Goal: Task Accomplishment & Management: Manage account settings

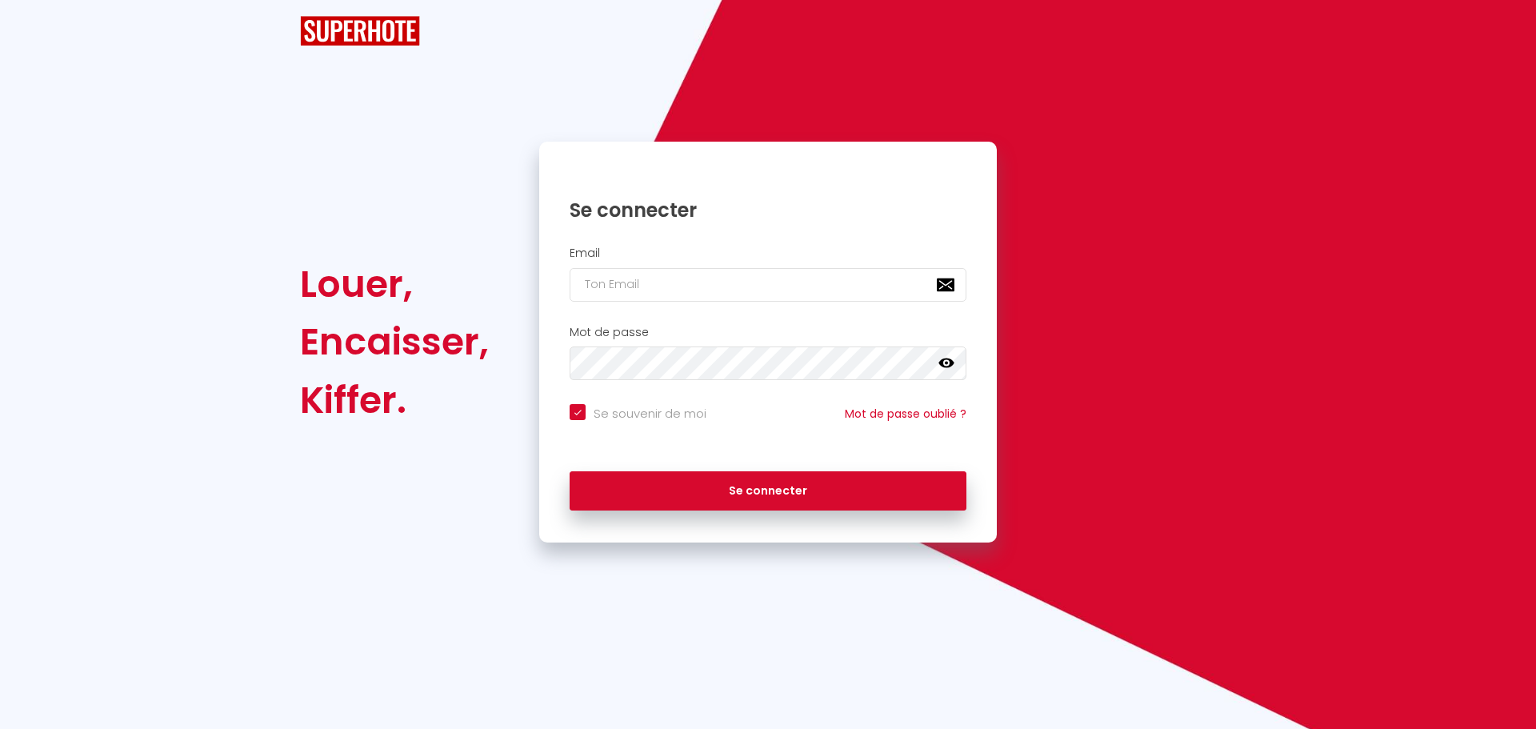
checkbox input "true"
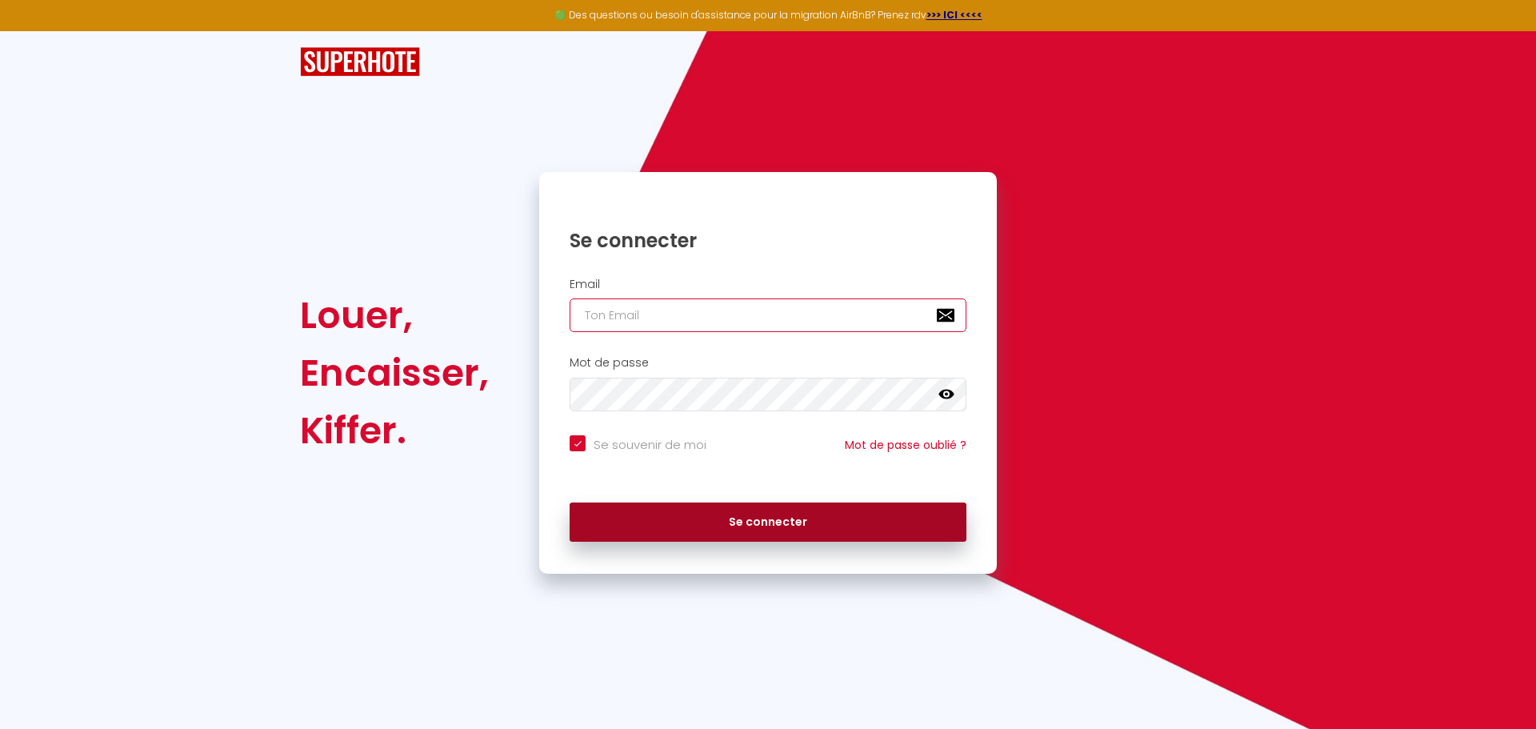
type input "[EMAIL_ADDRESS][DOMAIN_NAME]"
click at [776, 527] on button "Se connecter" at bounding box center [768, 522] width 397 height 40
checkbox input "true"
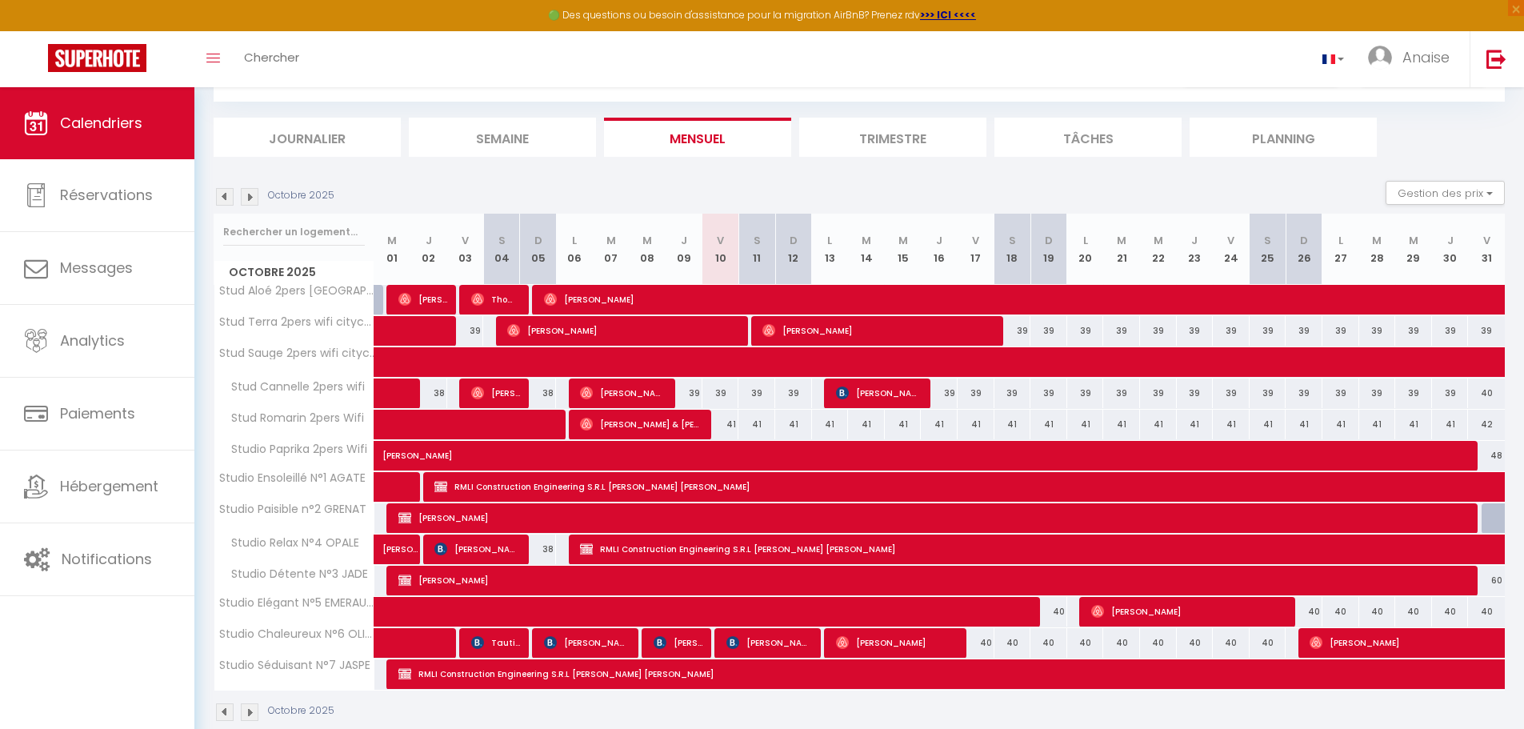
scroll to position [108, 0]
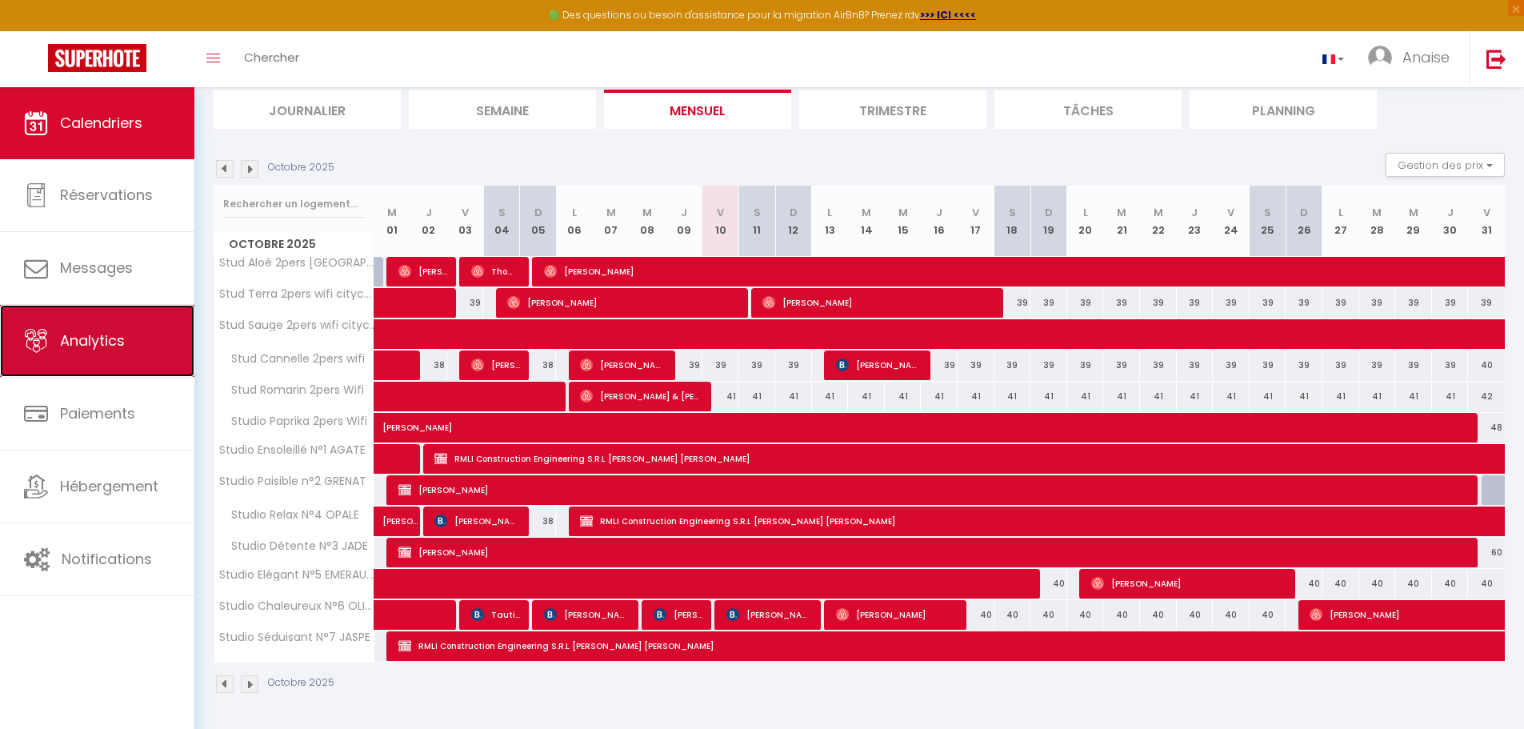
click at [98, 348] on span "Analytics" at bounding box center [92, 340] width 65 height 20
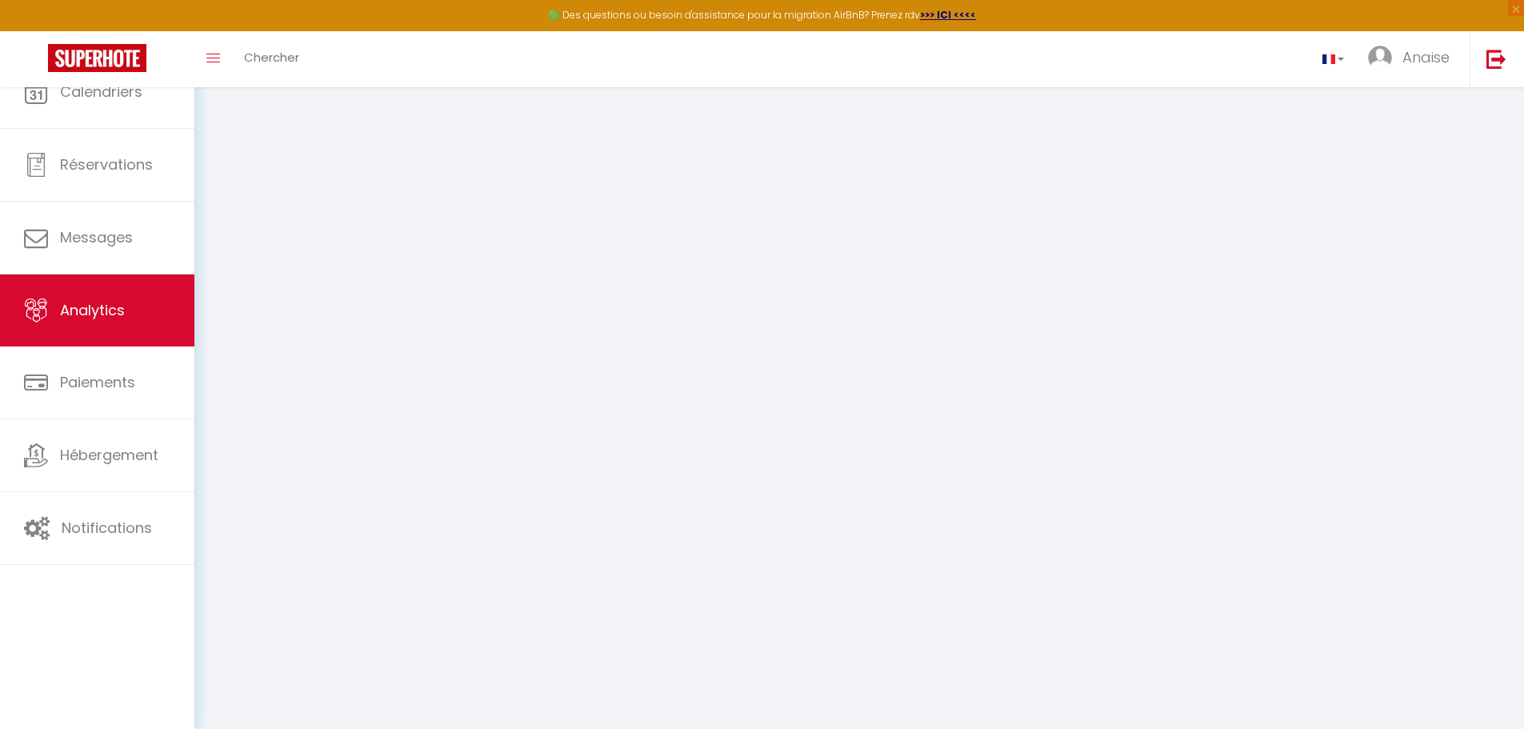
select select "2025"
select select "10"
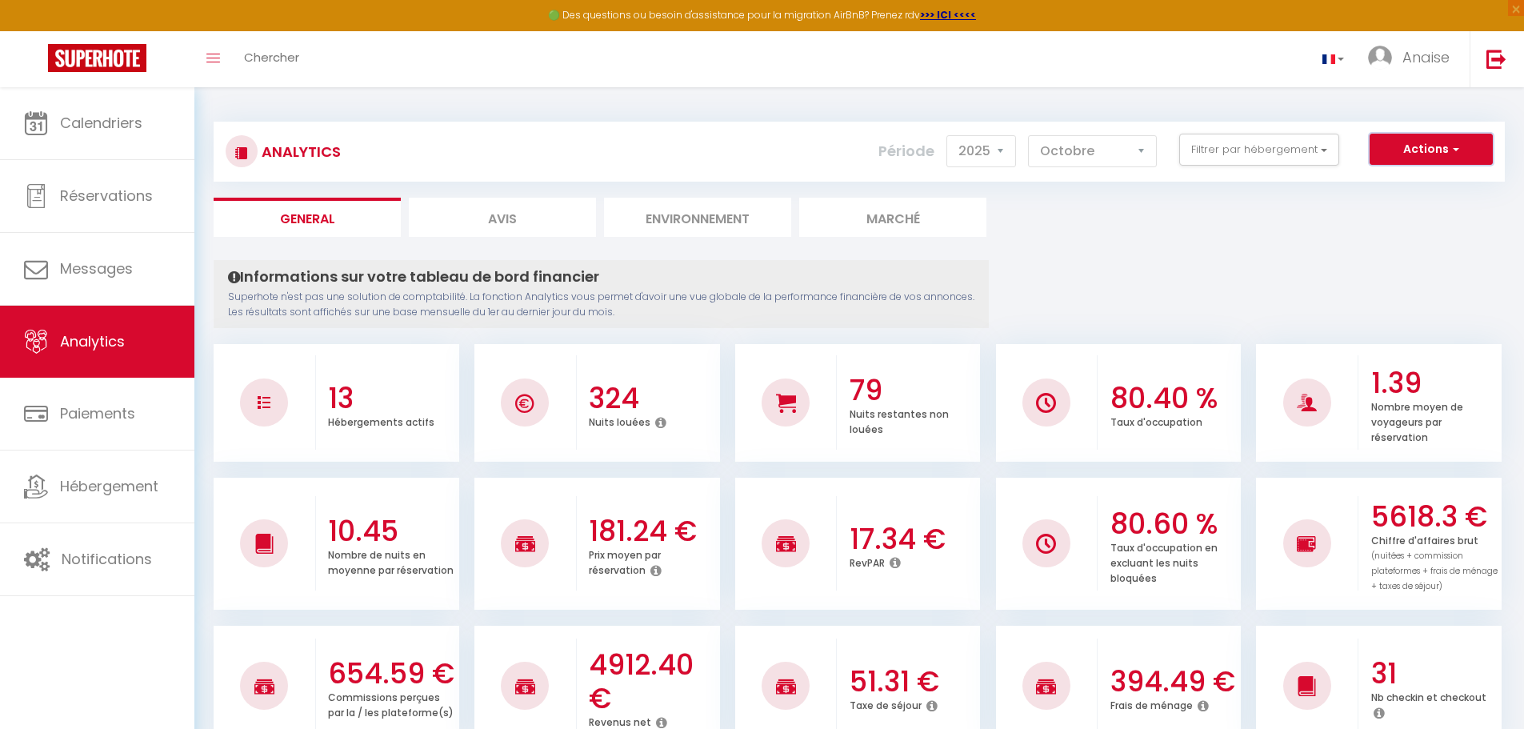
click at [1451, 149] on span "button" at bounding box center [1454, 149] width 10 height 16
click at [1247, 158] on button "Filtrer par hébergement" at bounding box center [1259, 150] width 160 height 32
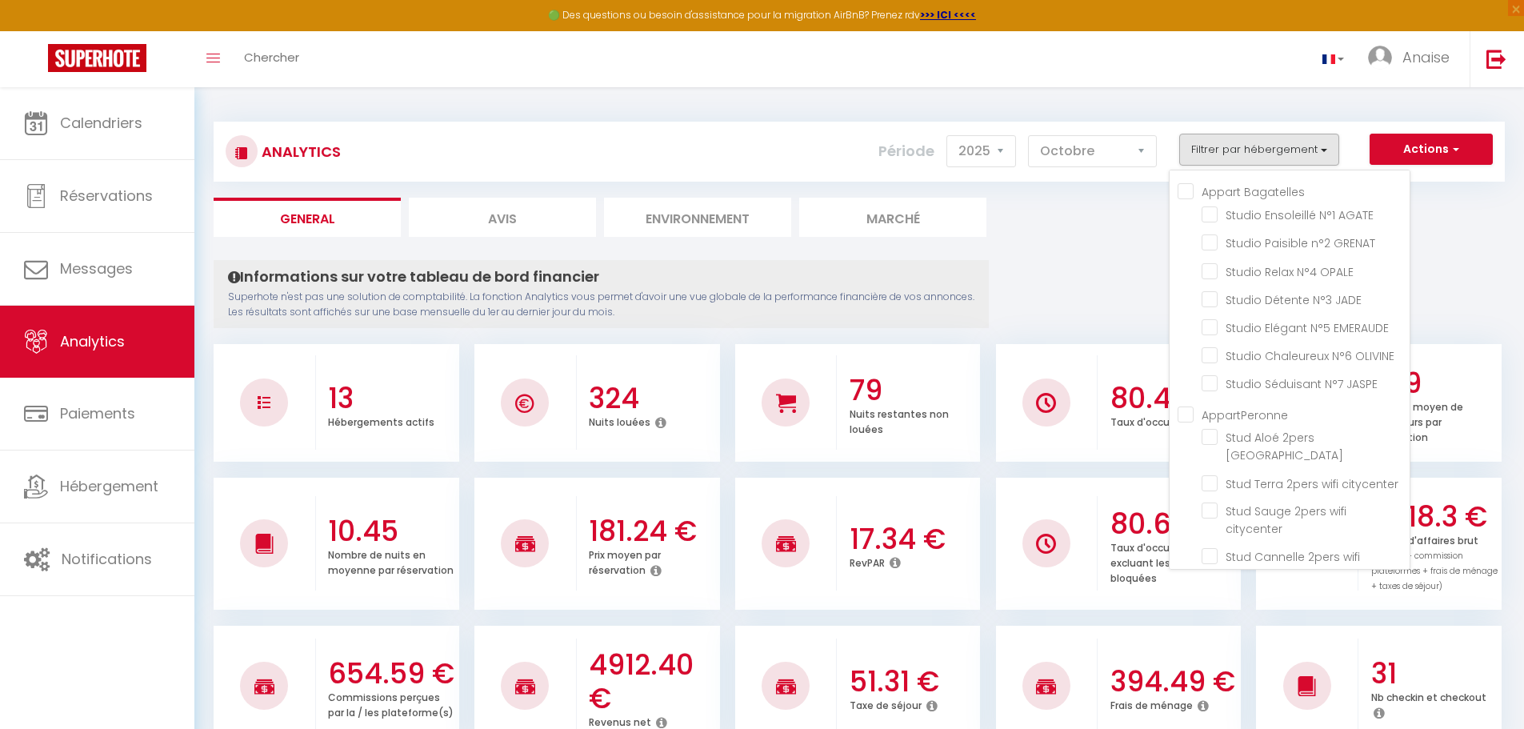
click at [1191, 191] on Bagatelles "Appart Bagatelles" at bounding box center [1294, 190] width 232 height 16
checkbox Bagatelles "true"
checkbox AGATE "true"
checkbox GRENAT "true"
checkbox OPALE "true"
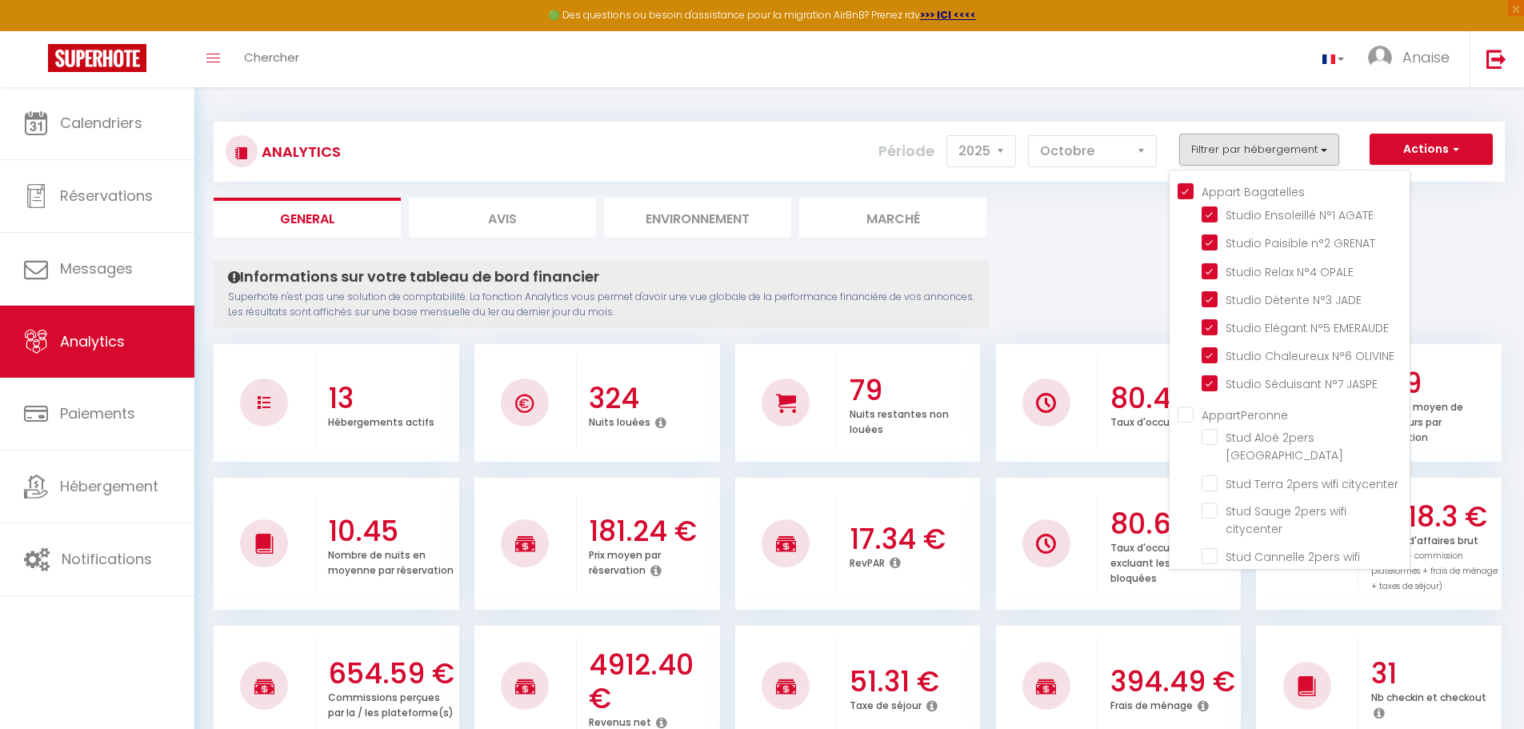
checkbox JADE "true"
checkbox EMERAUDE "true"
checkbox OLIVINE "true"
checkbox JASPE "true"
checkbox center "false"
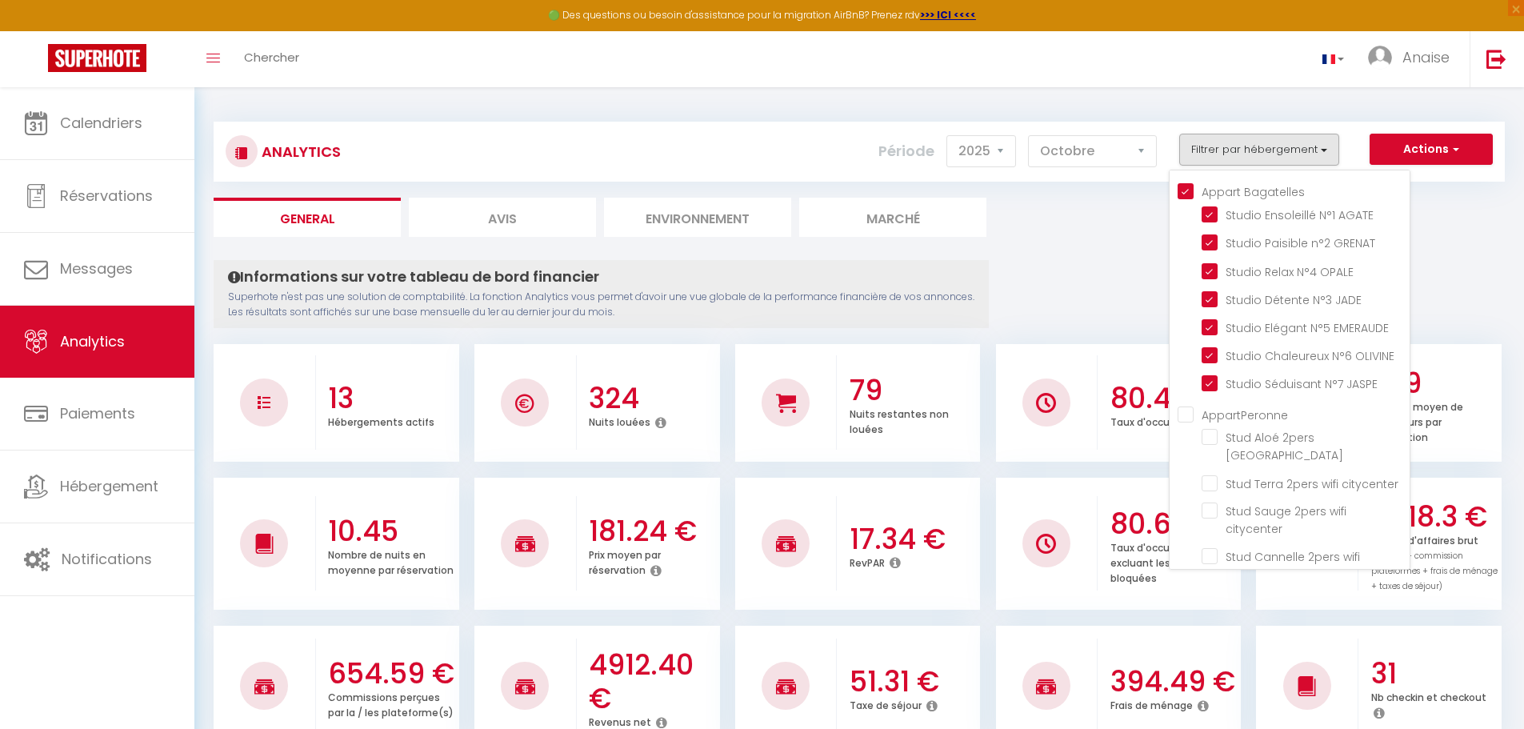
checkbox citycenter "false"
checkbox wifi "false"
checkbox Wifi "false"
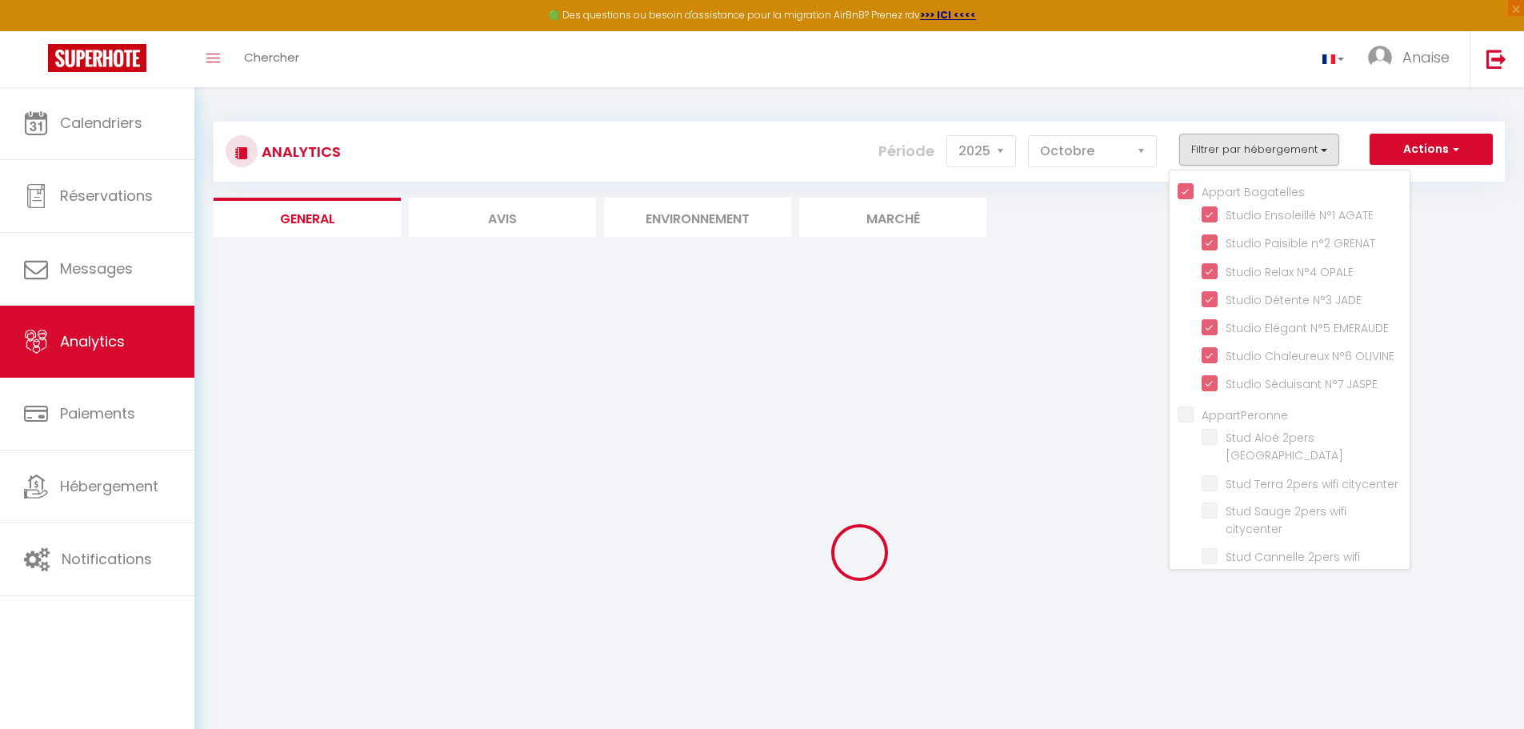
checkbox center "false"
checkbox citycenter "false"
checkbox wifi "false"
checkbox Wifi "false"
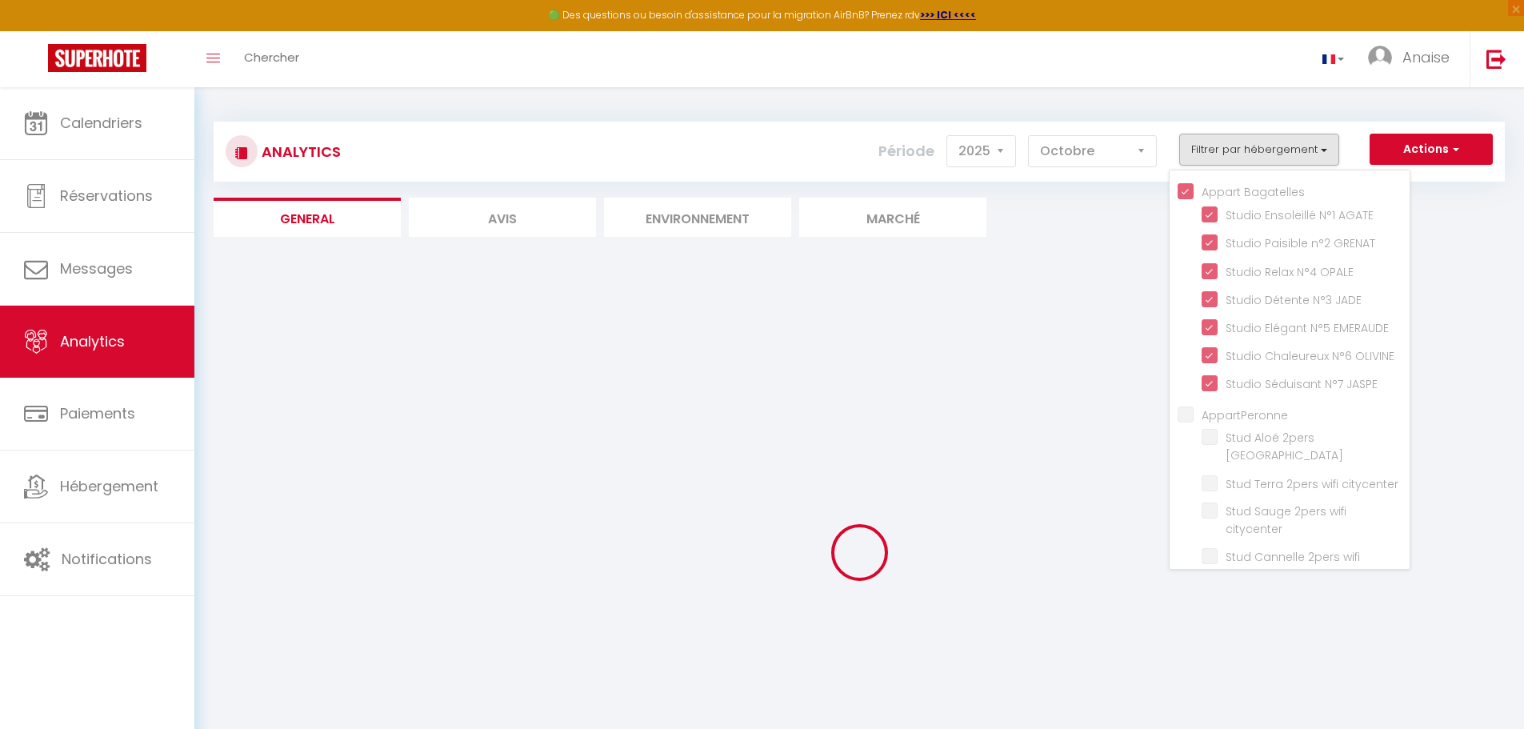
checkbox Wifi "false"
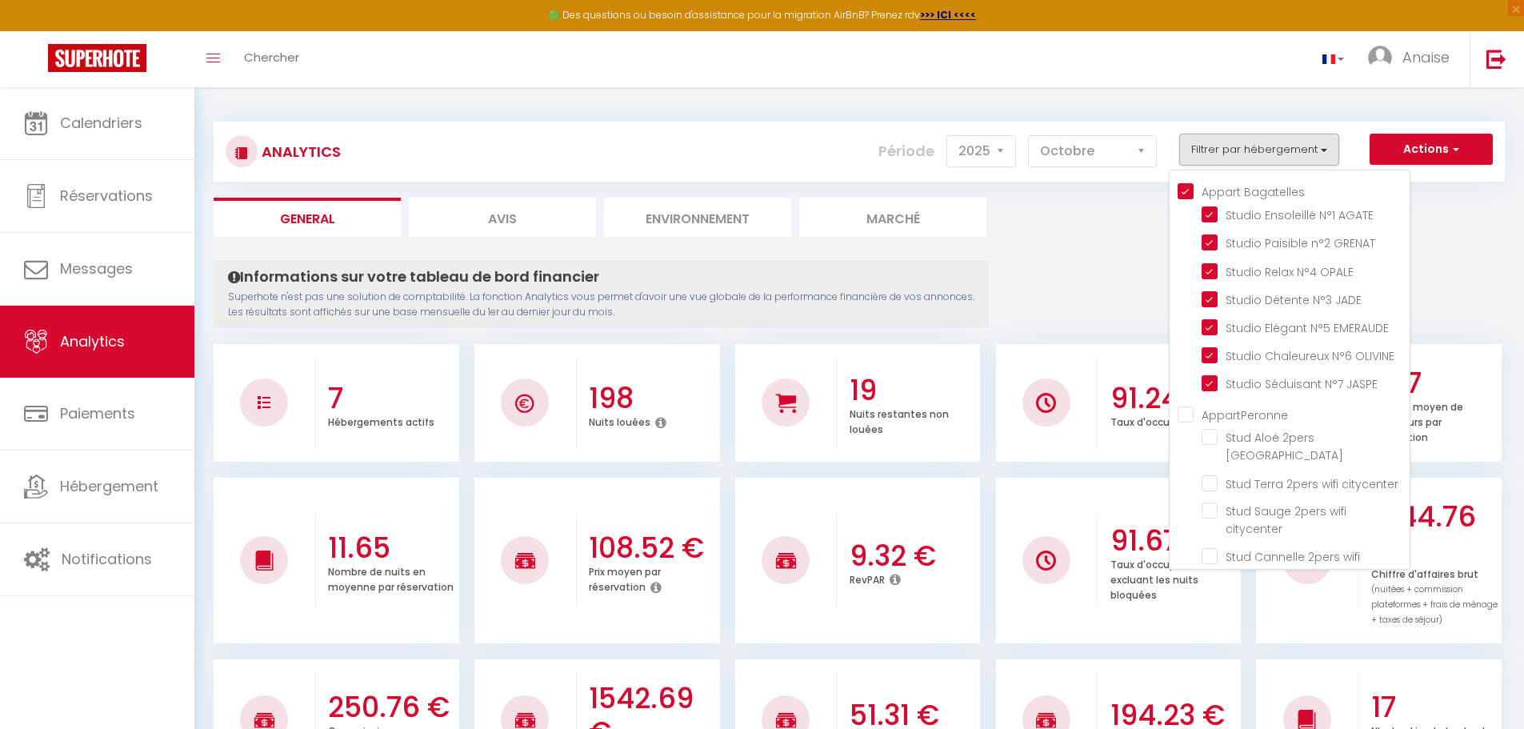
click at [1172, 86] on div "Toggle menubar Chercher BUTTON Anaise Paramètres" at bounding box center [814, 59] width 1396 height 56
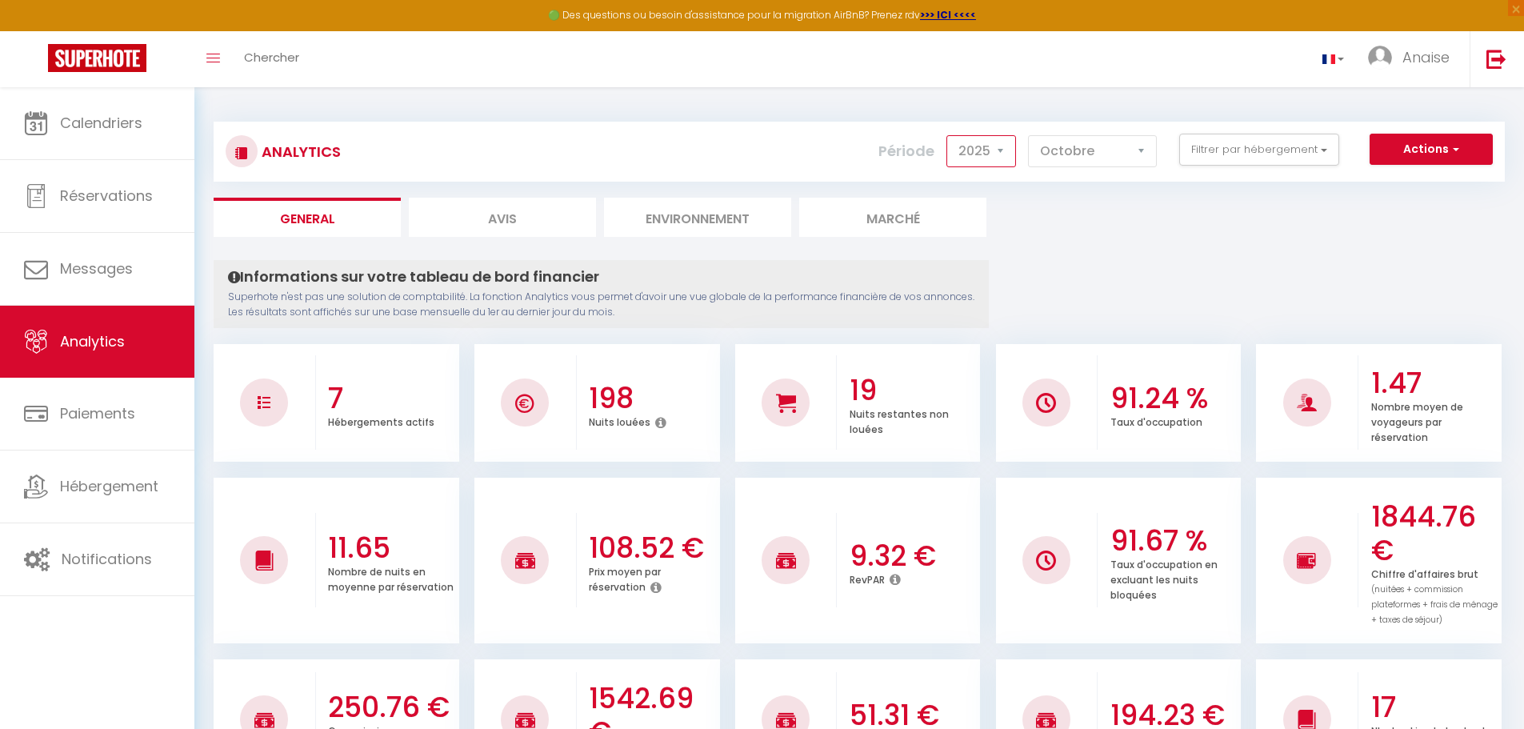
click at [1002, 153] on select "2014 2015 2016 2017 2018 2019 2020 2021 2022 2023 2024 2025 2026 2027" at bounding box center [982, 151] width 70 height 32
click at [1131, 150] on select "[PERSON_NAME] Mars [PERSON_NAME] Juin Juillet Août Septembre Octobre Novembre D…" at bounding box center [1092, 151] width 129 height 32
click at [1425, 155] on button "Actions" at bounding box center [1431, 150] width 123 height 32
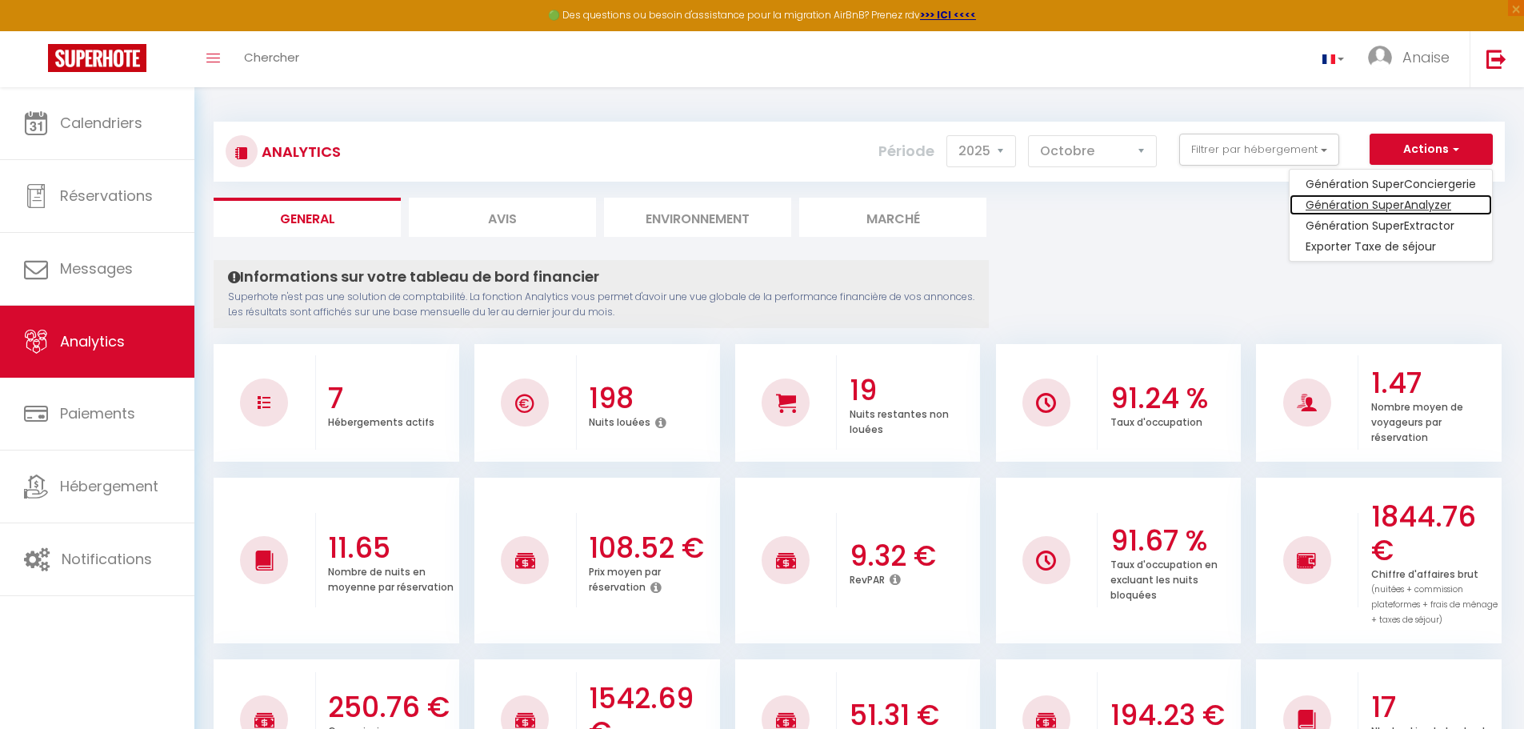
click at [1419, 207] on link "Génération SuperAnalyzer" at bounding box center [1391, 204] width 202 height 21
type input "[EMAIL_ADDRESS][DOMAIN_NAME]"
select select
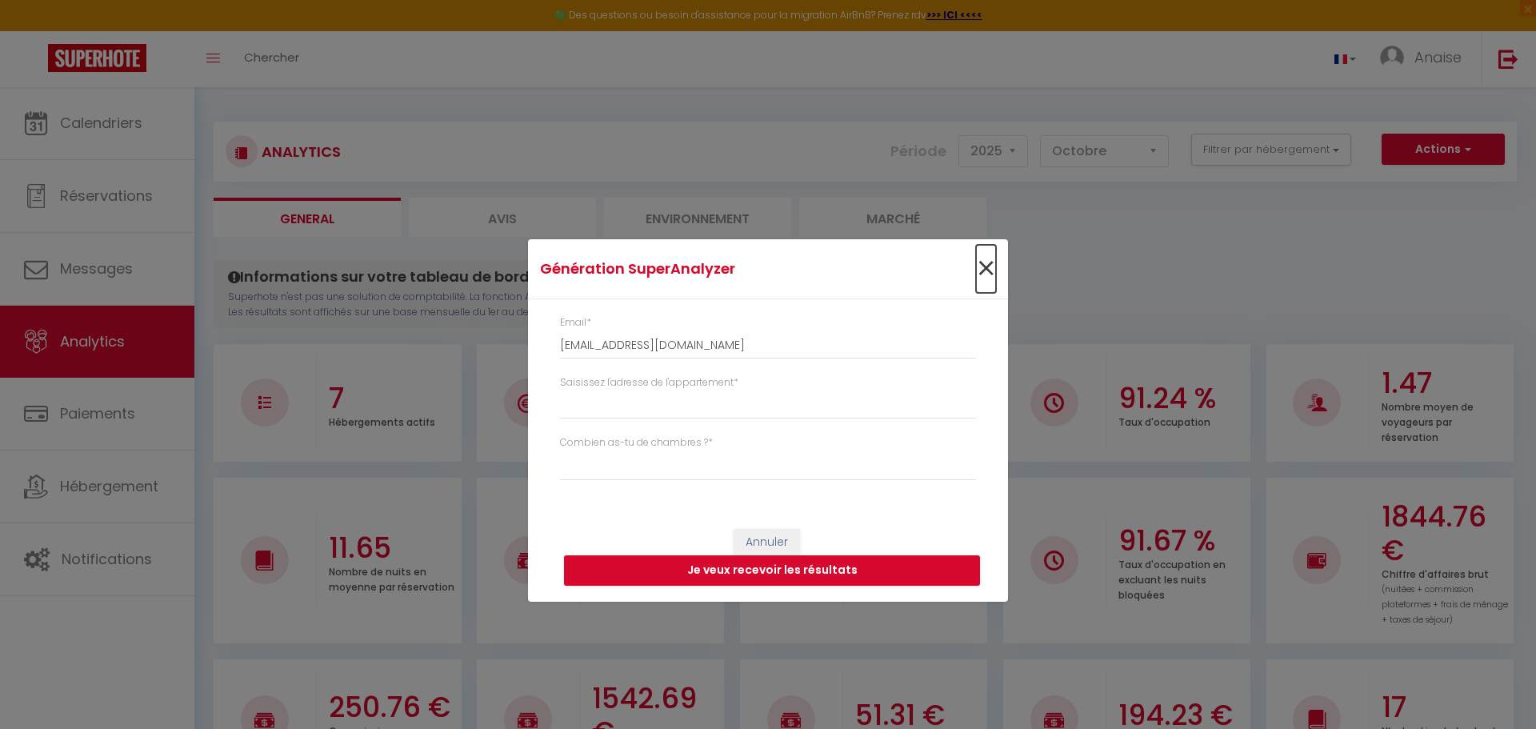
drag, startPoint x: 987, startPoint y: 259, endPoint x: 999, endPoint y: 249, distance: 15.9
click at [985, 259] on span "×" at bounding box center [986, 269] width 20 height 48
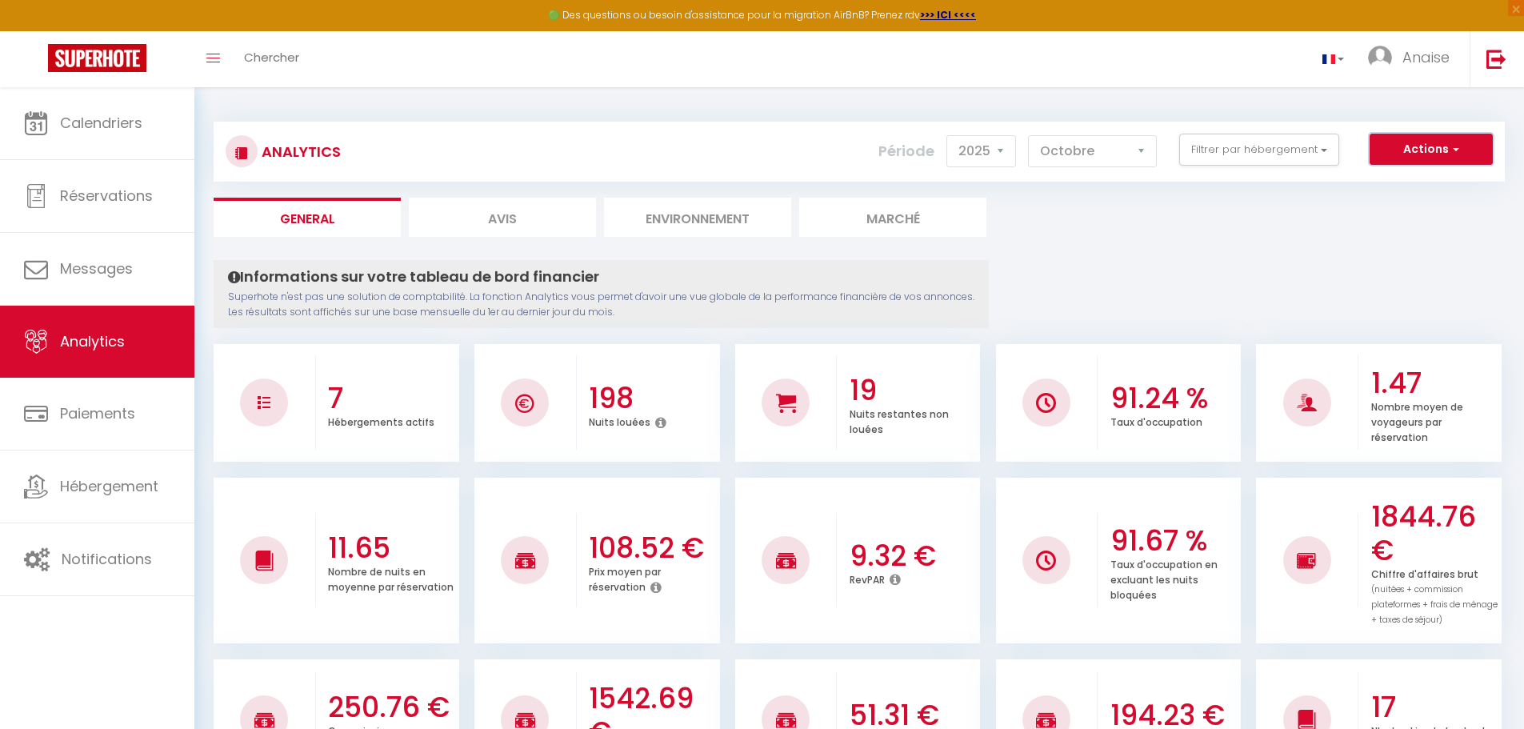
click at [1469, 142] on button "Actions" at bounding box center [1431, 150] width 123 height 32
click at [1198, 226] on ul "General Avis Environnement Marché" at bounding box center [859, 217] width 1291 height 39
click at [477, 219] on li "Avis" at bounding box center [502, 217] width 187 height 39
select select "2025"
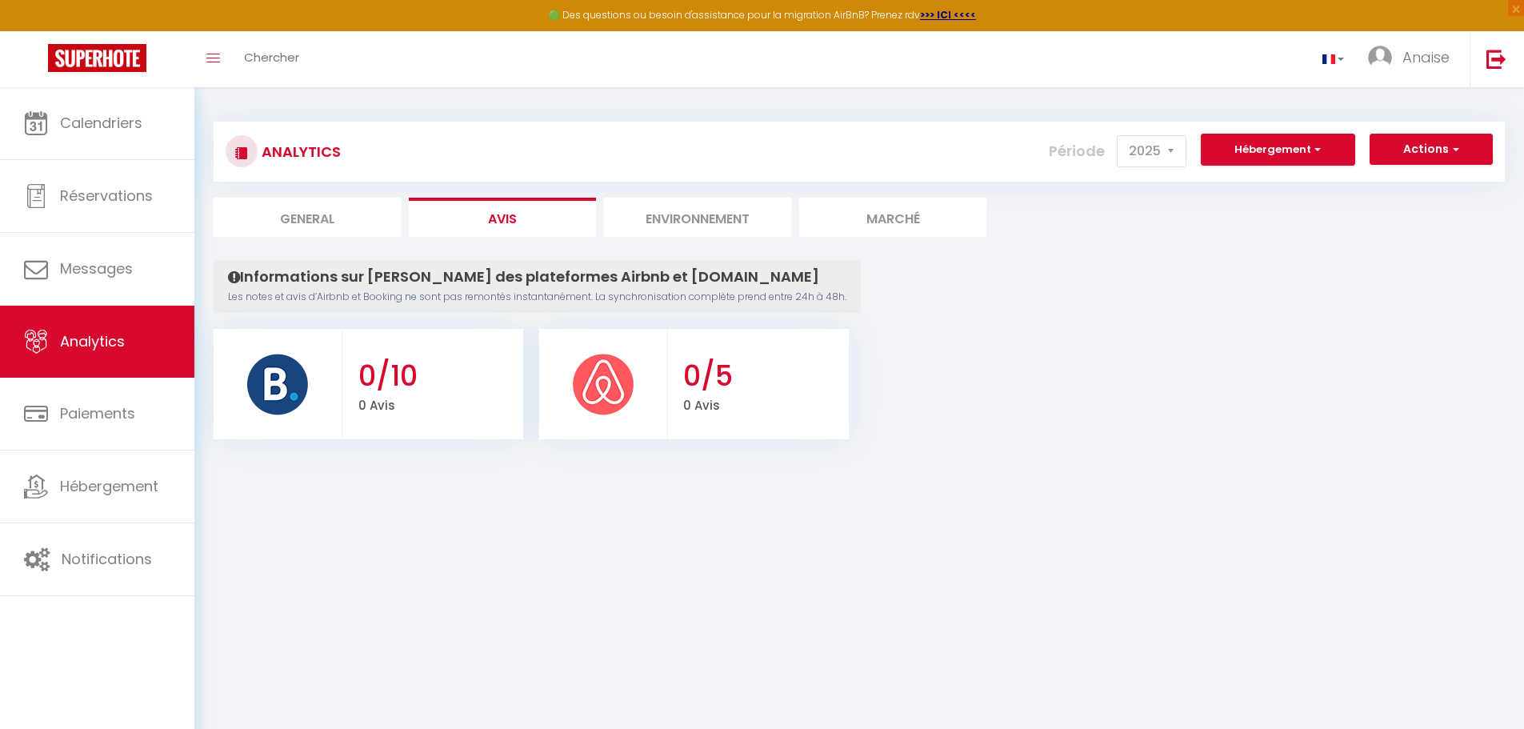
click at [672, 214] on li "Environnement" at bounding box center [697, 217] width 187 height 39
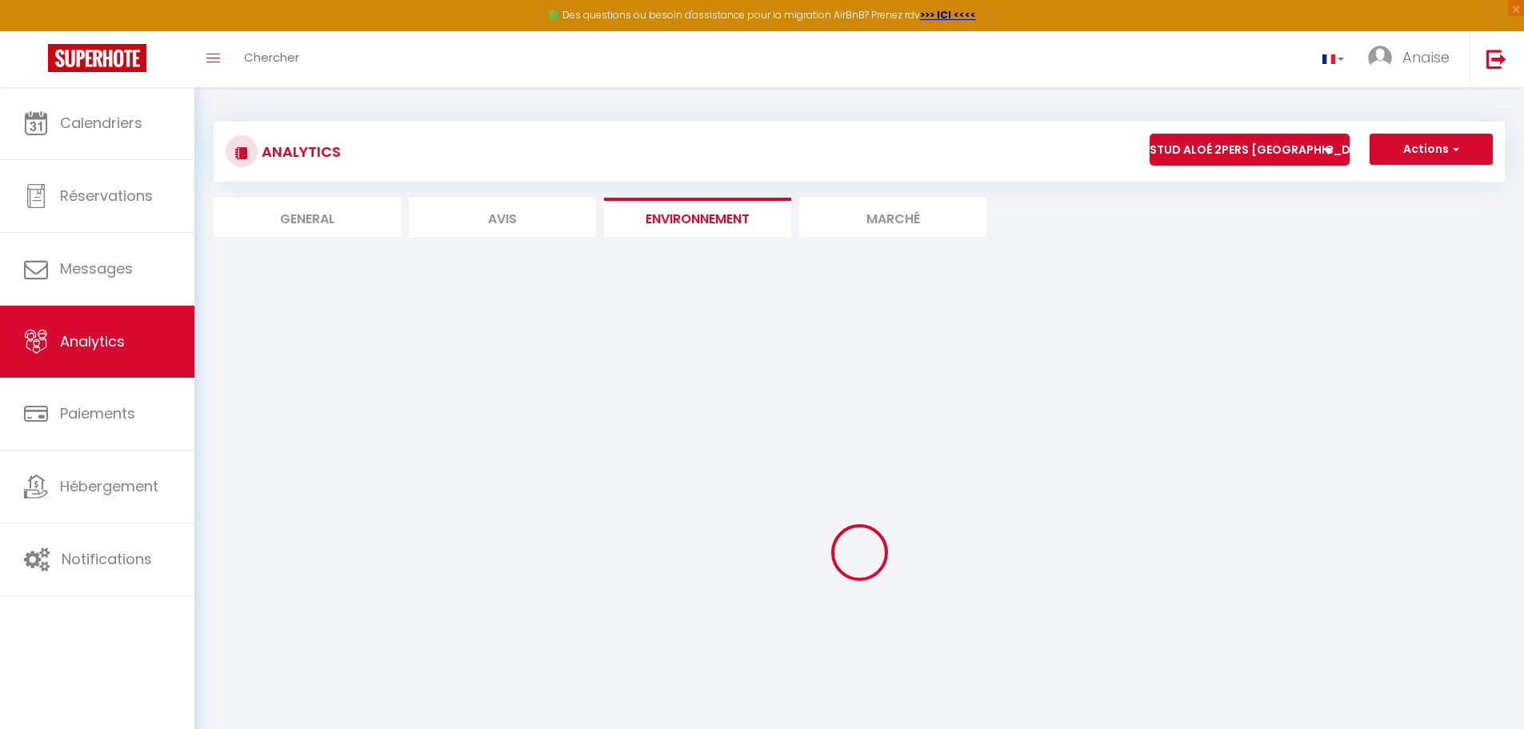
select select "63056"
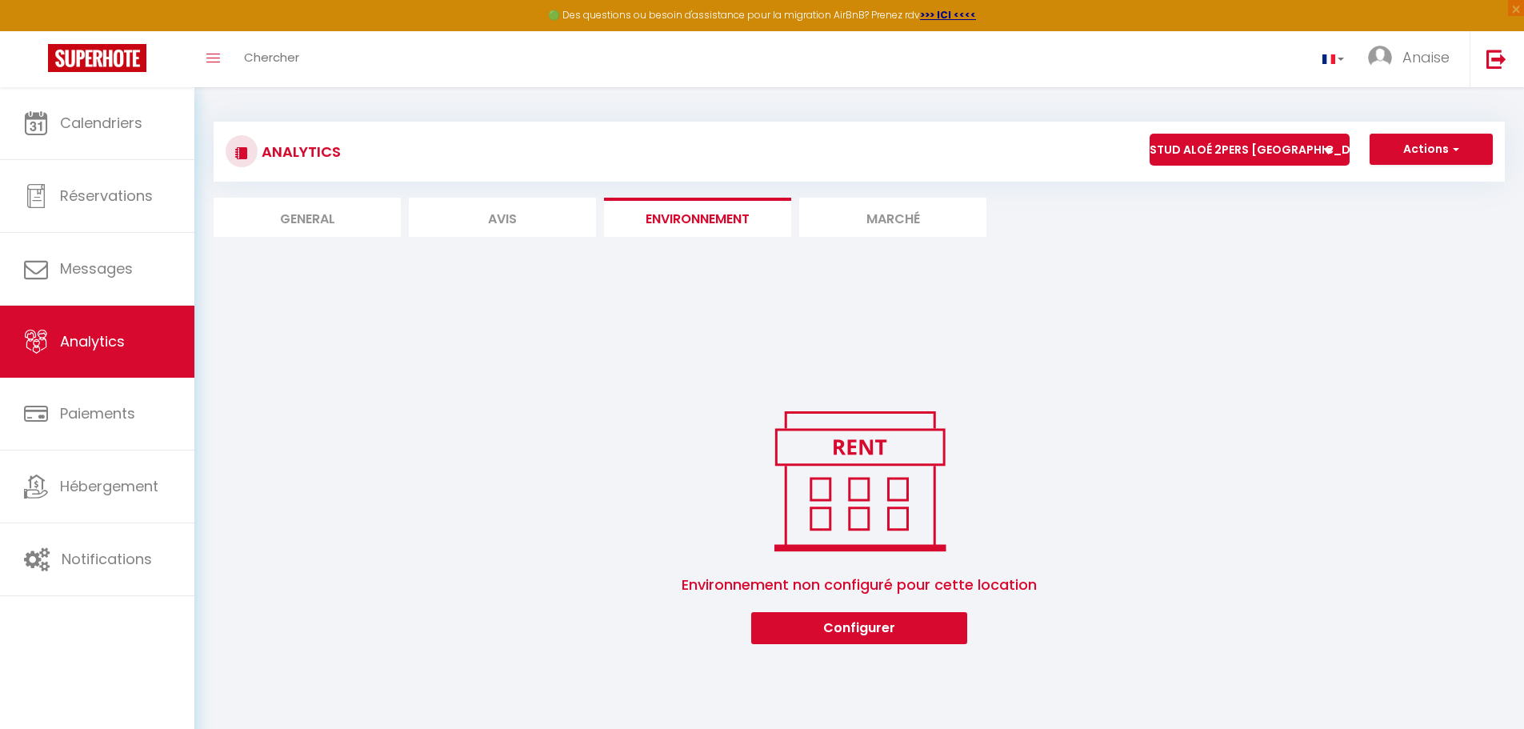
click at [851, 221] on li "Marché" at bounding box center [892, 217] width 187 height 39
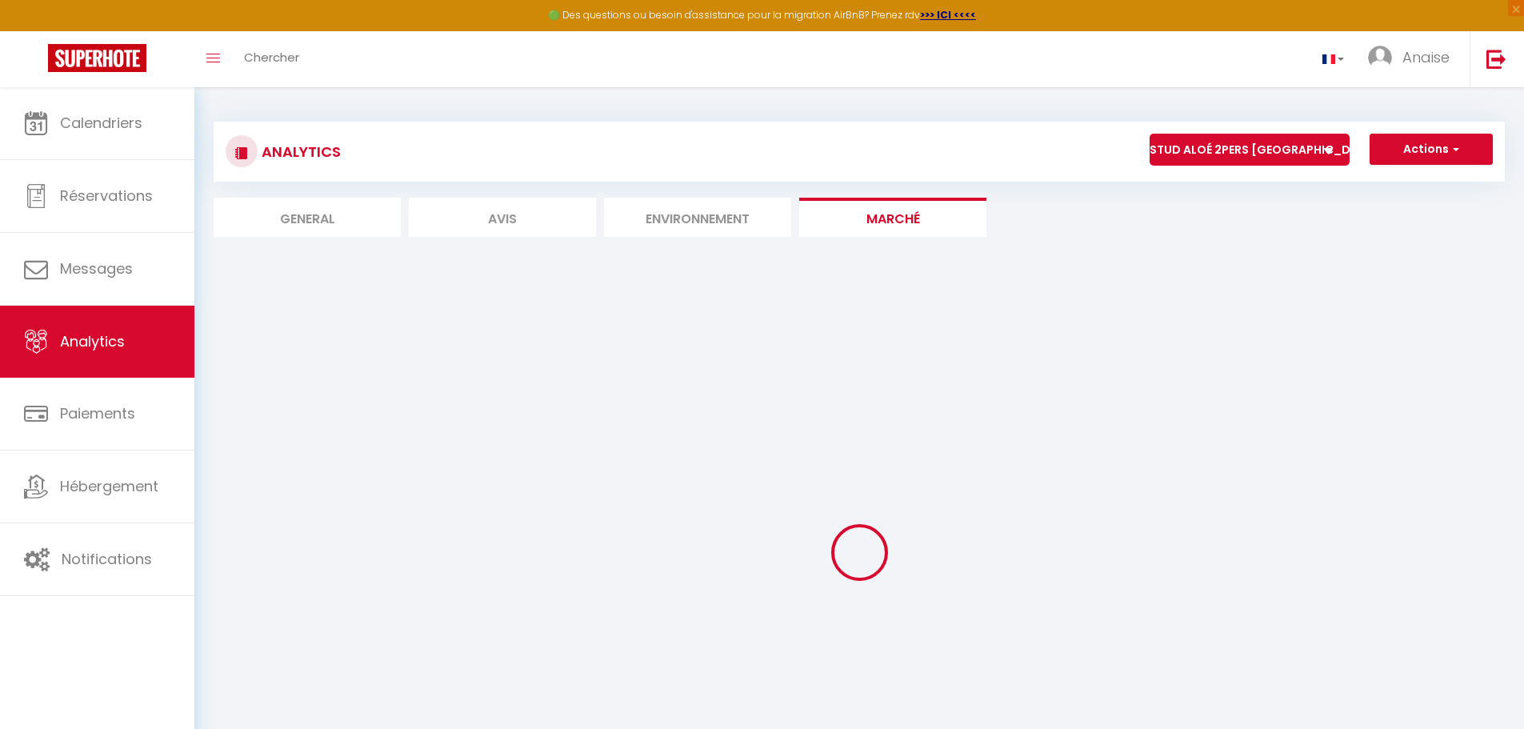
select select "63056"
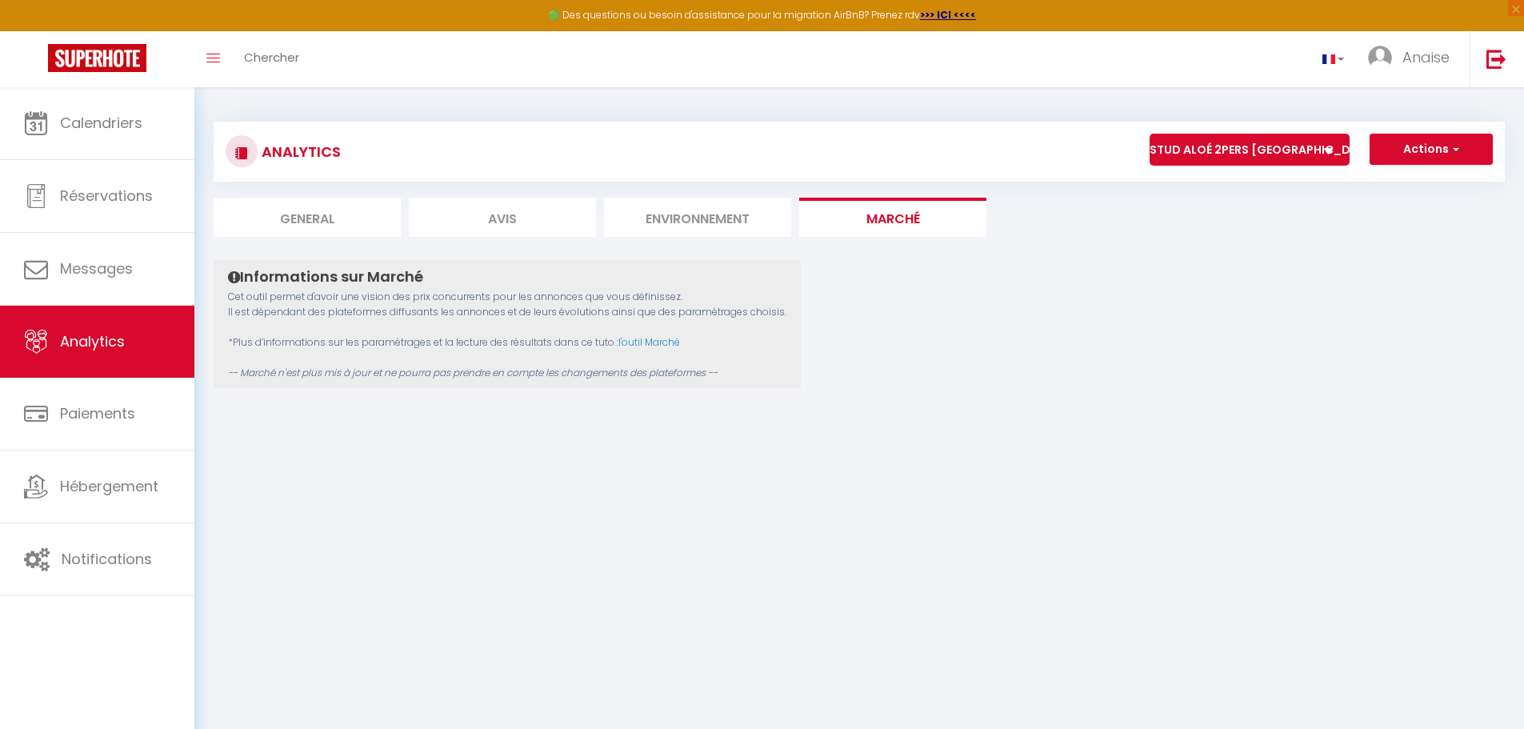
click at [317, 218] on li "General" at bounding box center [307, 217] width 187 height 39
select select "2025"
select select "10"
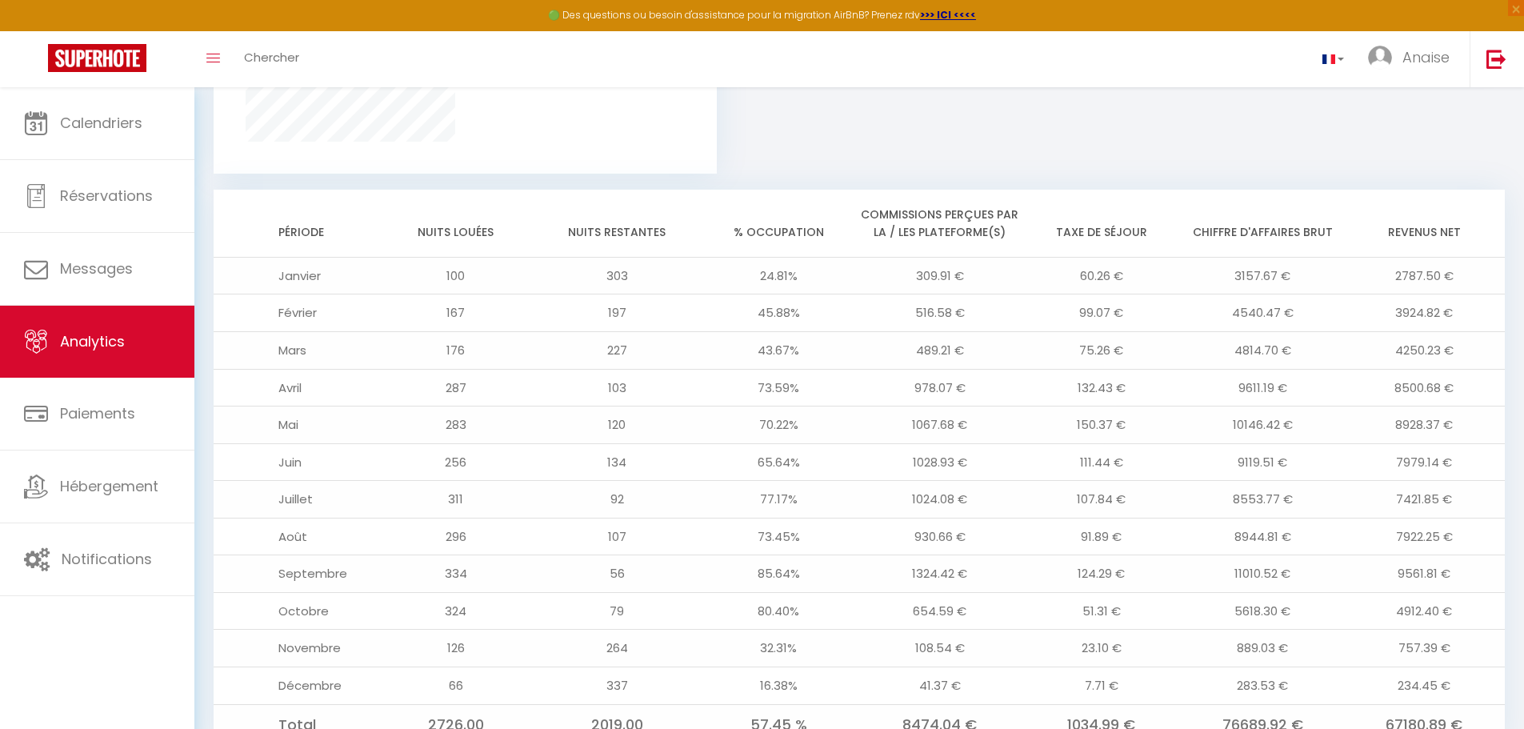
scroll to position [1252, 0]
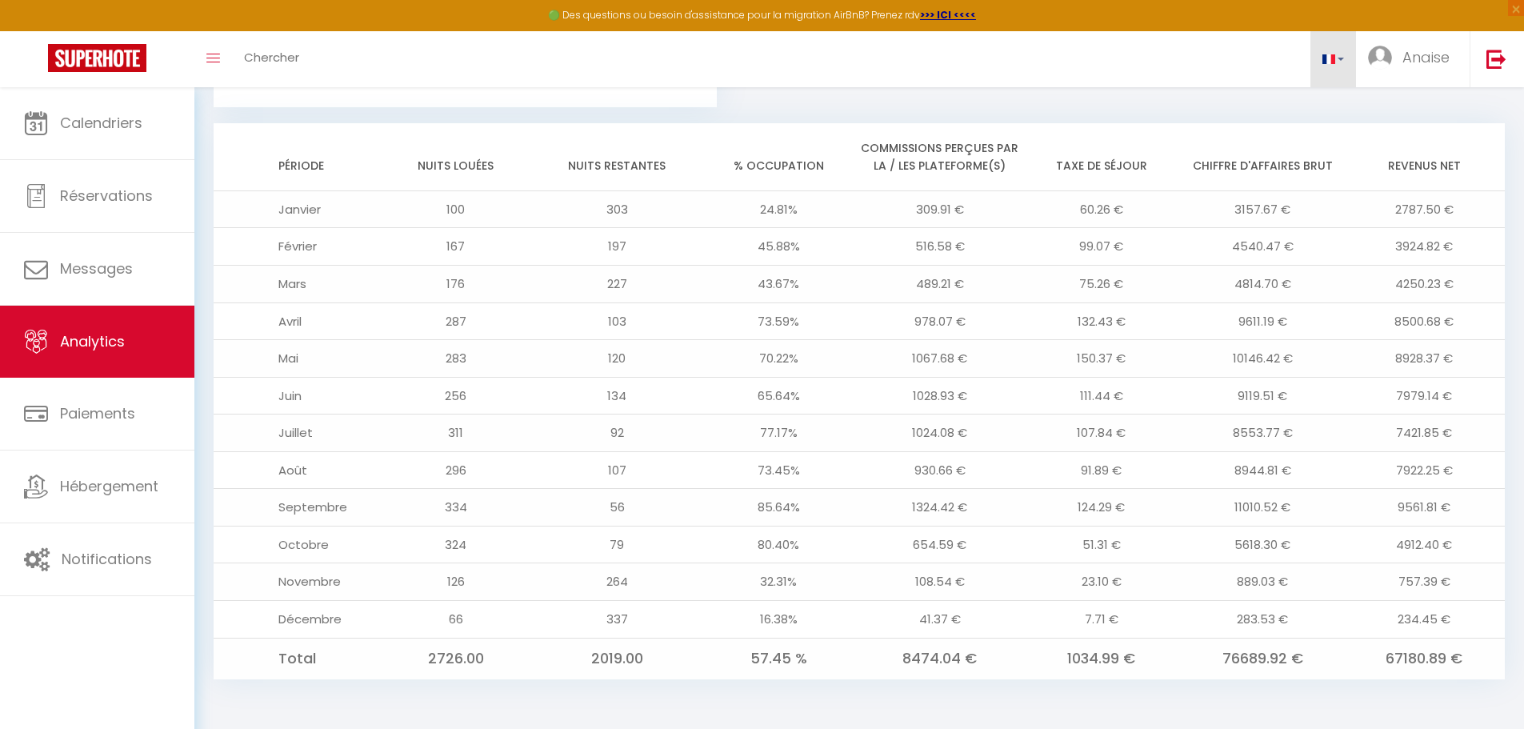
click at [1347, 65] on link at bounding box center [1334, 59] width 46 height 56
click at [1259, 114] on div "Tableau de bord des plateformes Pas de canaux à afficher [DOMAIN_NAME] 6.79% Di…" at bounding box center [859, 95] width 1291 height 1170
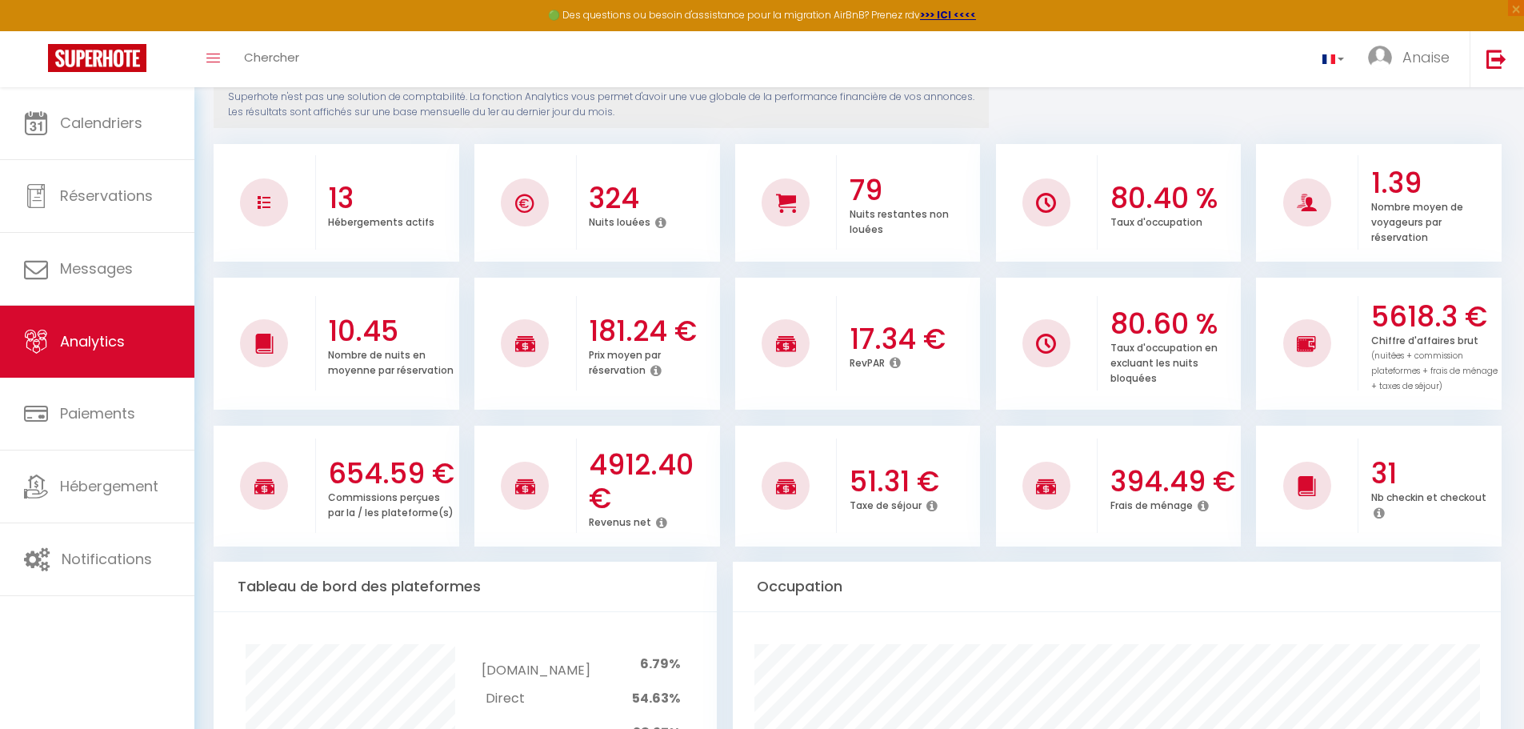
scroll to position [52, 0]
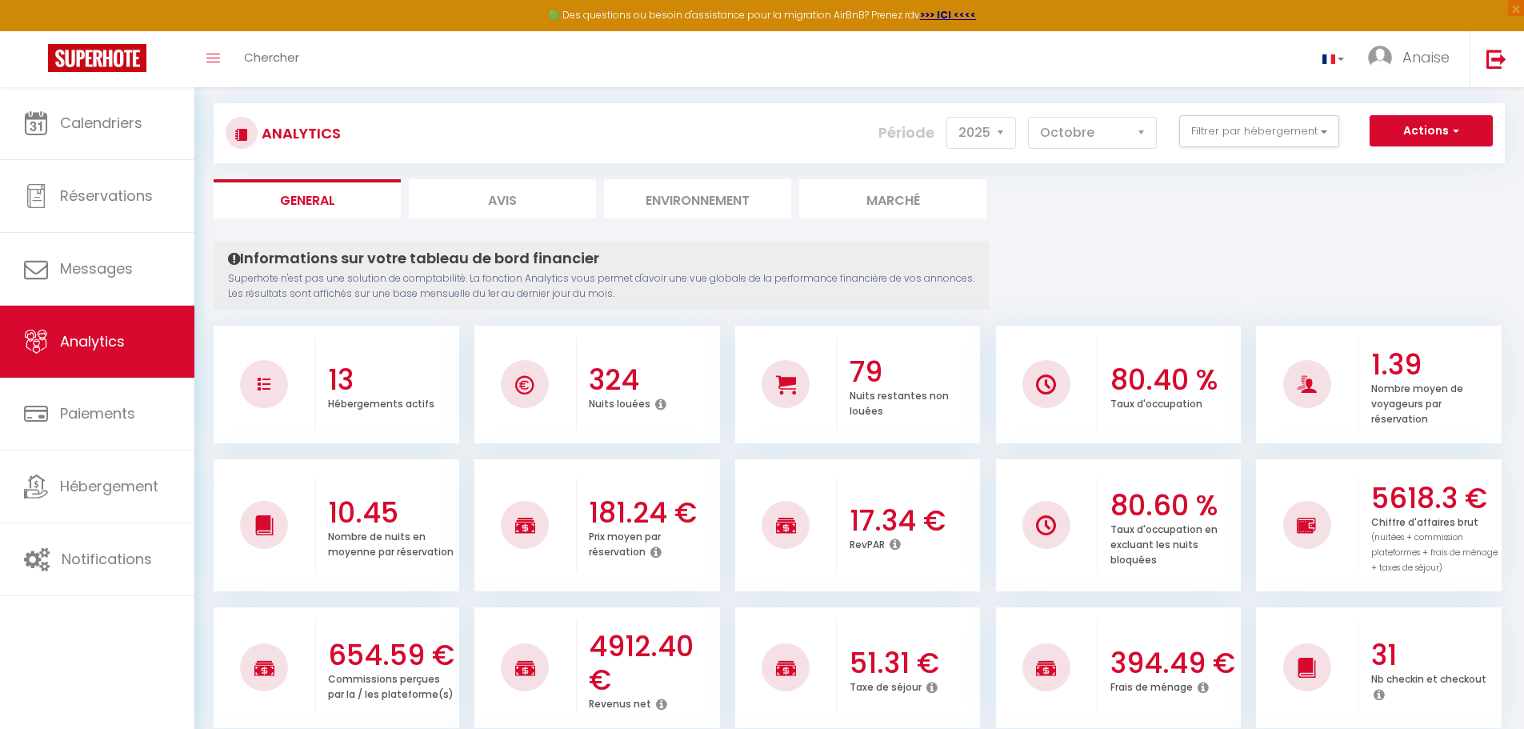
scroll to position [0, 0]
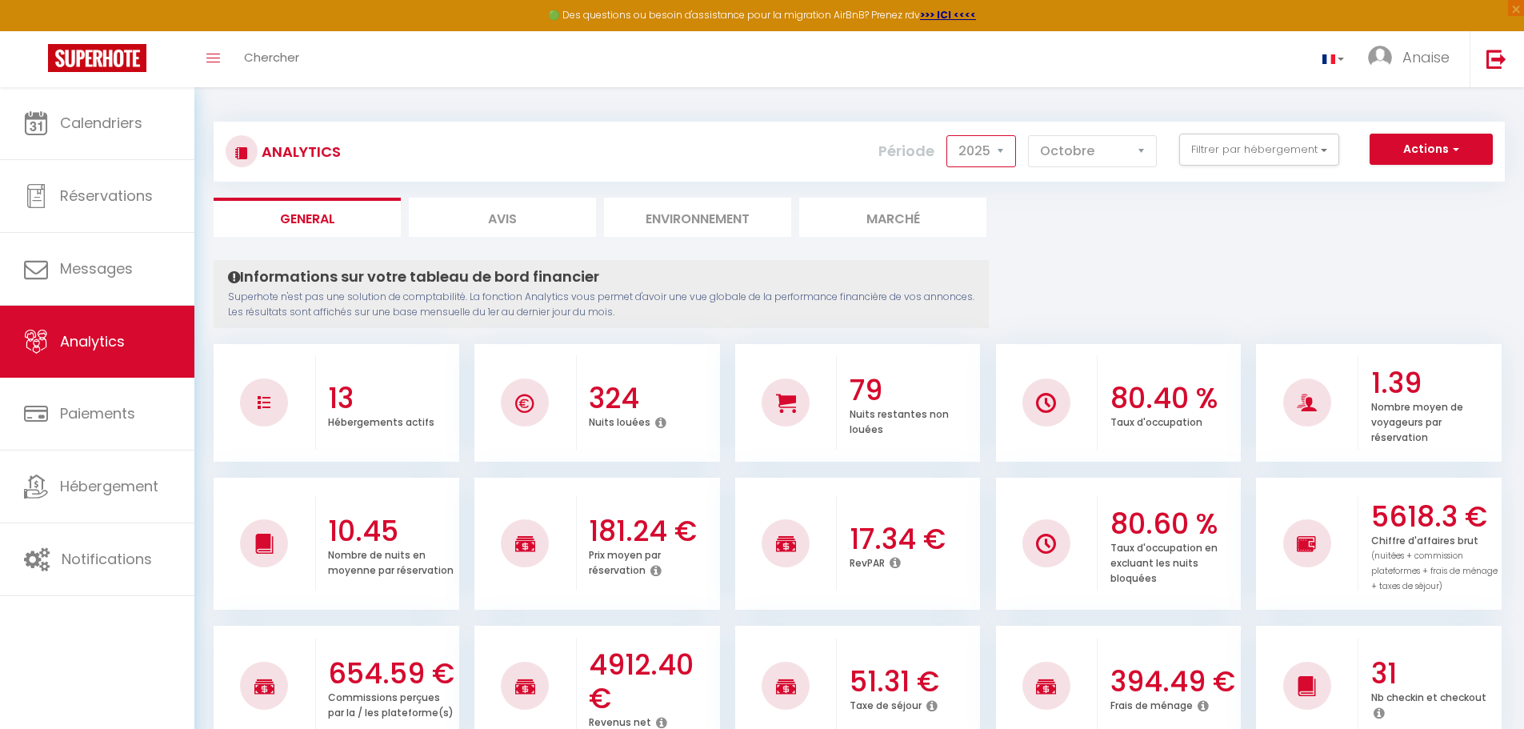
click at [979, 160] on select "2014 2015 2016 2017 2018 2019 2020 2021 2022 2023 2024 2025 2026 2027" at bounding box center [982, 151] width 70 height 32
drag, startPoint x: 1188, startPoint y: 307, endPoint x: 1147, endPoint y: 222, distance: 94.5
click at [1123, 154] on select "[PERSON_NAME] Mars [PERSON_NAME] Juin Juillet Août Septembre Octobre Novembre D…" at bounding box center [1092, 151] width 129 height 32
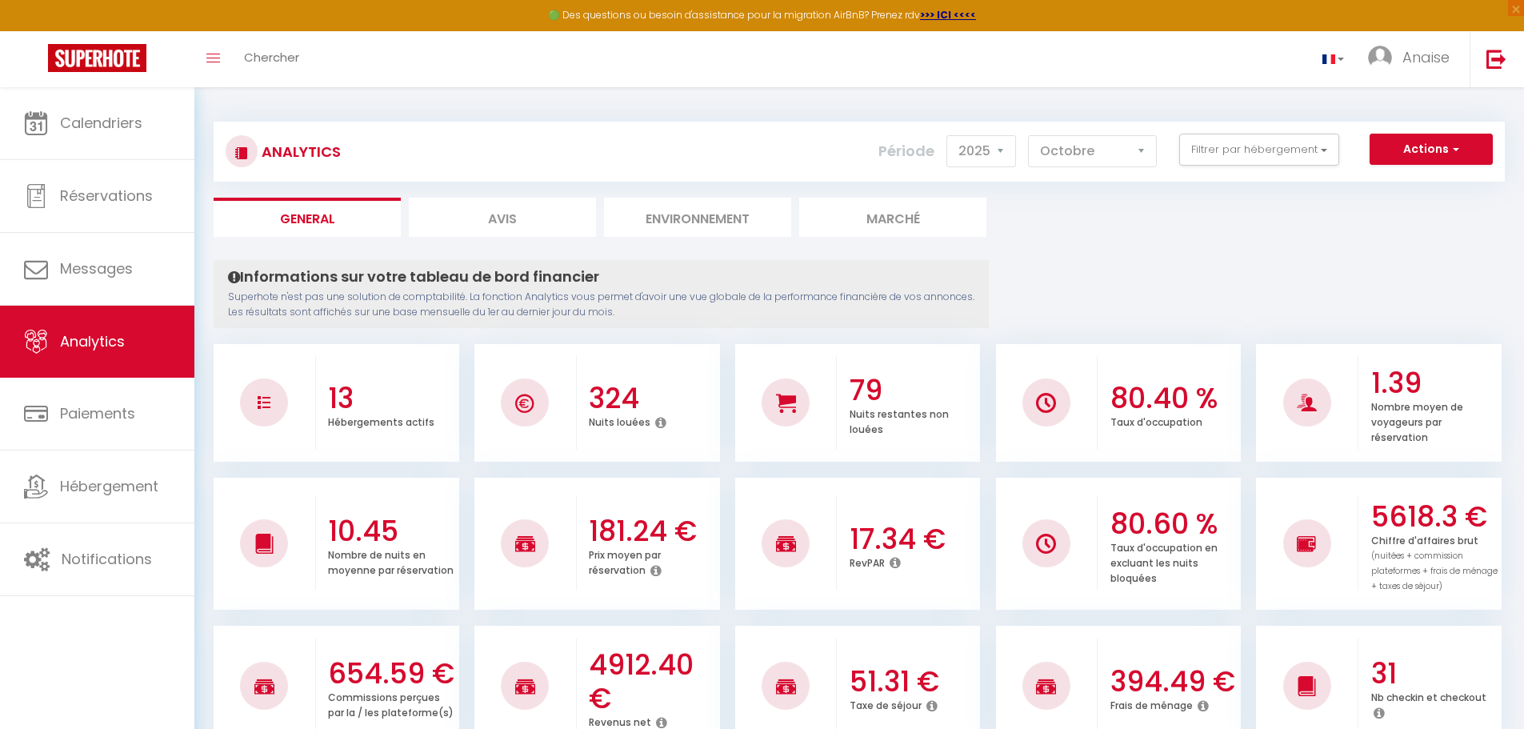
click at [1415, 161] on button "Actions" at bounding box center [1431, 150] width 123 height 32
click at [1073, 154] on select "[PERSON_NAME] Mars [PERSON_NAME] Juin Juillet Août Septembre Octobre Novembre D…" at bounding box center [1092, 151] width 129 height 32
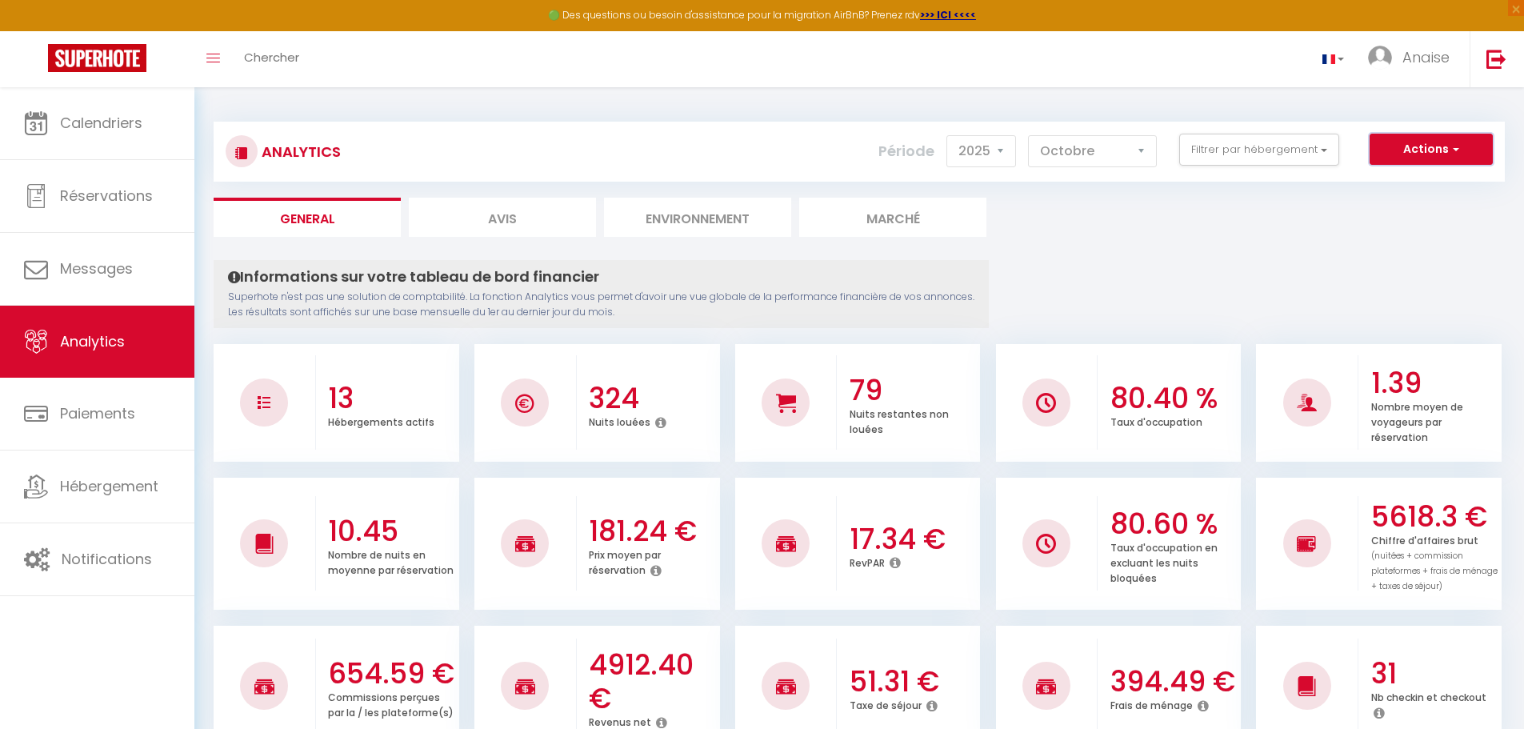
click at [1417, 152] on button "Actions" at bounding box center [1431, 150] width 123 height 32
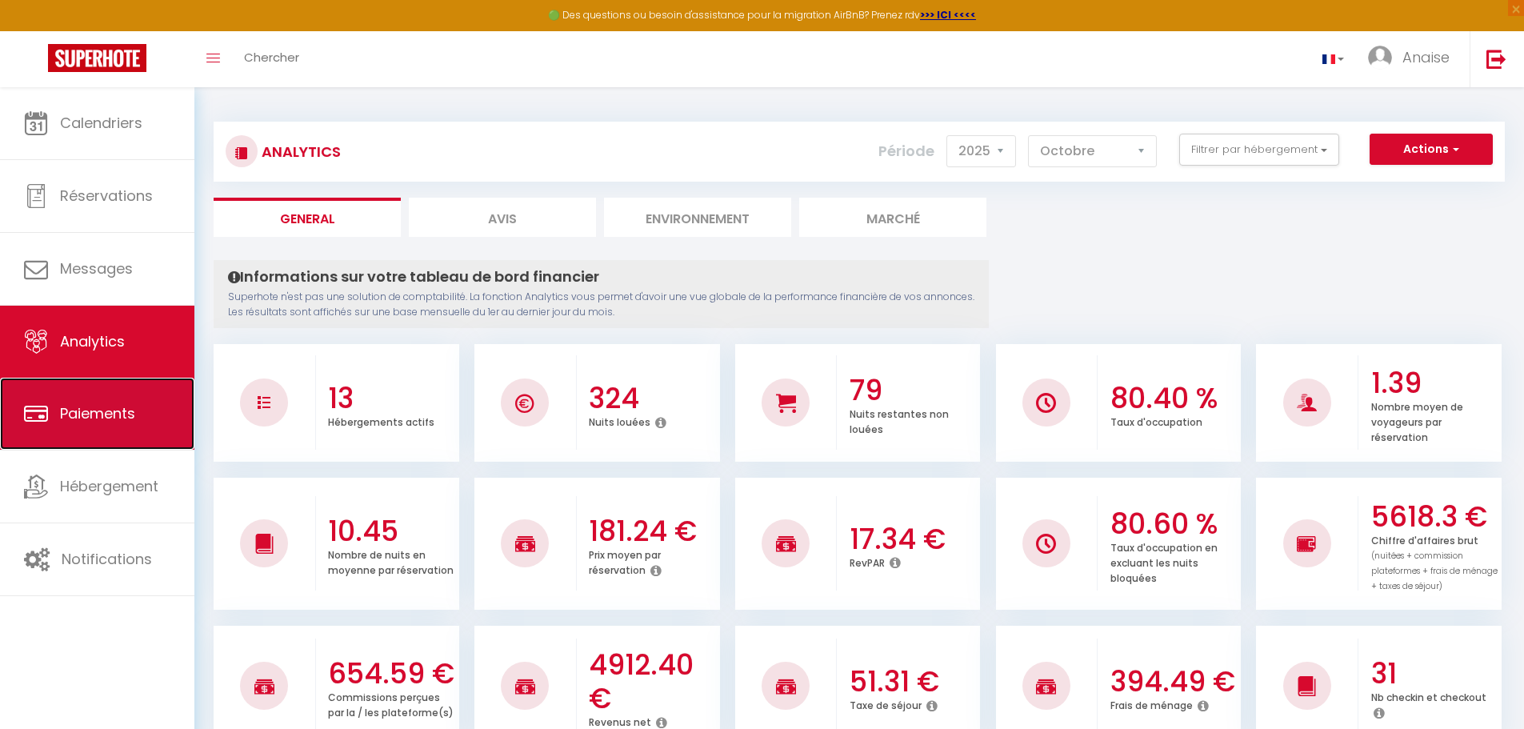
click at [87, 414] on span "Paiements" at bounding box center [97, 413] width 75 height 20
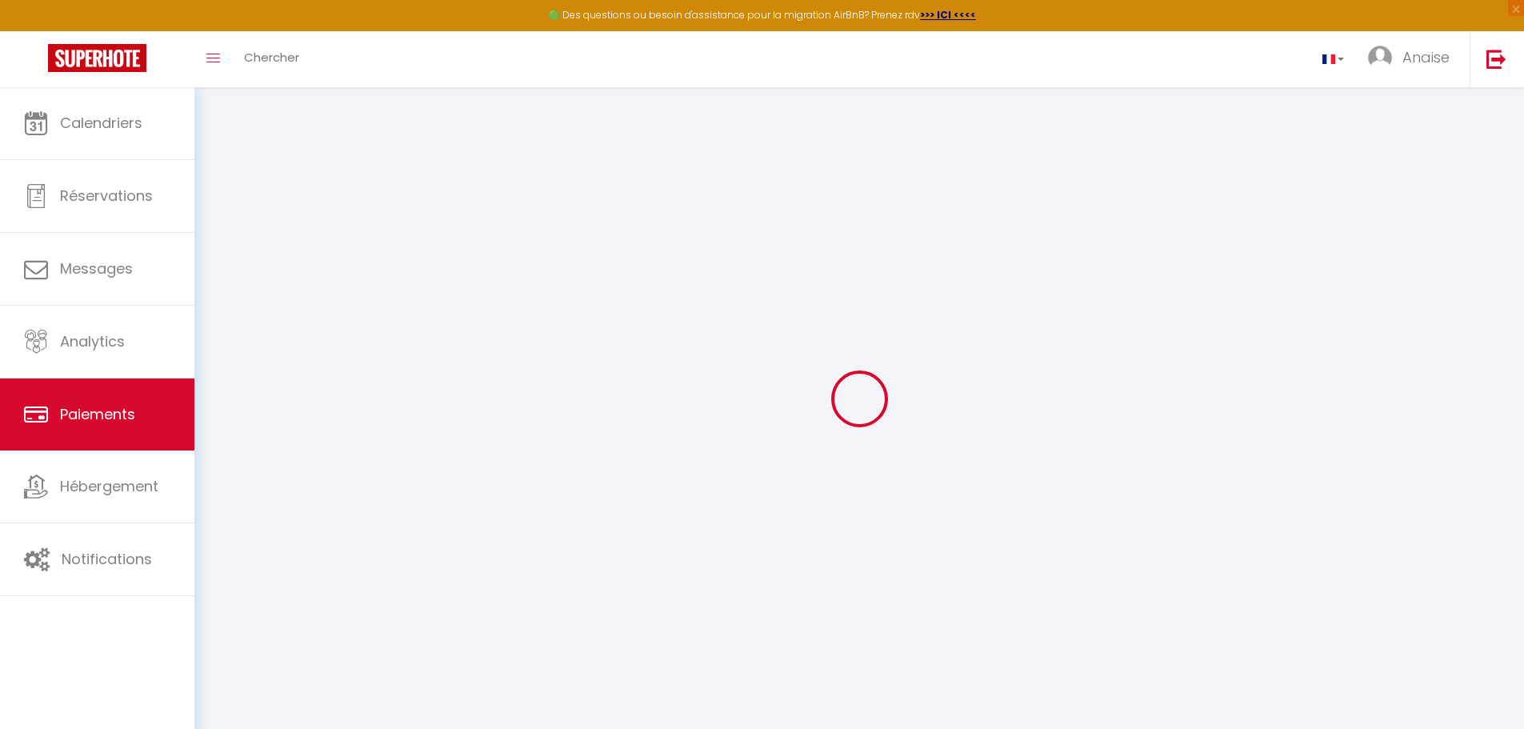
select select "2"
select select "0"
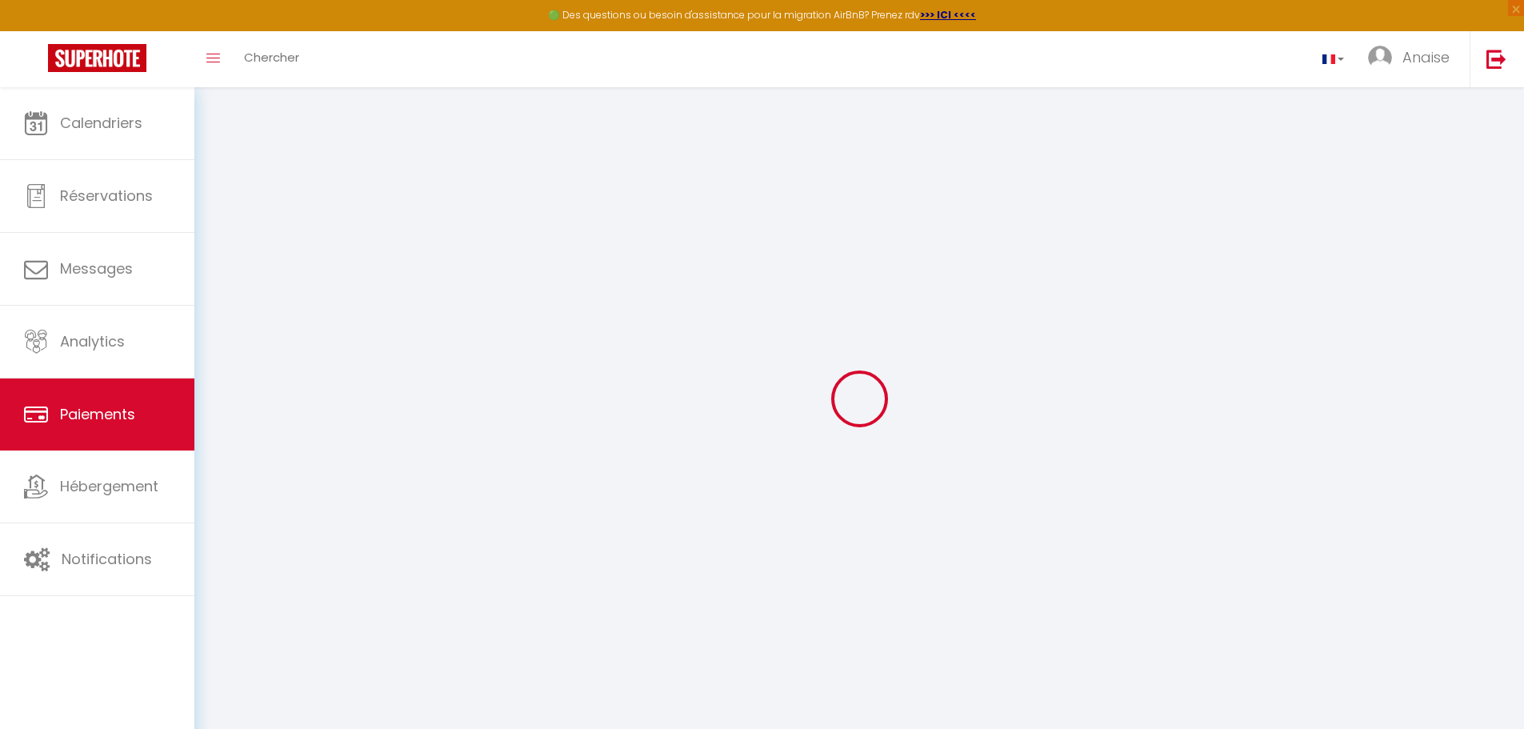
select select "0"
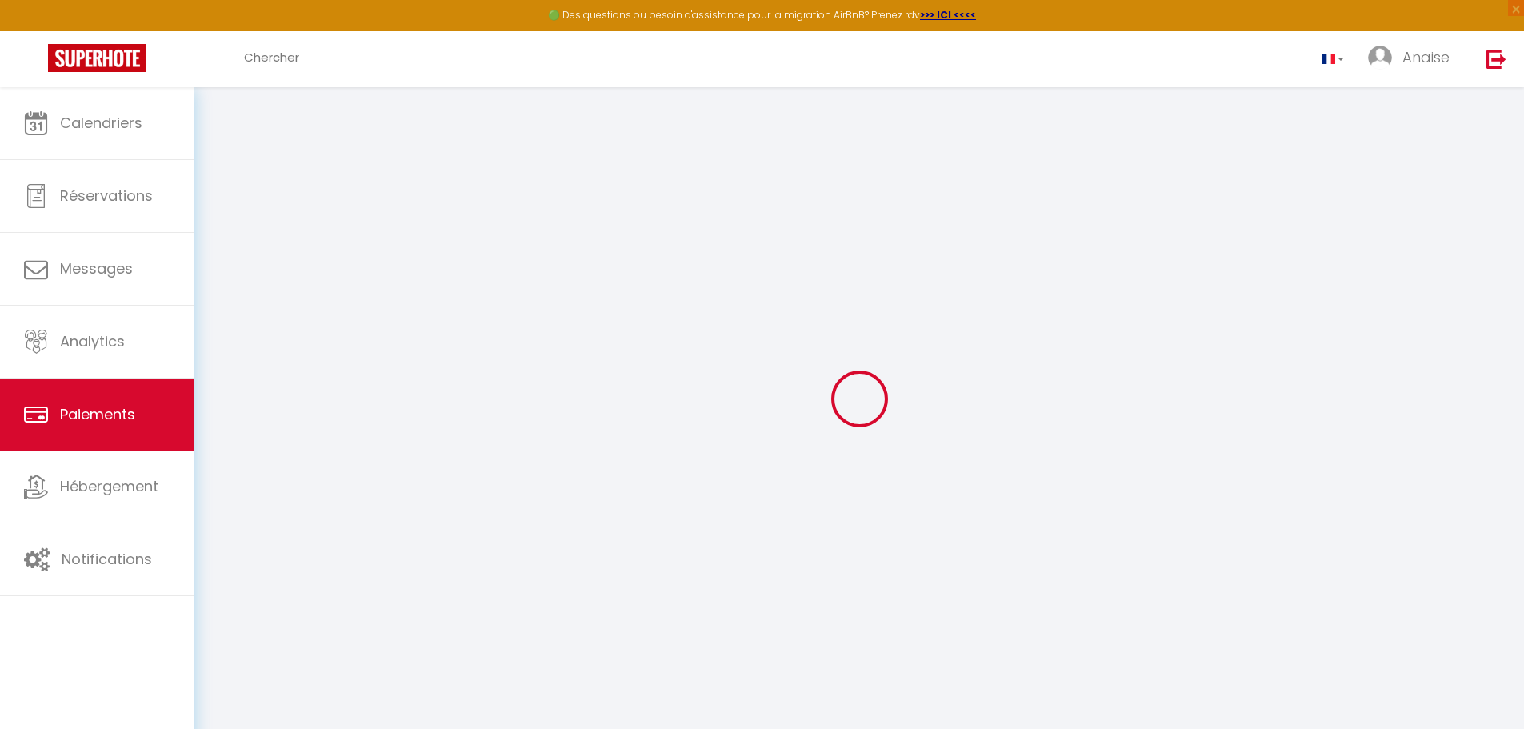
select select "0"
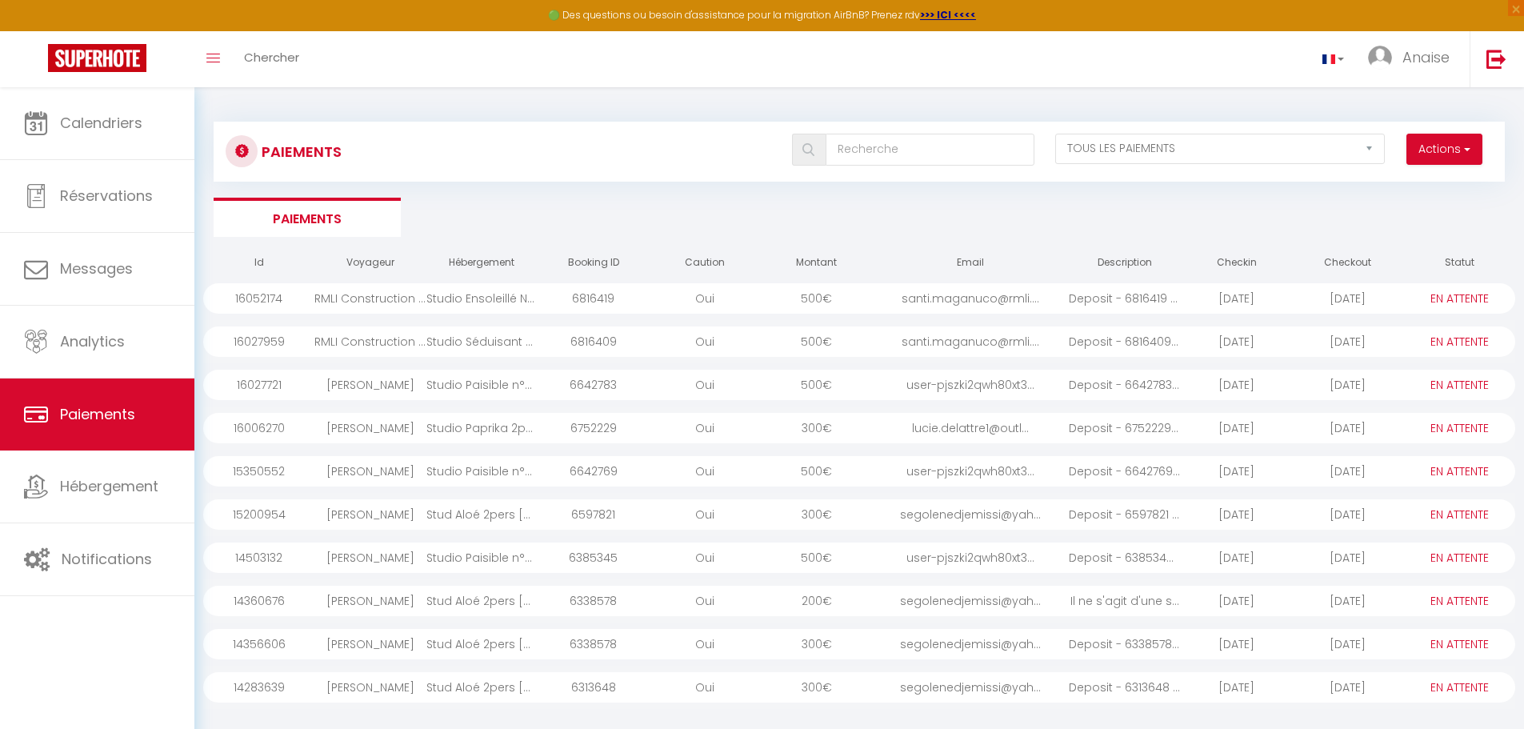
click at [1462, 296] on select "PAYÉ EN ATTENTE" at bounding box center [1459, 299] width 80 height 18
click at [1415, 202] on ul "Paiements" at bounding box center [859, 217] width 1291 height 39
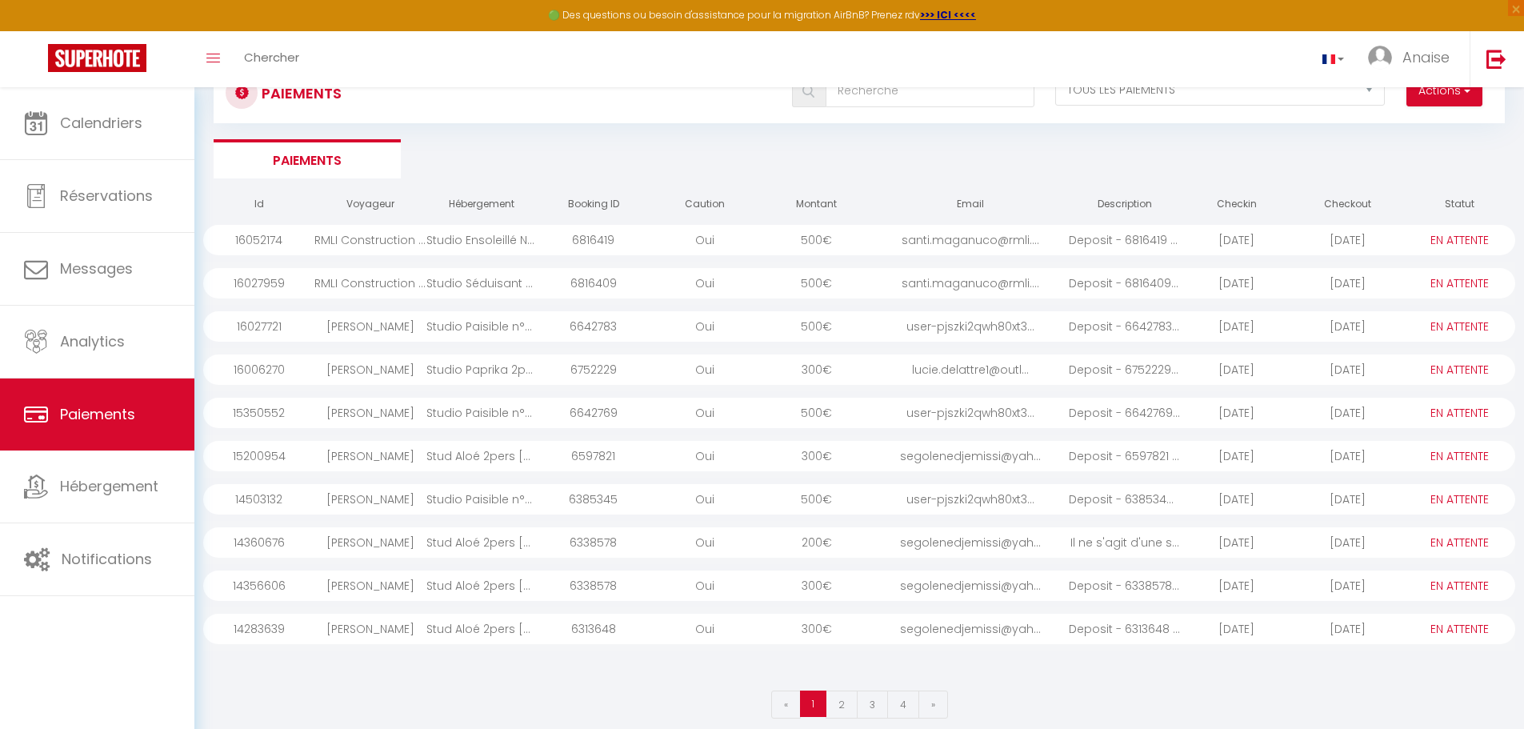
scroll to position [87, 0]
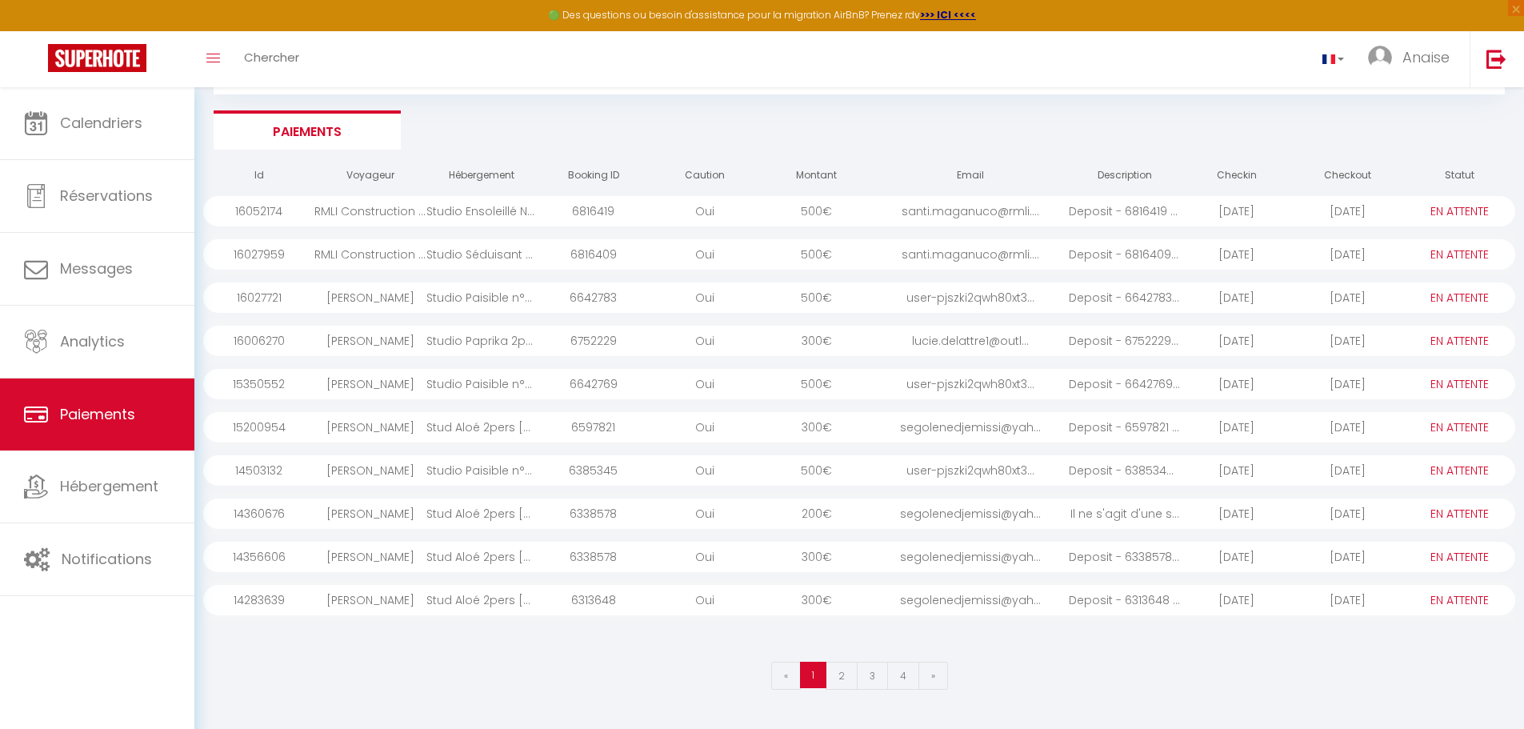
click at [1443, 212] on select "PAYÉ EN ATTENTE" at bounding box center [1459, 211] width 80 height 18
select select "1"
click at [1419, 202] on select "PAYÉ EN ATTENTE" at bounding box center [1459, 211] width 80 height 18
click at [1461, 258] on select "PAYÉ EN ATTENTE" at bounding box center [1459, 255] width 80 height 18
select select "1"
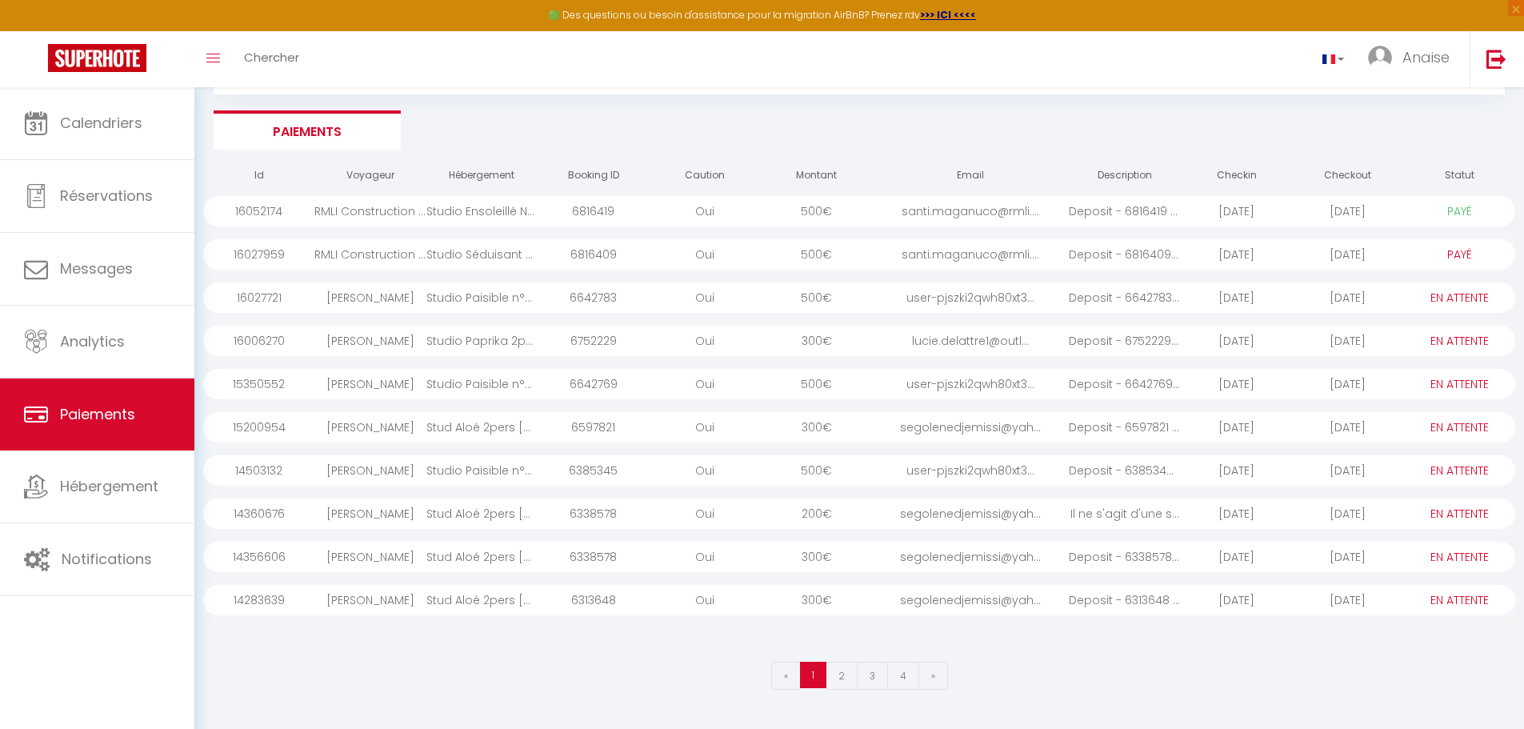
click at [1419, 246] on select "PAYÉ EN ATTENTE" at bounding box center [1459, 255] width 80 height 18
click at [1456, 344] on select "PAYÉ EN ATTENTE" at bounding box center [1459, 341] width 80 height 18
select select "1"
click at [1419, 332] on select "PAYÉ EN ATTENTE" at bounding box center [1459, 341] width 80 height 18
click at [1459, 430] on select "PAYÉ EN ATTENTE" at bounding box center [1459, 427] width 80 height 18
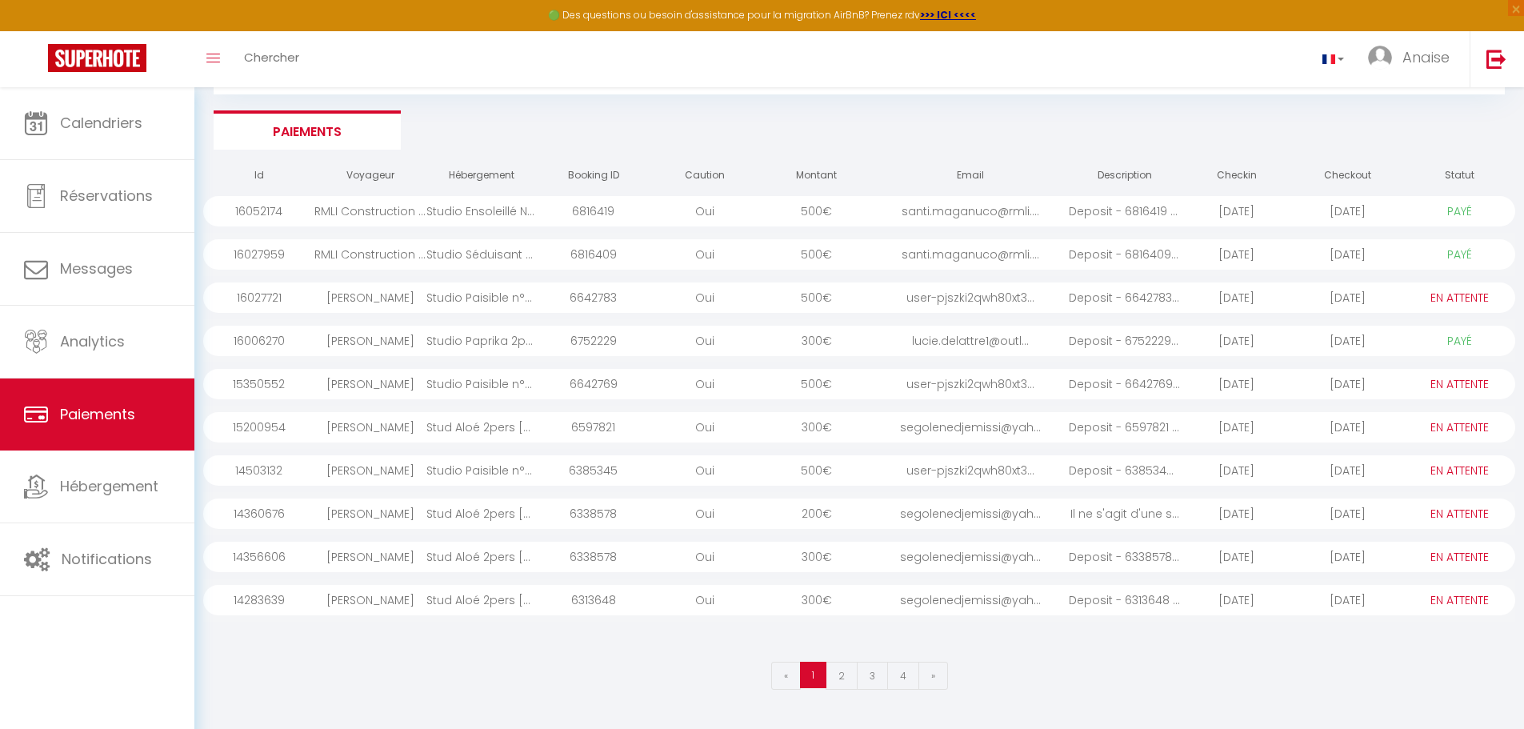
select select "1"
click at [1419, 418] on select "PAYÉ EN ATTENTE" at bounding box center [1459, 427] width 80 height 18
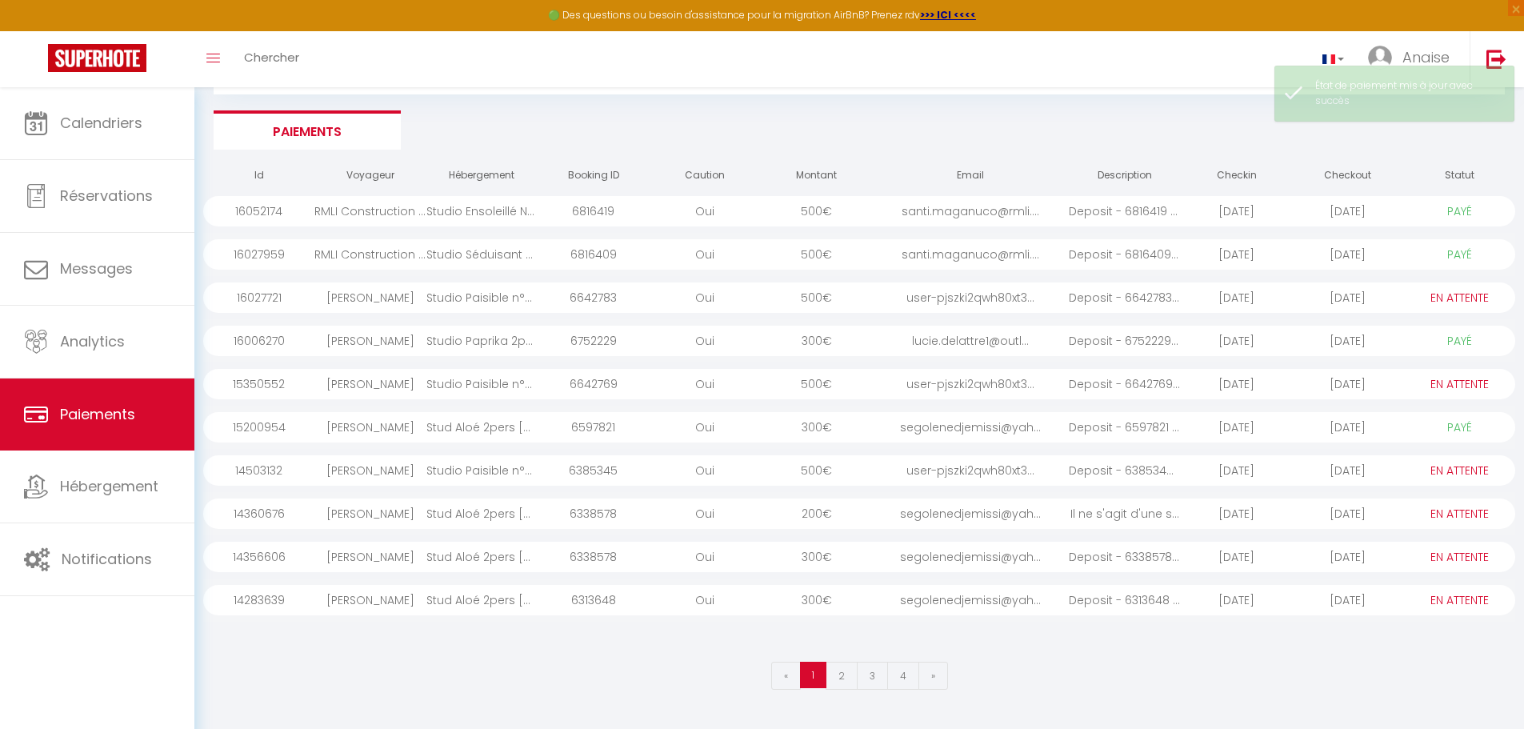
click at [1463, 470] on select "PAYÉ EN ATTENTE" at bounding box center [1459, 471] width 80 height 18
select select "1"
click at [1419, 462] on select "PAYÉ EN ATTENTE" at bounding box center [1459, 471] width 80 height 18
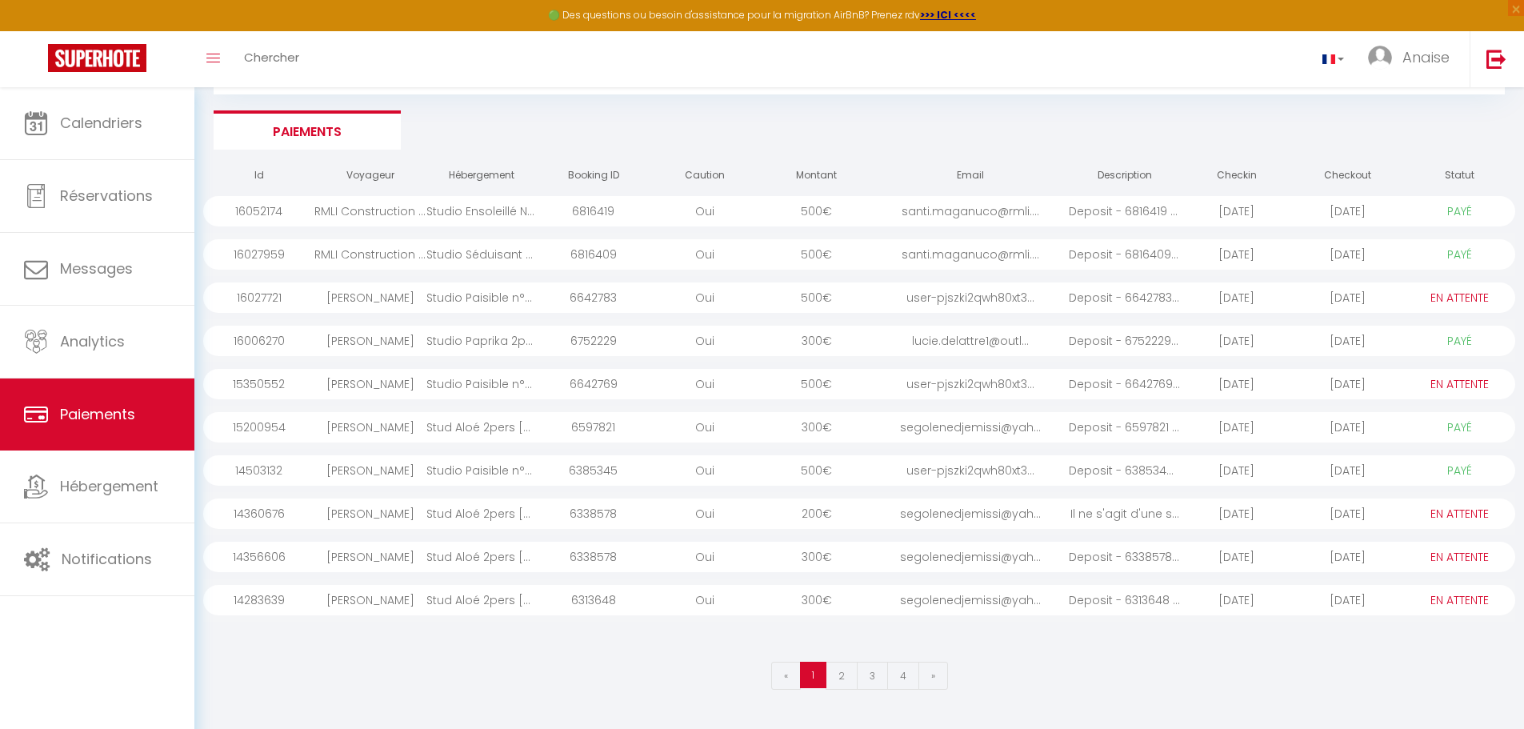
click at [1451, 514] on select "PAYÉ EN ATTENTE" at bounding box center [1459, 514] width 80 height 18
select select "1"
click at [1419, 505] on select "PAYÉ EN ATTENTE" at bounding box center [1459, 514] width 80 height 18
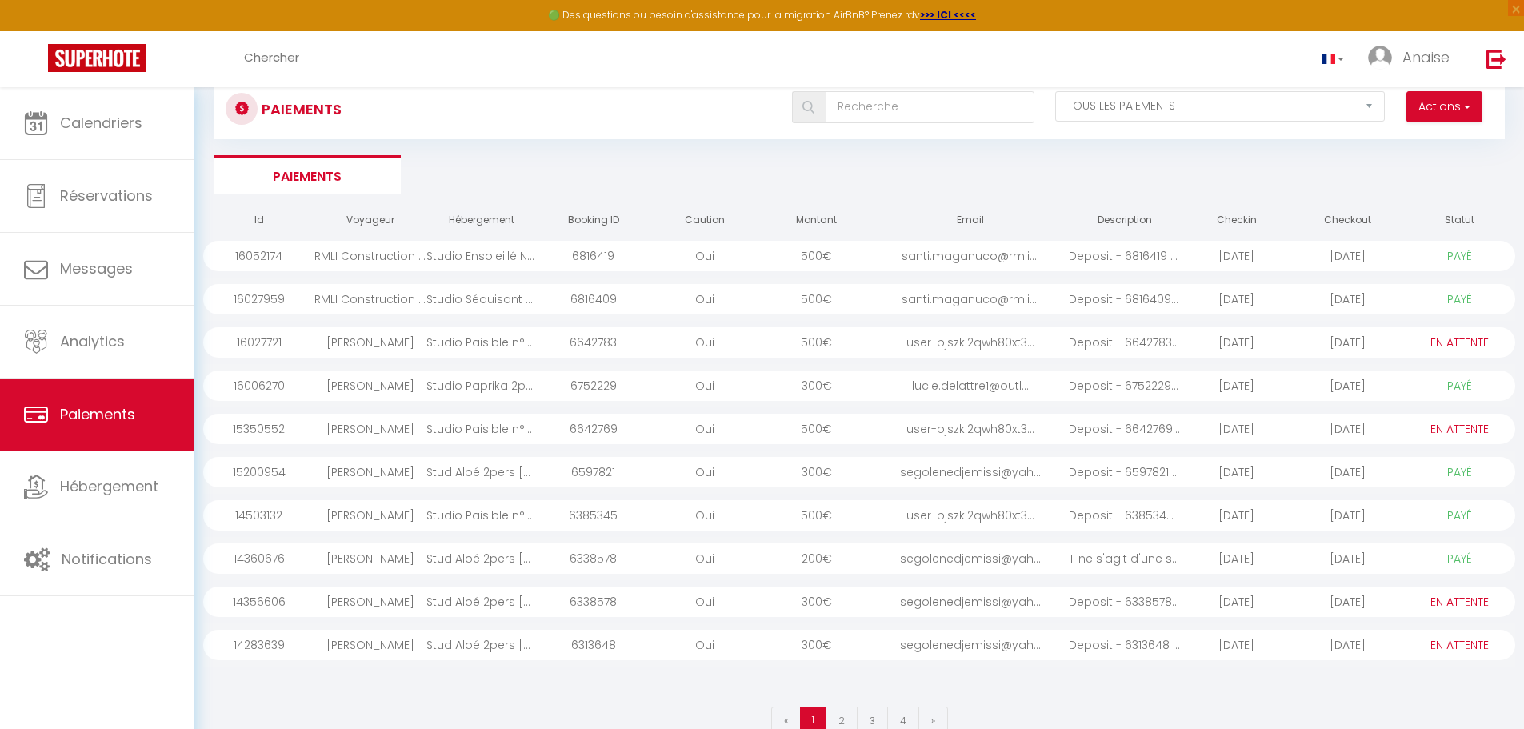
scroll to position [0, 0]
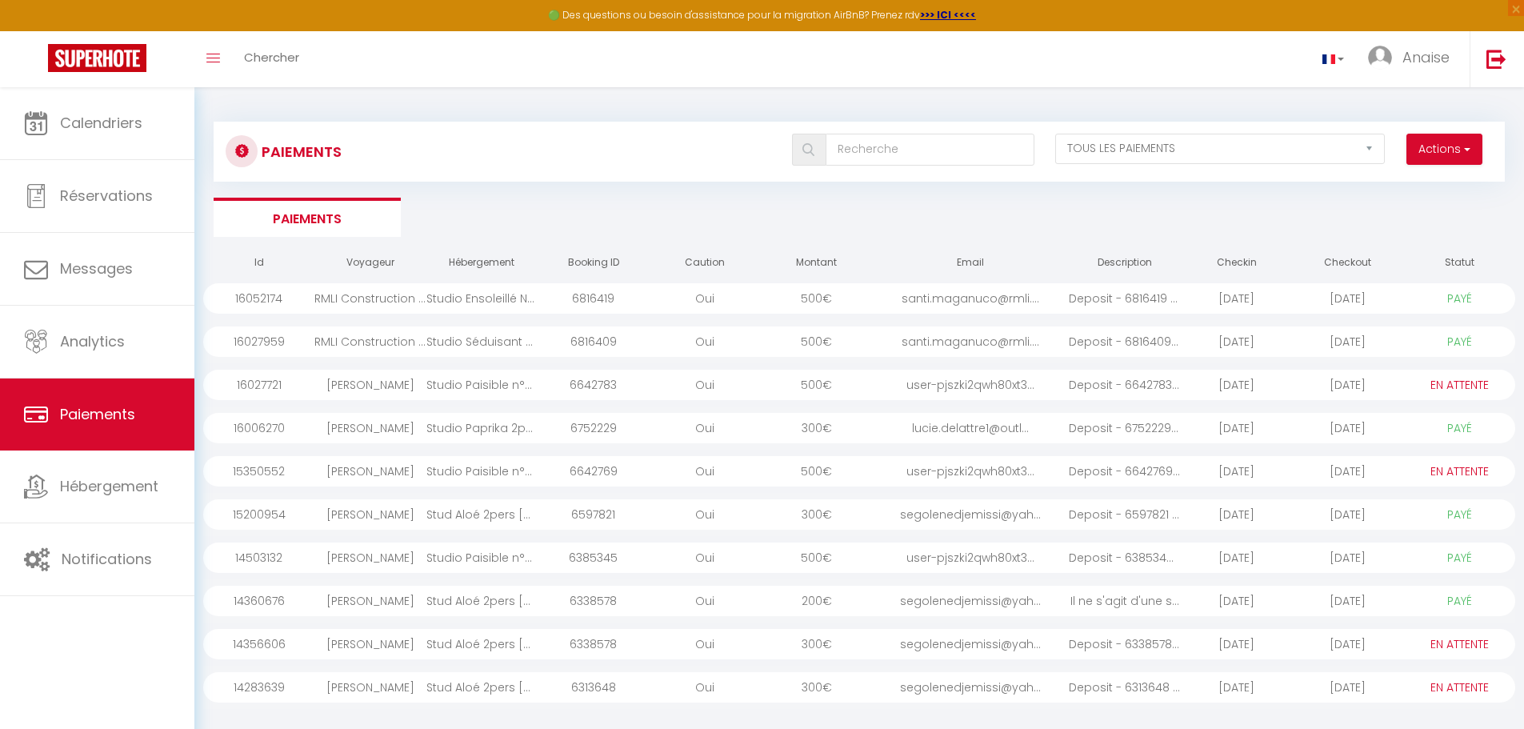
click at [1470, 290] on select "PAYÉ EN ATTENTE" at bounding box center [1459, 299] width 80 height 18
select select "0"
click at [1419, 290] on select "PAYÉ EN ATTENTE" at bounding box center [1459, 299] width 80 height 18
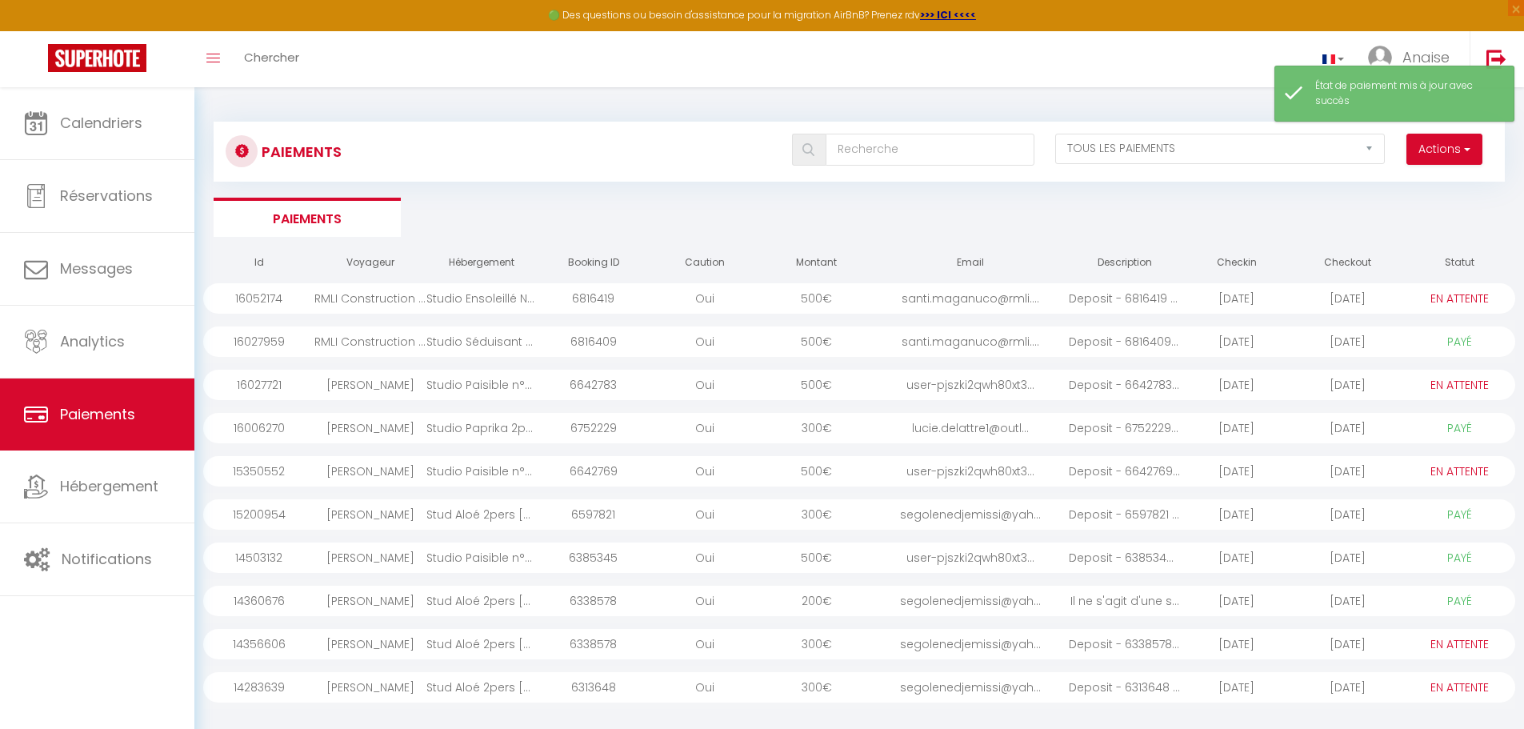
drag, startPoint x: 1470, startPoint y: 339, endPoint x: 1467, endPoint y: 350, distance: 10.9
click at [1470, 339] on select "PAYÉ EN ATTENTE" at bounding box center [1459, 342] width 80 height 18
select select "0"
click at [1419, 333] on select "PAYÉ EN ATTENTE" at bounding box center [1459, 342] width 80 height 18
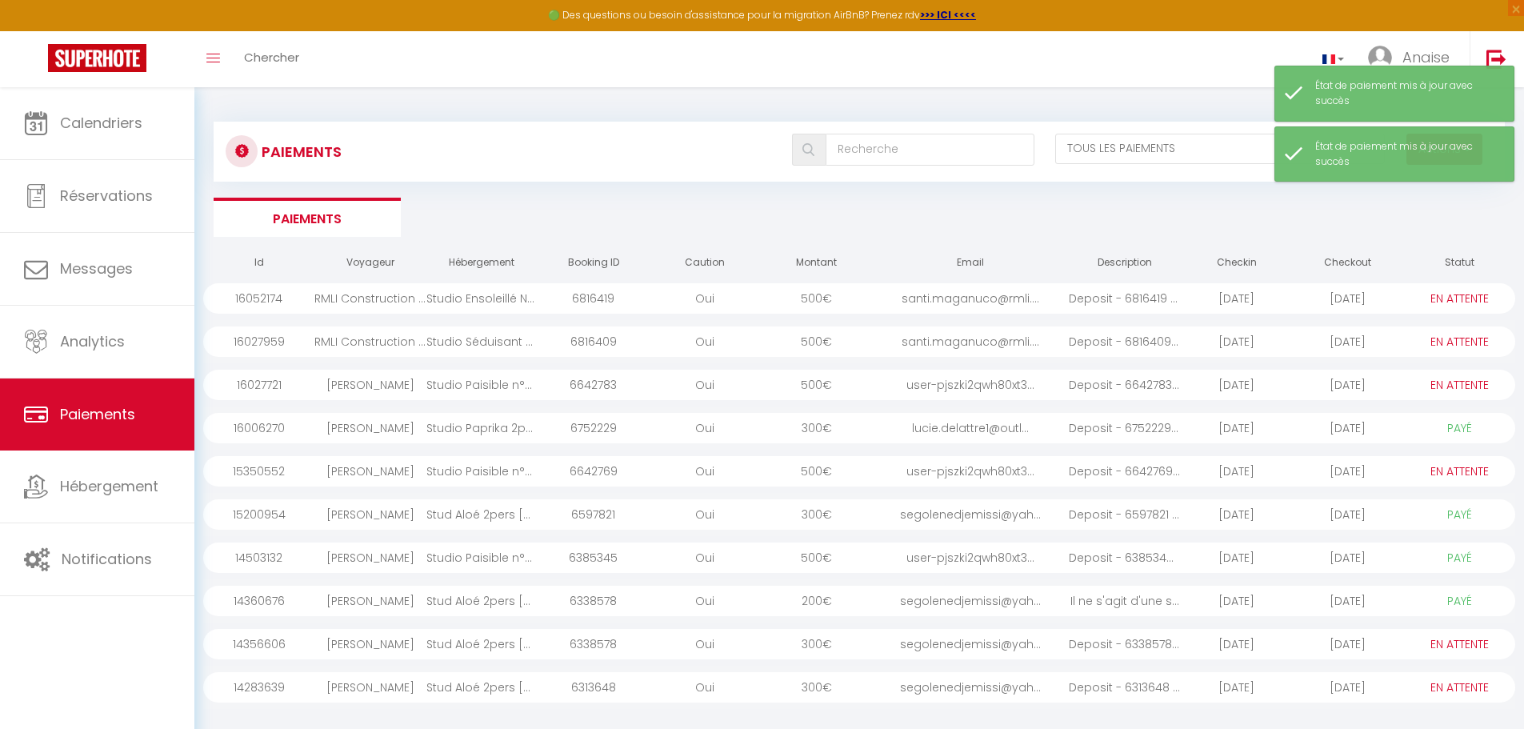
click at [1462, 425] on select "PAYÉ EN ATTENTE" at bounding box center [1459, 428] width 80 height 18
select select "0"
click at [1419, 419] on select "PAYÉ EN ATTENTE" at bounding box center [1459, 428] width 80 height 18
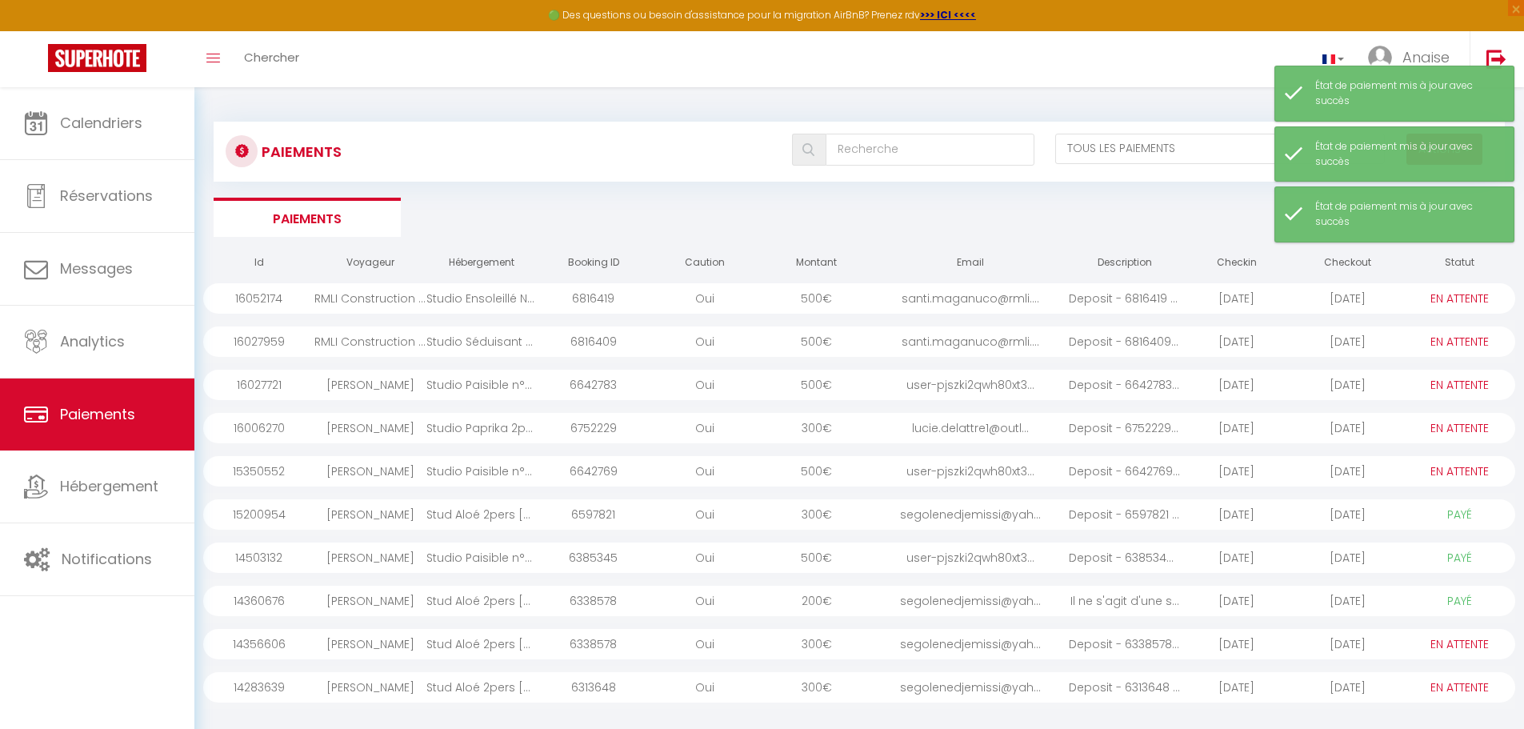
click at [1466, 509] on select "PAYÉ EN ATTENTE" at bounding box center [1459, 515] width 80 height 18
select select "0"
click at [1419, 506] on select "PAYÉ EN ATTENTE" at bounding box center [1459, 515] width 80 height 18
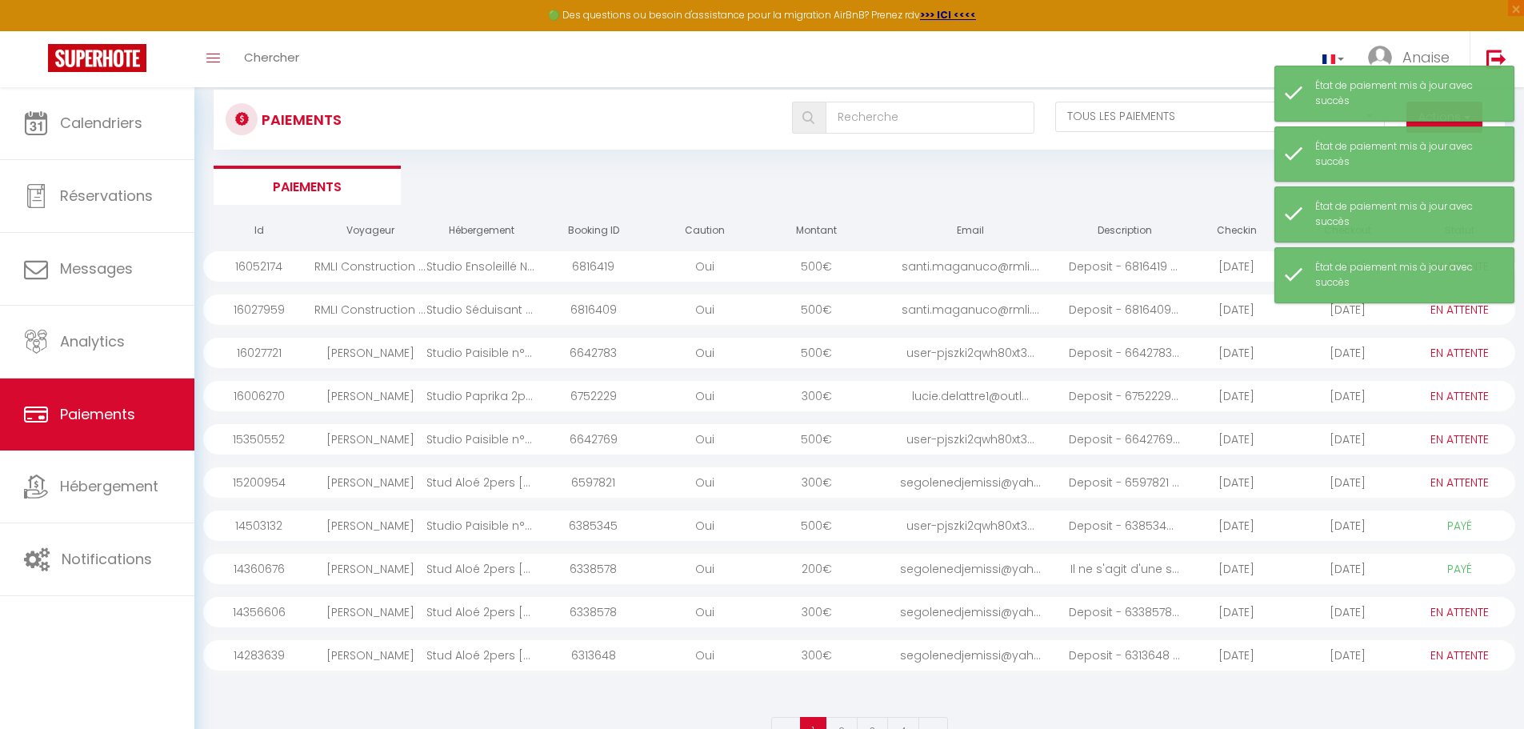
scroll to position [80, 0]
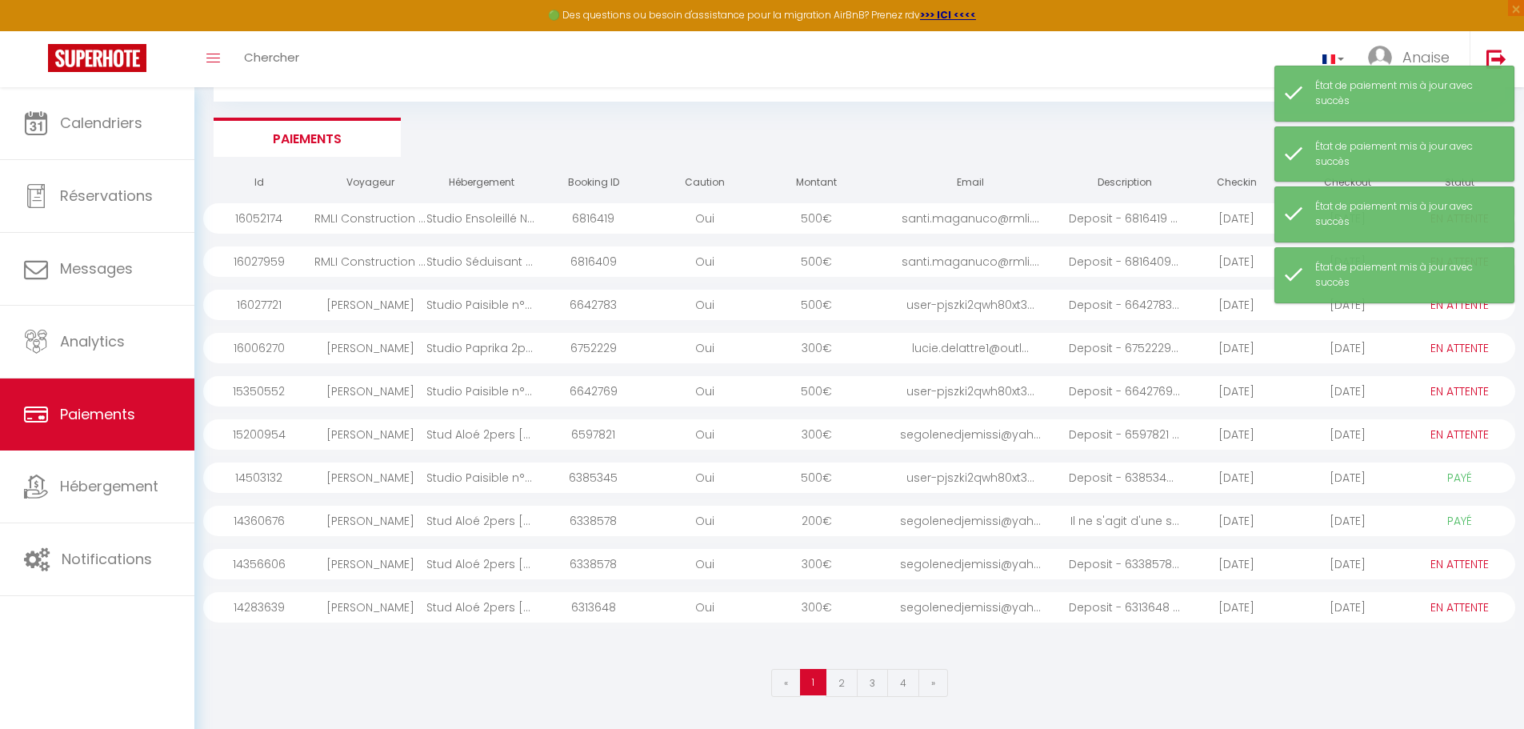
click at [1463, 481] on select "PAYÉ EN ATTENTE" at bounding box center [1459, 478] width 80 height 18
select select "0"
click at [1419, 469] on select "PAYÉ EN ATTENTE" at bounding box center [1459, 478] width 80 height 18
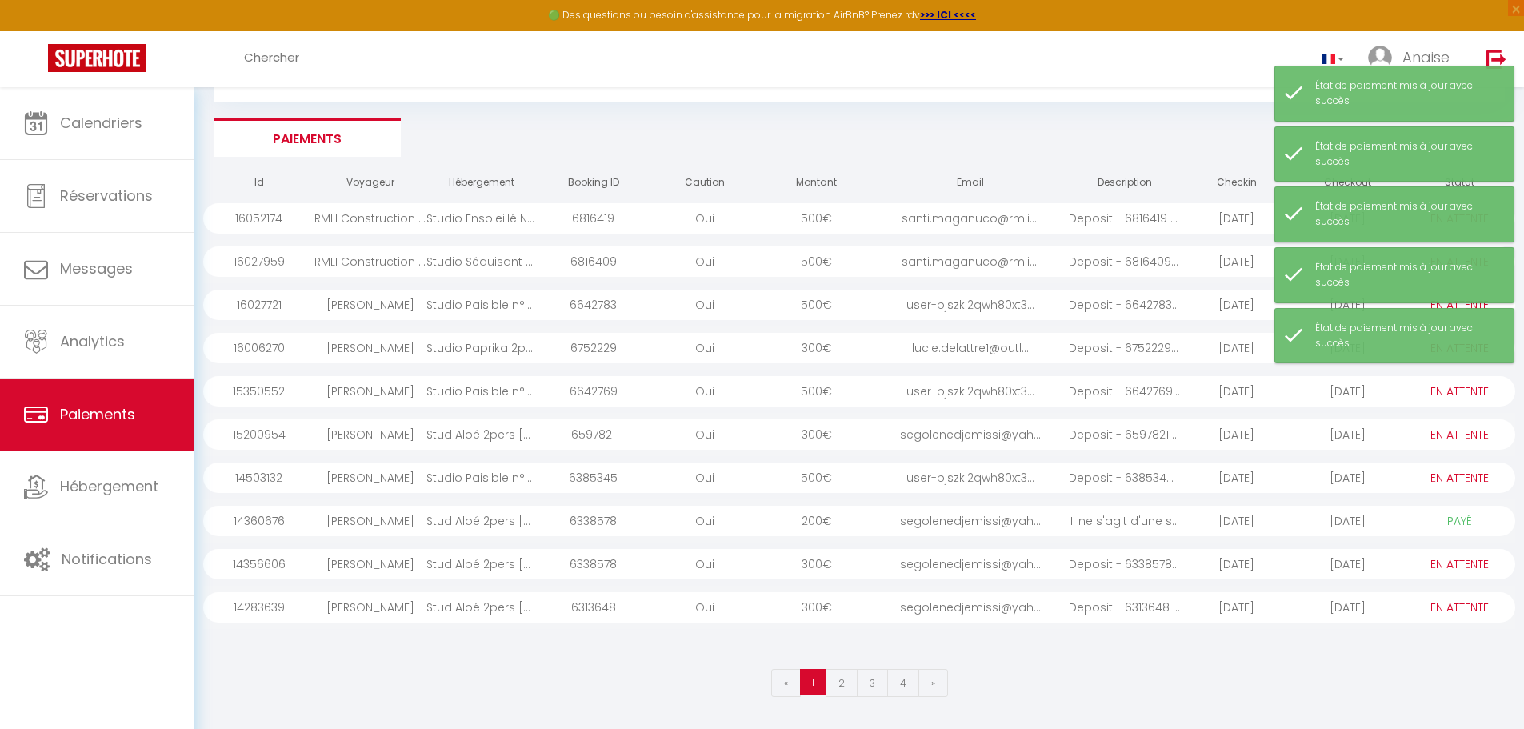
click at [1463, 517] on select "PAYÉ EN ATTENTE" at bounding box center [1459, 521] width 80 height 18
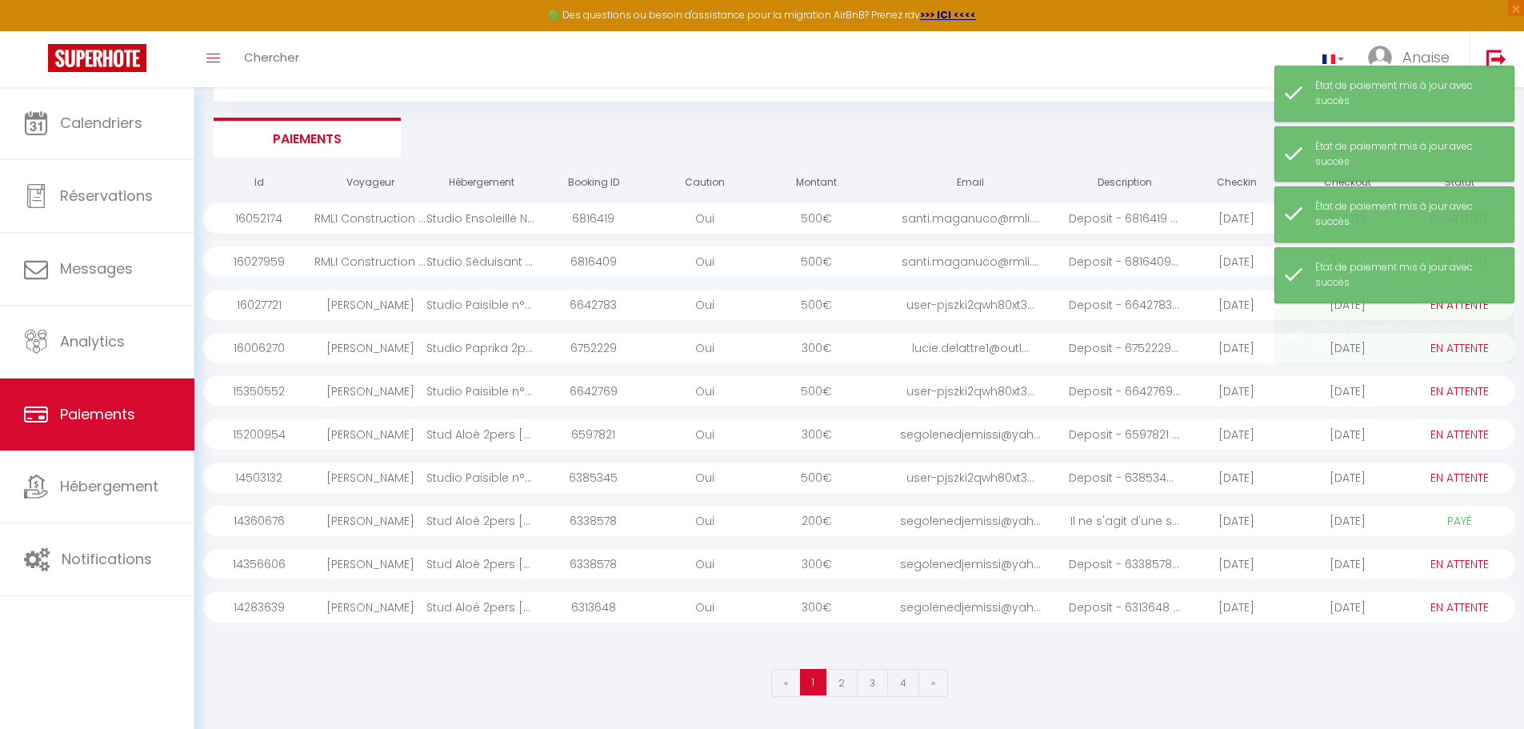
select select "0"
click at [1419, 512] on select "PAYÉ EN ATTENTE" at bounding box center [1459, 521] width 80 height 18
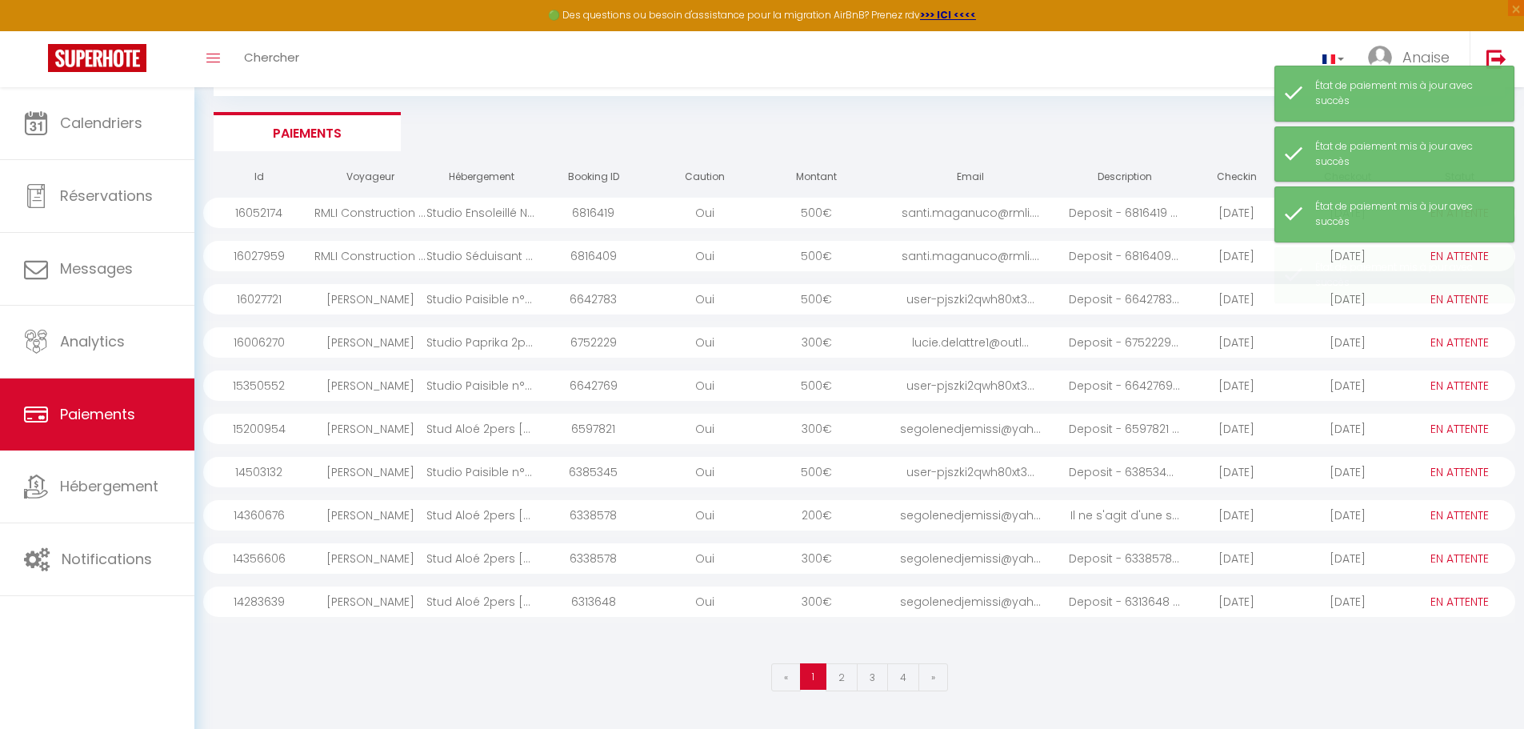
scroll to position [87, 0]
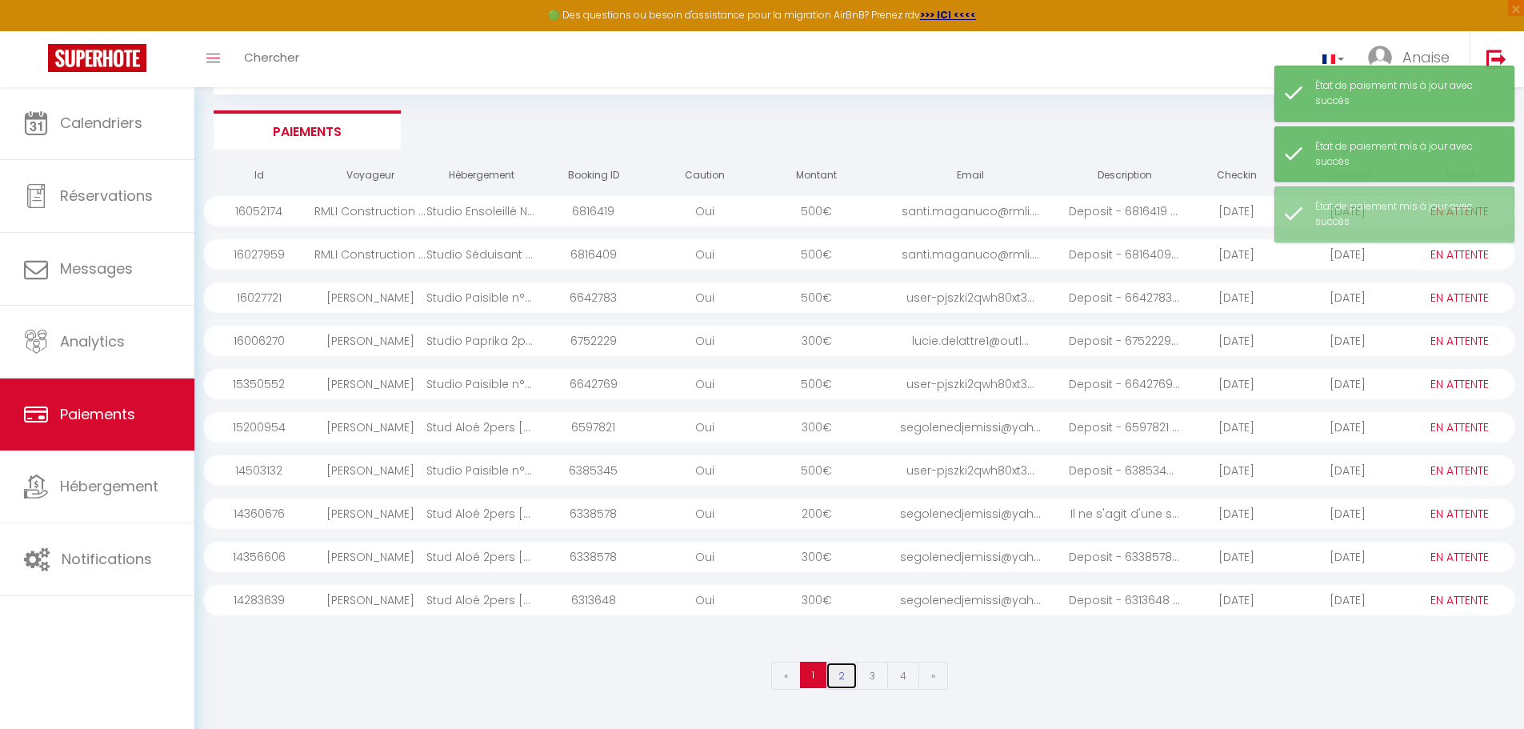
click at [841, 681] on link "2" at bounding box center [842, 676] width 32 height 28
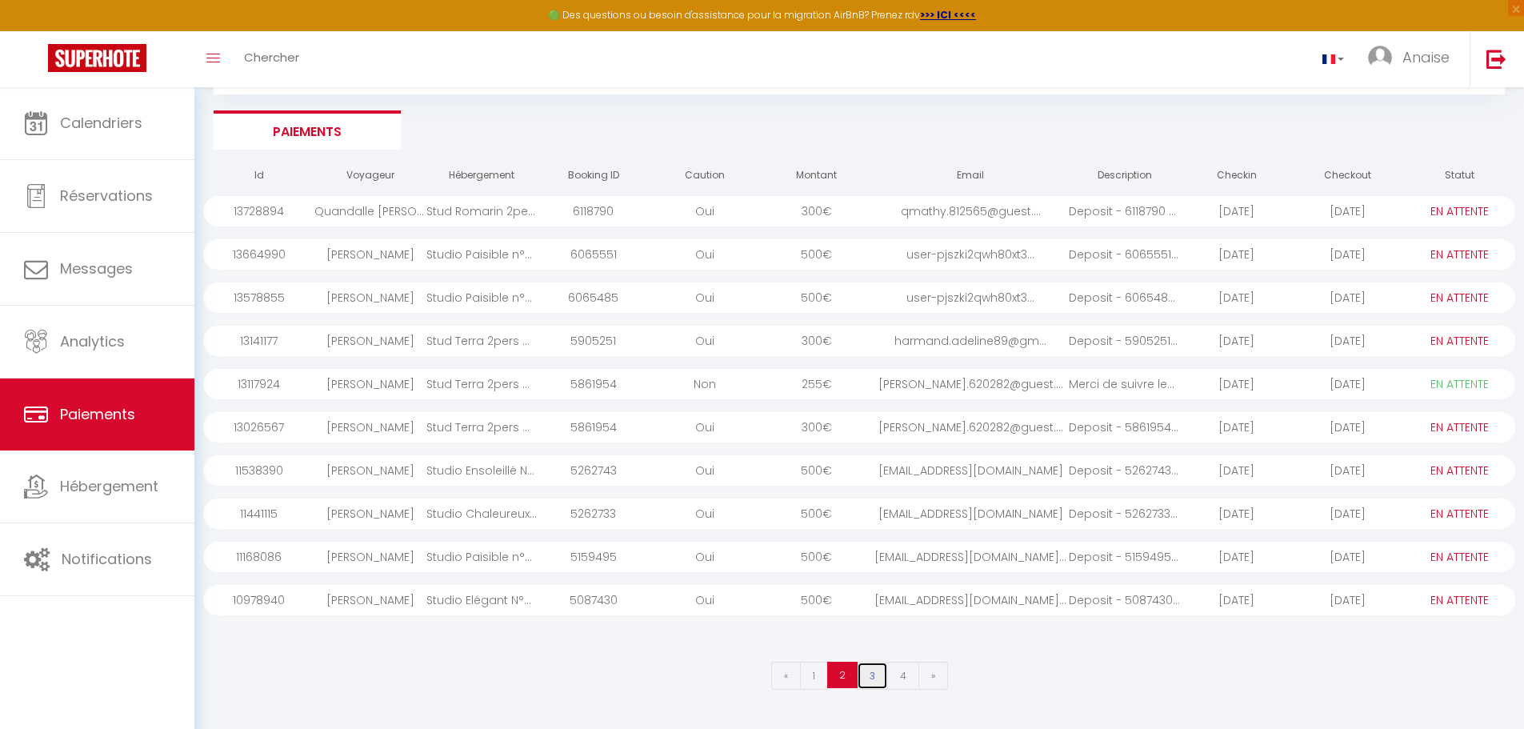
click at [873, 676] on link "3" at bounding box center [872, 676] width 31 height 28
select select "0"
click at [899, 679] on link "4" at bounding box center [903, 676] width 32 height 28
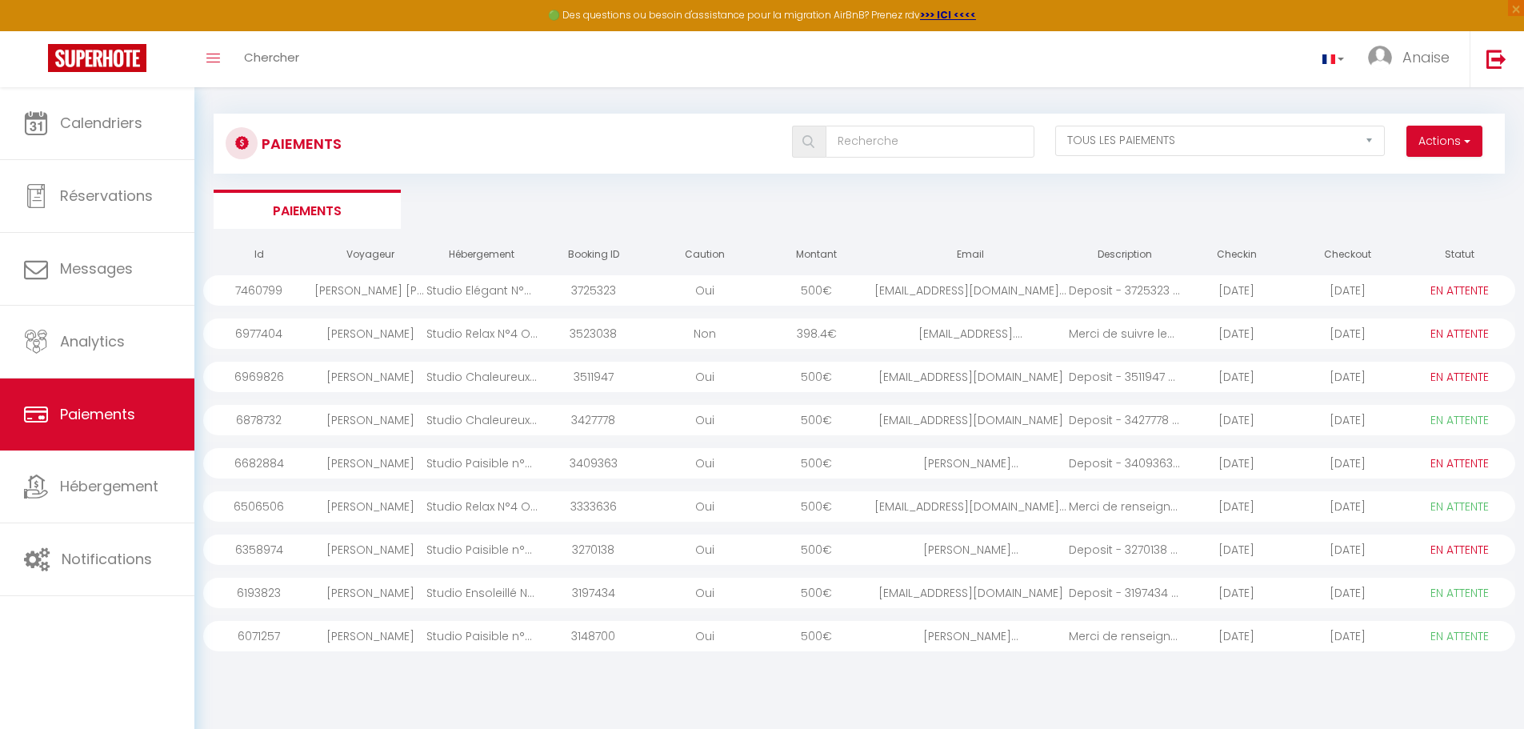
scroll to position [0, 0]
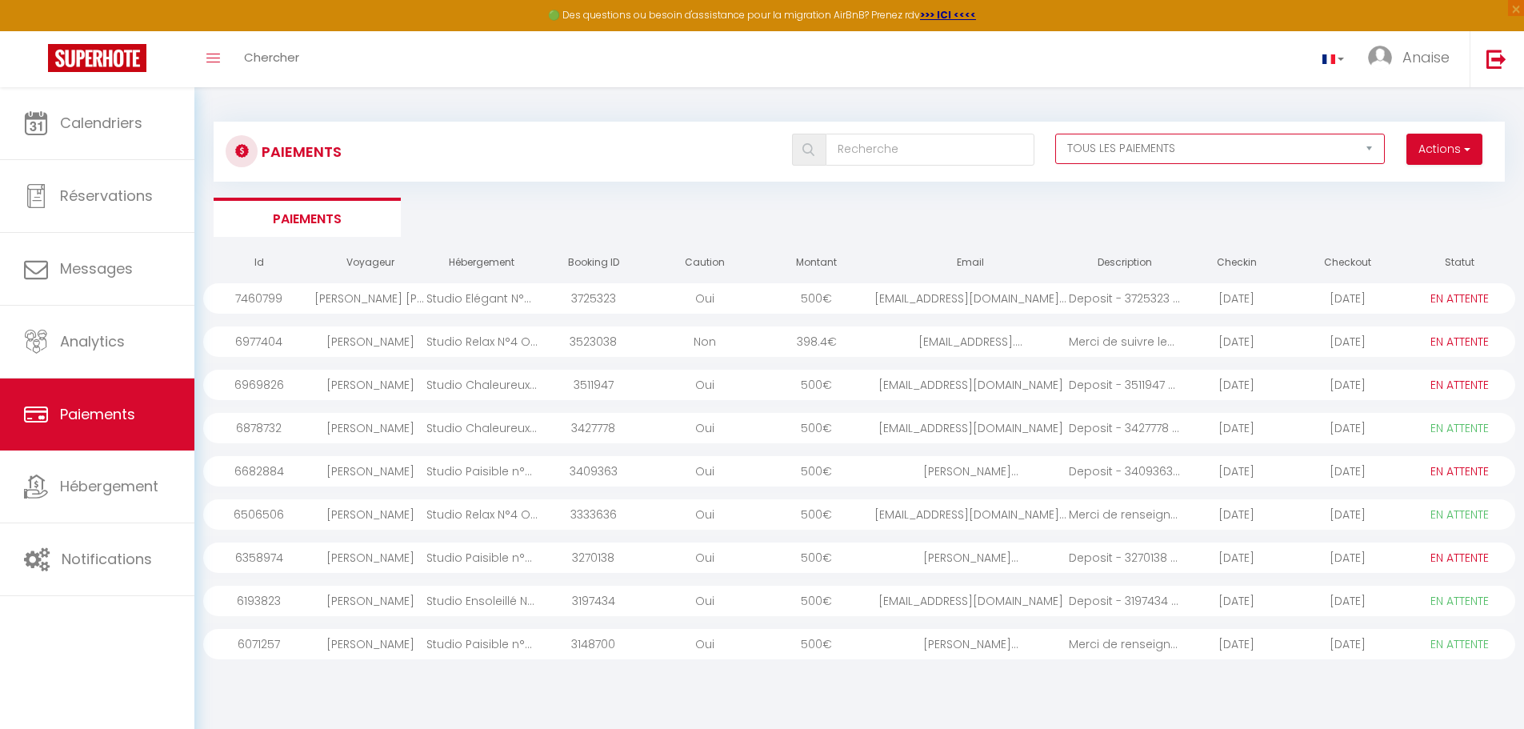
click at [1215, 153] on select "EN ATTENTE PAYÉ TOUS LES PAIEMENTS" at bounding box center [1220, 149] width 330 height 30
click at [884, 227] on ul "Paiements" at bounding box center [859, 217] width 1291 height 39
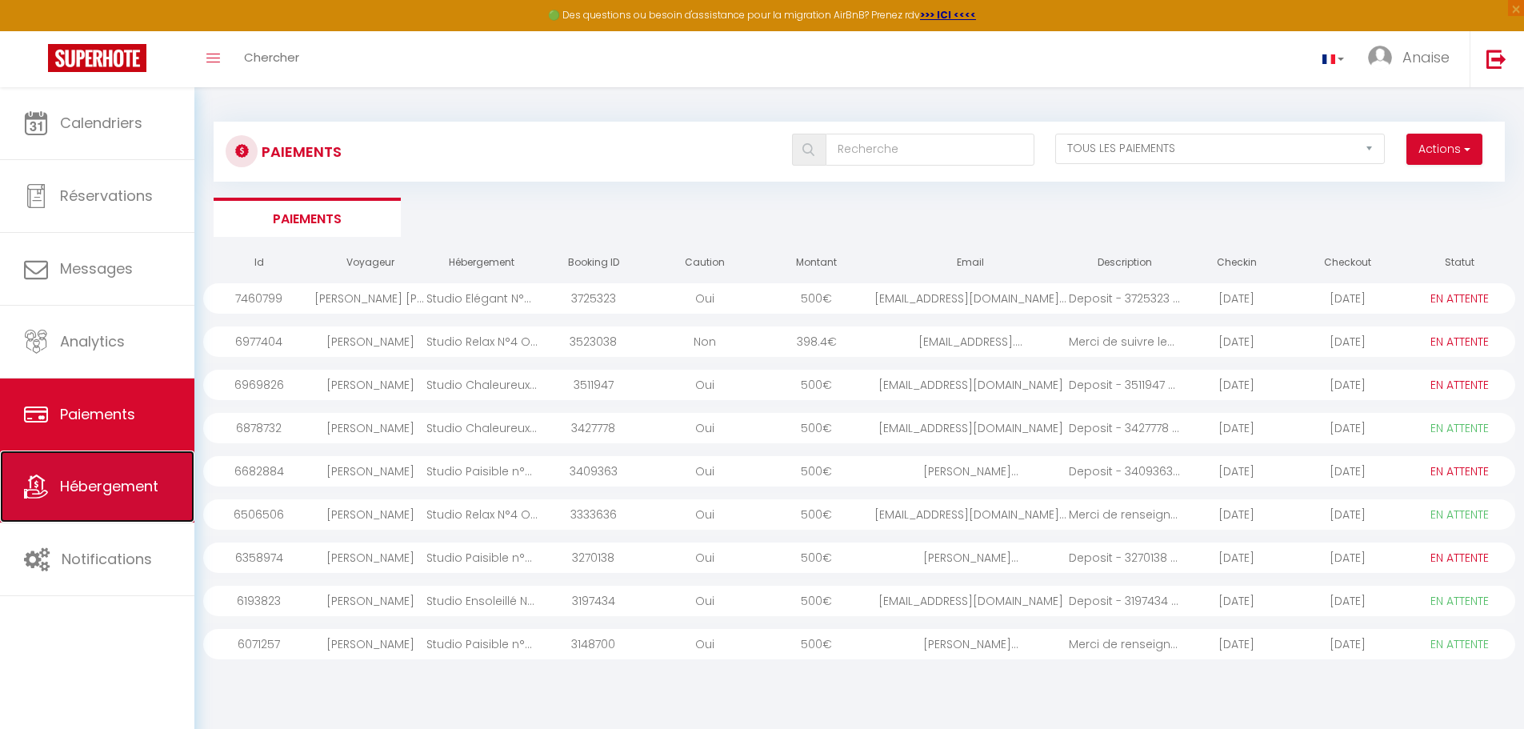
click at [147, 484] on span "Hébergement" at bounding box center [109, 486] width 98 height 20
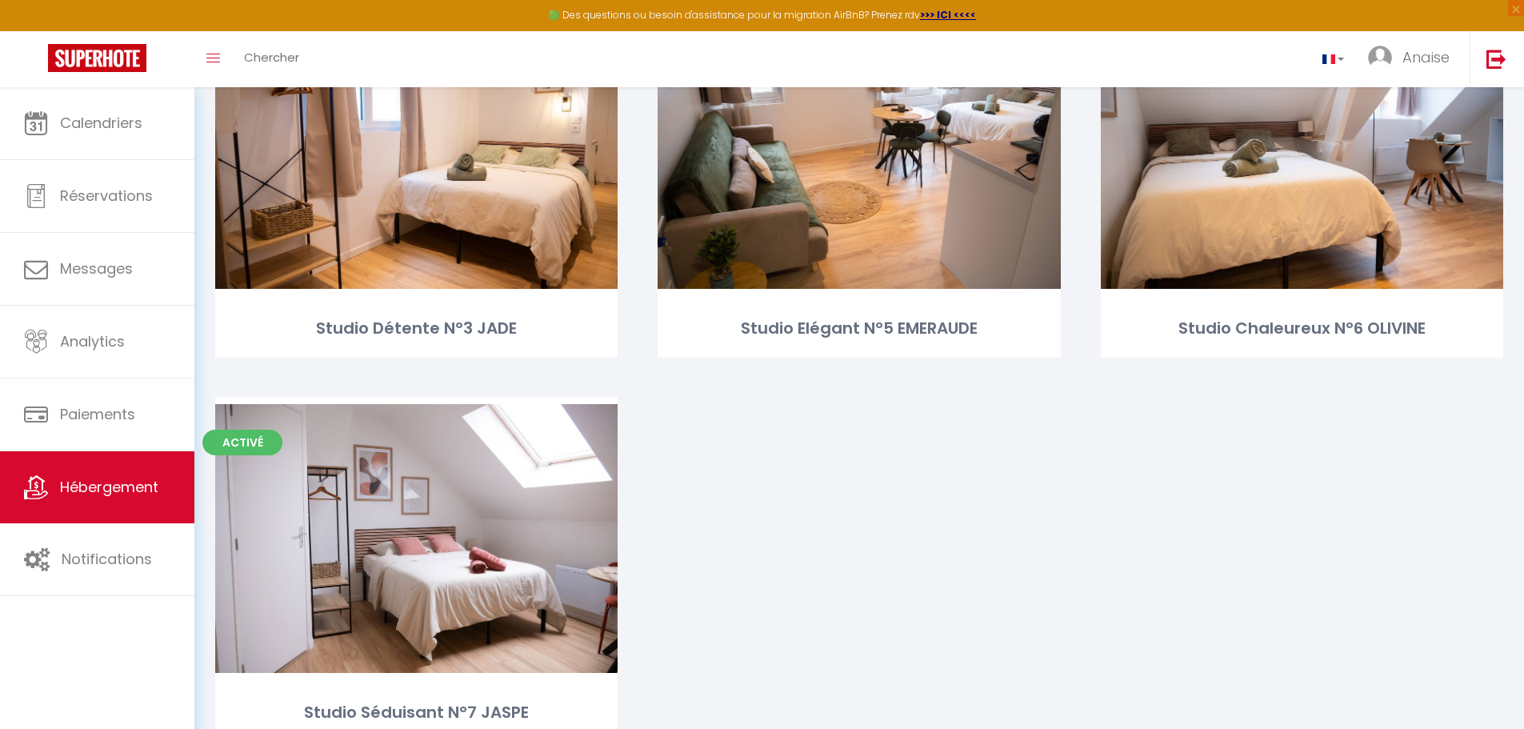
scroll to position [1414, 0]
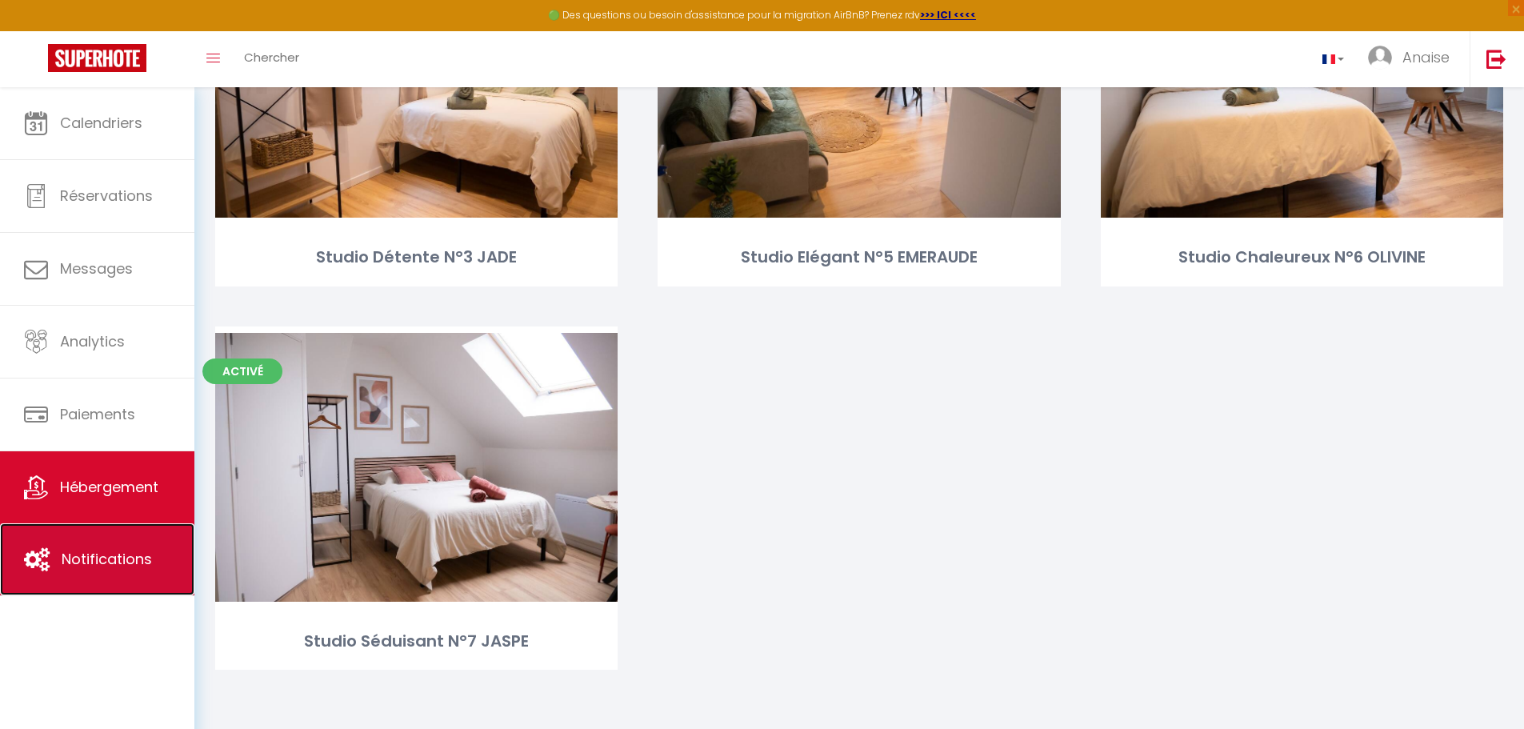
click at [121, 564] on span "Notifications" at bounding box center [107, 559] width 90 height 20
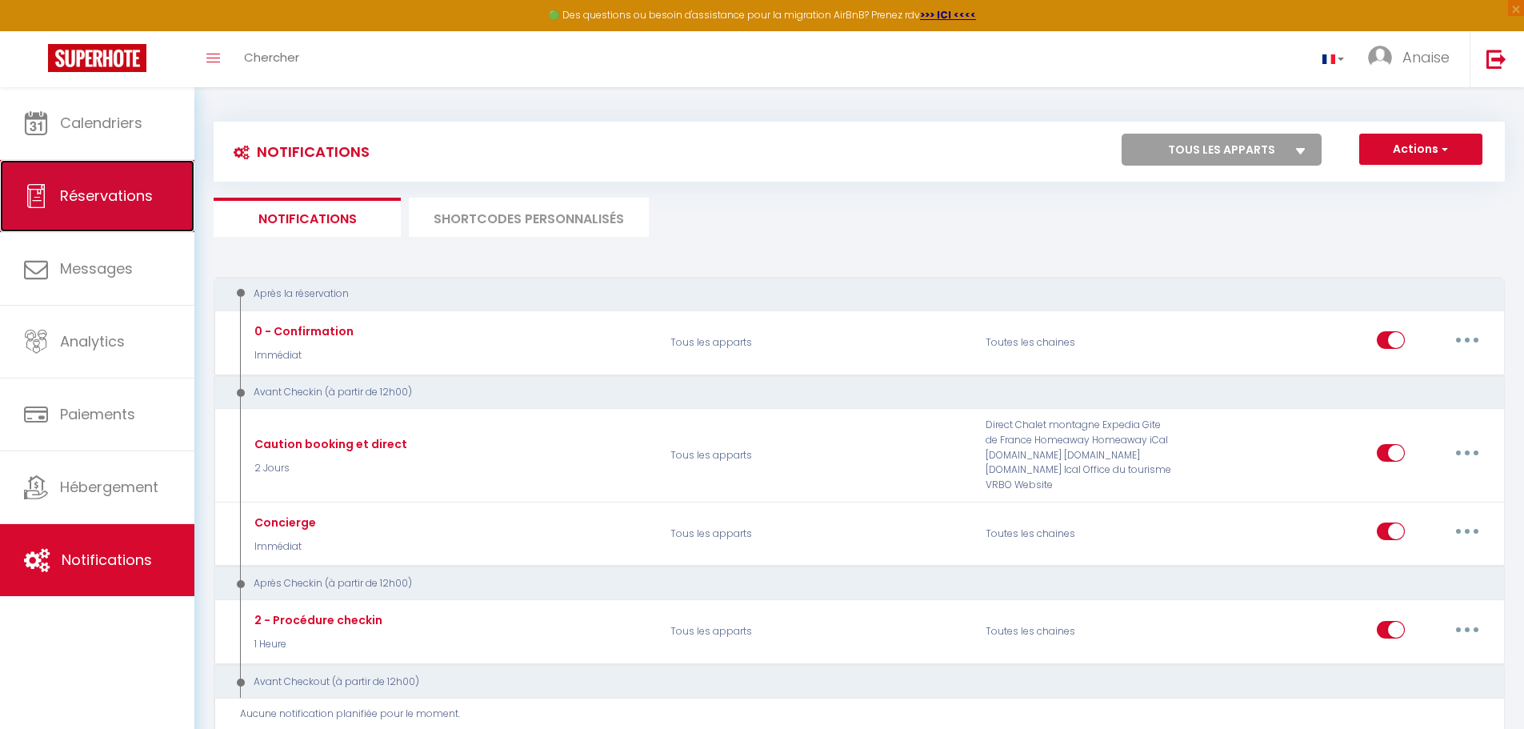
click at [117, 221] on link "Réservations" at bounding box center [97, 196] width 194 height 72
select select "not_cancelled"
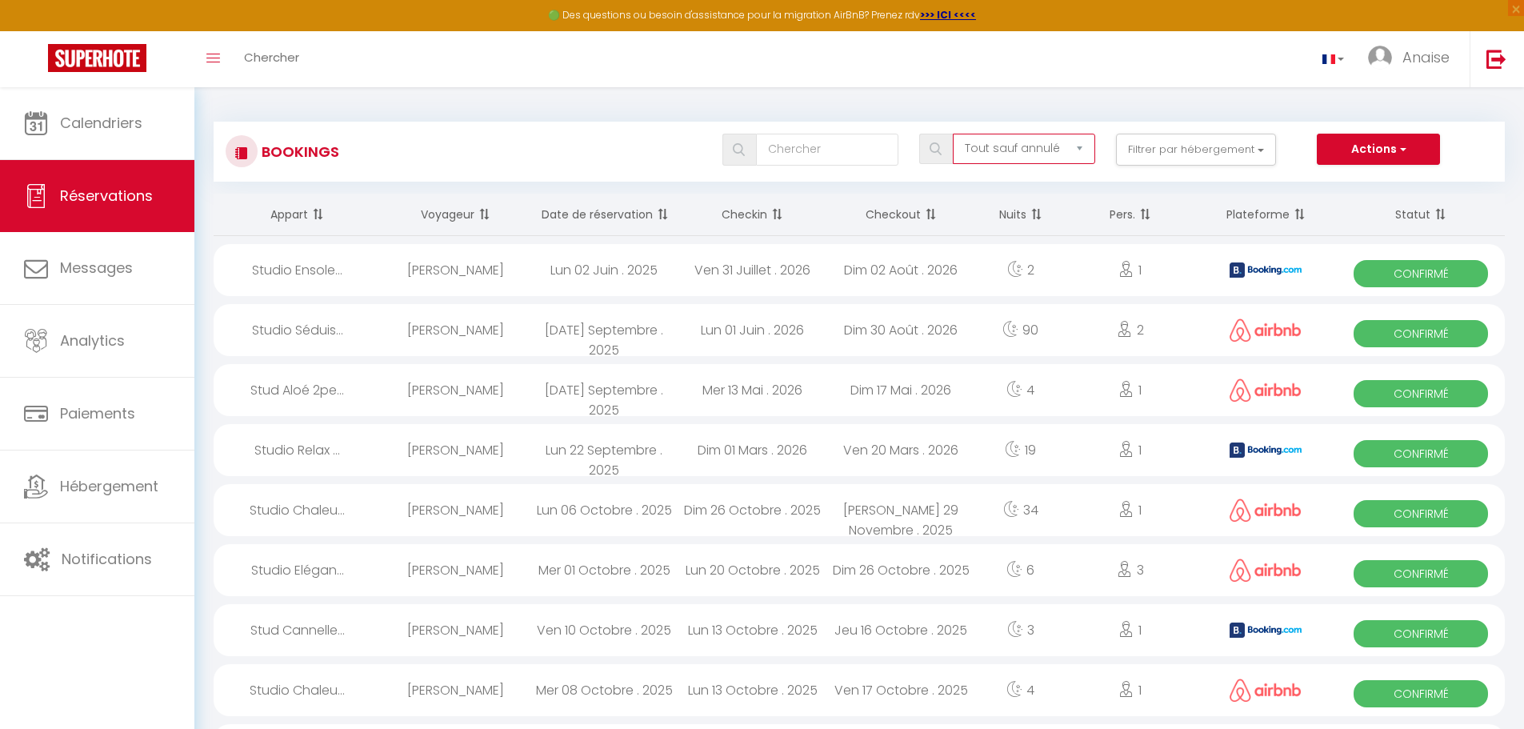
click at [1080, 152] on select "Tous les statuts Annulé Confirmé Non Confirmé Tout sauf annulé No Show Request" at bounding box center [1024, 149] width 142 height 30
click at [1114, 82] on div "Toggle menubar Chercher BUTTON Anaise Paramètres" at bounding box center [814, 59] width 1396 height 56
click at [1388, 152] on button "Actions" at bounding box center [1378, 150] width 123 height 32
click at [1417, 274] on span "Confirmé" at bounding box center [1421, 273] width 134 height 27
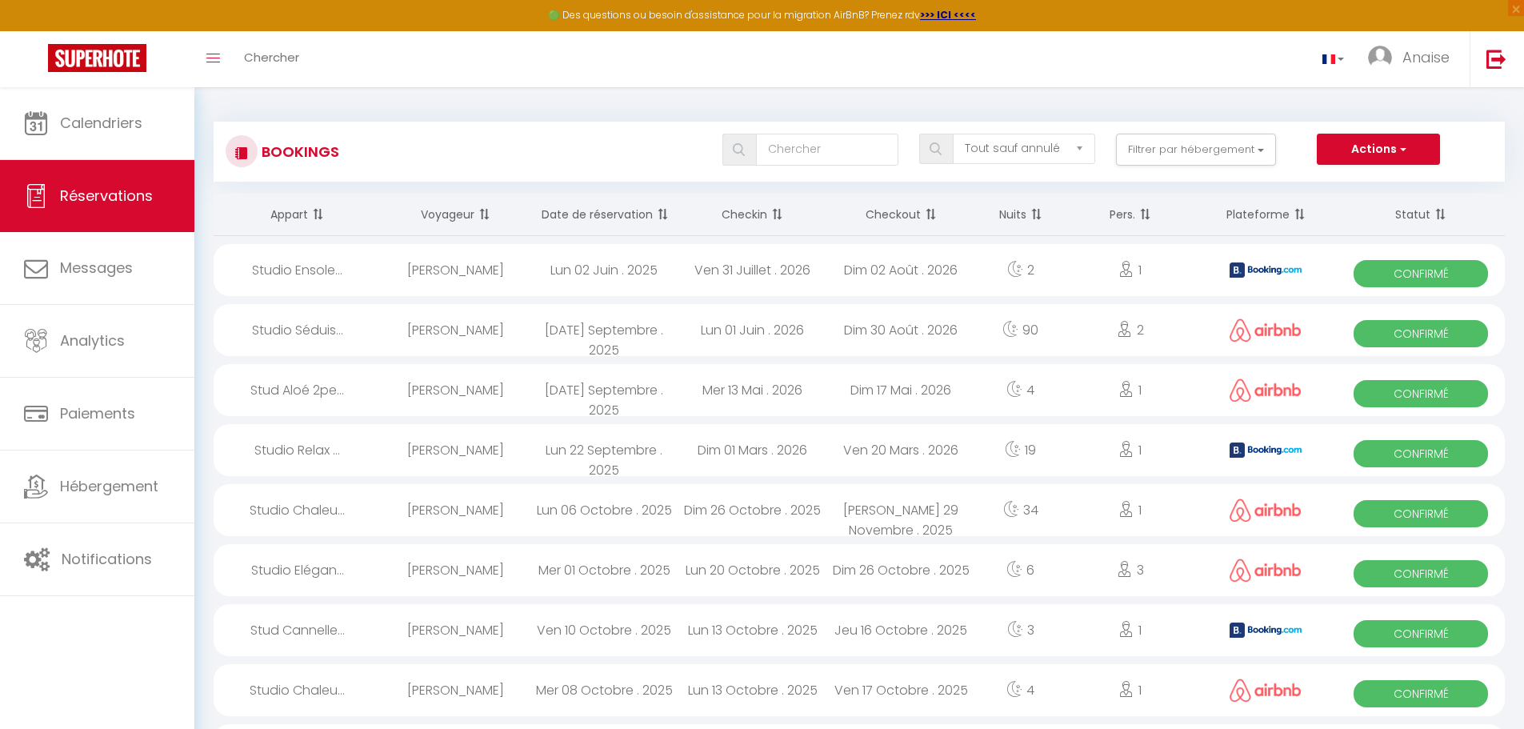
select select "OK"
select select "KO"
select select "0"
select select "1"
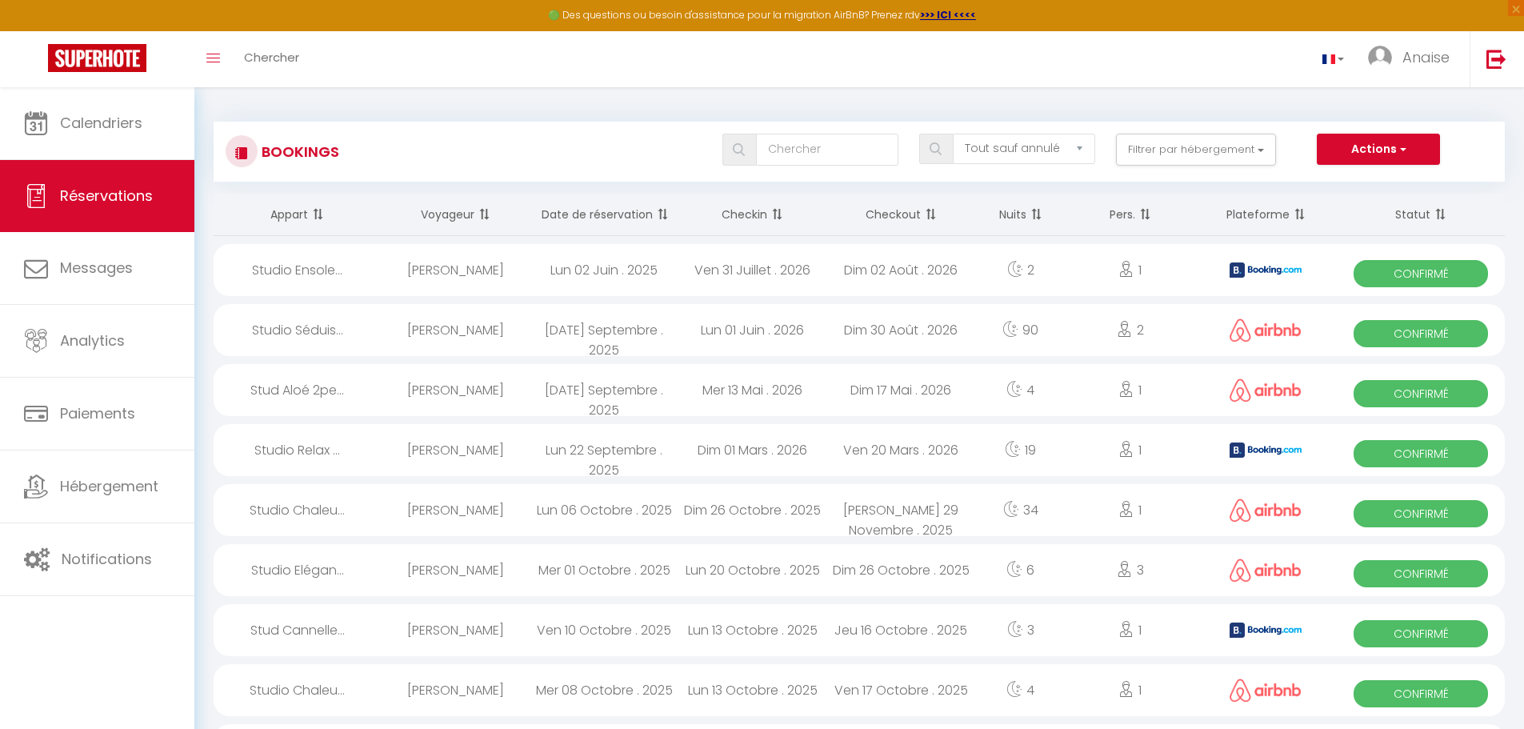
select select
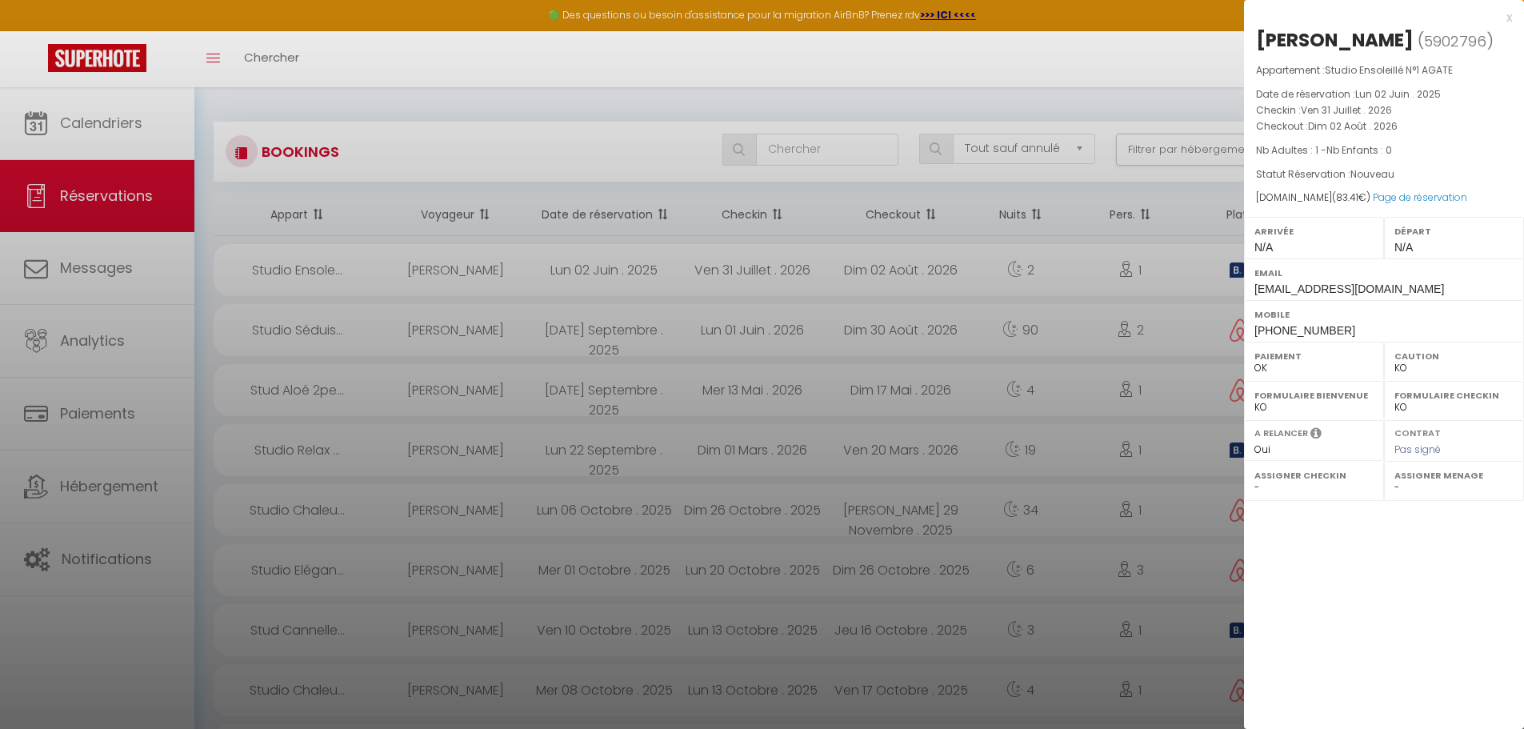
click at [1508, 22] on div "x" at bounding box center [1378, 17] width 268 height 19
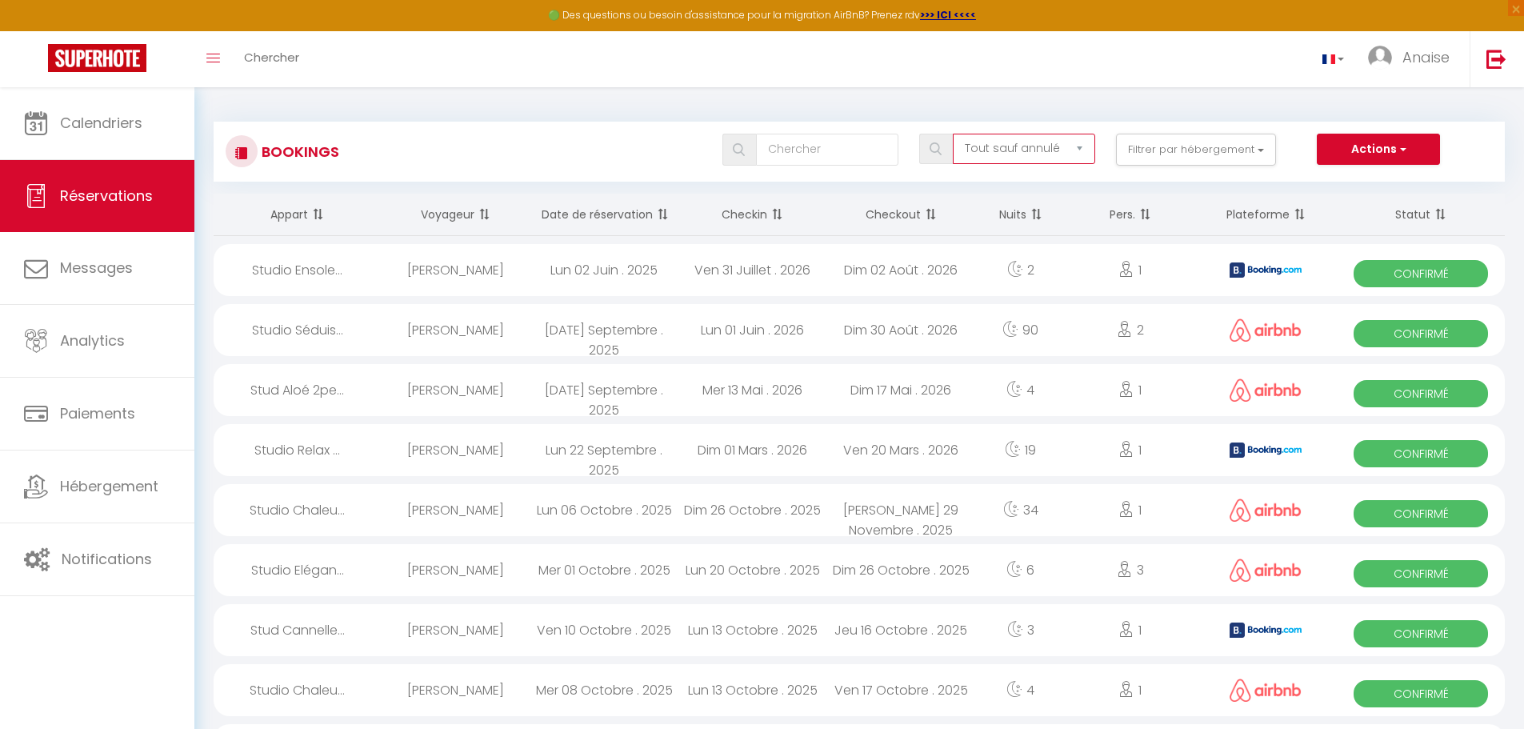
click at [1092, 149] on select "Tous les statuts Annulé Confirmé Non Confirmé Tout sauf annulé No Show Request" at bounding box center [1024, 149] width 142 height 30
select select "not_confirmed"
click at [954, 134] on select "Tous les statuts Annulé Confirmé Non Confirmé Tout sauf annulé No Show Request" at bounding box center [1024, 149] width 142 height 30
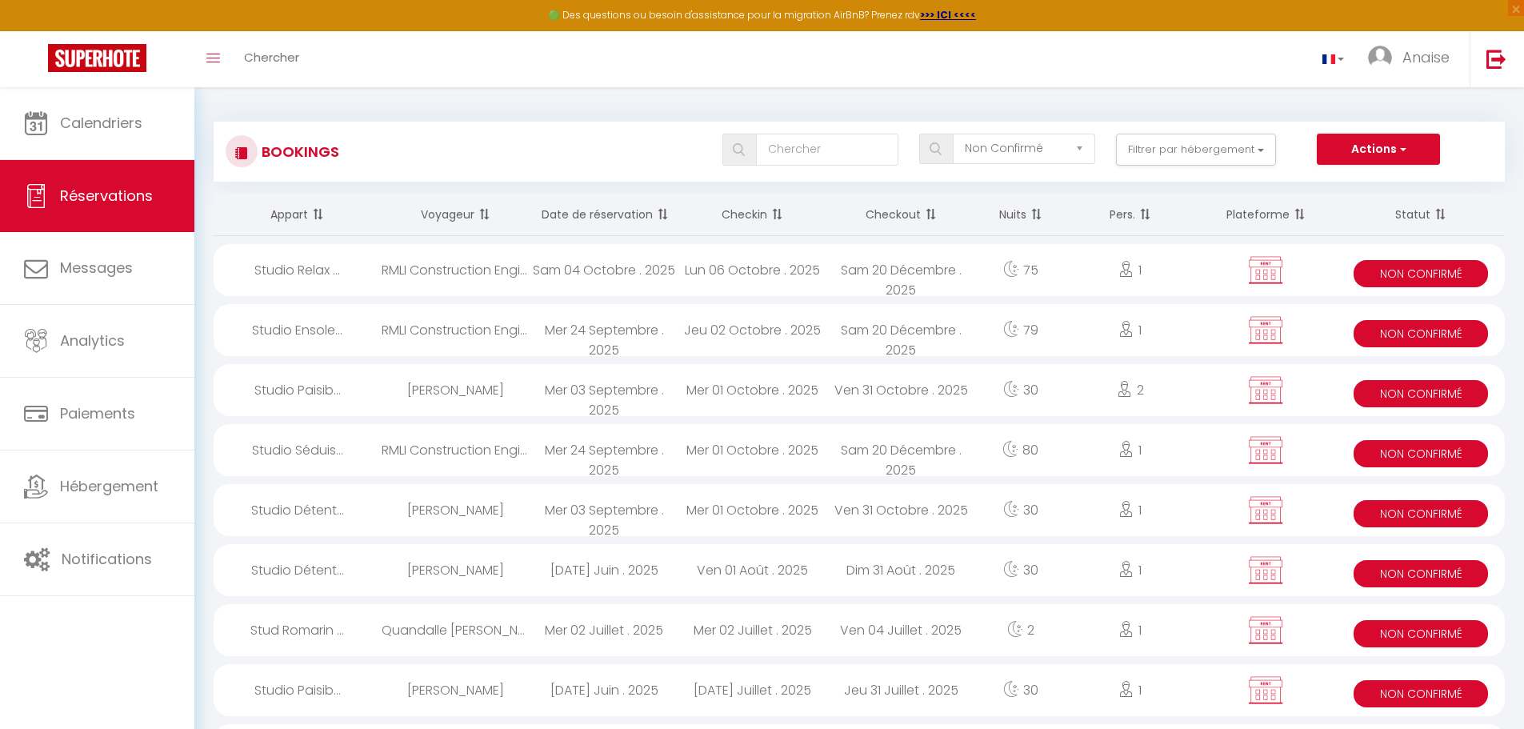
click at [1091, 270] on div "1" at bounding box center [1130, 270] width 129 height 52
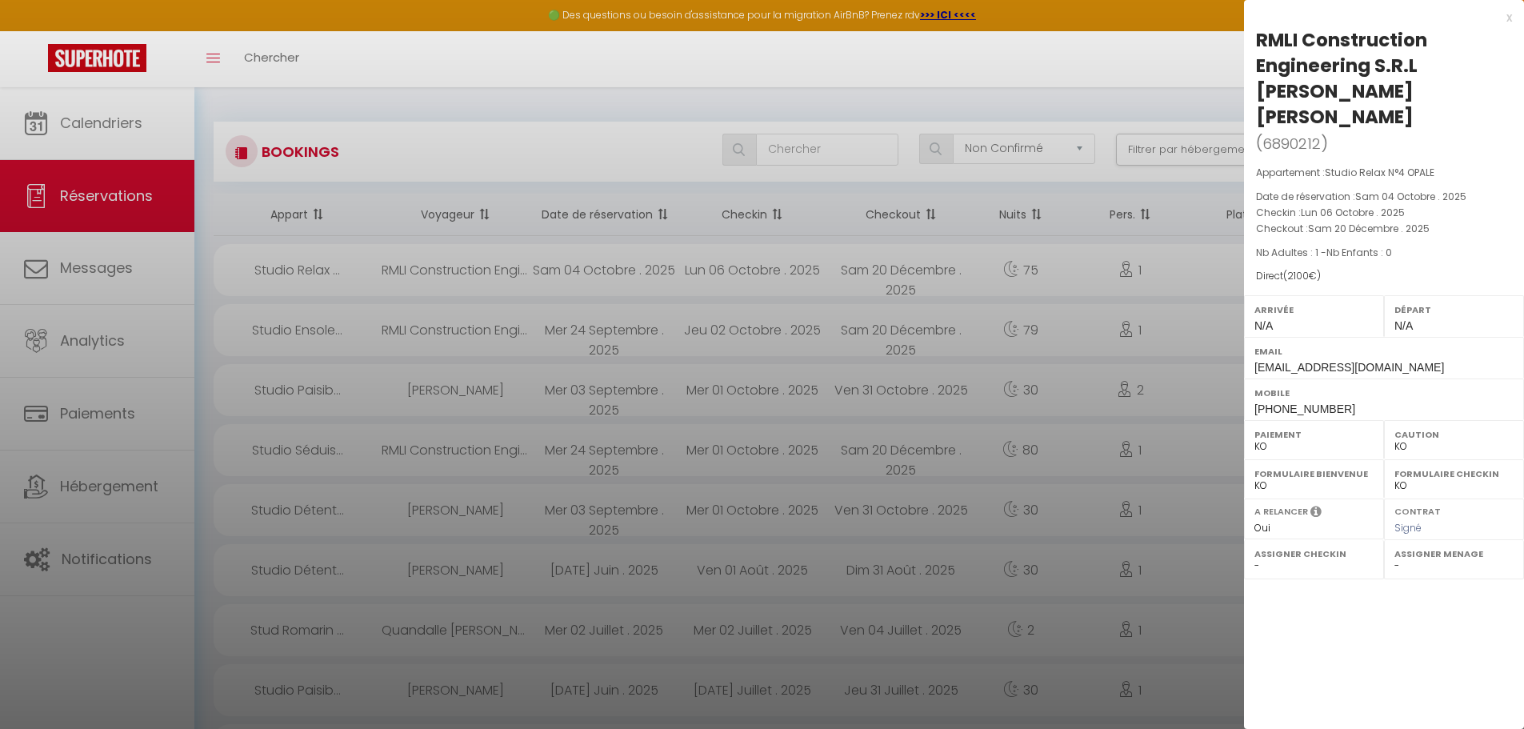
click at [978, 75] on div at bounding box center [762, 364] width 1524 height 729
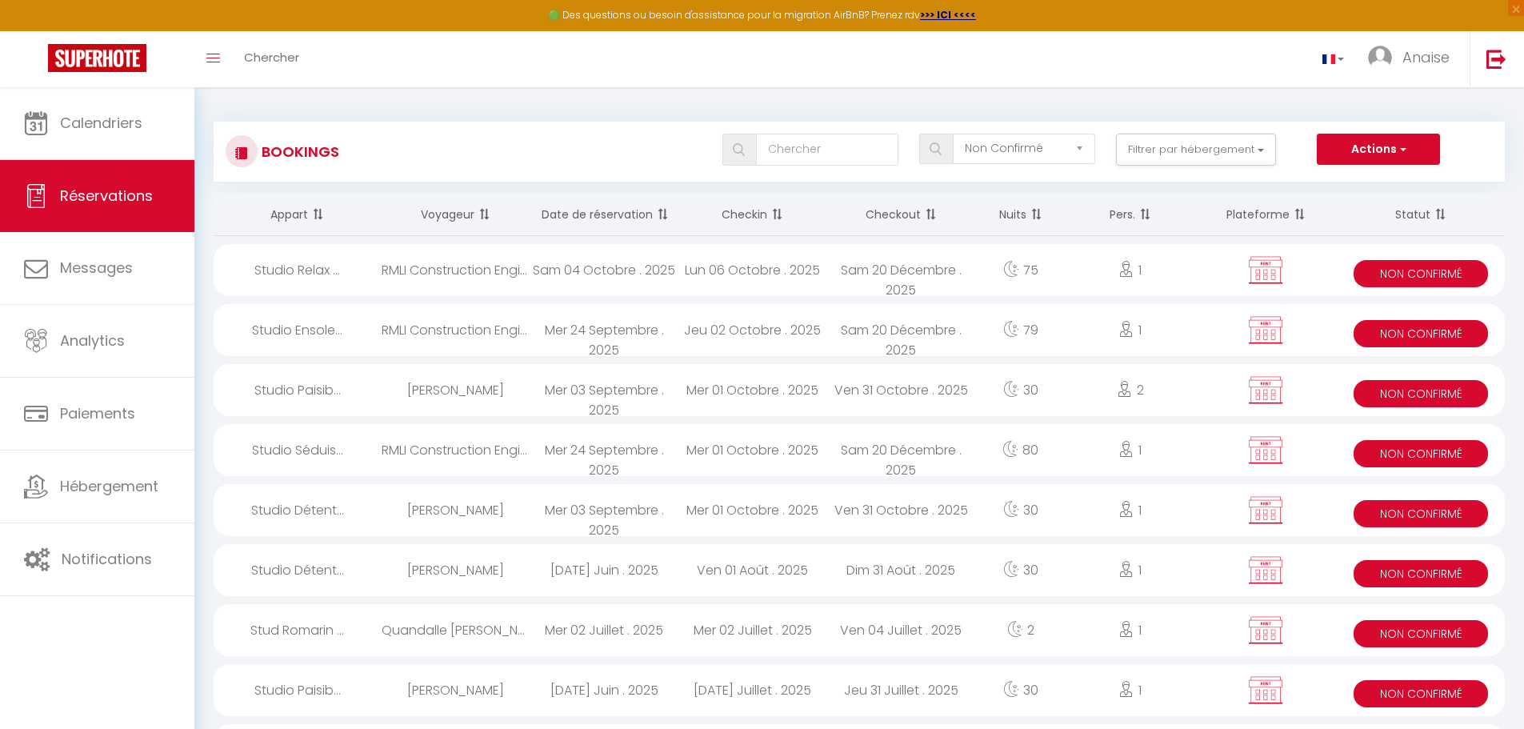
click at [1438, 274] on span "Non Confirmé" at bounding box center [1421, 273] width 134 height 27
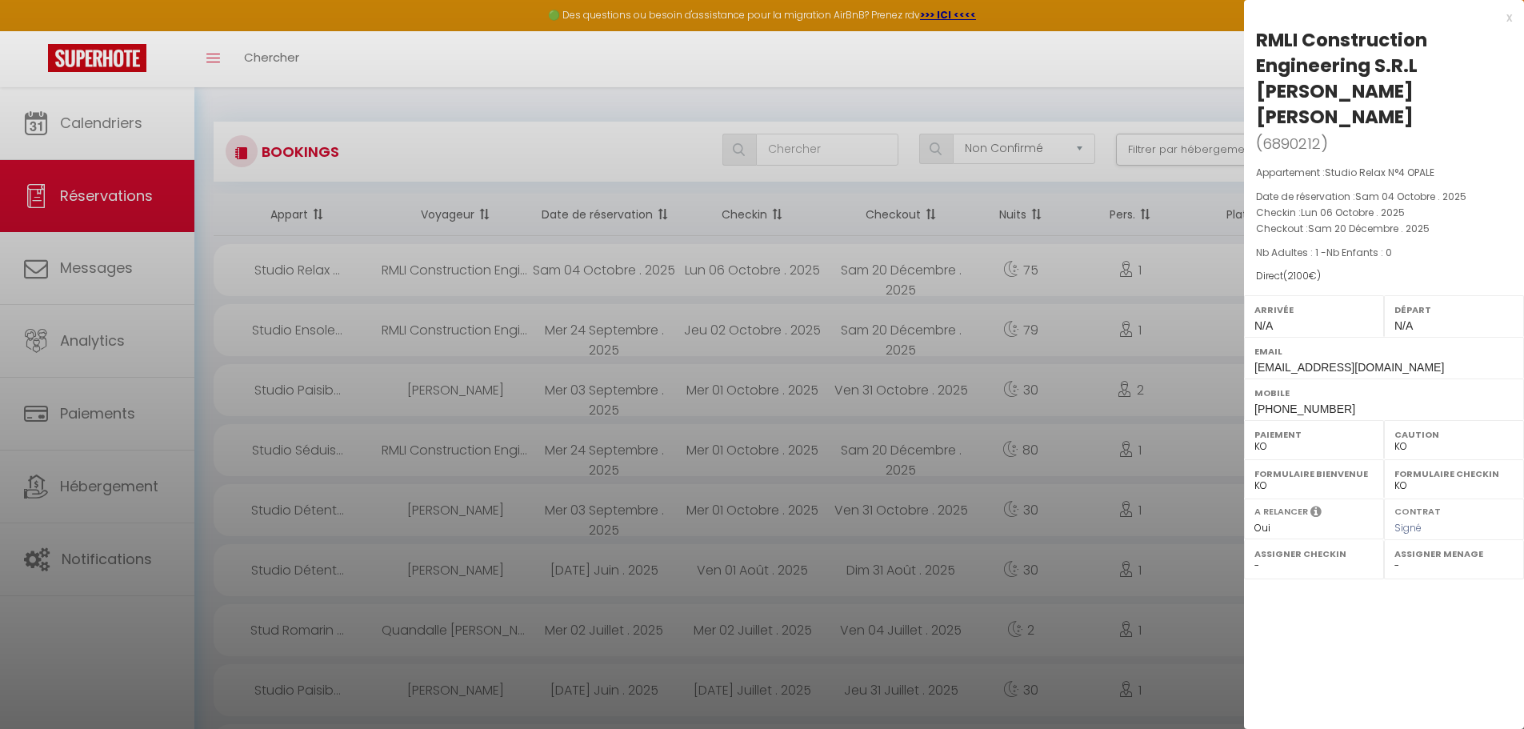
click at [1507, 16] on div "x" at bounding box center [1378, 17] width 268 height 19
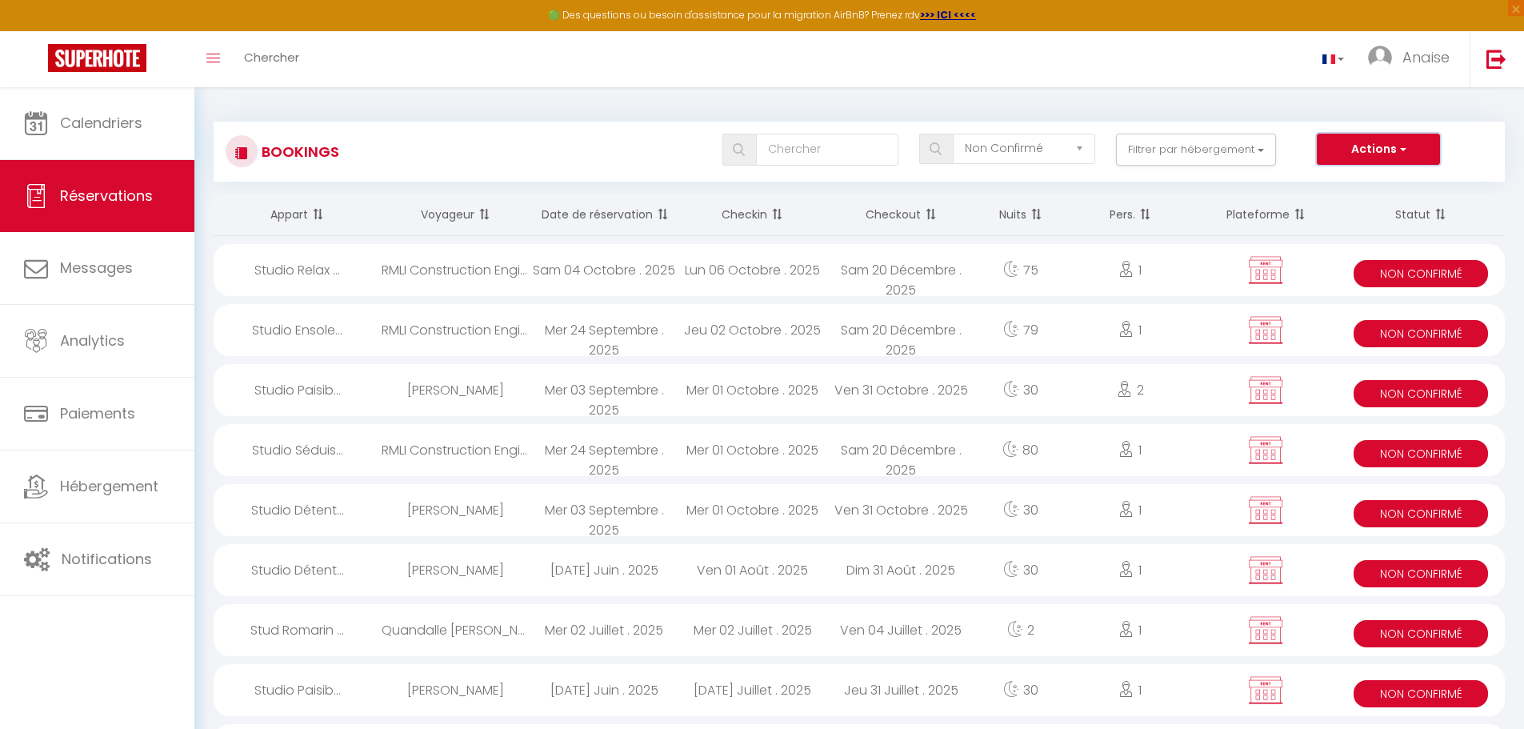
click at [1404, 149] on span "button" at bounding box center [1402, 149] width 10 height 16
click at [318, 270] on div "Studio Relax ..." at bounding box center [298, 270] width 168 height 52
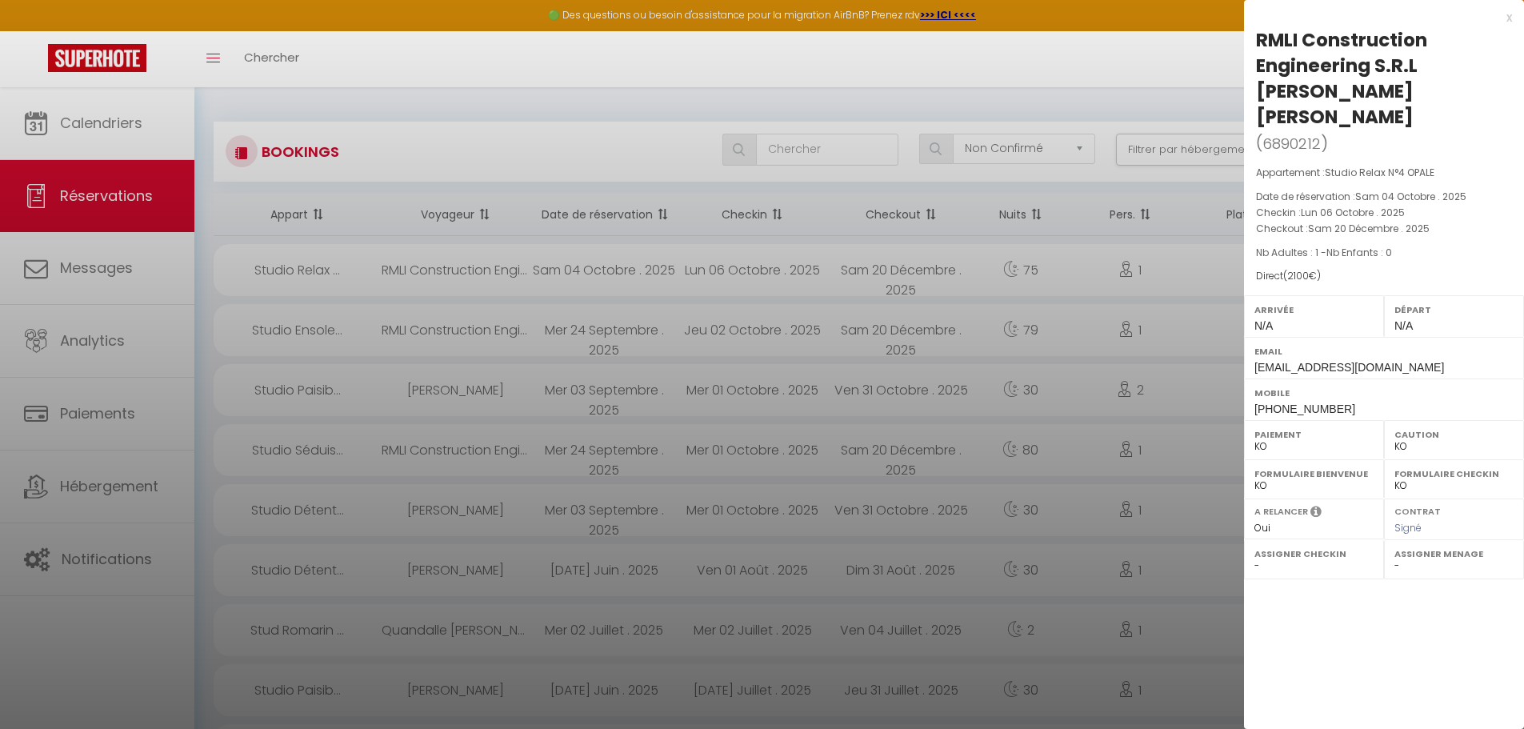
click at [1503, 17] on div "x" at bounding box center [1378, 17] width 268 height 19
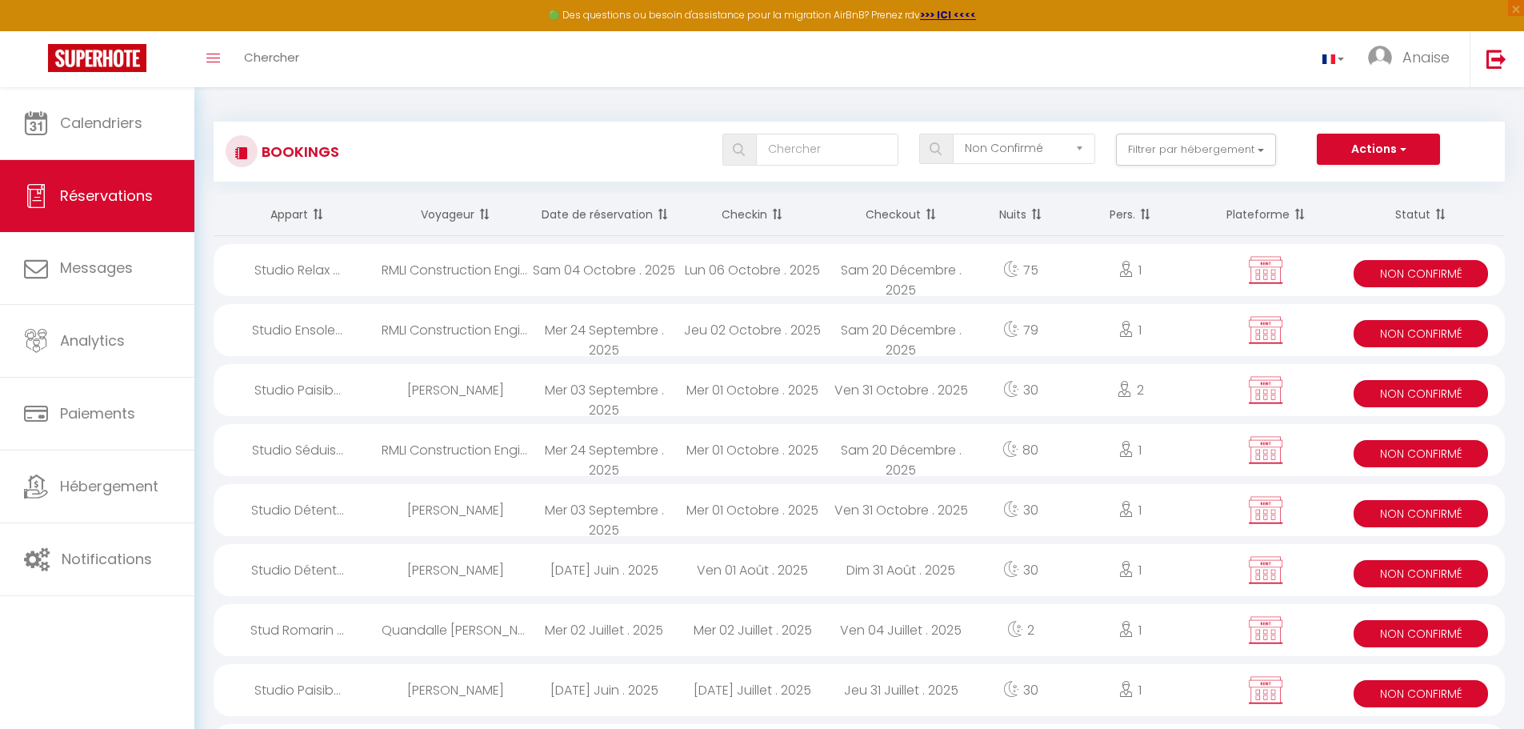
click at [1263, 266] on img at bounding box center [1266, 270] width 40 height 30
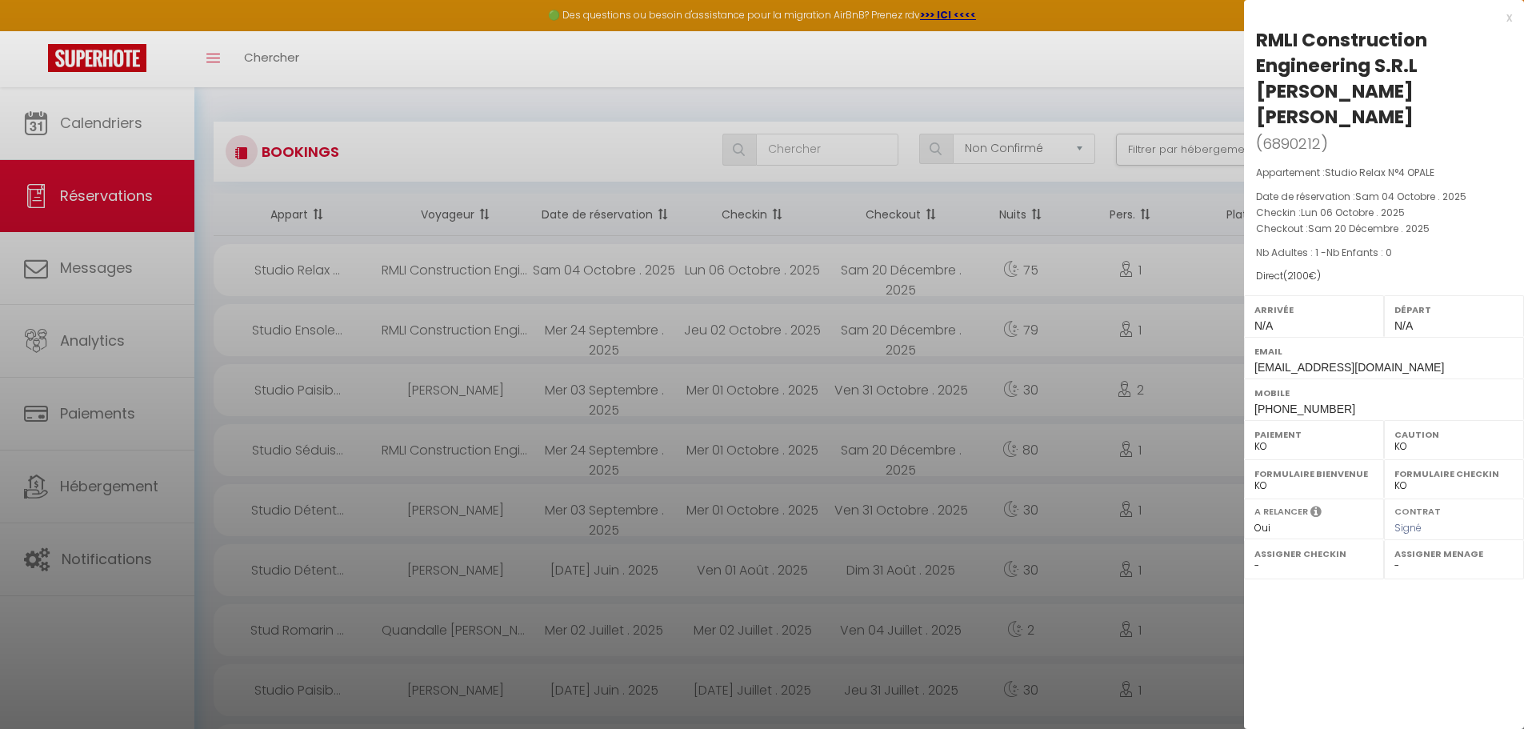
click at [1507, 18] on div "x" at bounding box center [1378, 17] width 268 height 19
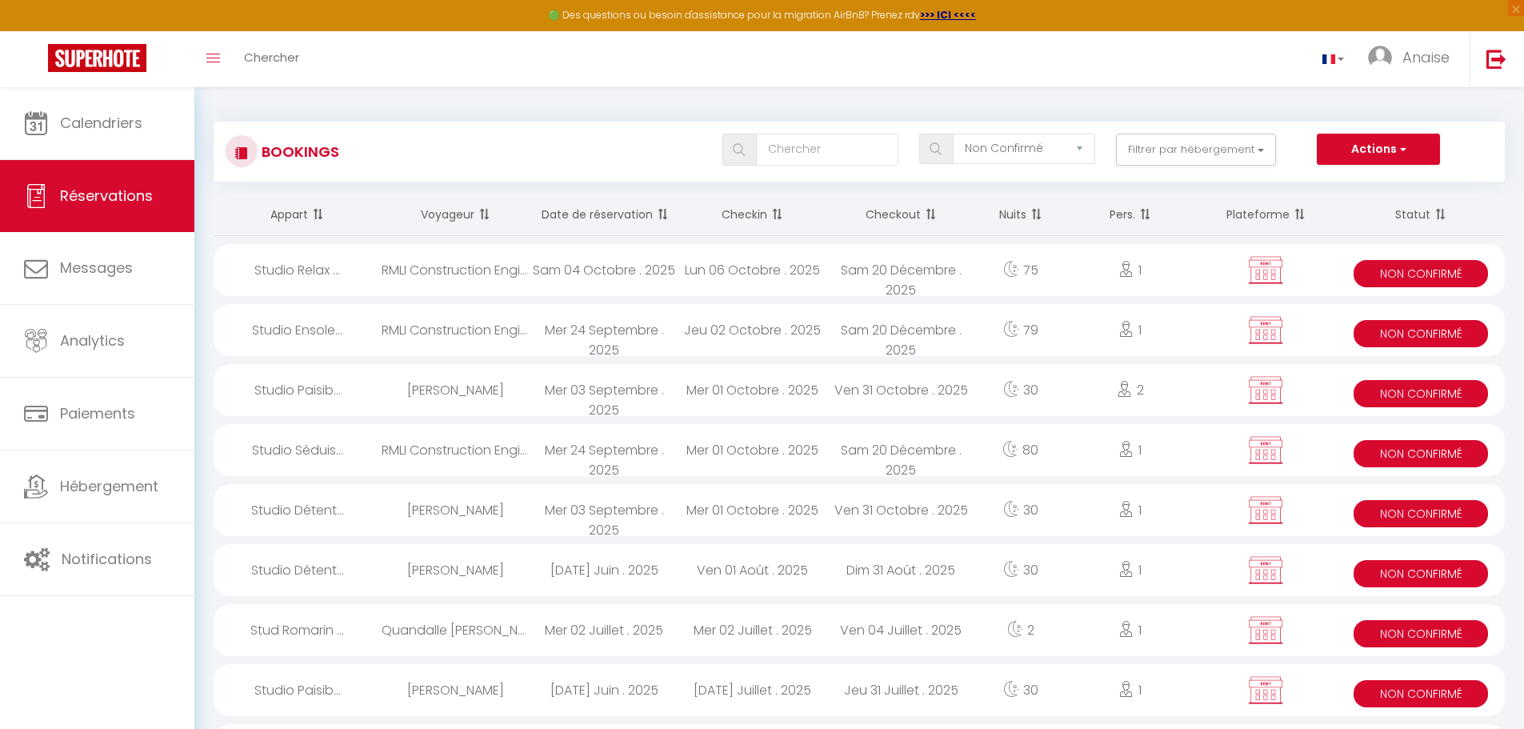
click at [1430, 272] on span "Non Confirmé" at bounding box center [1421, 273] width 134 height 27
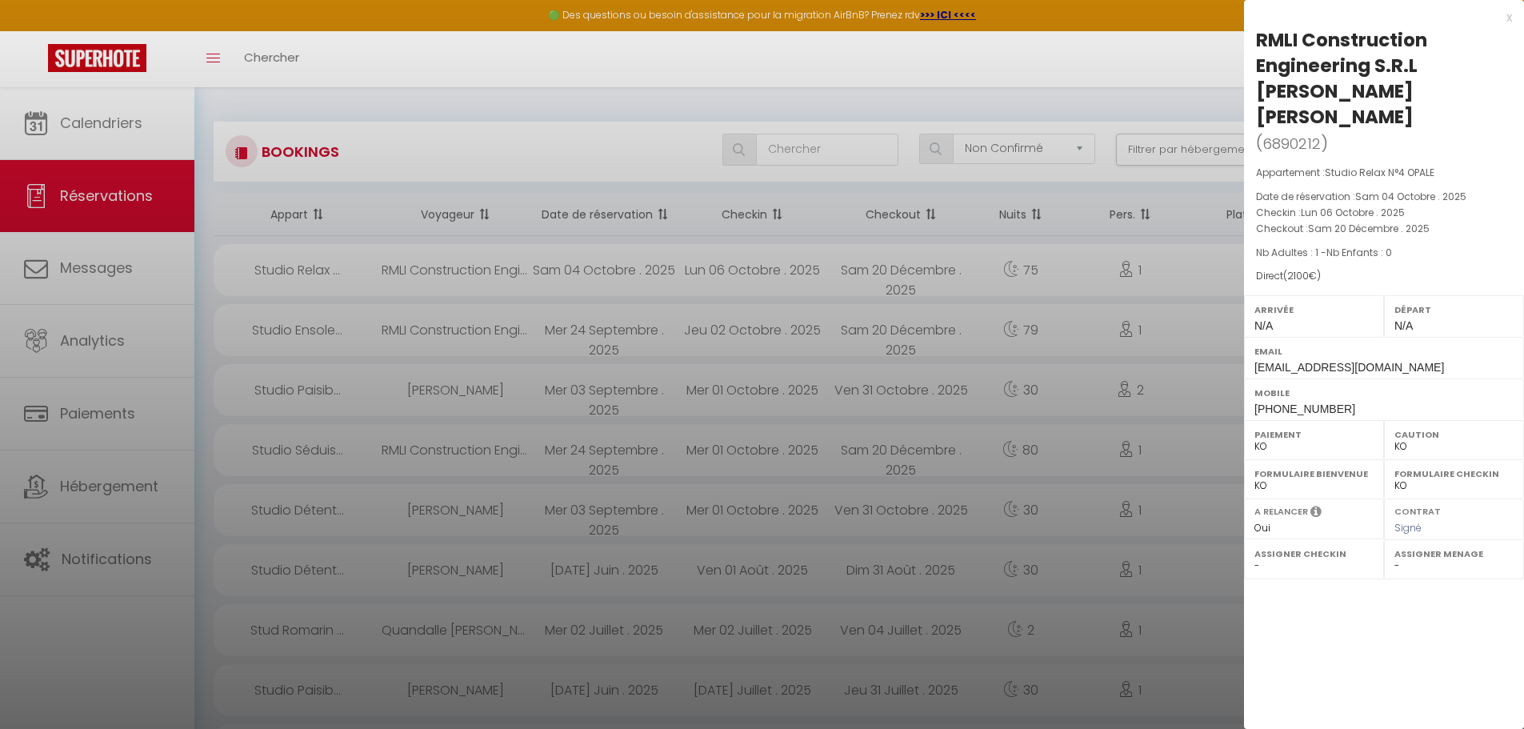
click at [1508, 17] on div "x" at bounding box center [1378, 17] width 268 height 19
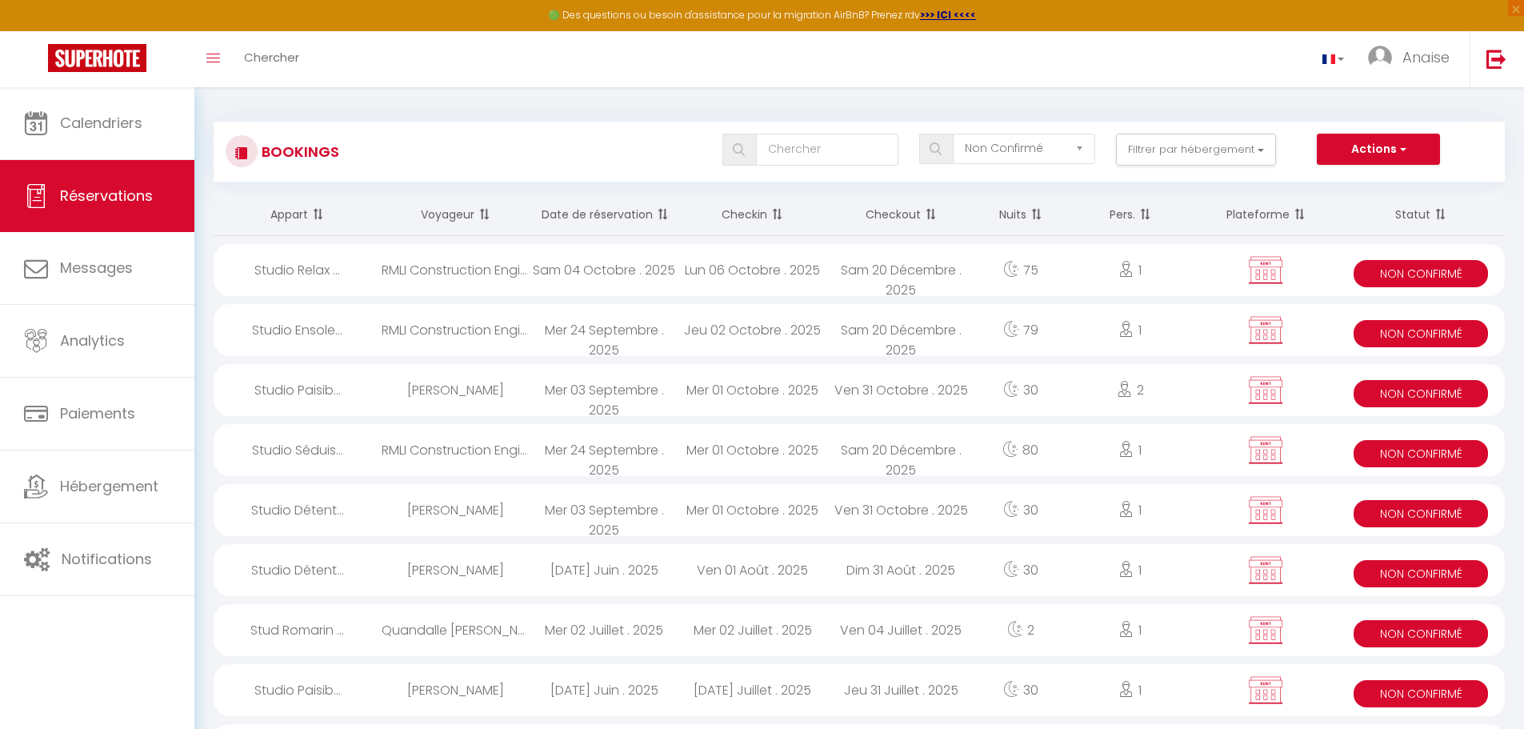
click at [1419, 270] on span "Non Confirmé" at bounding box center [1421, 273] width 134 height 27
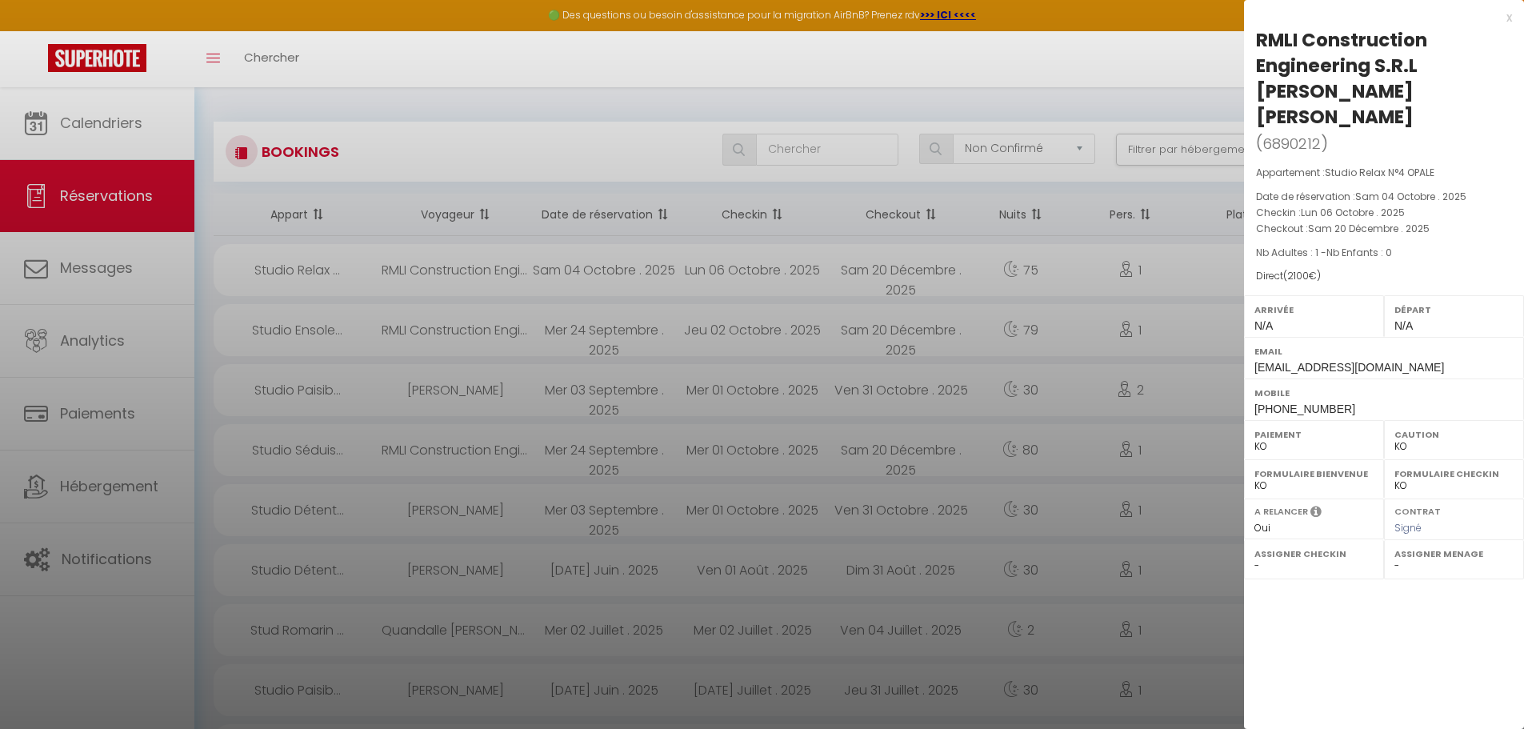
click at [1293, 546] on label "Assigner Checkin" at bounding box center [1314, 554] width 119 height 16
click at [1439, 558] on select "- [PERSON_NAME] TENEBA [PERSON_NAME] NTCHAM [PERSON_NAME] [PERSON_NAME] Beya [P…" at bounding box center [1454, 565] width 119 height 14
click at [1326, 610] on div "x RMLI Construction Engineering S.R.L [PERSON_NAME] [PERSON_NAME] ( 6890212 ) A…" at bounding box center [1384, 364] width 280 height 729
click at [1324, 558] on select "- [PERSON_NAME] TENEBA [PERSON_NAME] NTCHAM [PERSON_NAME] [PERSON_NAME] Beya [P…" at bounding box center [1314, 565] width 119 height 14
click at [1402, 602] on div "x RMLI Construction Engineering S.R.L [PERSON_NAME] [PERSON_NAME] ( 6890212 ) A…" at bounding box center [1384, 364] width 280 height 729
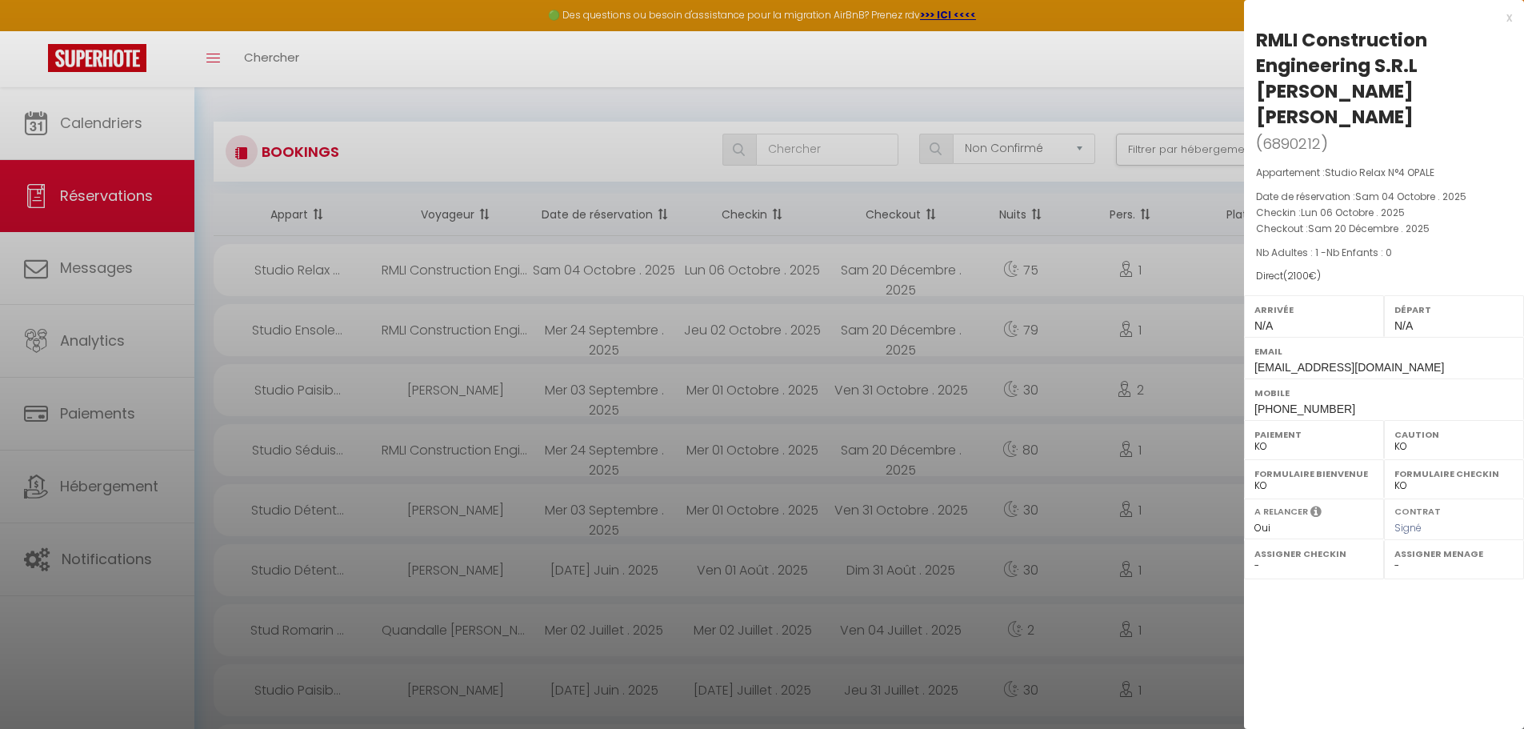
click at [1323, 505] on div "A relancer" at bounding box center [1314, 514] width 119 height 19
click at [1439, 505] on div "Contrat" at bounding box center [1454, 513] width 119 height 16
click at [1440, 505] on div "Contrat" at bounding box center [1454, 513] width 119 height 16
click at [1451, 466] on label "Formulaire Checkin" at bounding box center [1454, 474] width 119 height 16
click at [1319, 466] on label "Formulaire Bienvenue" at bounding box center [1314, 474] width 119 height 16
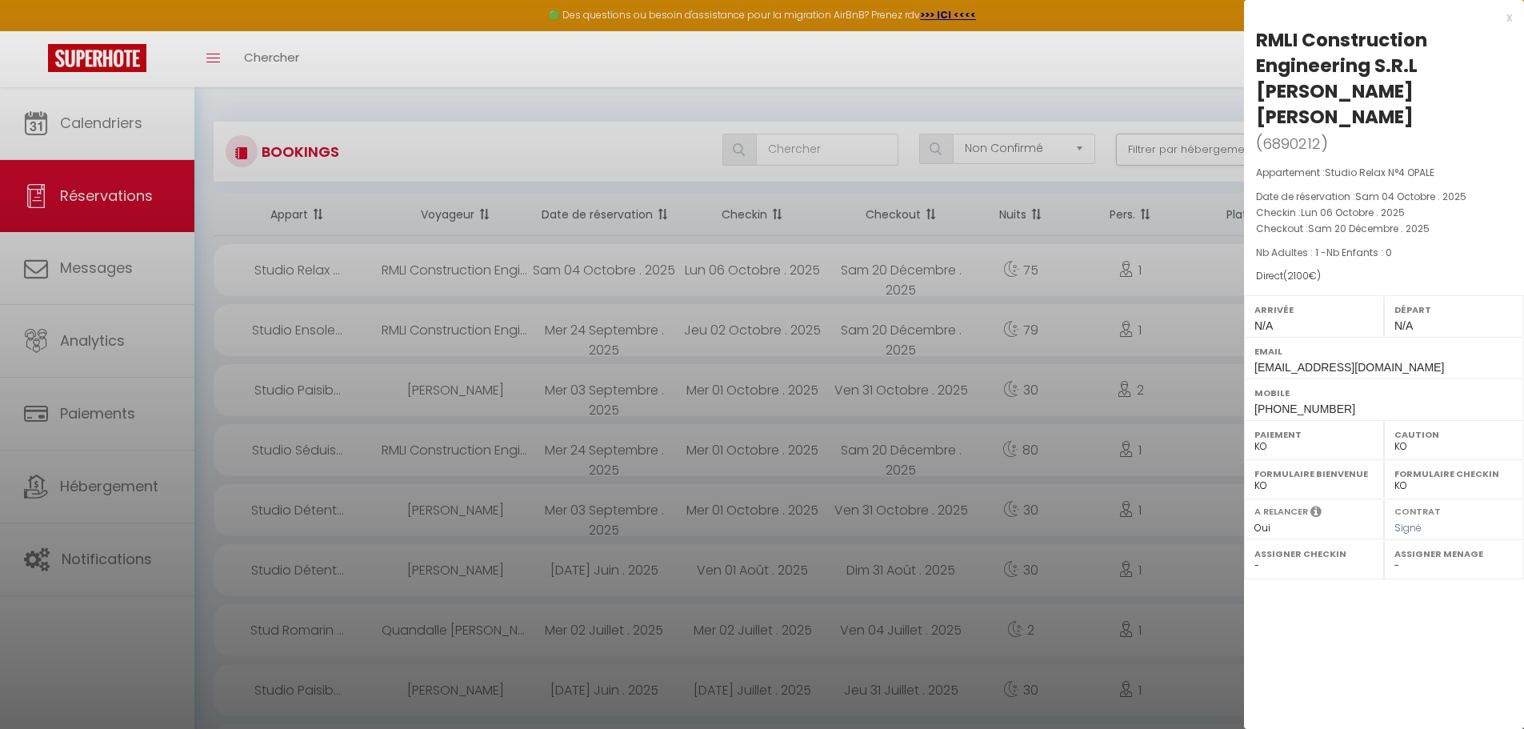
click at [1285, 426] on label "Paiement" at bounding box center [1314, 434] width 119 height 16
click at [1433, 439] on select "OK KO" at bounding box center [1454, 446] width 119 height 14
click at [1307, 426] on label "Paiement" at bounding box center [1314, 434] width 119 height 16
click at [1275, 426] on label "Paiement" at bounding box center [1314, 434] width 119 height 16
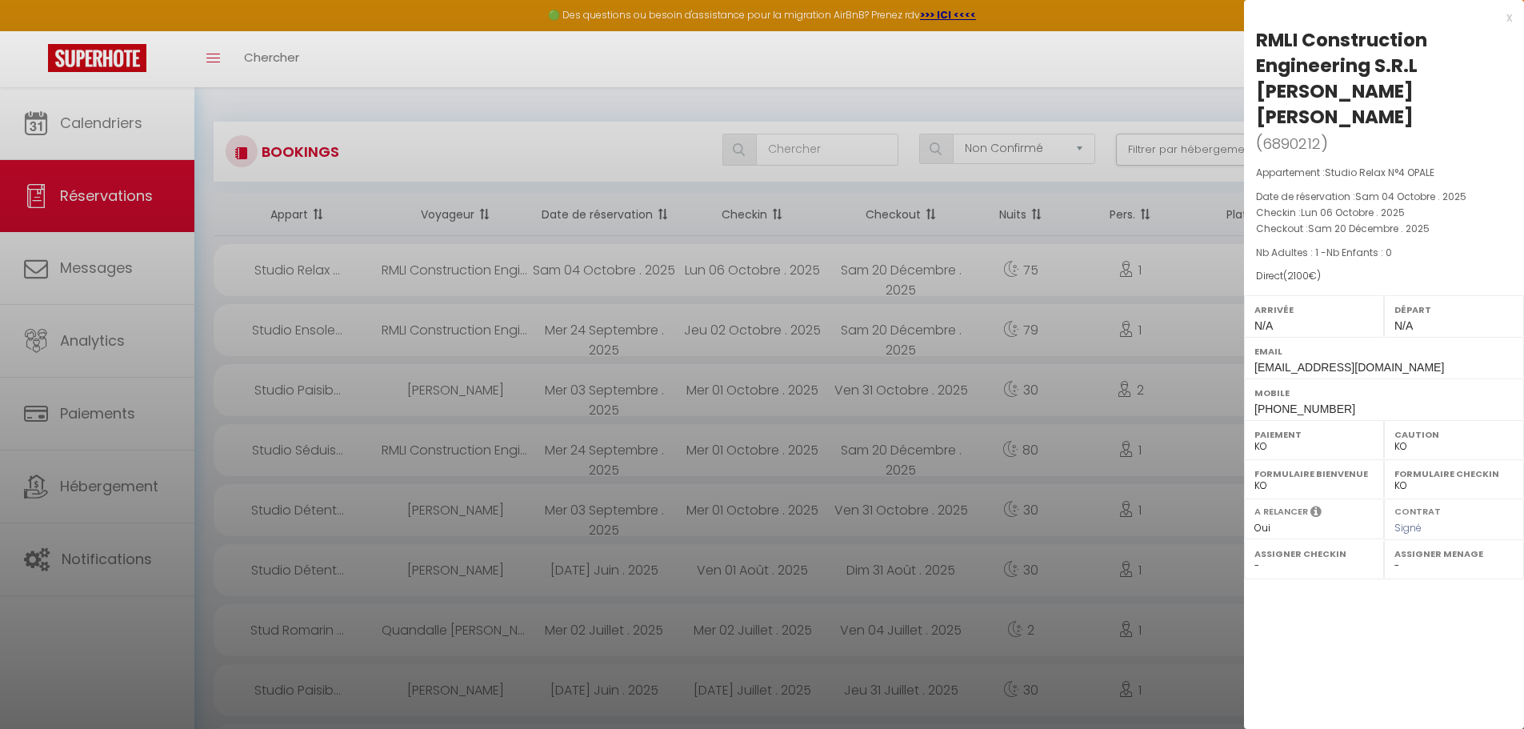
click at [1260, 426] on label "Paiement" at bounding box center [1314, 434] width 119 height 16
click at [1291, 426] on label "Paiement" at bounding box center [1314, 434] width 119 height 16
click at [1324, 430] on div "Paiement OK KO" at bounding box center [1314, 439] width 140 height 39
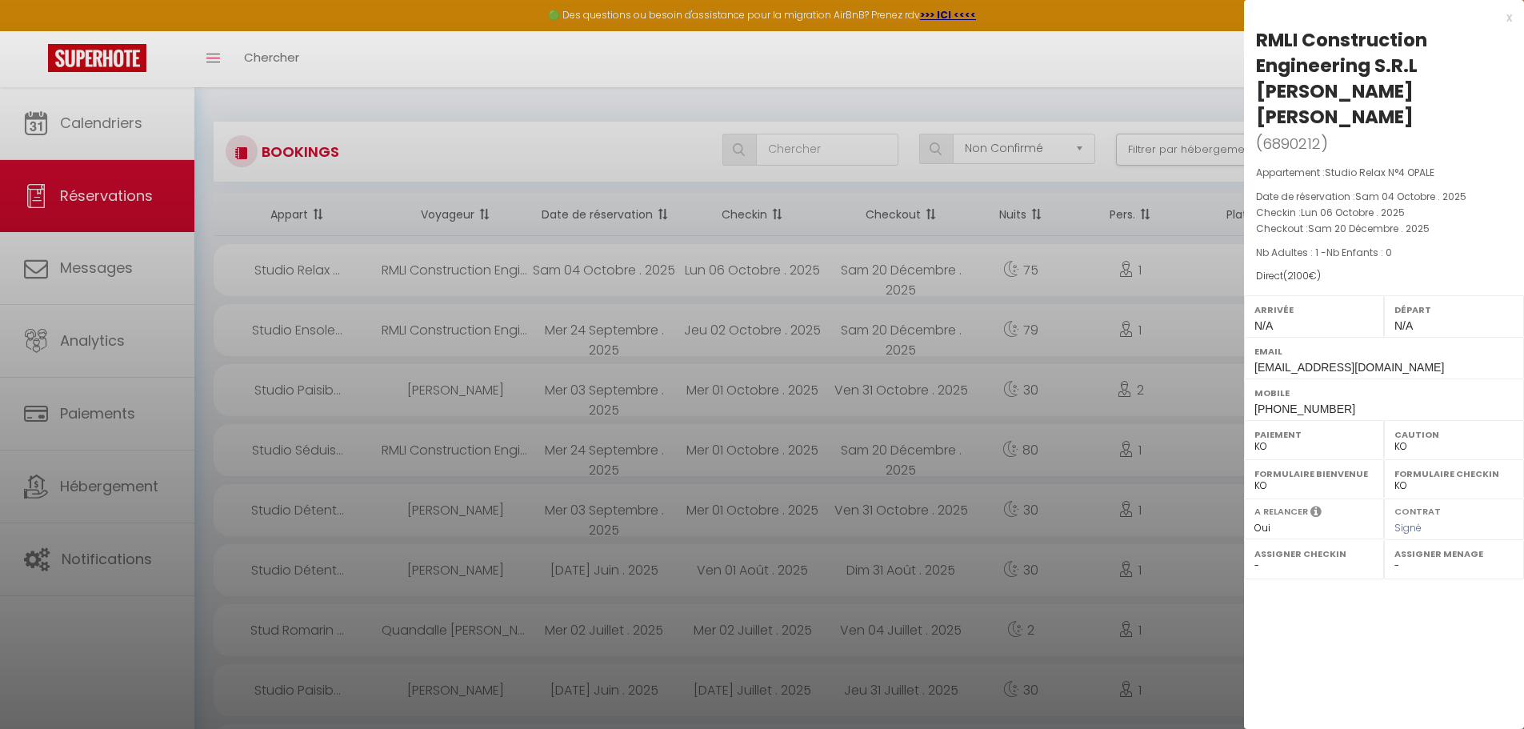
click at [1273, 466] on label "Formulaire Bienvenue" at bounding box center [1314, 474] width 119 height 16
click at [1267, 478] on select "OK KO" at bounding box center [1314, 485] width 119 height 14
click at [1405, 478] on select "OK KO" at bounding box center [1454, 485] width 119 height 14
click at [1259, 439] on select "OK KO" at bounding box center [1314, 446] width 119 height 14
click at [1405, 634] on div "x RMLI Construction Engineering S.R.L [PERSON_NAME] [PERSON_NAME] ( 6890212 ) A…" at bounding box center [1384, 364] width 280 height 729
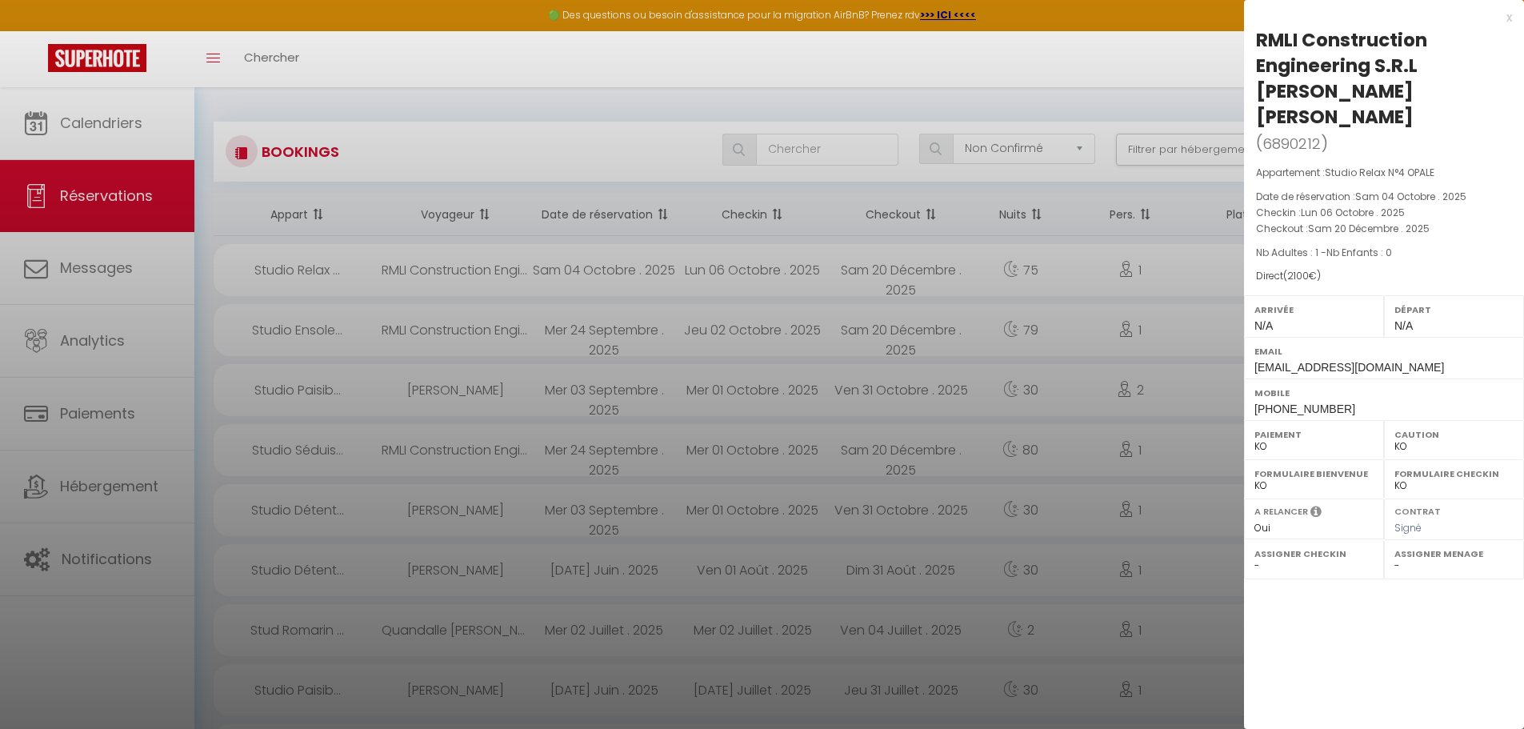
click at [1507, 14] on div "x" at bounding box center [1378, 17] width 268 height 19
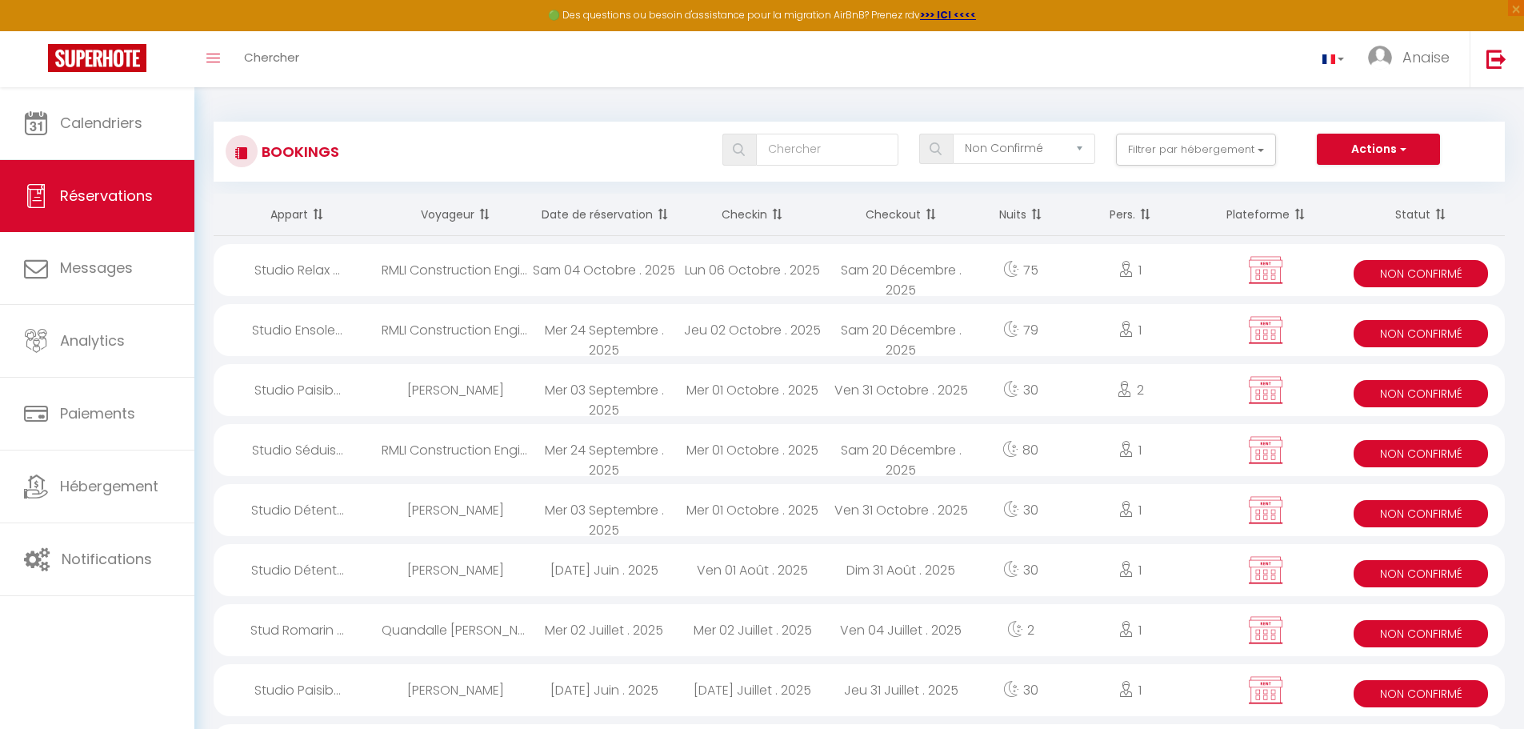
click at [1379, 270] on span "Non Confirmé" at bounding box center [1421, 273] width 134 height 27
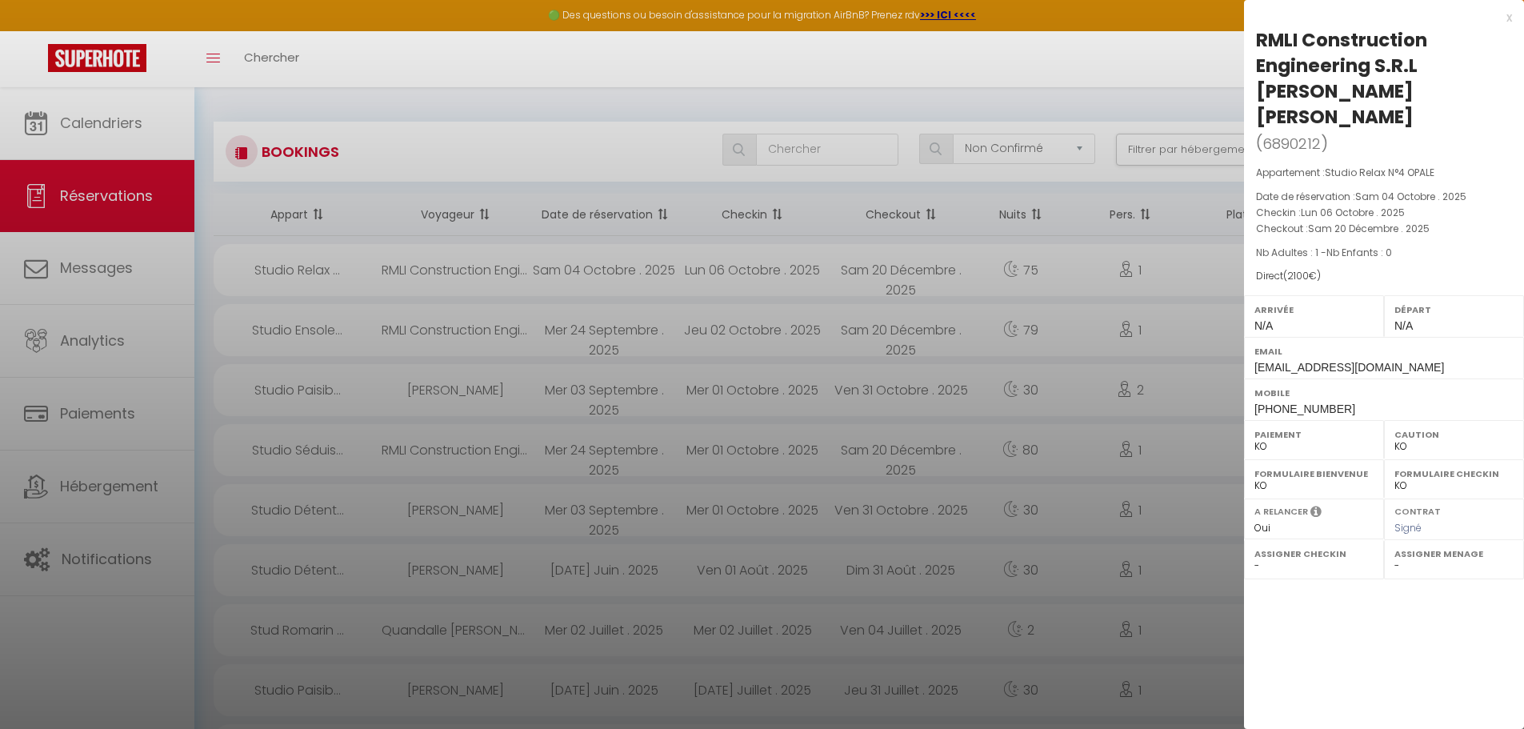
click at [1263, 439] on select "OK KO" at bounding box center [1314, 446] width 119 height 14
click at [1255, 439] on select "OK KO" at bounding box center [1314, 446] width 119 height 14
click at [1506, 19] on div "x" at bounding box center [1378, 17] width 268 height 19
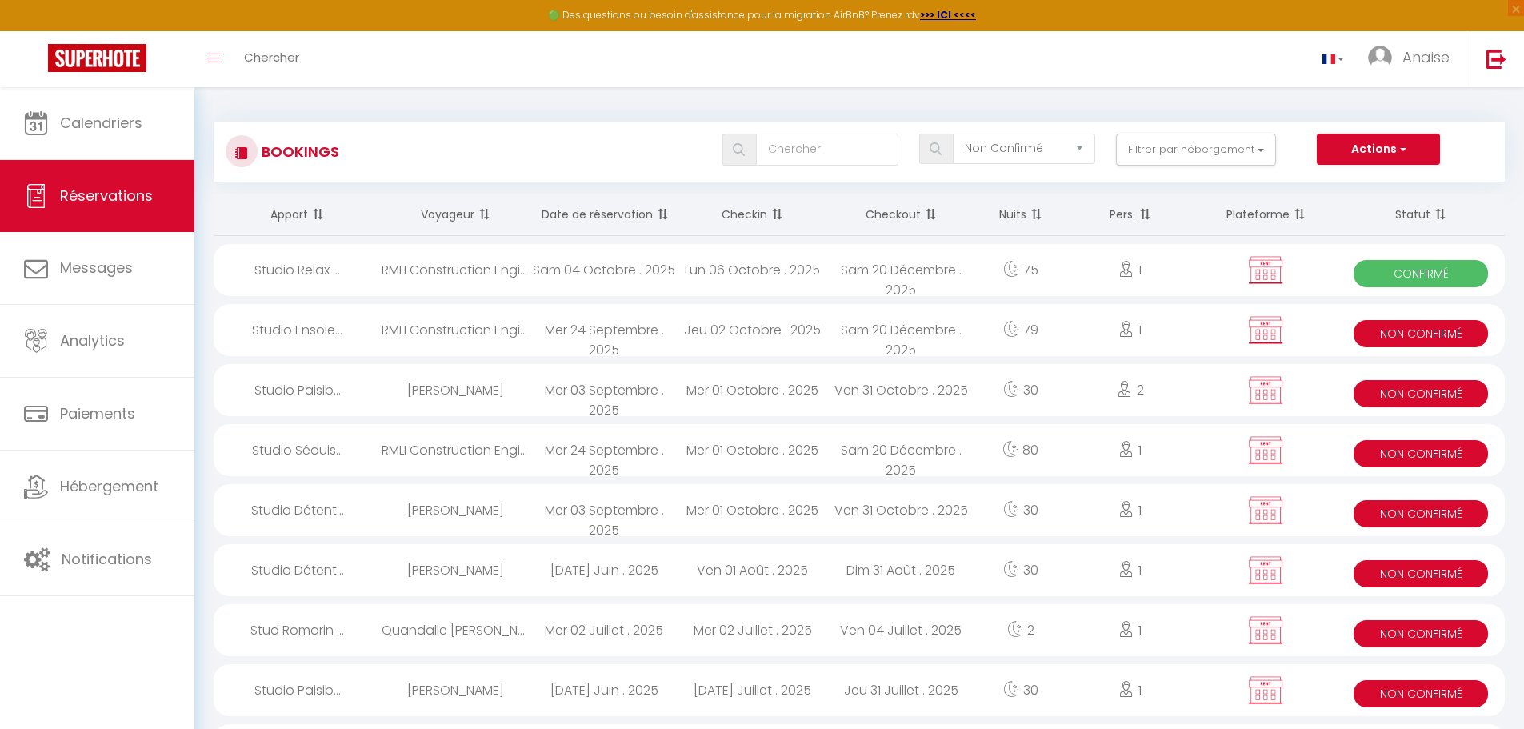
click at [1399, 337] on span "Non Confirmé" at bounding box center [1421, 333] width 134 height 27
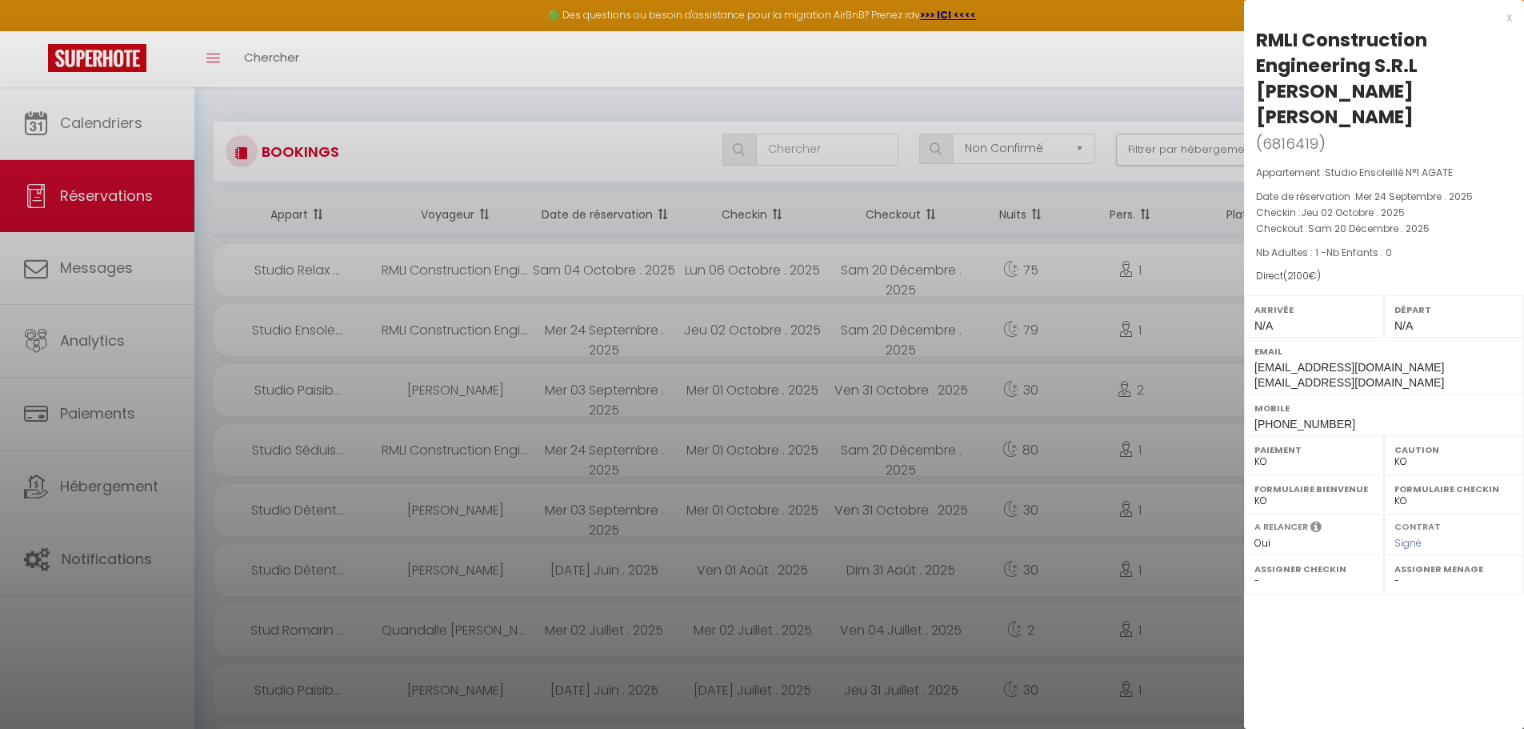
click at [1263, 454] on select "OK KO" at bounding box center [1314, 461] width 119 height 14
click at [1255, 454] on select "OK KO" at bounding box center [1314, 461] width 119 height 14
click at [1508, 22] on div "x" at bounding box center [1378, 17] width 268 height 19
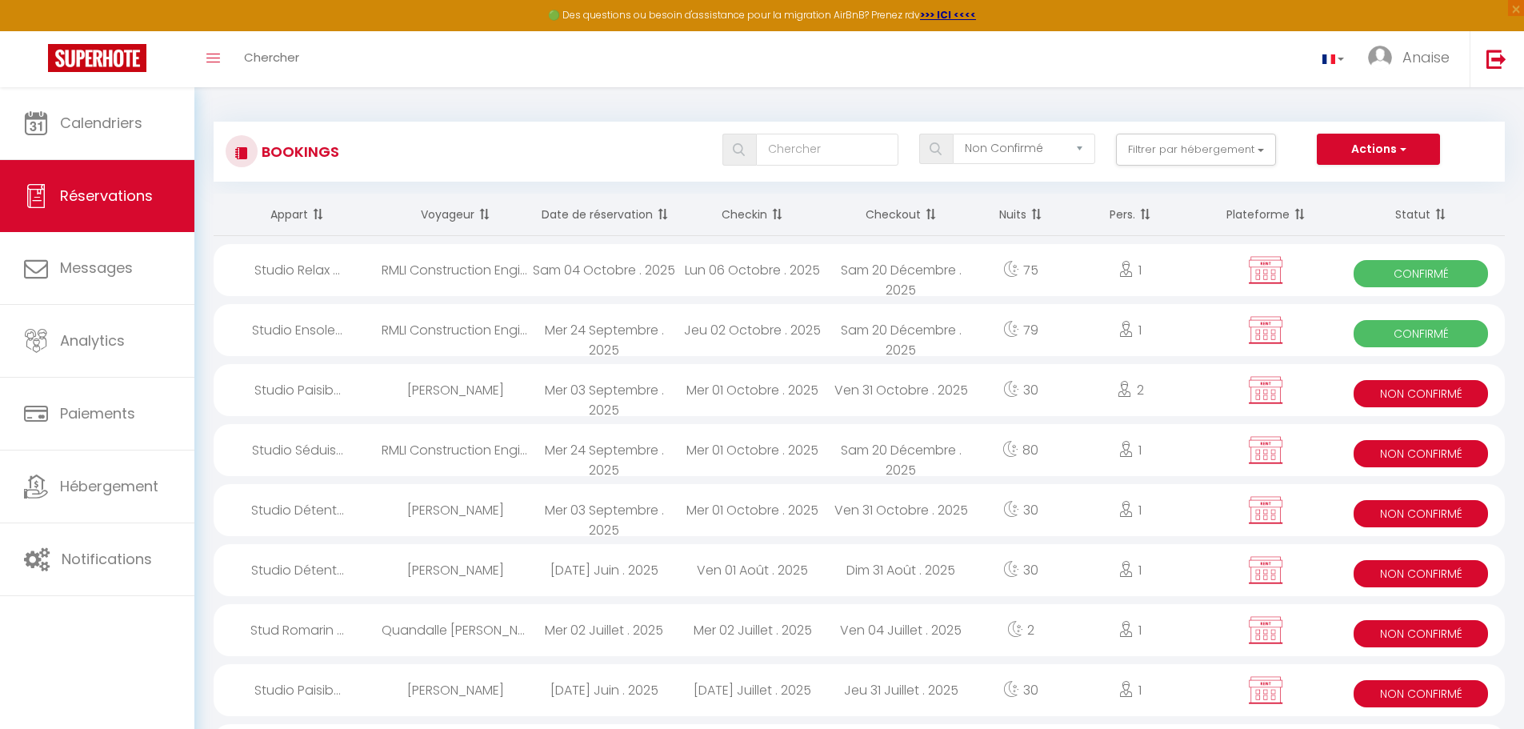
click at [1394, 455] on span "Non Confirmé" at bounding box center [1421, 453] width 134 height 27
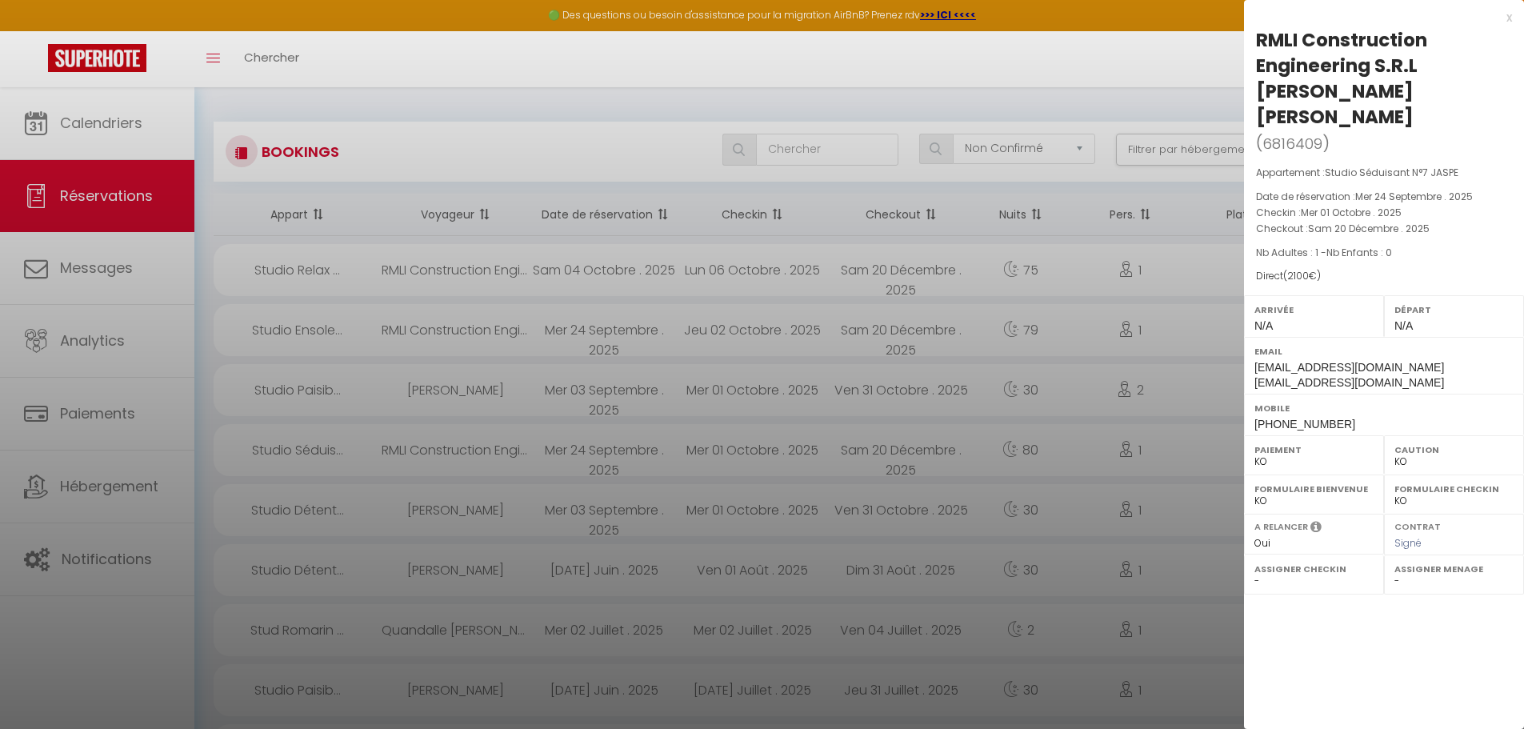
click at [1260, 454] on select "OK KO" at bounding box center [1314, 461] width 119 height 14
click at [1255, 454] on select "OK KO" at bounding box center [1314, 461] width 119 height 14
click at [1143, 61] on div at bounding box center [762, 364] width 1524 height 729
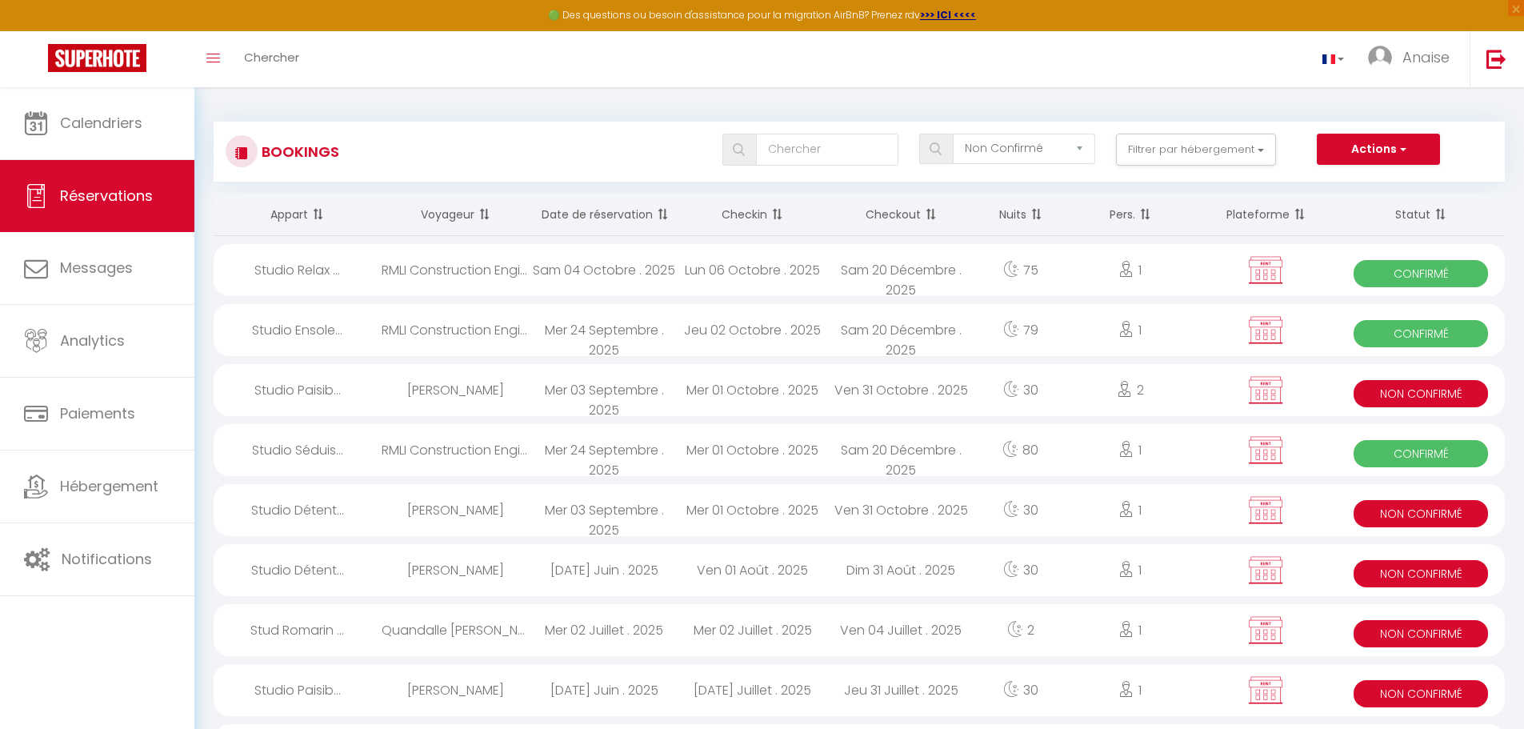
click at [1375, 510] on span "Non Confirmé" at bounding box center [1421, 513] width 134 height 27
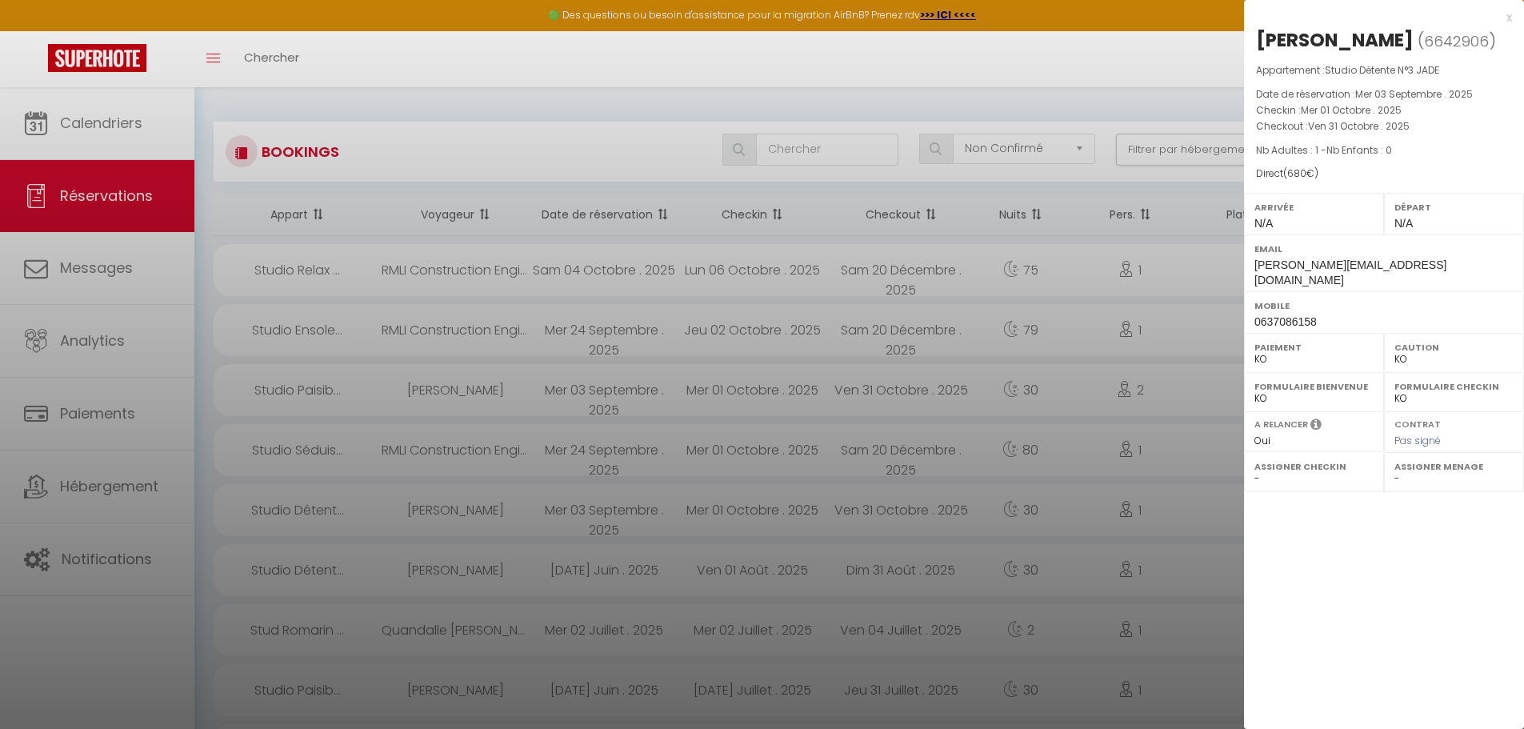
click at [1260, 366] on select "OK KO" at bounding box center [1314, 359] width 119 height 14
click at [1255, 362] on select "OK KO" at bounding box center [1314, 359] width 119 height 14
click at [1207, 259] on div at bounding box center [762, 364] width 1524 height 729
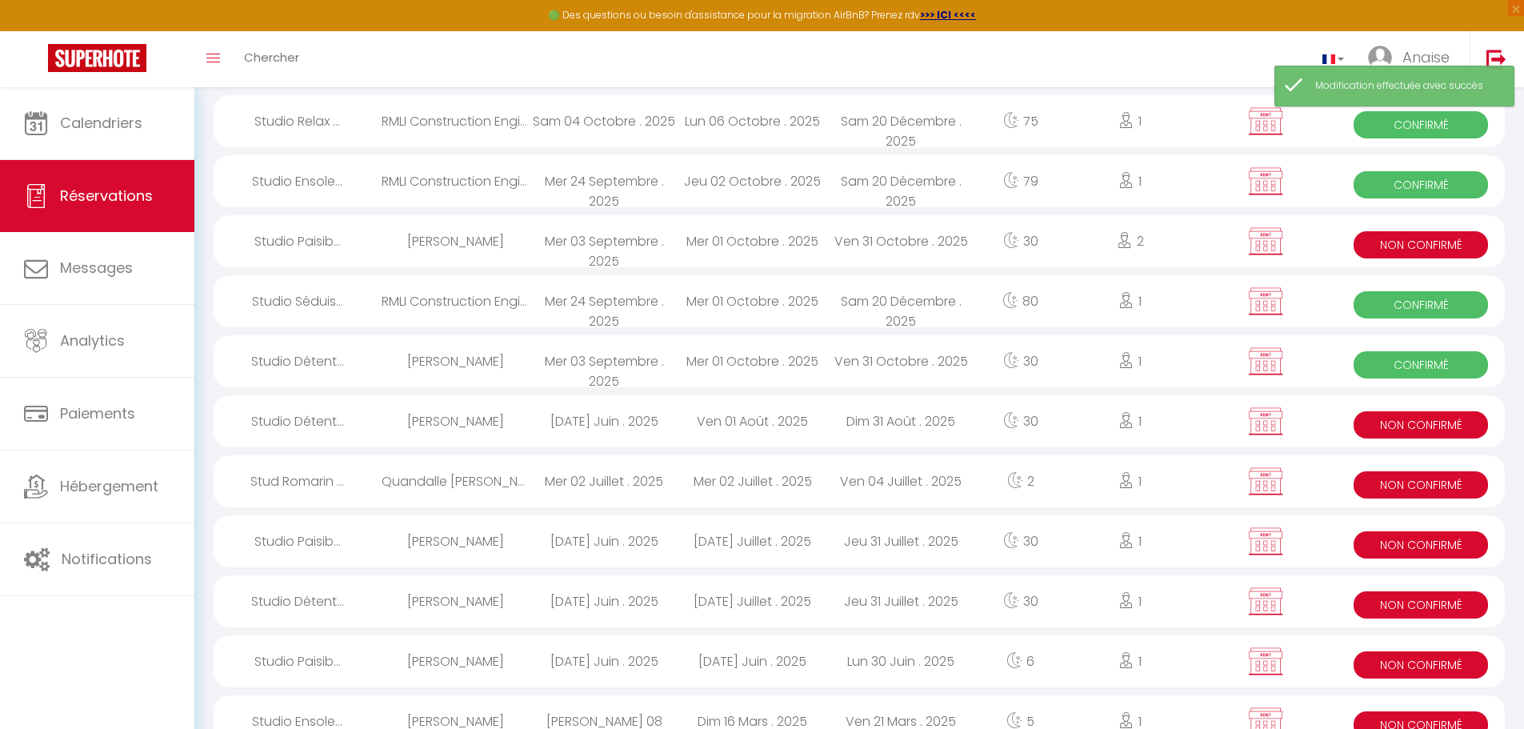
scroll to position [160, 0]
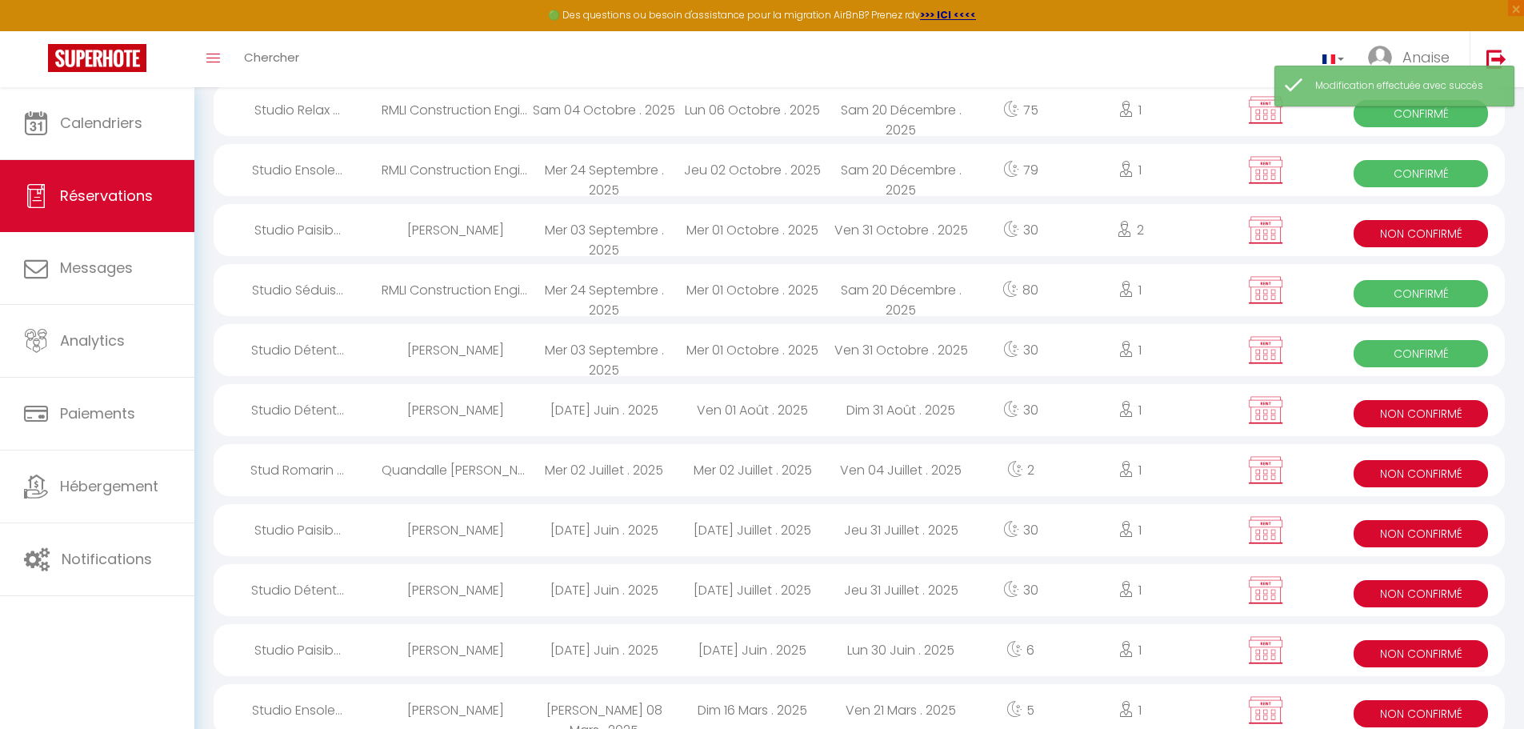
click at [1383, 416] on span "Non Confirmé" at bounding box center [1421, 413] width 134 height 27
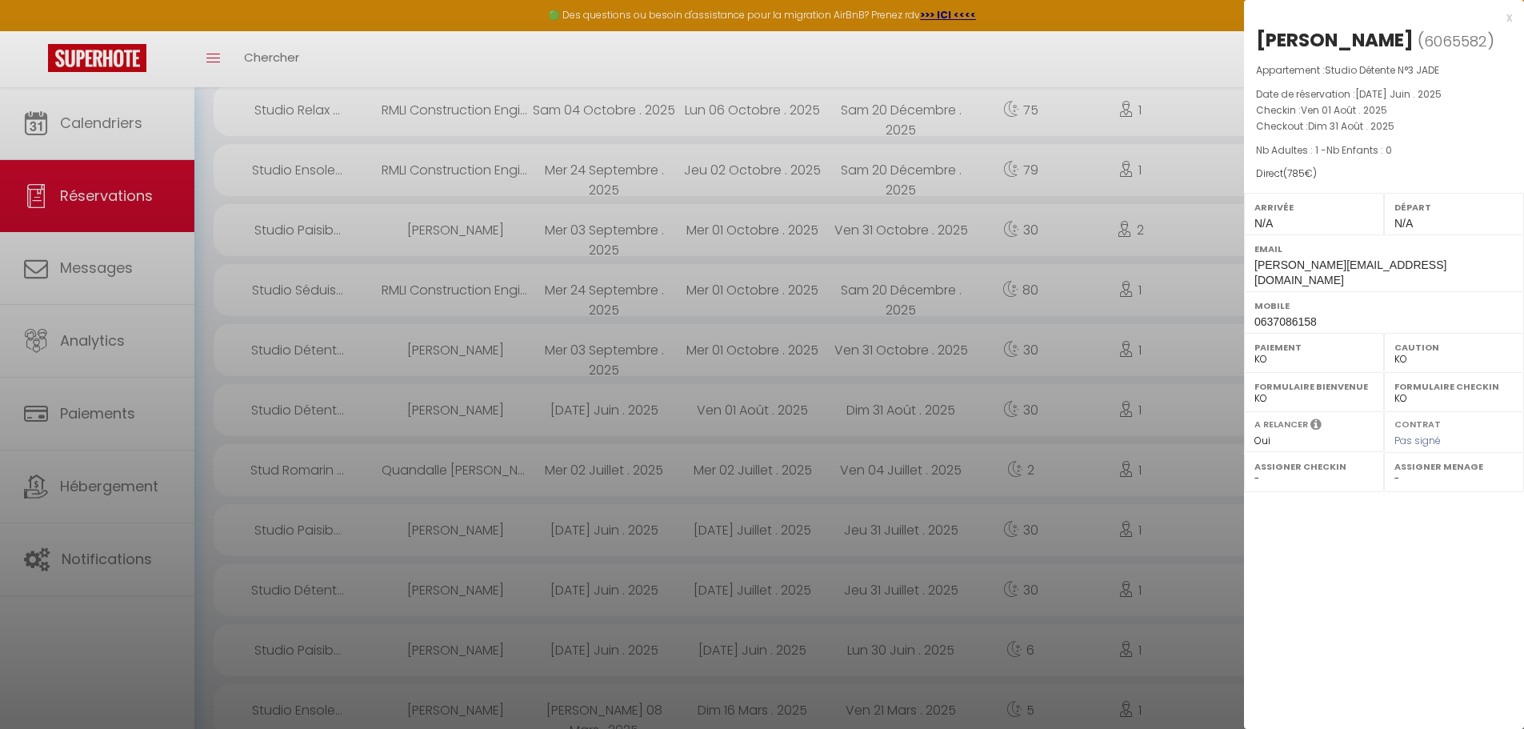
click at [1262, 355] on label "Paiement" at bounding box center [1314, 347] width 119 height 16
click at [1254, 365] on div "Paiement OK KO" at bounding box center [1314, 352] width 140 height 39
click at [1263, 366] on select "OK KO" at bounding box center [1314, 359] width 119 height 14
click at [1255, 362] on select "OK KO" at bounding box center [1314, 359] width 119 height 14
click at [1211, 358] on div at bounding box center [762, 364] width 1524 height 729
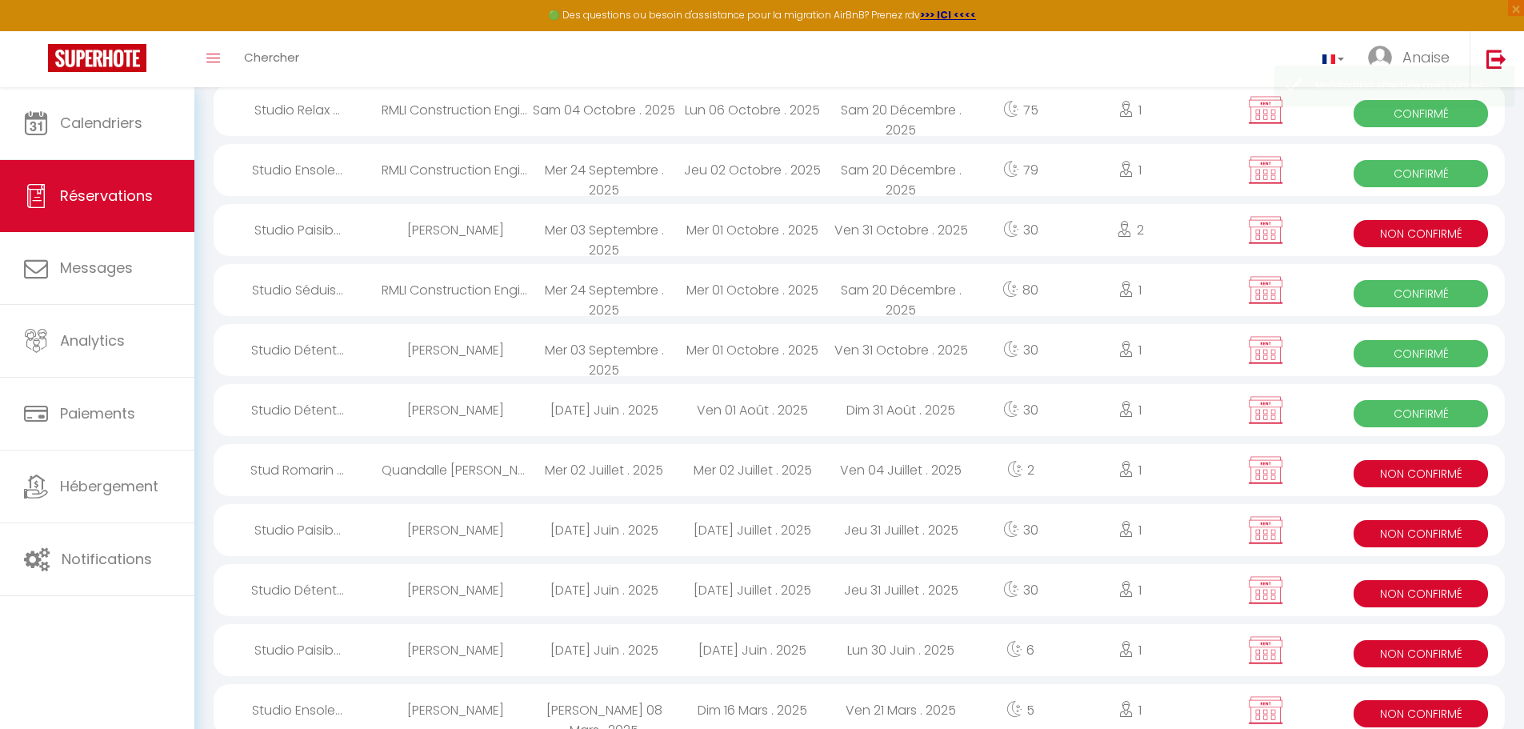
click at [1378, 474] on span "Non Confirmé" at bounding box center [1421, 473] width 134 height 27
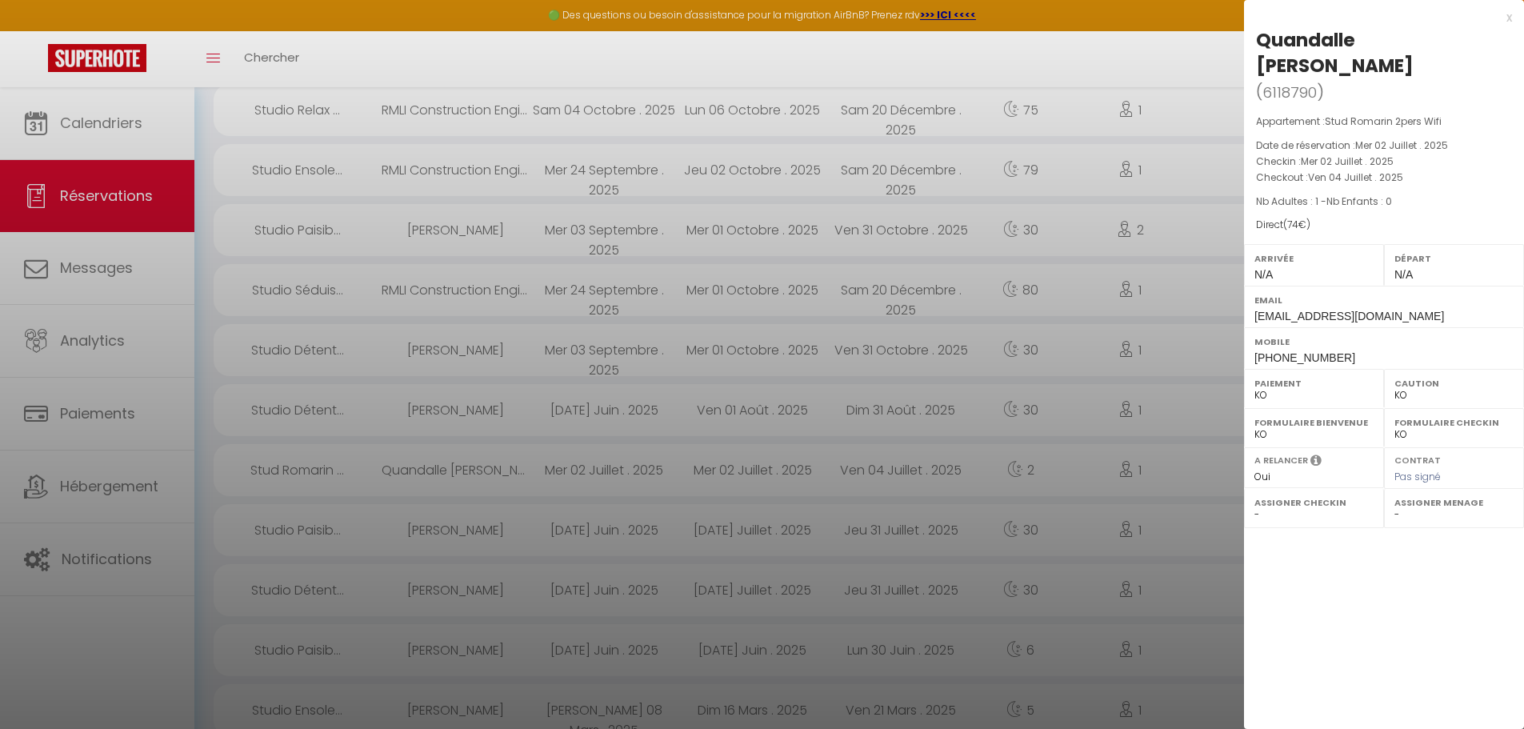
click at [1259, 388] on select "OK KO" at bounding box center [1314, 395] width 119 height 14
click at [1255, 388] on select "OK KO" at bounding box center [1314, 395] width 119 height 14
click at [1186, 412] on div at bounding box center [762, 364] width 1524 height 729
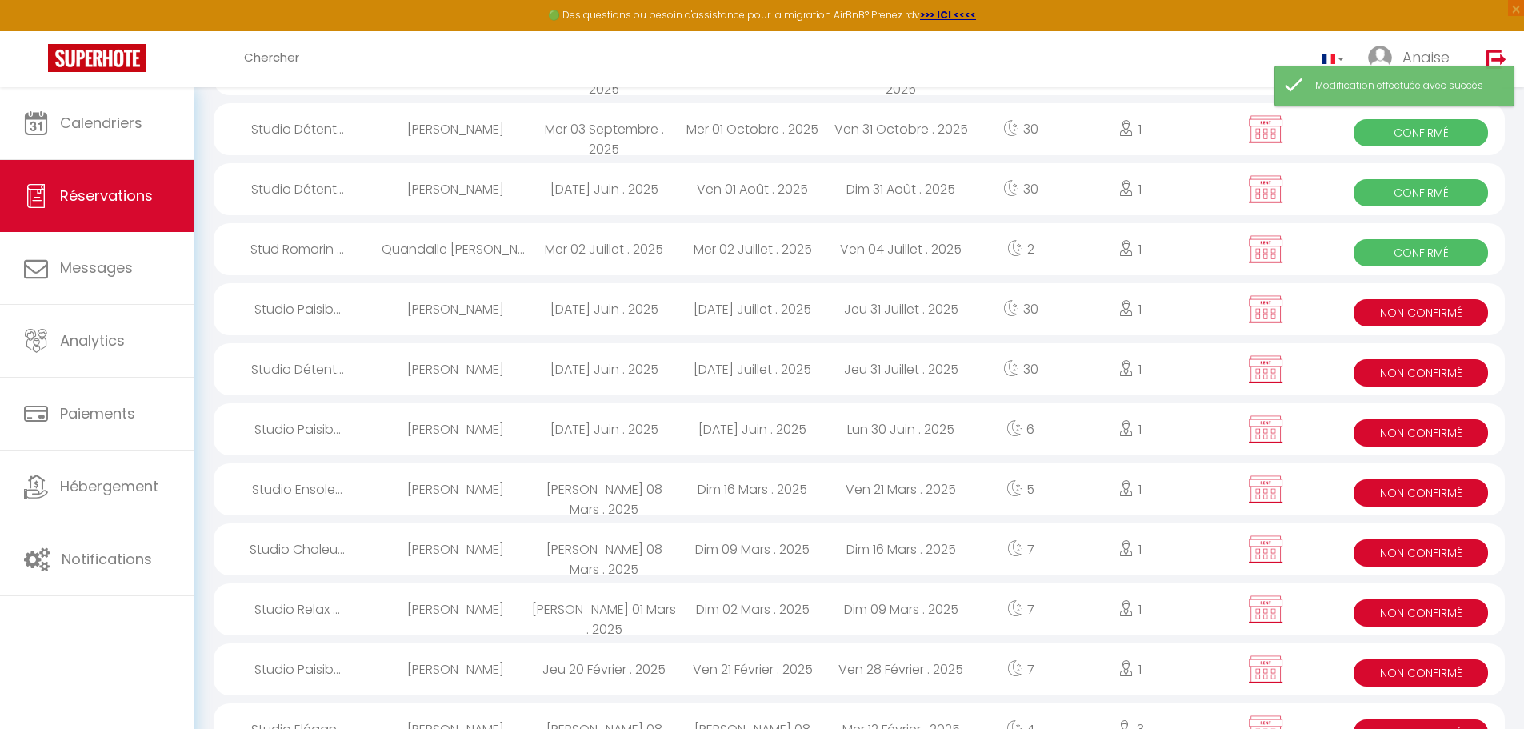
scroll to position [400, 0]
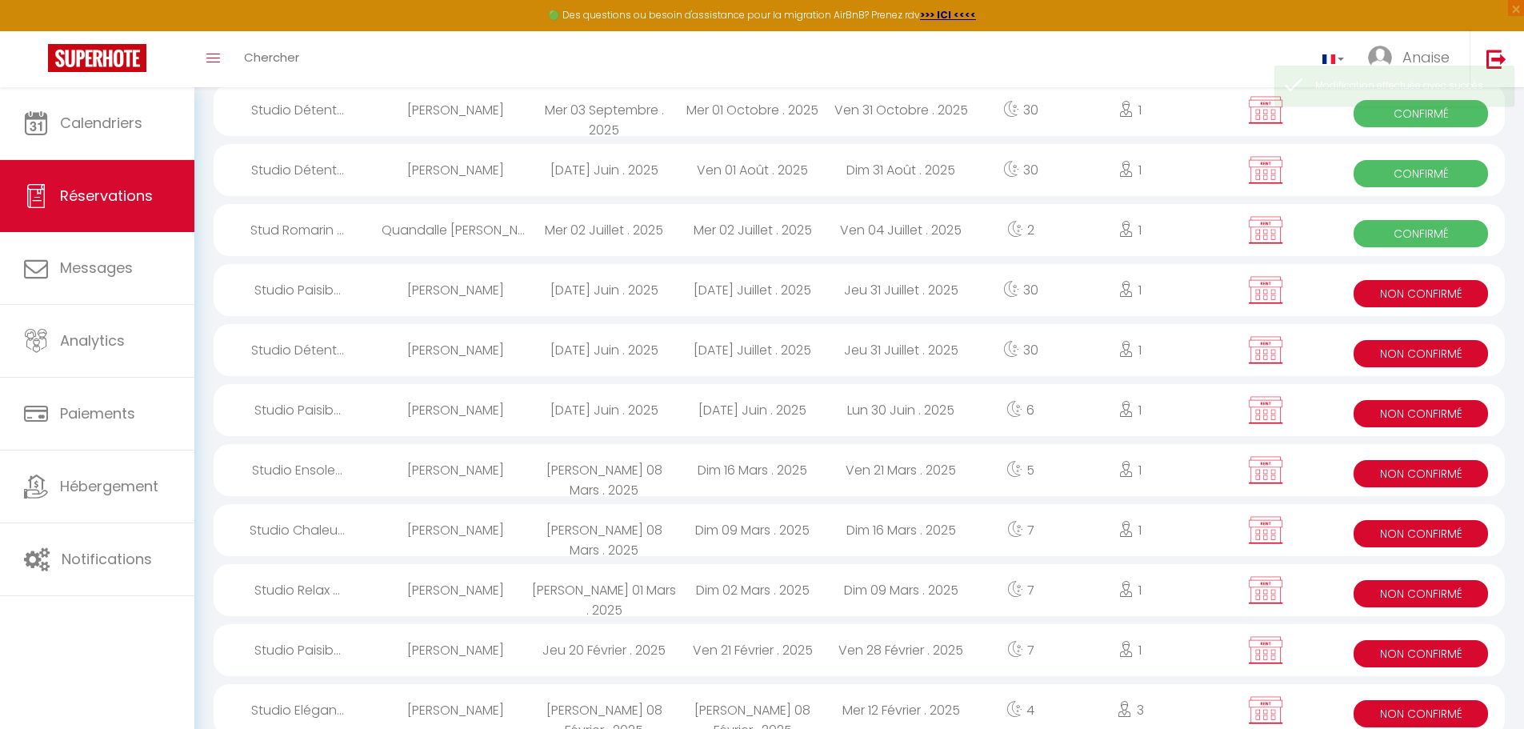
click at [1389, 298] on span "Non Confirmé" at bounding box center [1421, 293] width 134 height 27
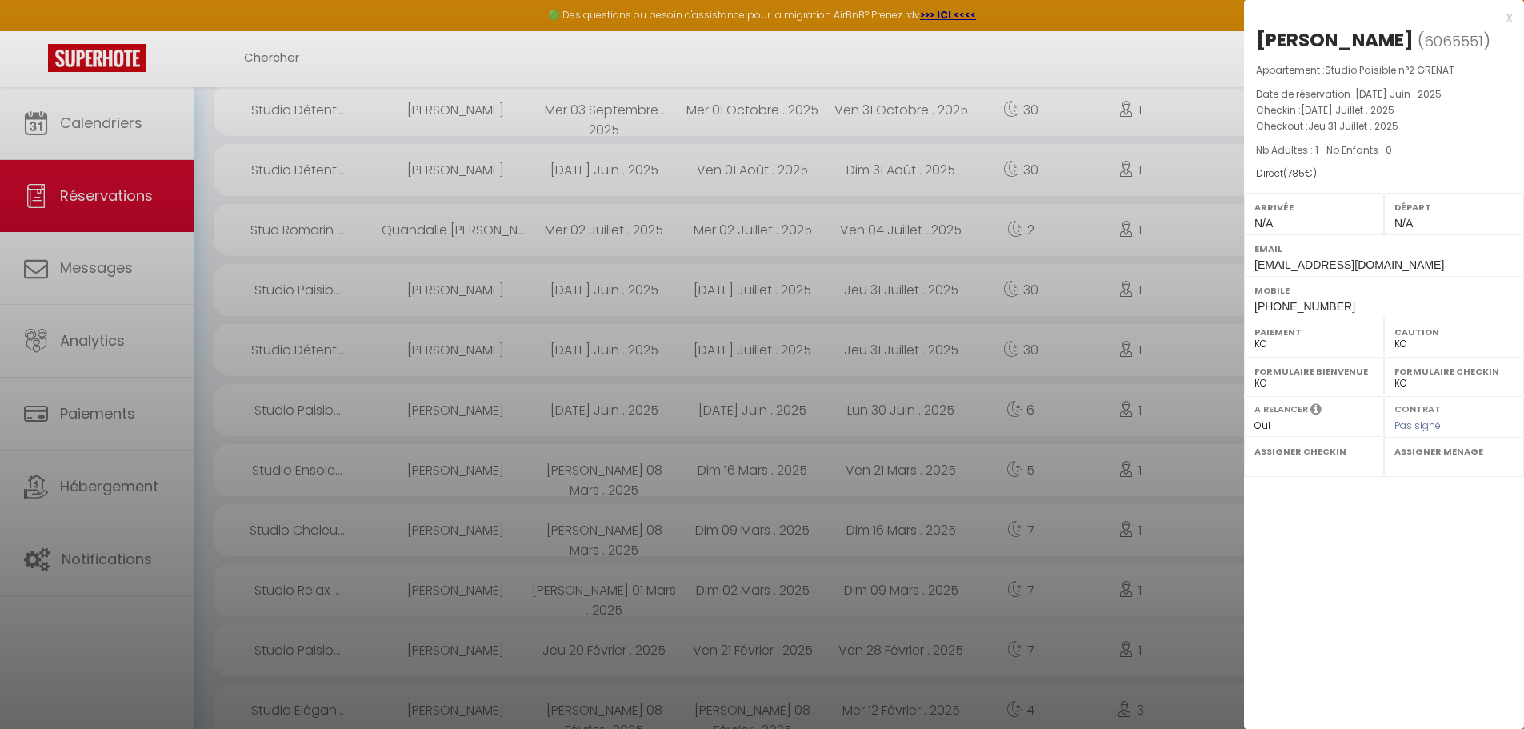
click at [1266, 344] on select "OK KO" at bounding box center [1314, 344] width 119 height 14
click at [1255, 337] on select "OK KO" at bounding box center [1314, 344] width 119 height 14
click at [1195, 346] on div at bounding box center [762, 364] width 1524 height 729
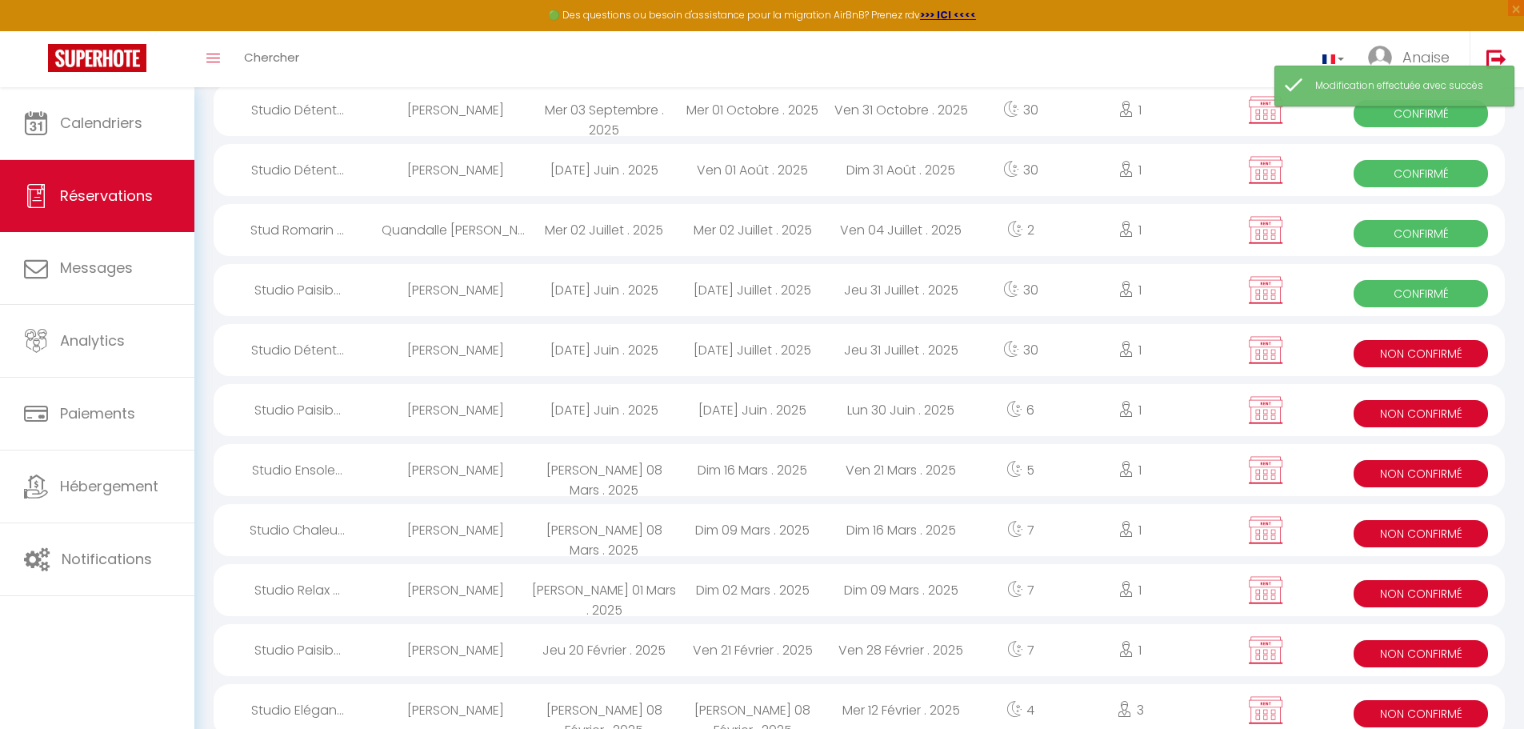
click at [1382, 358] on span "Non Confirmé" at bounding box center [1421, 353] width 134 height 27
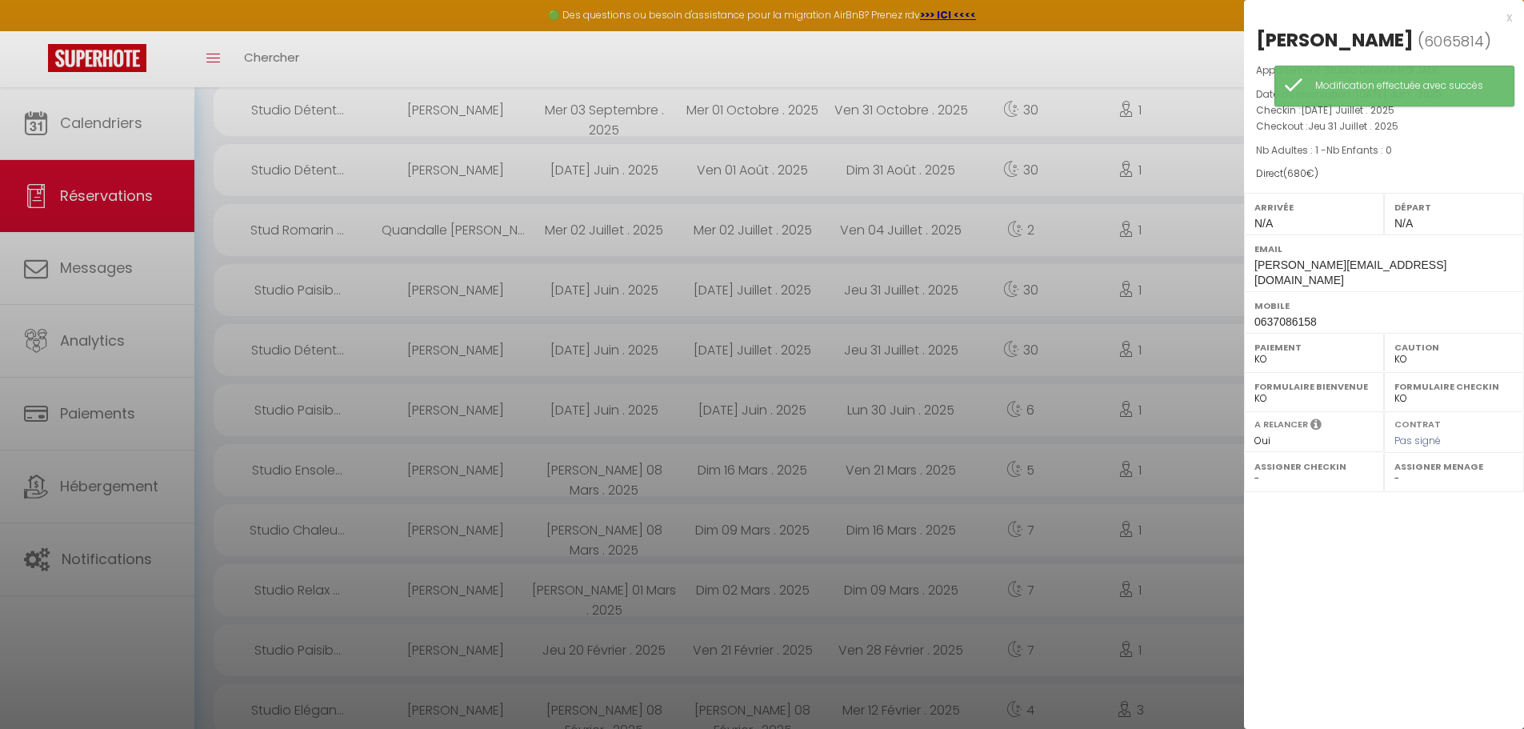
click at [1261, 366] on select "OK KO" at bounding box center [1314, 359] width 119 height 14
click at [1255, 362] on select "OK KO" at bounding box center [1314, 359] width 119 height 14
click at [1188, 358] on div at bounding box center [762, 364] width 1524 height 729
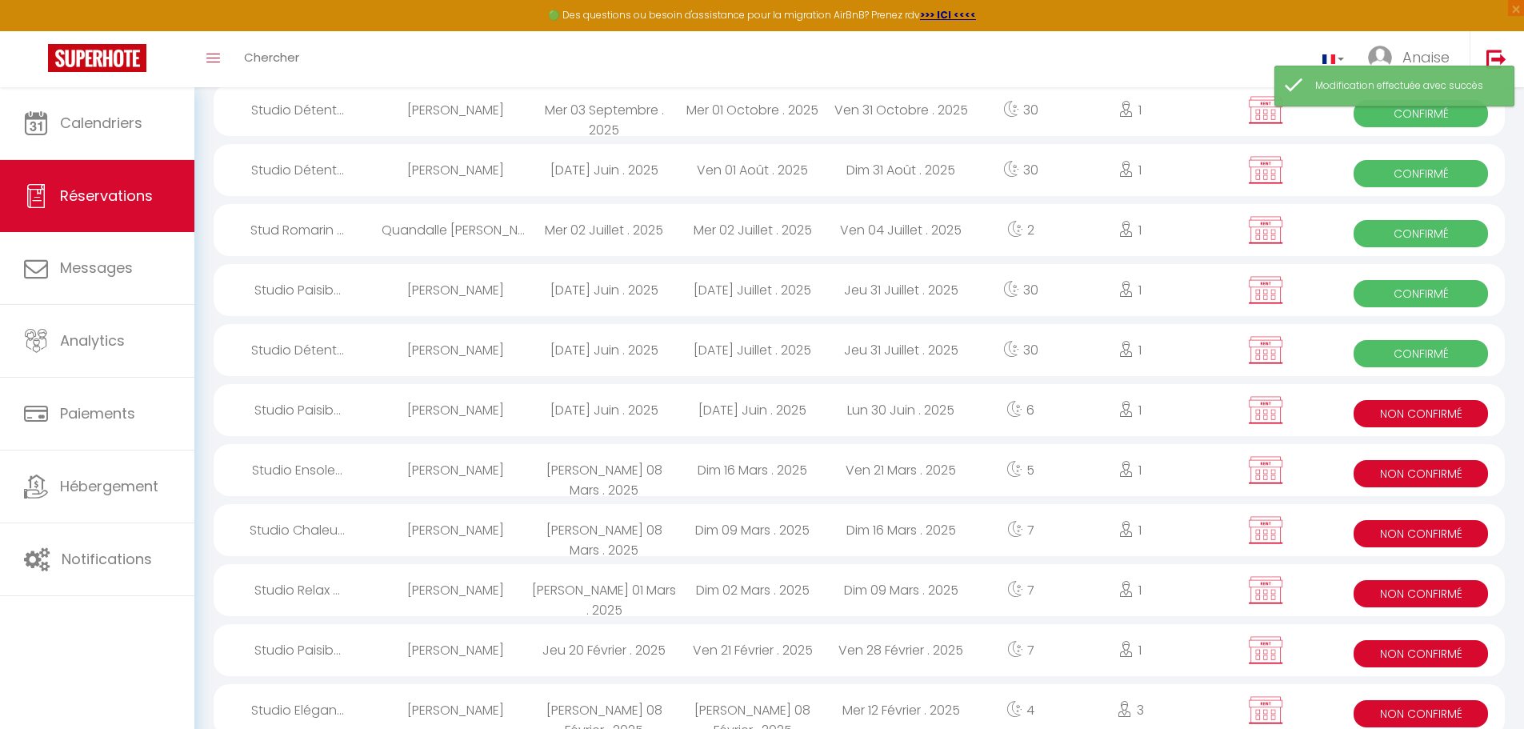
click at [1393, 412] on span "Non Confirmé" at bounding box center [1421, 413] width 134 height 27
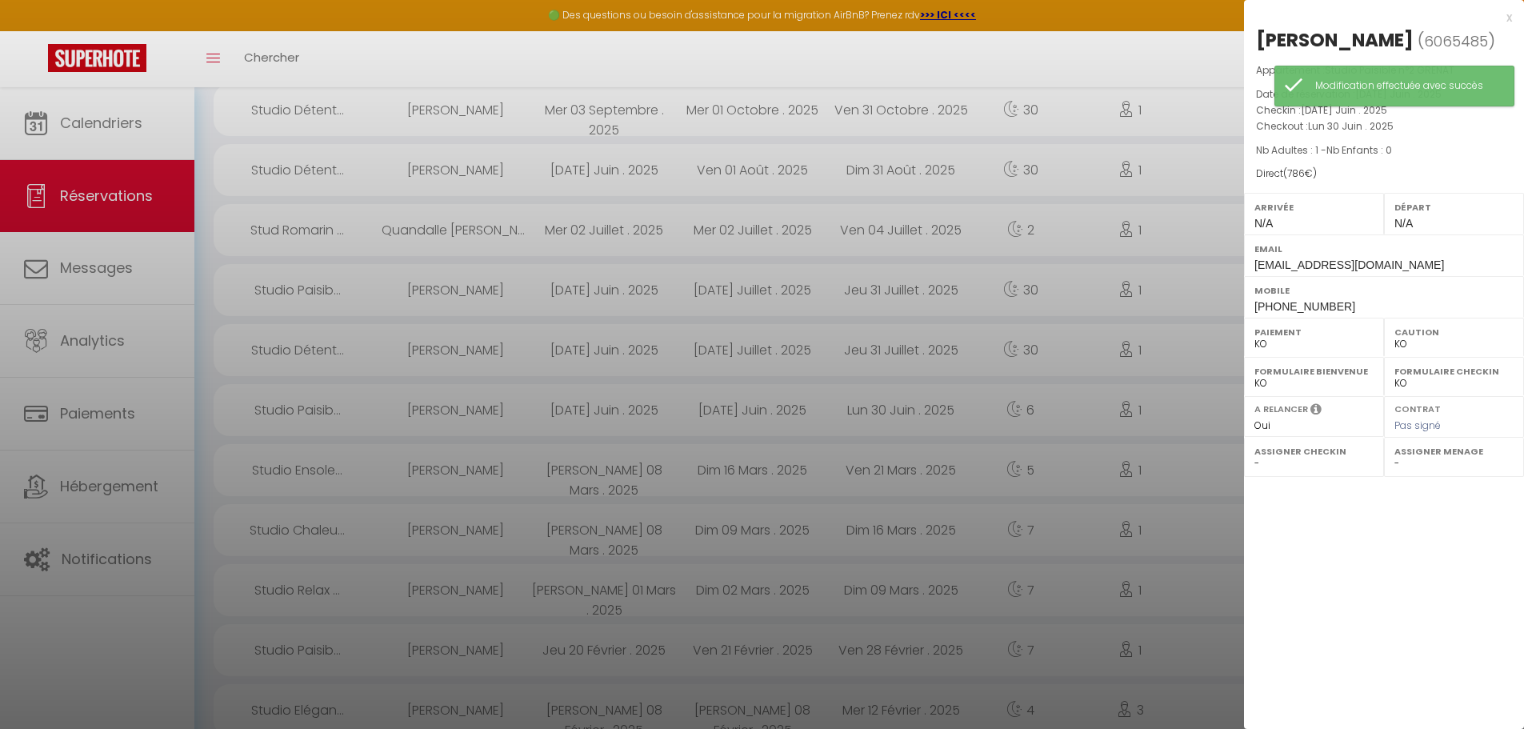
click at [1256, 340] on label "Paiement" at bounding box center [1314, 332] width 119 height 16
click at [1258, 340] on label "Paiement" at bounding box center [1314, 332] width 119 height 16
click at [1264, 351] on select "OK KO" at bounding box center [1314, 344] width 119 height 14
click at [1255, 351] on select "OK KO" at bounding box center [1314, 344] width 119 height 14
click at [1166, 365] on div at bounding box center [762, 364] width 1524 height 729
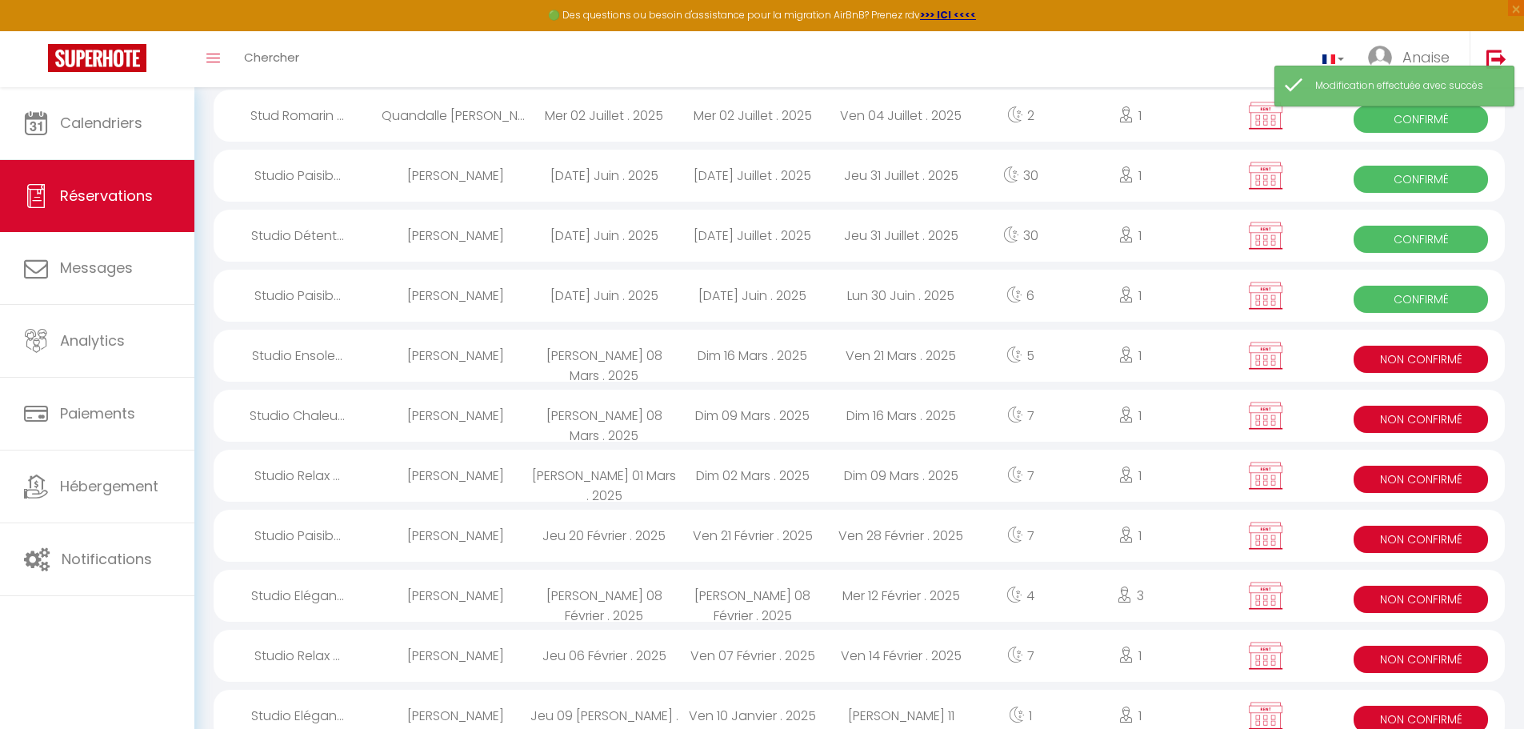
scroll to position [640, 0]
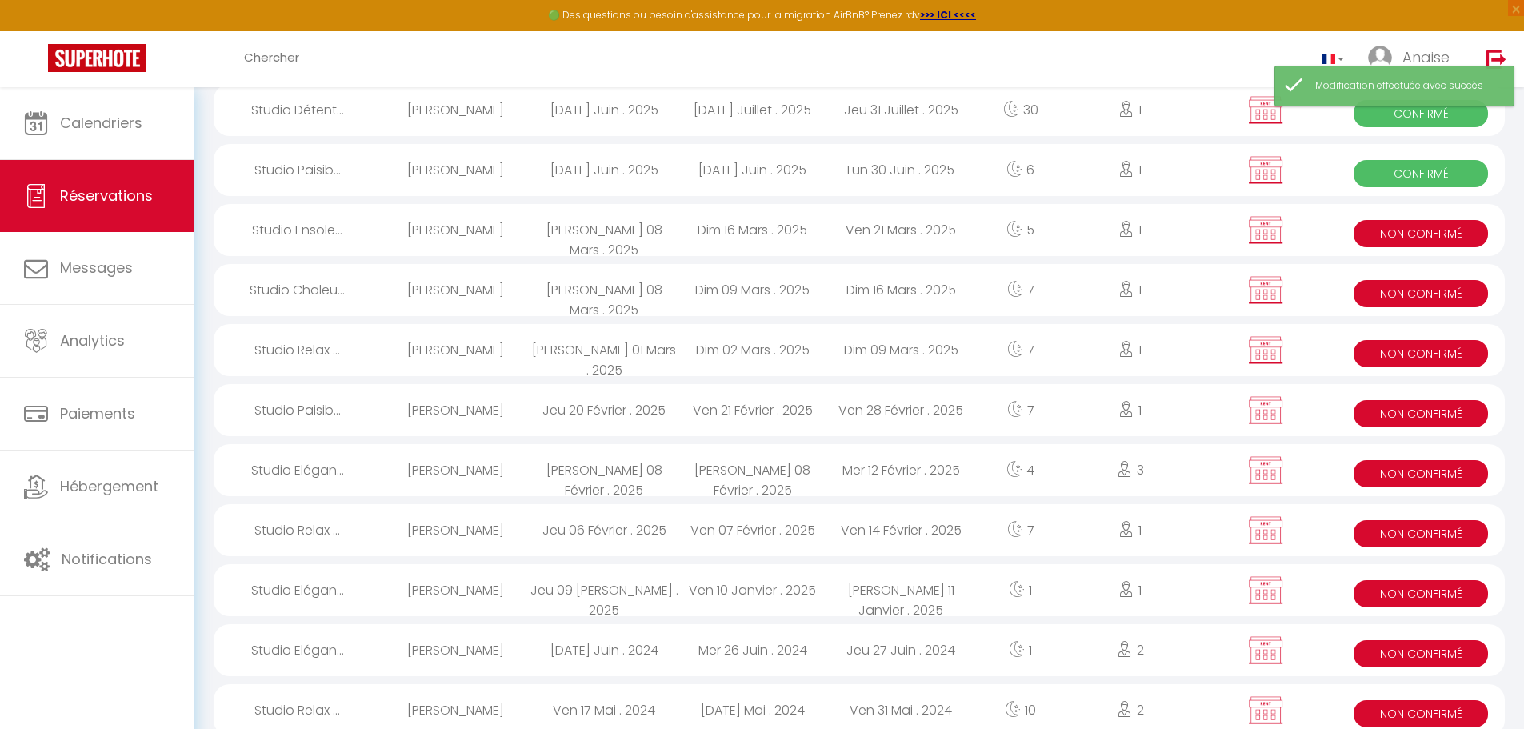
click at [1374, 238] on span "Non Confirmé" at bounding box center [1421, 233] width 134 height 27
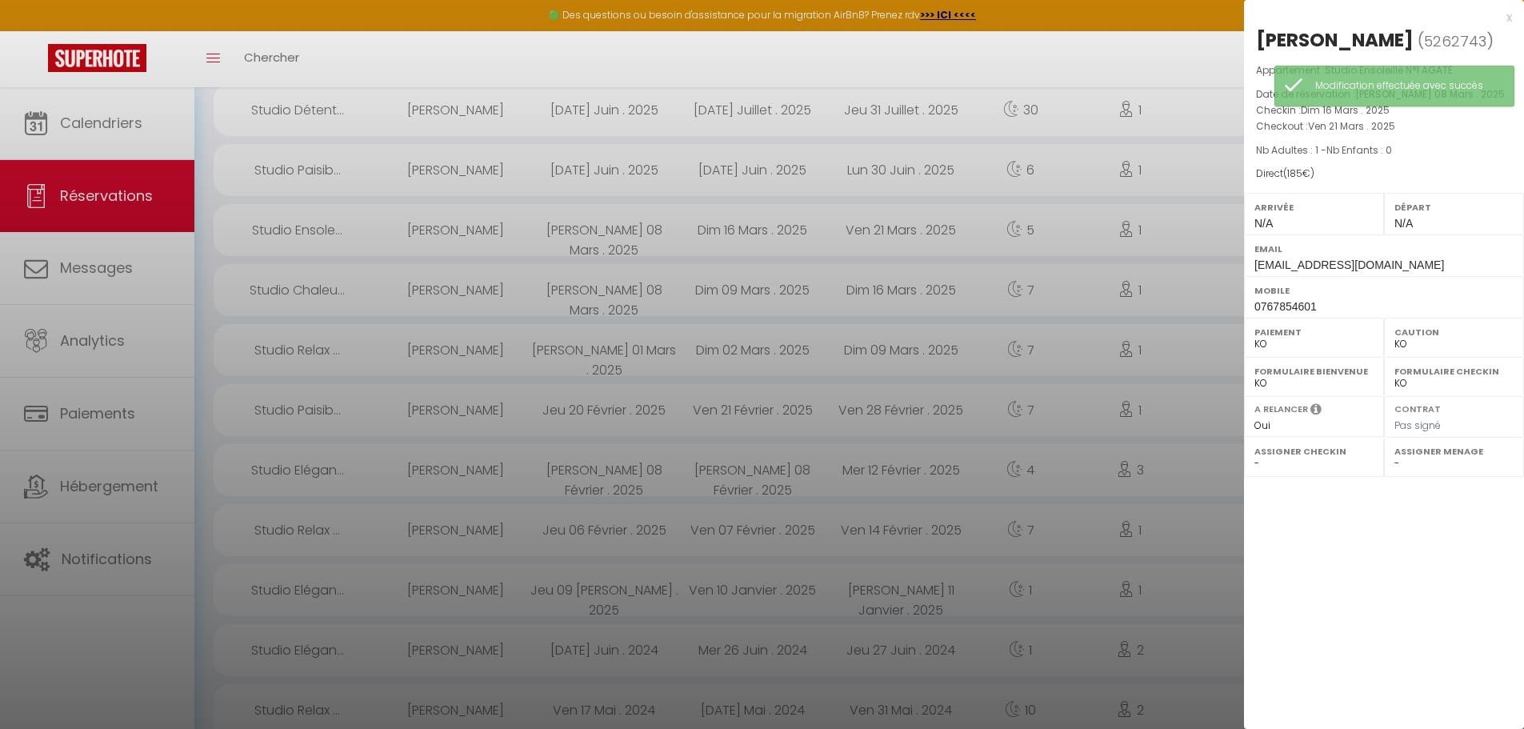
click at [1263, 344] on select "OK KO" at bounding box center [1314, 344] width 119 height 14
click at [1255, 337] on select "OK KO" at bounding box center [1314, 344] width 119 height 14
click at [1185, 301] on div at bounding box center [762, 364] width 1524 height 729
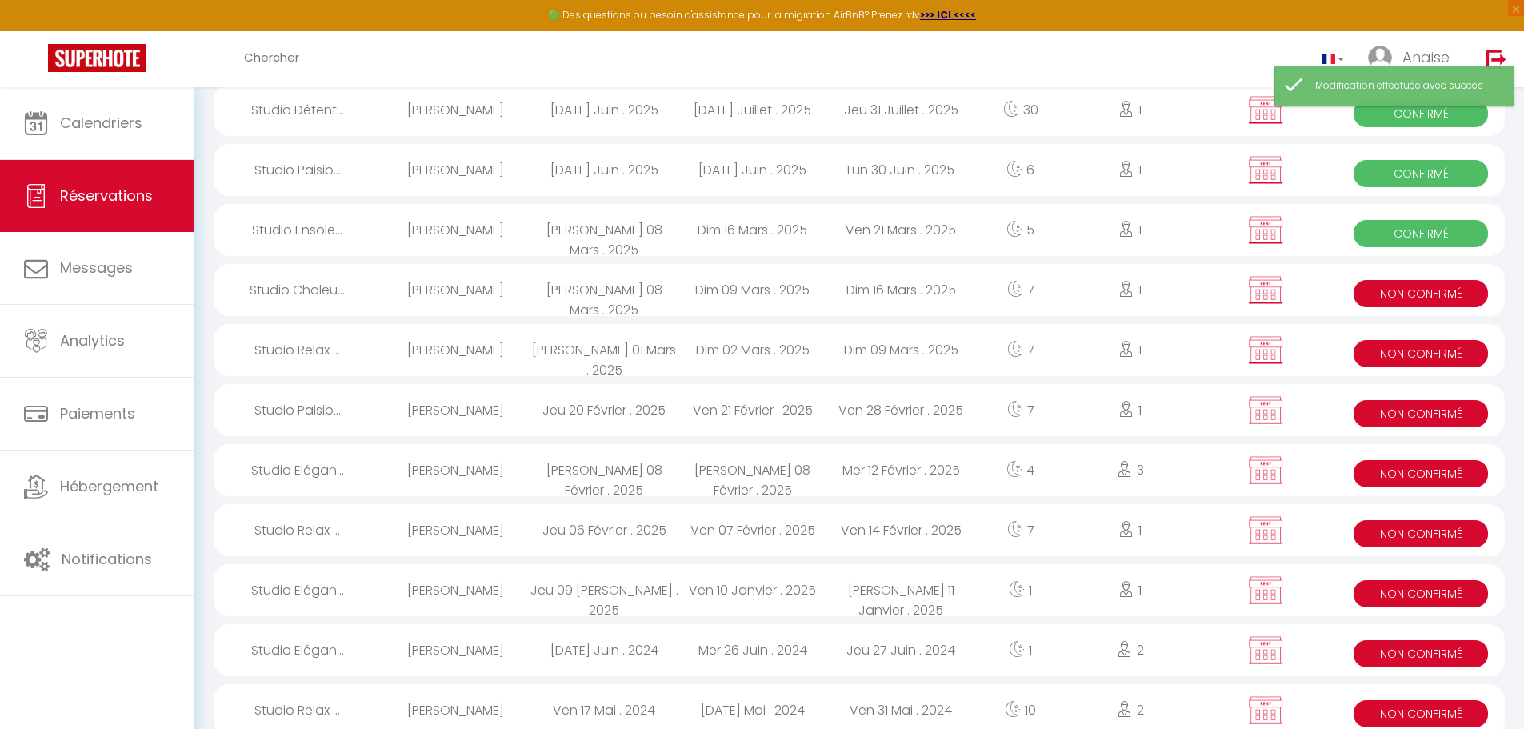
click at [1386, 293] on span "Non Confirmé" at bounding box center [1421, 293] width 134 height 27
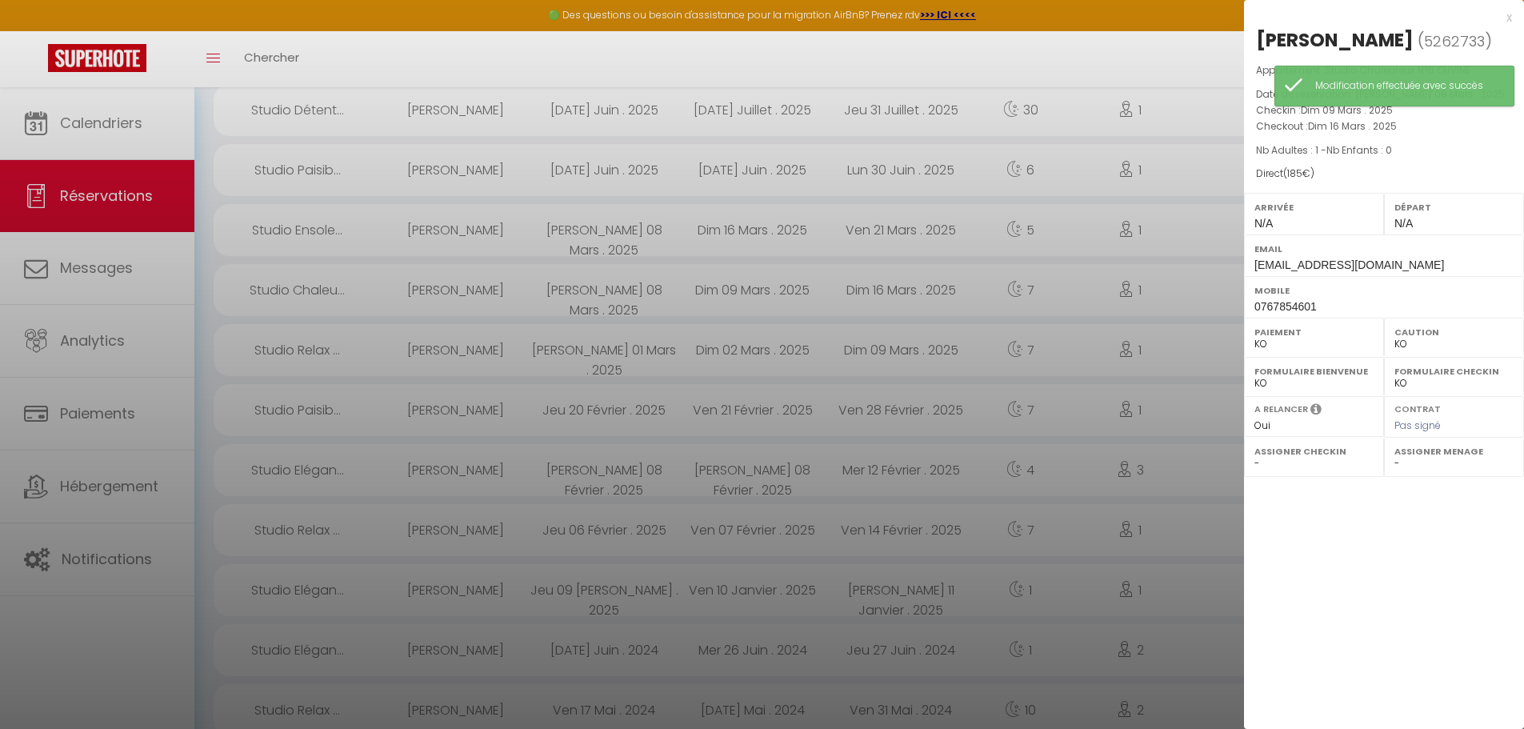
click at [1263, 341] on select "OK KO" at bounding box center [1314, 344] width 119 height 14
click at [1255, 337] on select "OK KO" at bounding box center [1314, 344] width 119 height 14
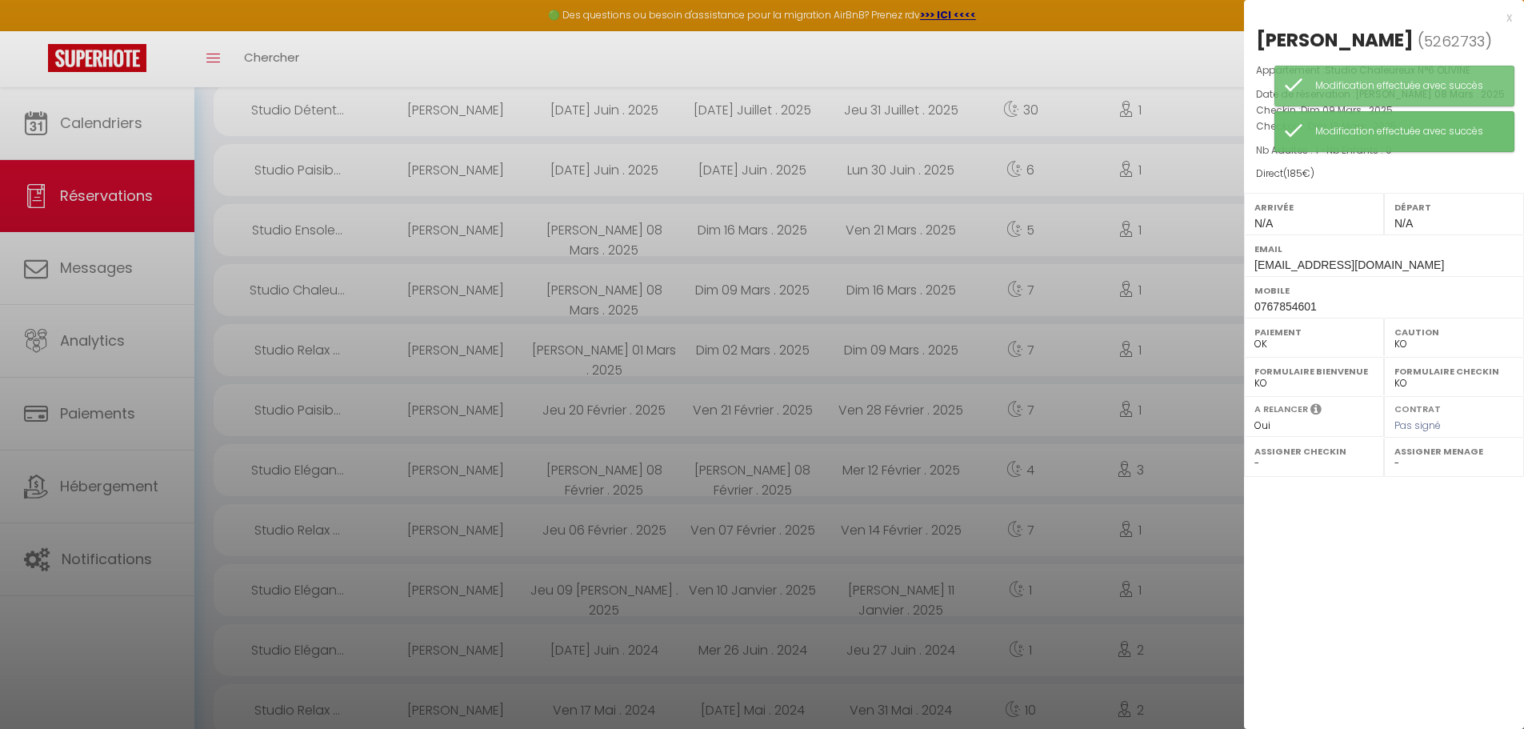
click at [1189, 315] on div at bounding box center [762, 364] width 1524 height 729
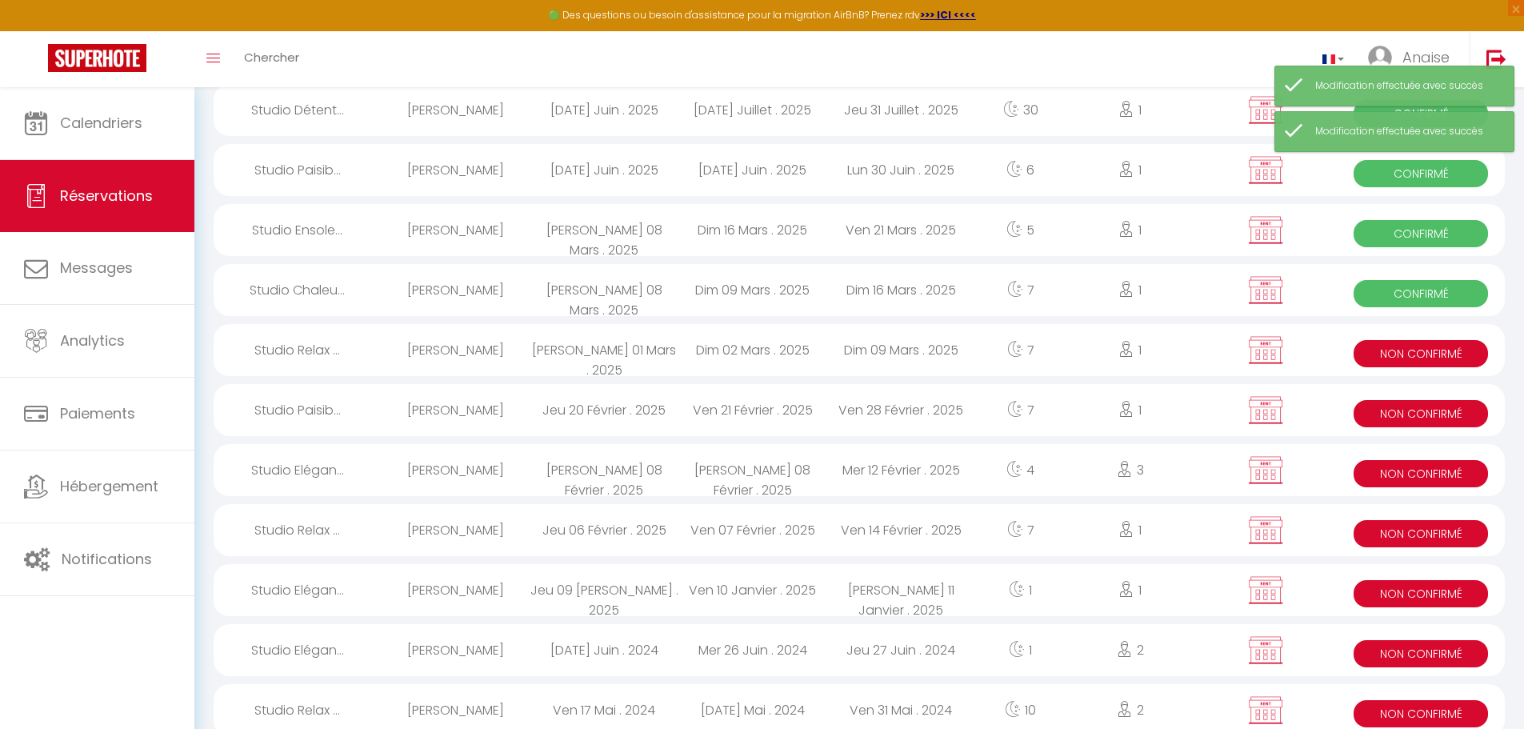
click at [1379, 354] on span "Non Confirmé" at bounding box center [1421, 353] width 134 height 27
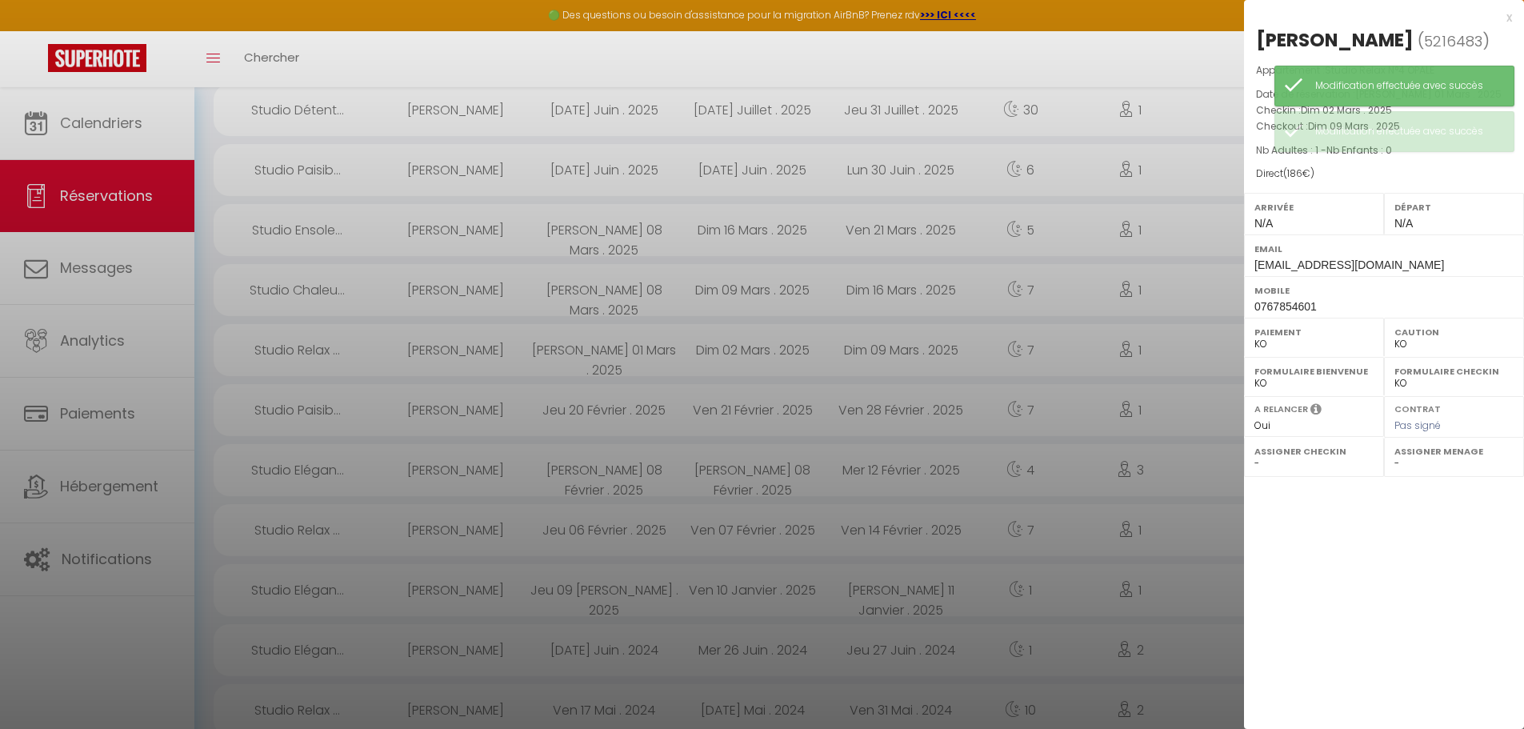
click at [1268, 343] on select "OK KO" at bounding box center [1314, 344] width 119 height 14
click at [1255, 337] on select "OK KO" at bounding box center [1314, 344] width 119 height 14
click at [1184, 323] on div at bounding box center [762, 364] width 1524 height 729
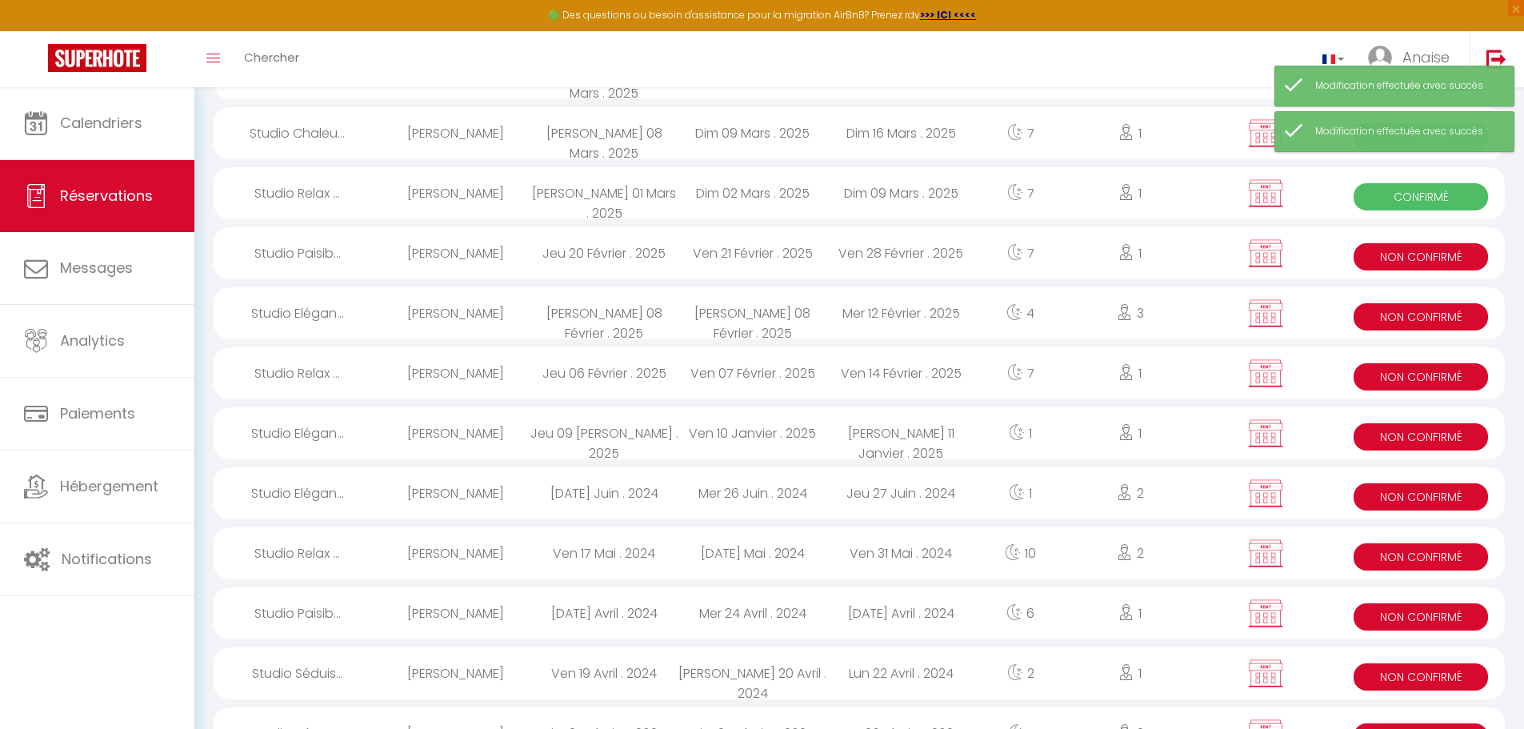
scroll to position [800, 0]
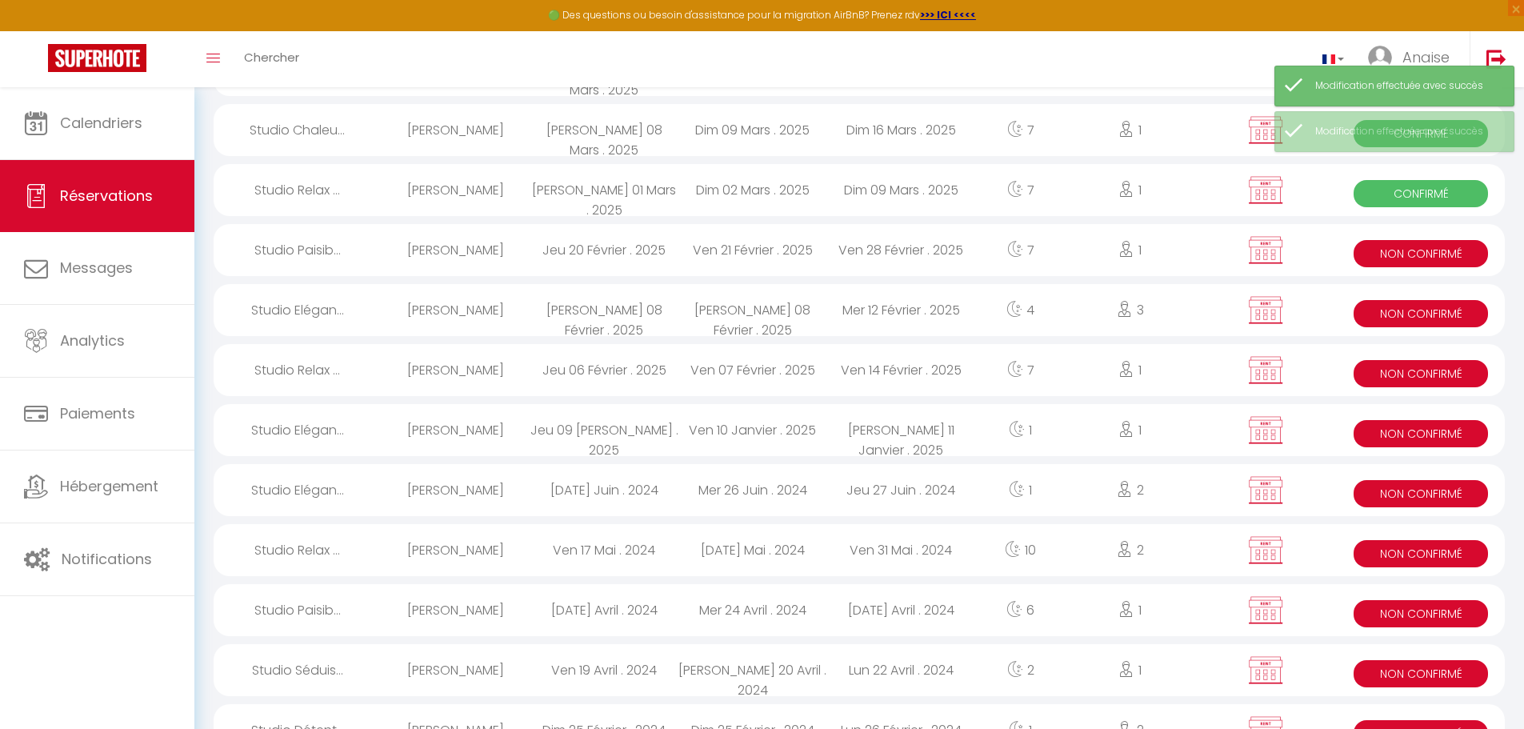
click at [1365, 257] on span "Non Confirmé" at bounding box center [1421, 253] width 134 height 27
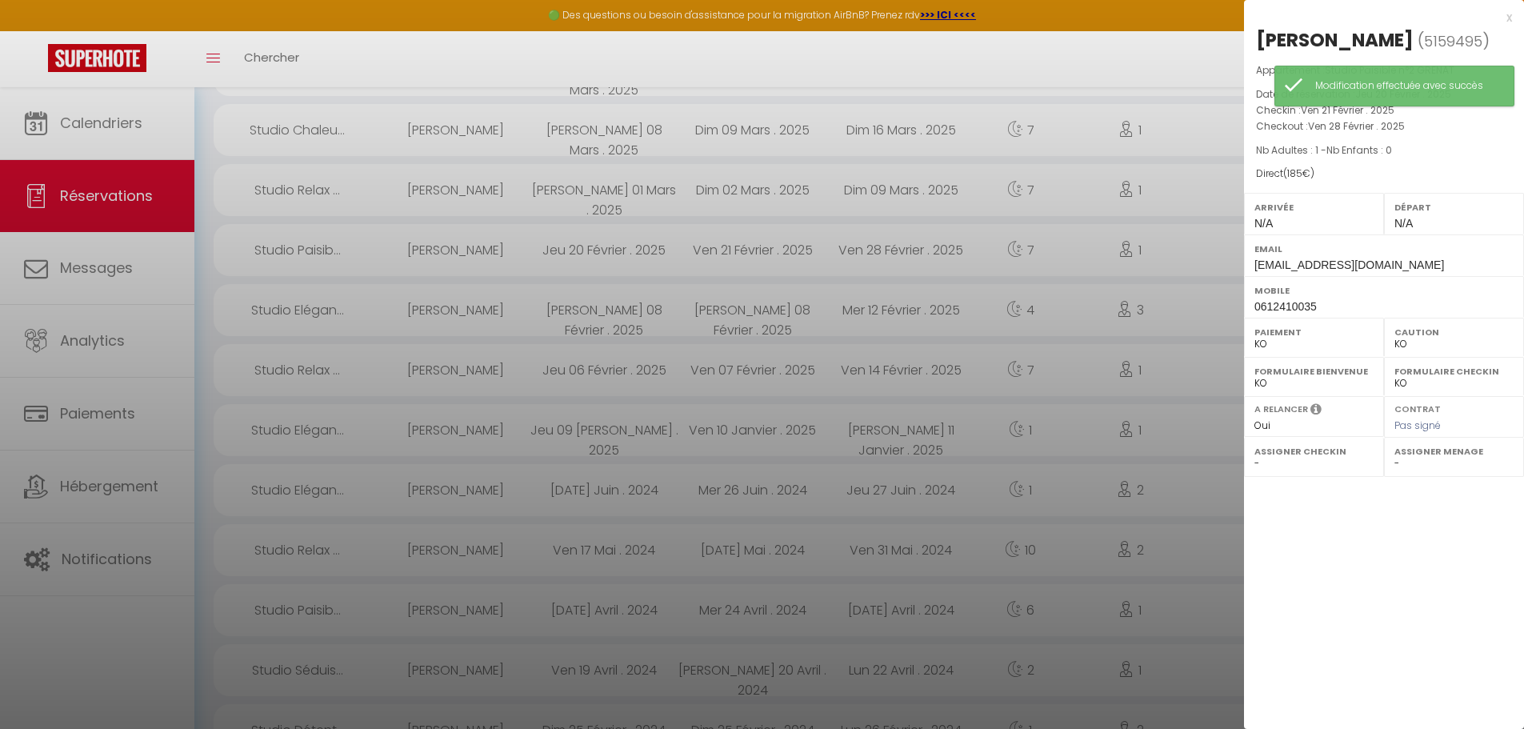
click at [1264, 342] on select "OK KO" at bounding box center [1314, 344] width 119 height 14
click at [1255, 337] on select "OK KO" at bounding box center [1314, 344] width 119 height 14
click at [1192, 321] on div at bounding box center [762, 364] width 1524 height 729
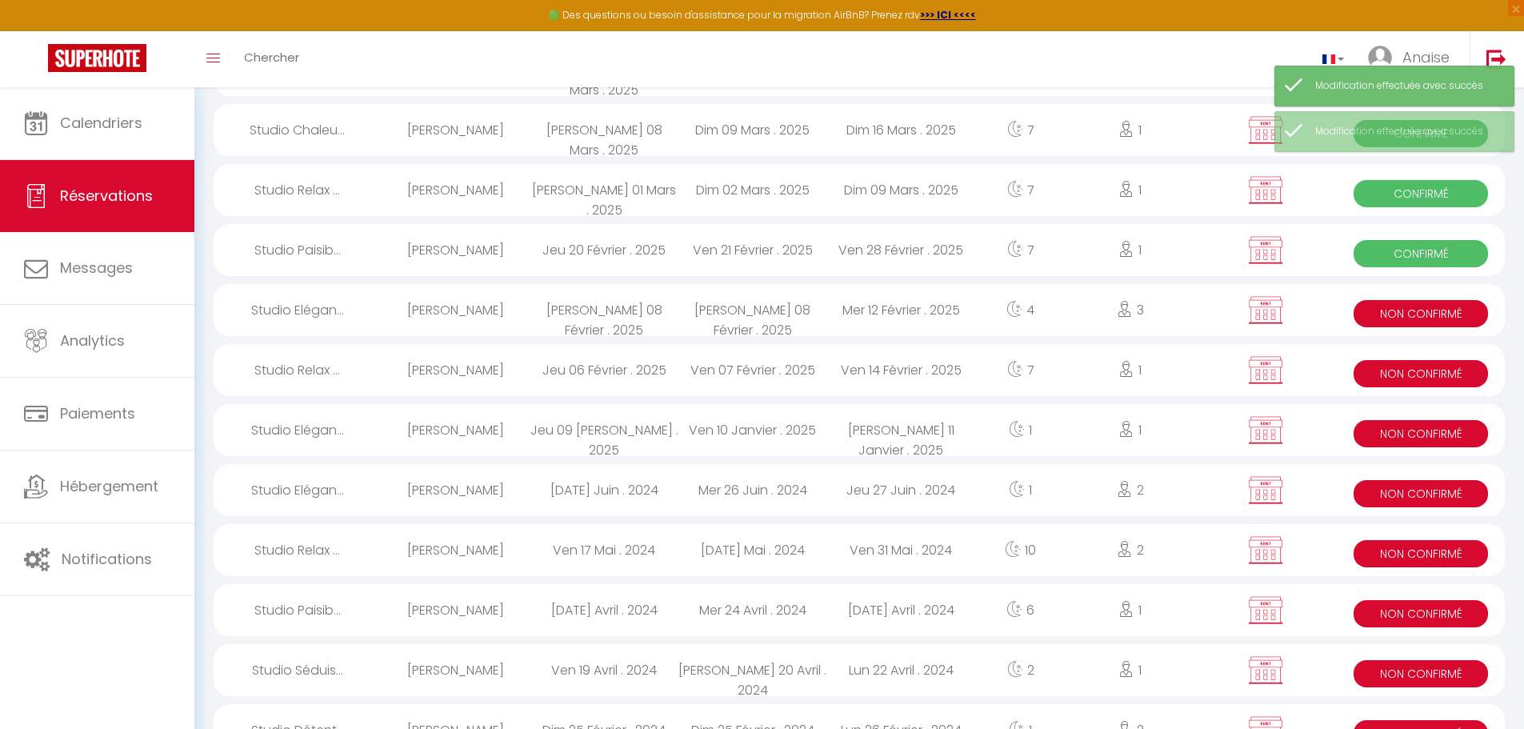
click at [1387, 313] on span "Non Confirmé" at bounding box center [1421, 313] width 134 height 27
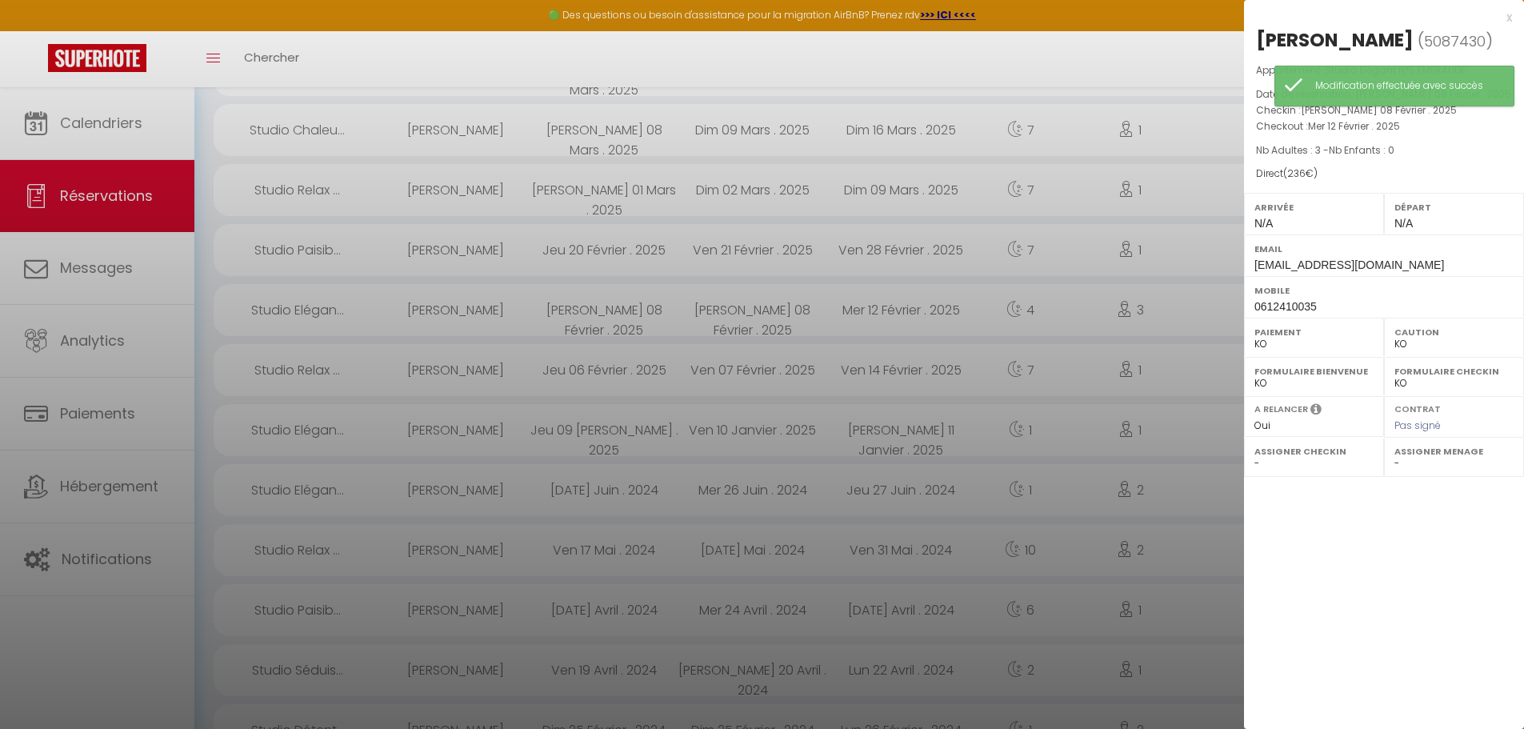
click at [1264, 340] on select "OK KO" at bounding box center [1314, 344] width 119 height 14
click at [1255, 337] on select "OK KO" at bounding box center [1314, 344] width 119 height 14
click at [1191, 322] on div at bounding box center [762, 364] width 1524 height 729
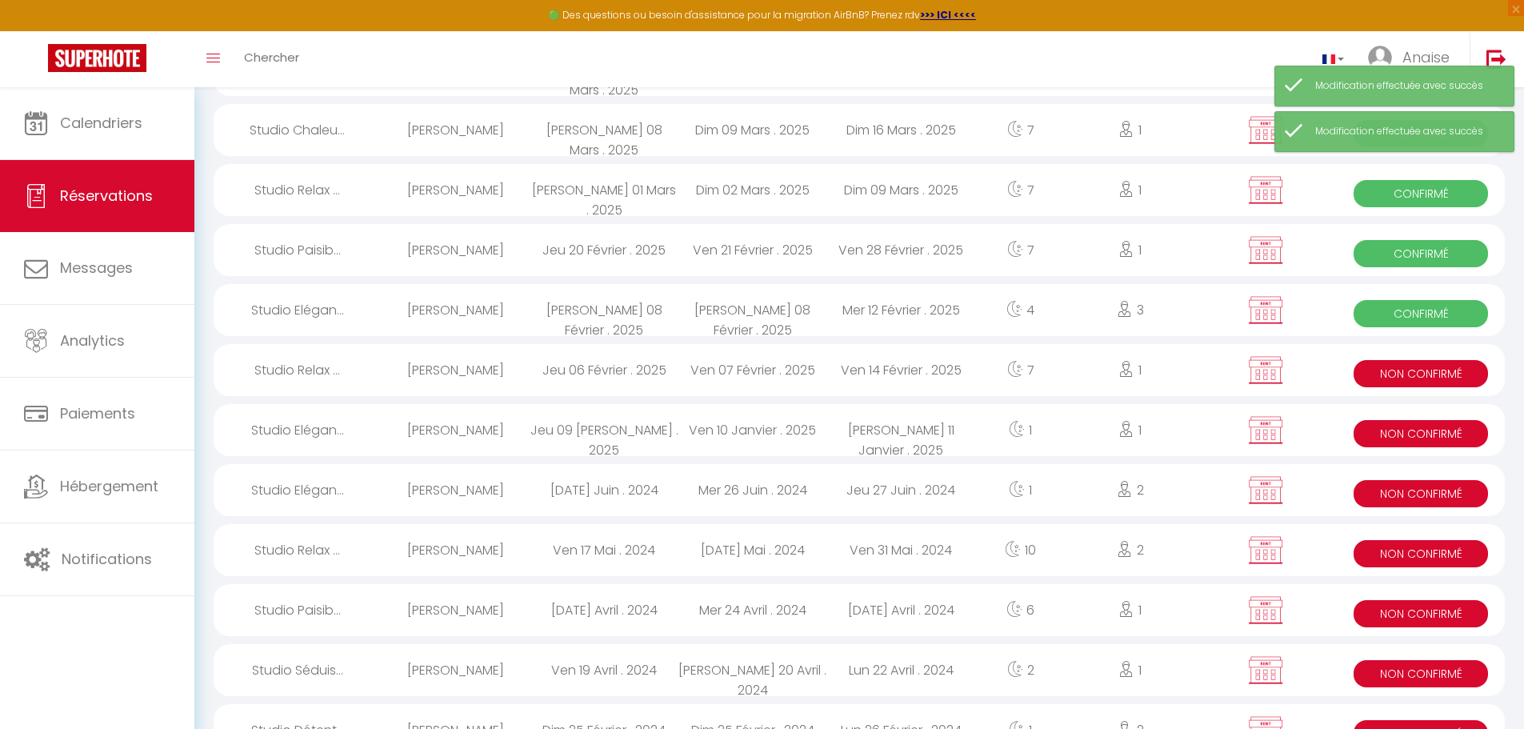
click at [1407, 376] on span "Non Confirmé" at bounding box center [1421, 373] width 134 height 27
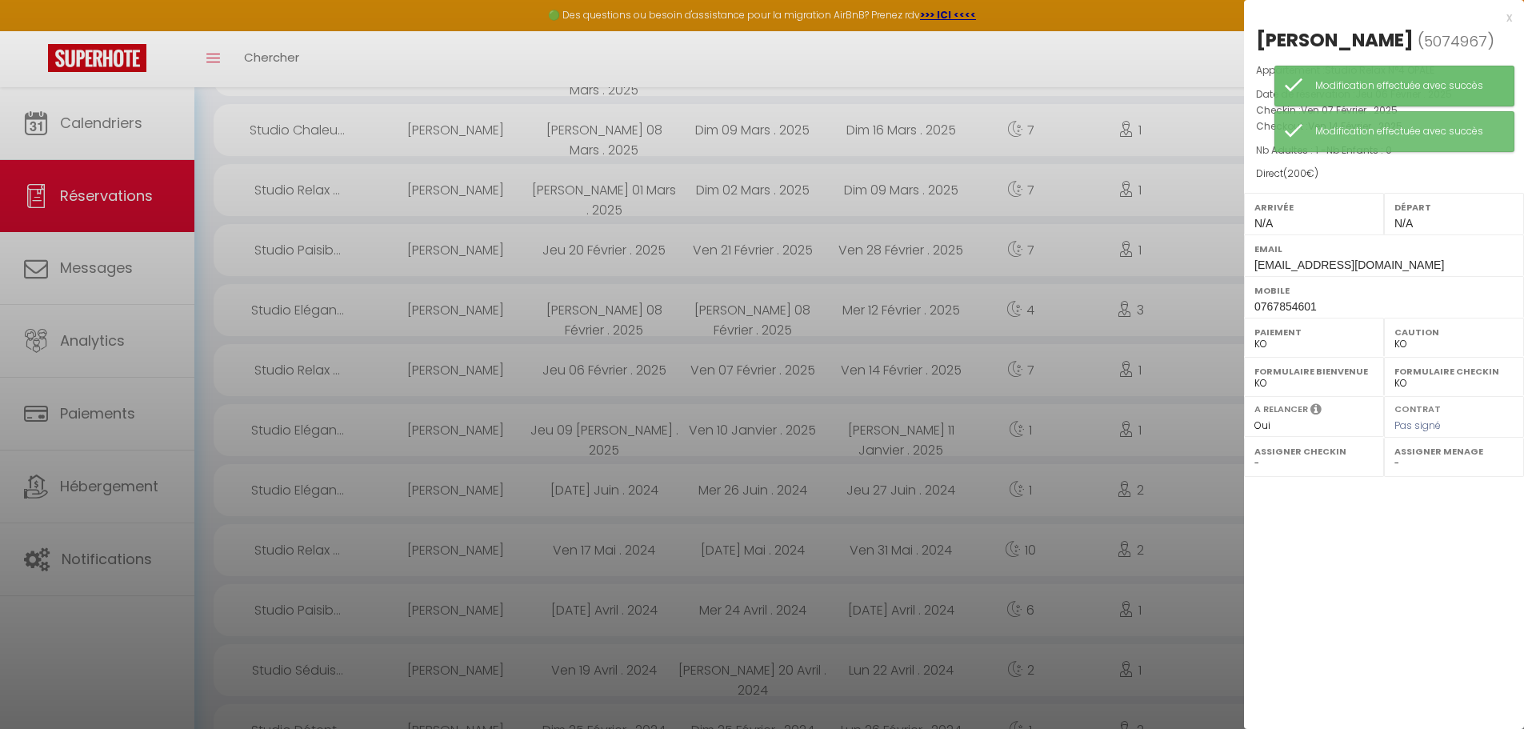
click at [1259, 343] on select "OK KO" at bounding box center [1314, 344] width 119 height 14
click at [1255, 337] on select "OK KO" at bounding box center [1314, 344] width 119 height 14
click at [1203, 350] on div at bounding box center [762, 364] width 1524 height 729
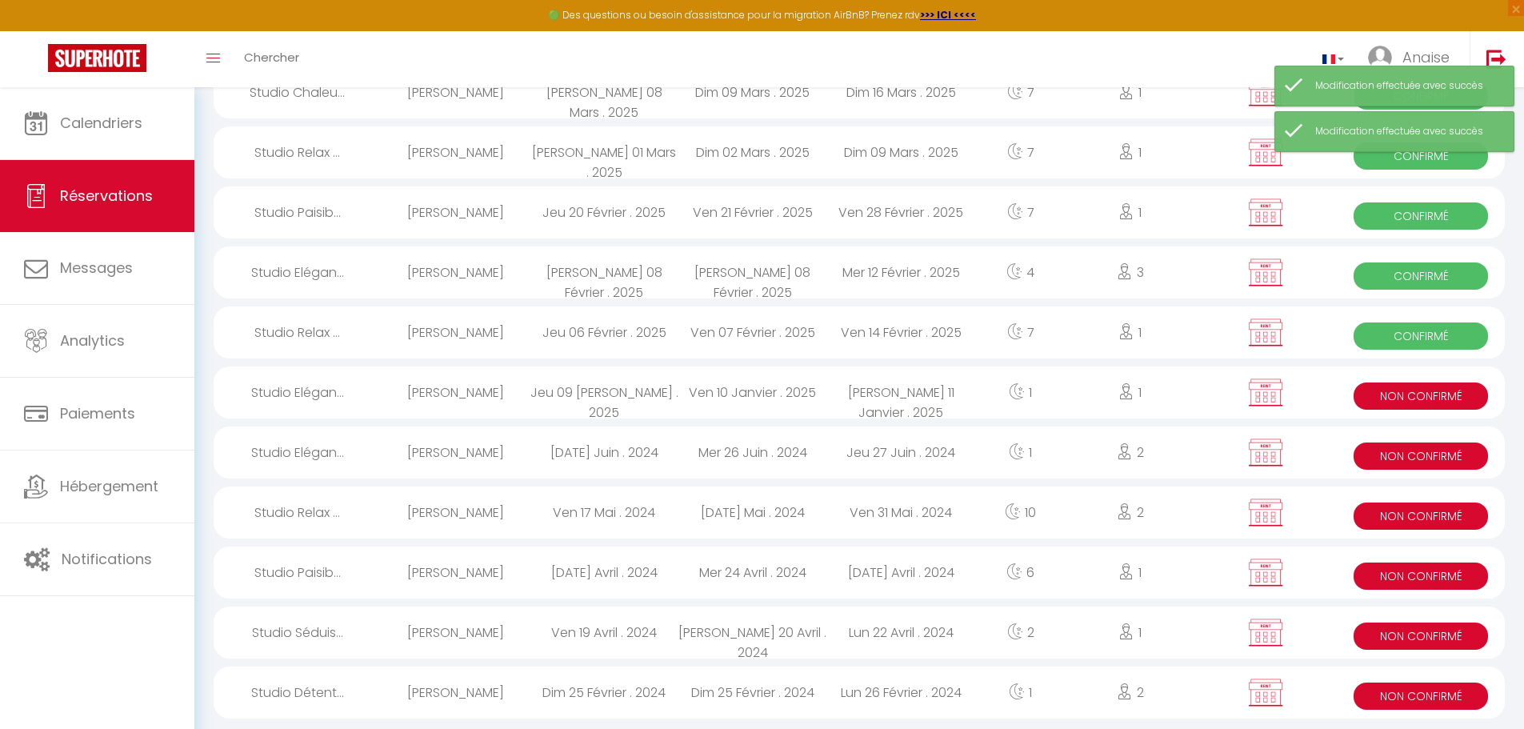
scroll to position [858, 0]
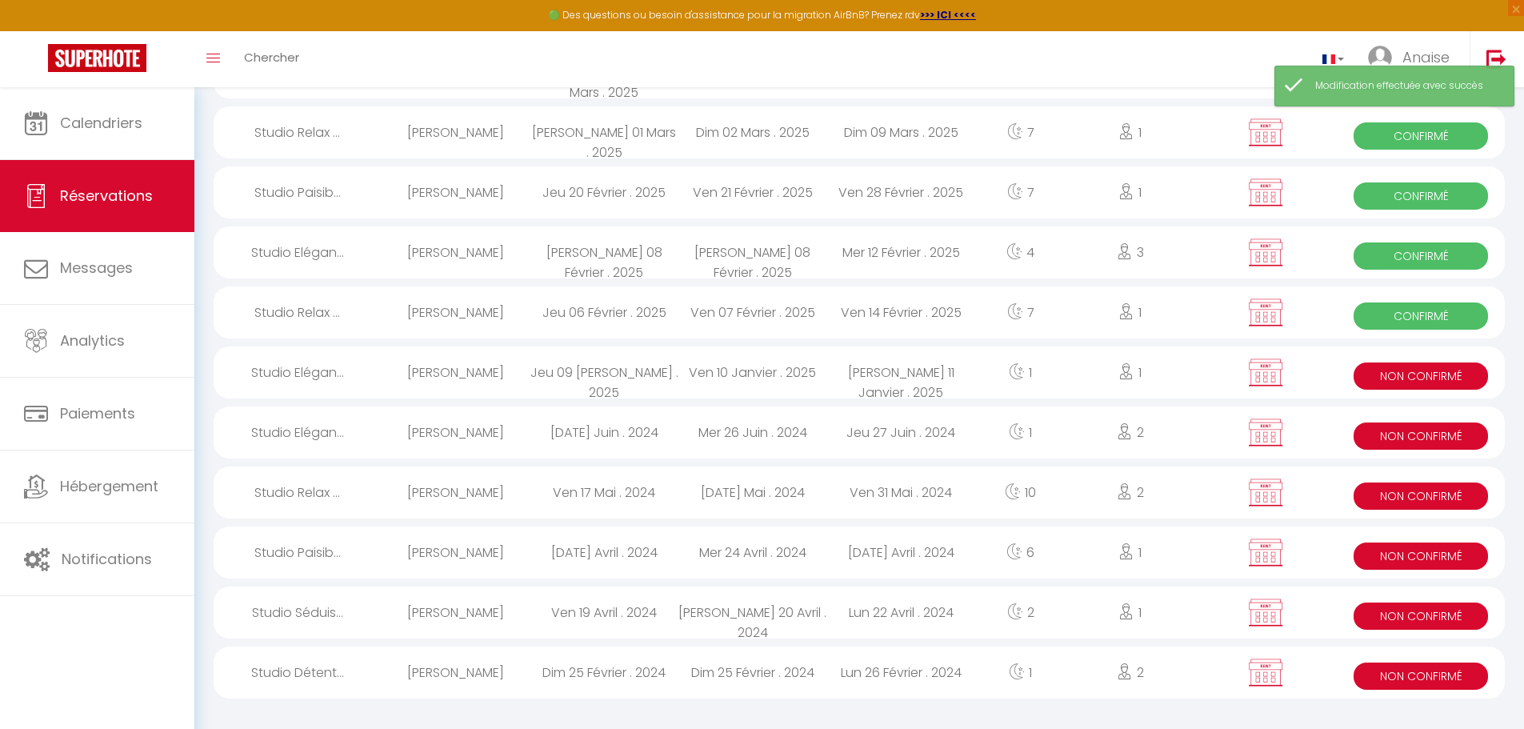
click at [1387, 378] on span "Non Confirmé" at bounding box center [1421, 375] width 134 height 27
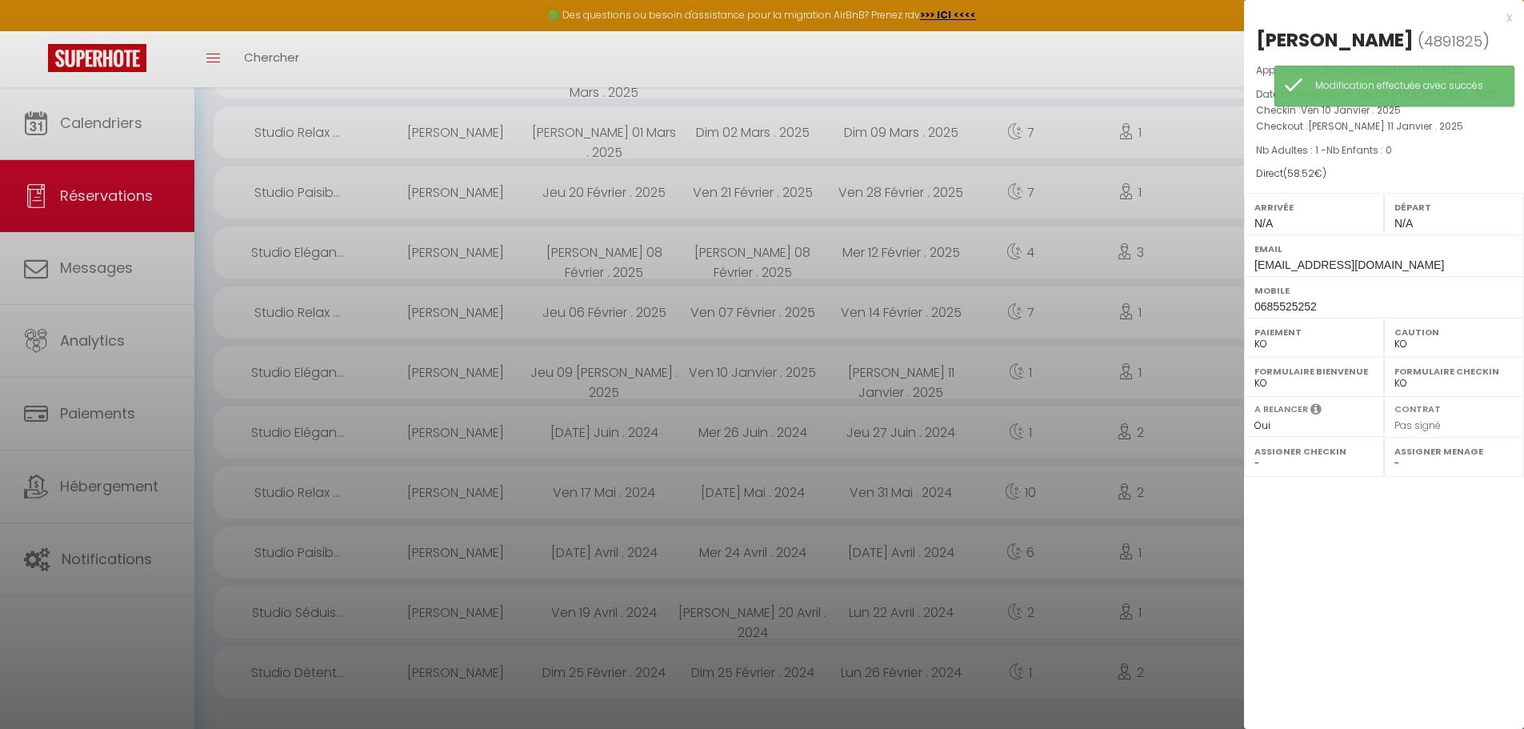
click at [1263, 342] on select "OK KO" at bounding box center [1314, 344] width 119 height 14
click at [1255, 337] on select "OK KO" at bounding box center [1314, 344] width 119 height 14
click at [1192, 362] on div at bounding box center [762, 364] width 1524 height 729
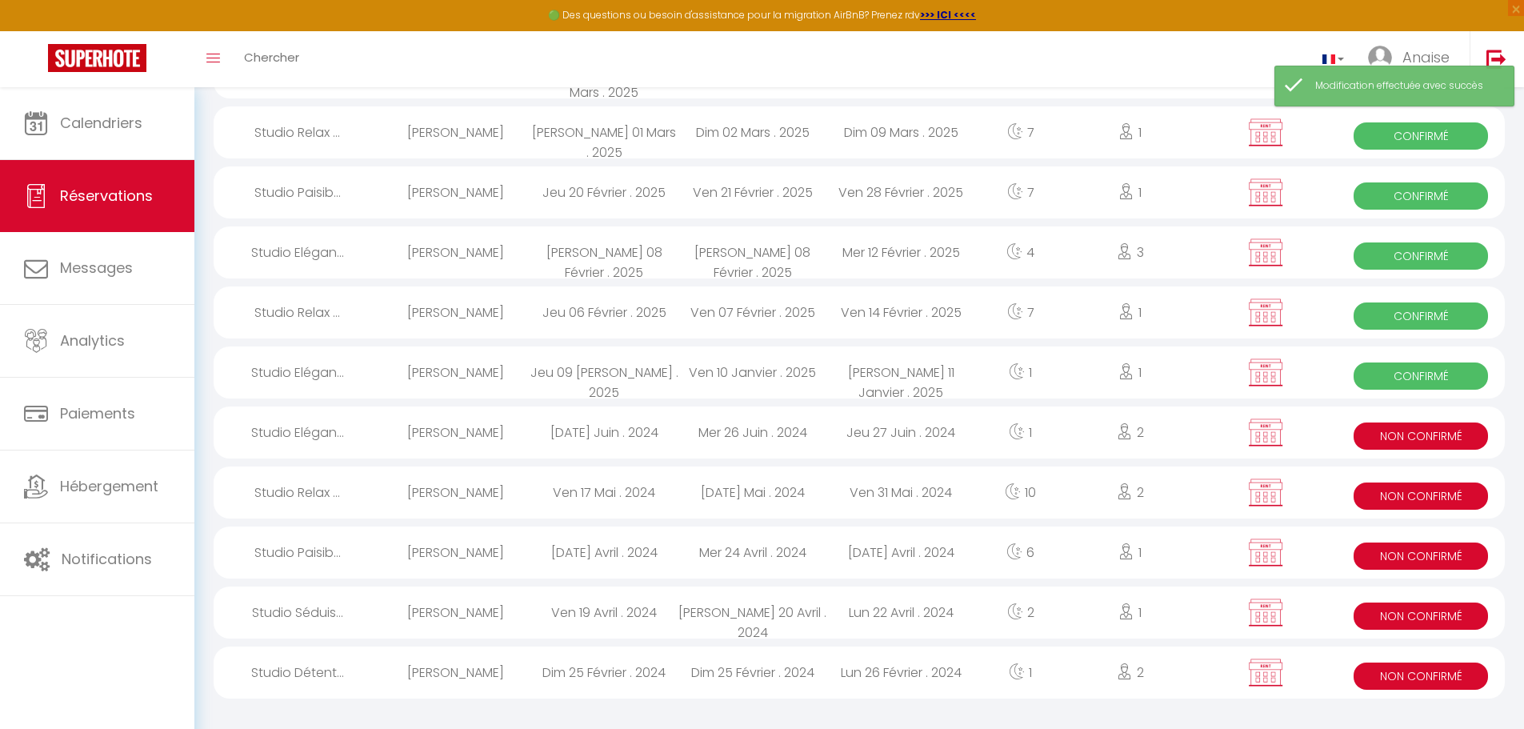
click at [1381, 434] on span "Non Confirmé" at bounding box center [1421, 435] width 134 height 27
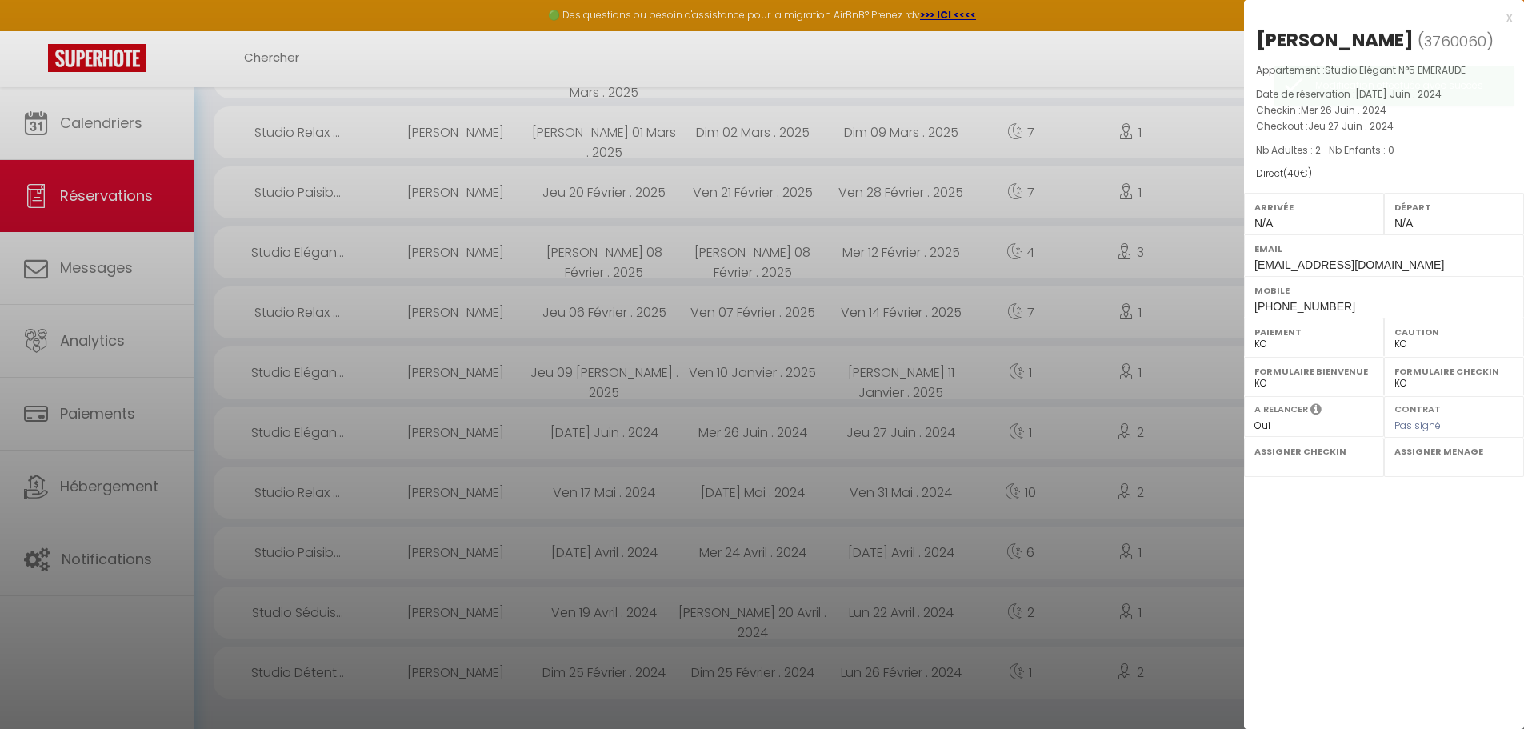
click at [1261, 338] on label "Paiement" at bounding box center [1314, 332] width 119 height 16
click at [1259, 340] on select "OK KO" at bounding box center [1314, 344] width 119 height 14
click at [1255, 337] on select "OK KO" at bounding box center [1314, 344] width 119 height 14
click at [1208, 424] on div at bounding box center [762, 364] width 1524 height 729
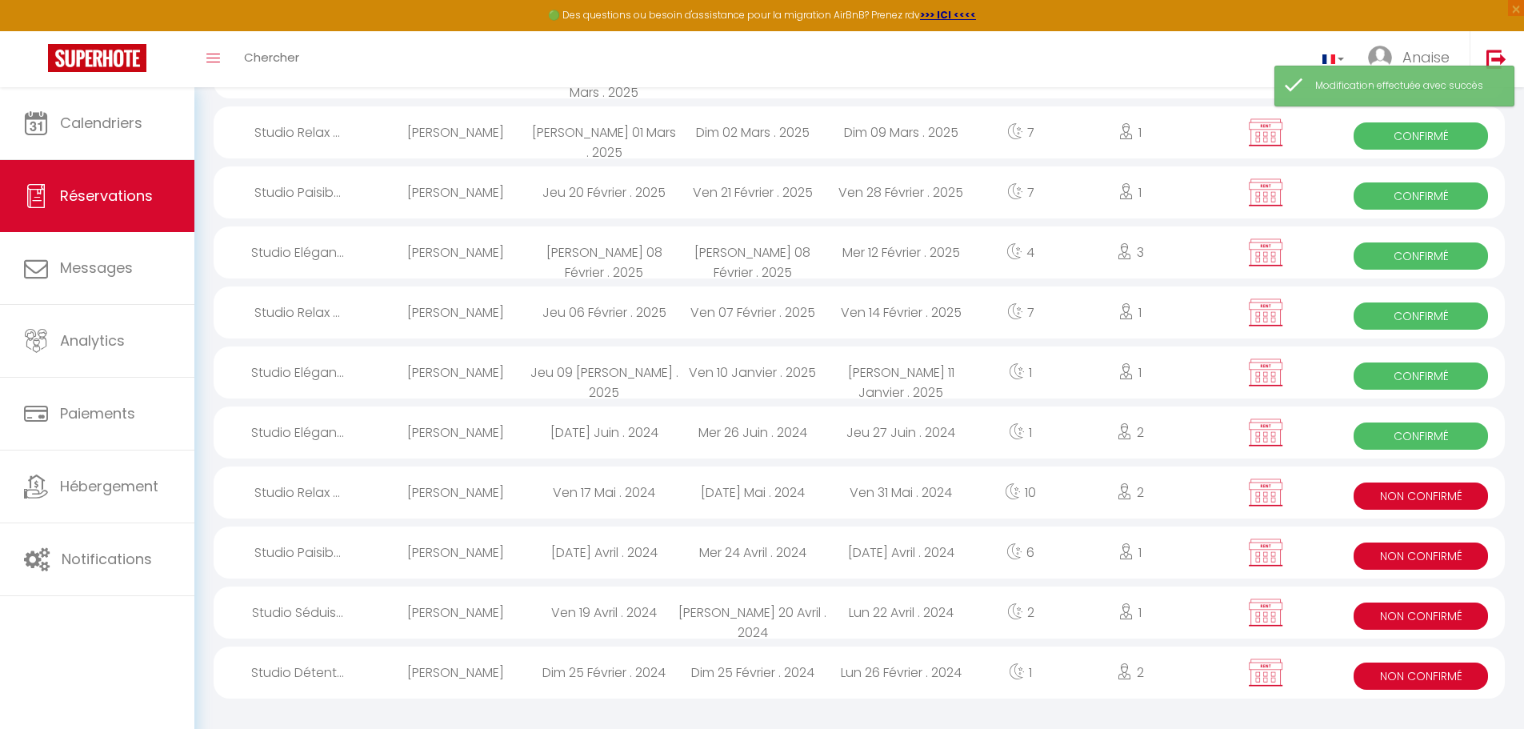
click at [1371, 494] on span "Non Confirmé" at bounding box center [1421, 495] width 134 height 27
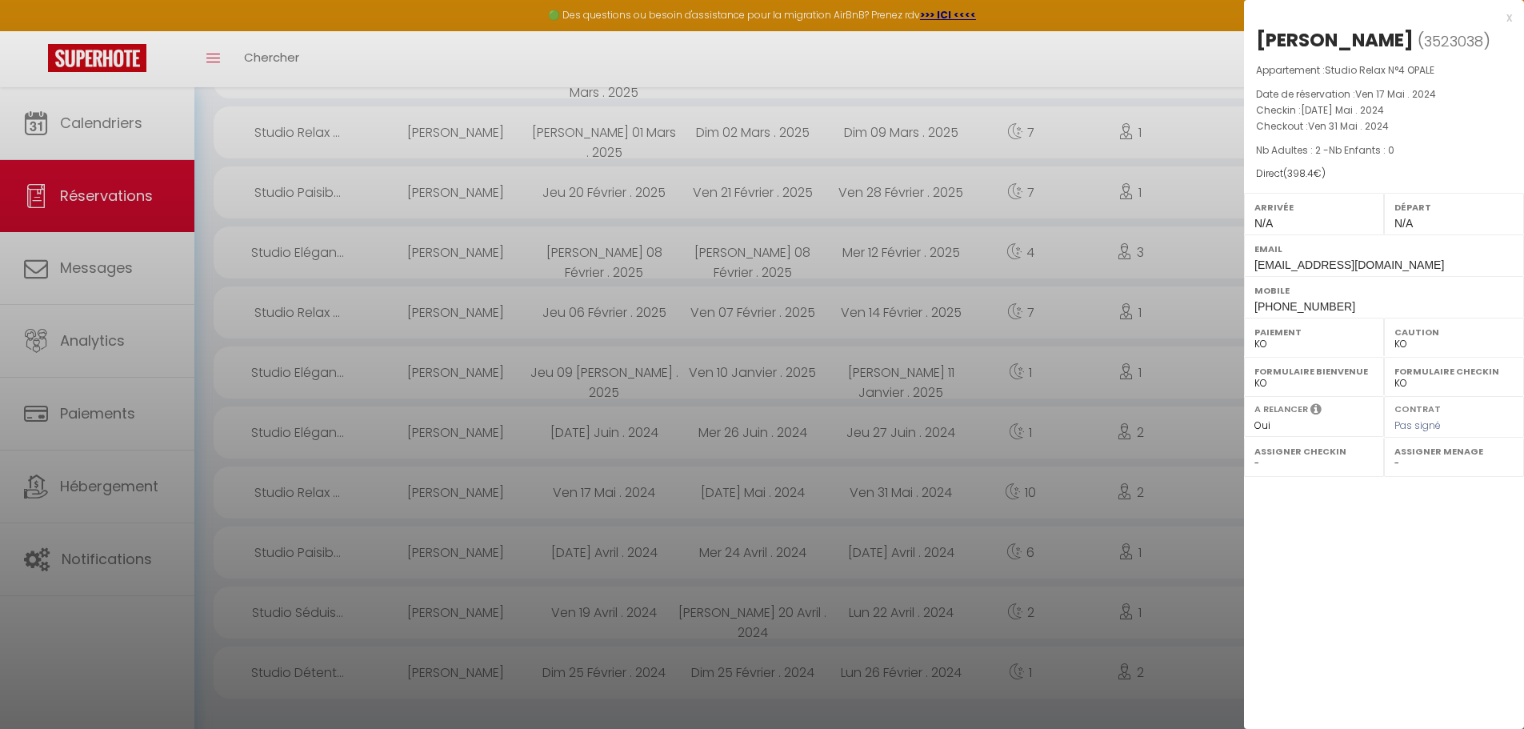
click at [1263, 351] on select "OK KO" at bounding box center [1314, 344] width 119 height 14
click at [1255, 351] on select "OK KO" at bounding box center [1314, 344] width 119 height 14
click at [1179, 481] on div at bounding box center [762, 364] width 1524 height 729
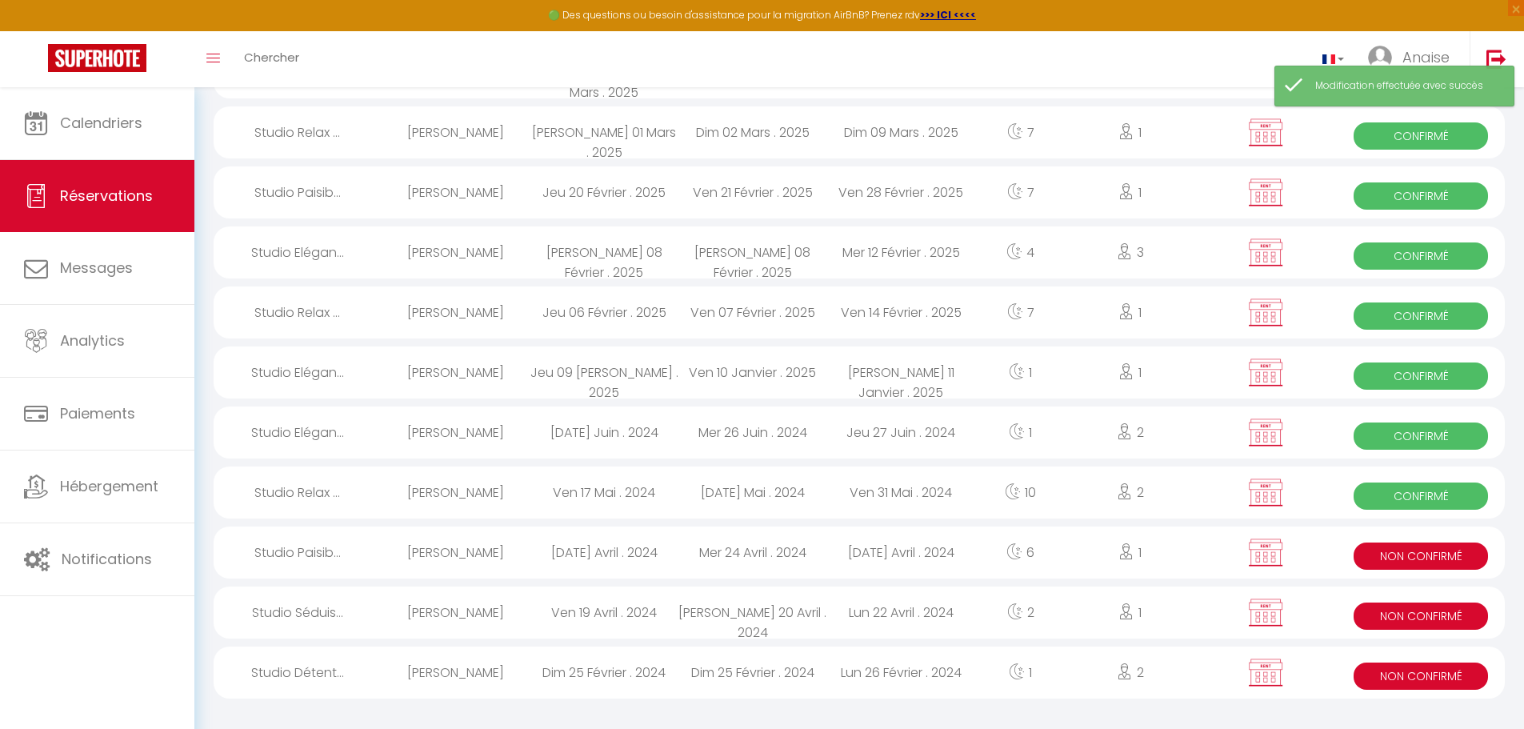
click at [1401, 558] on span "Non Confirmé" at bounding box center [1421, 555] width 134 height 27
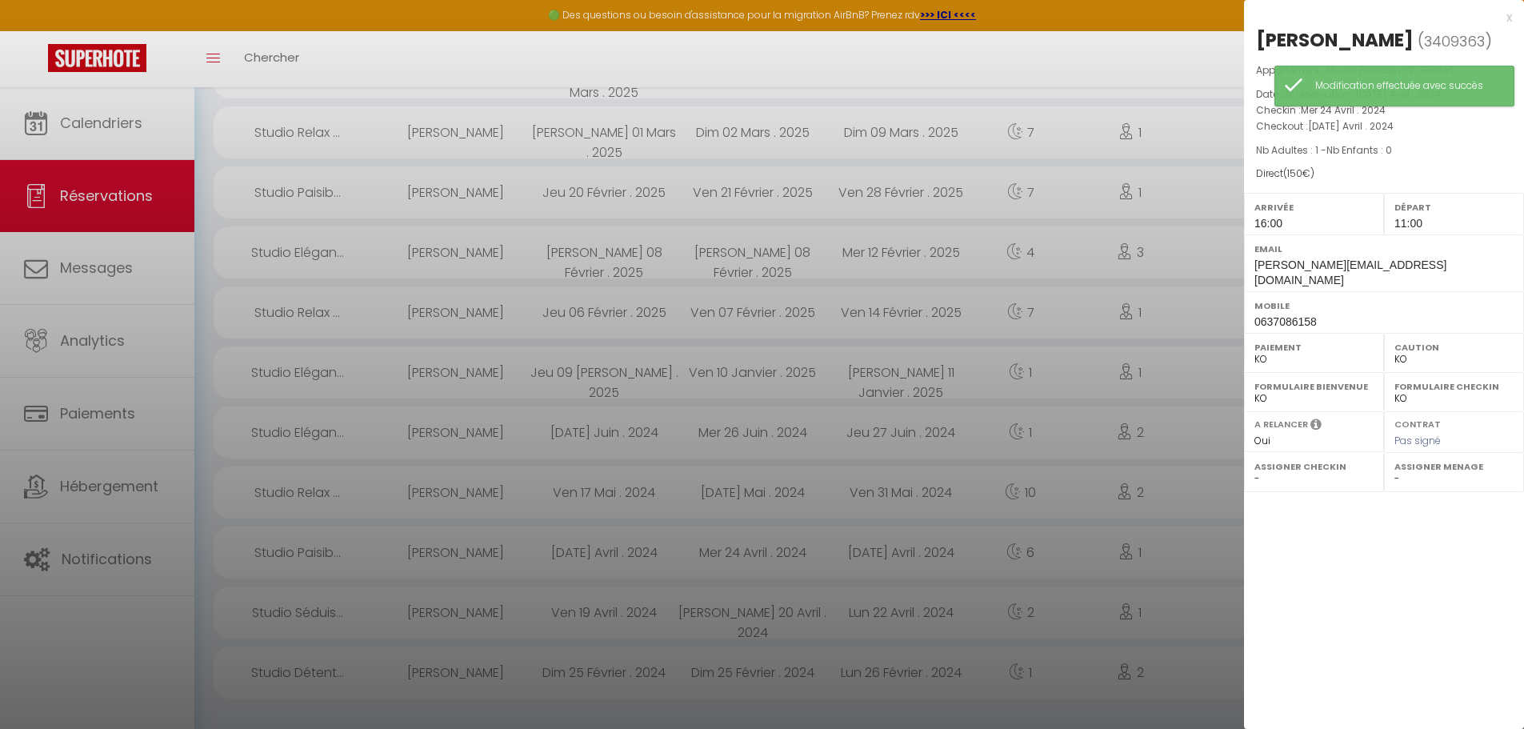
click at [1263, 366] on select "OK KO" at bounding box center [1314, 359] width 119 height 14
click at [1255, 362] on select "OK KO" at bounding box center [1314, 359] width 119 height 14
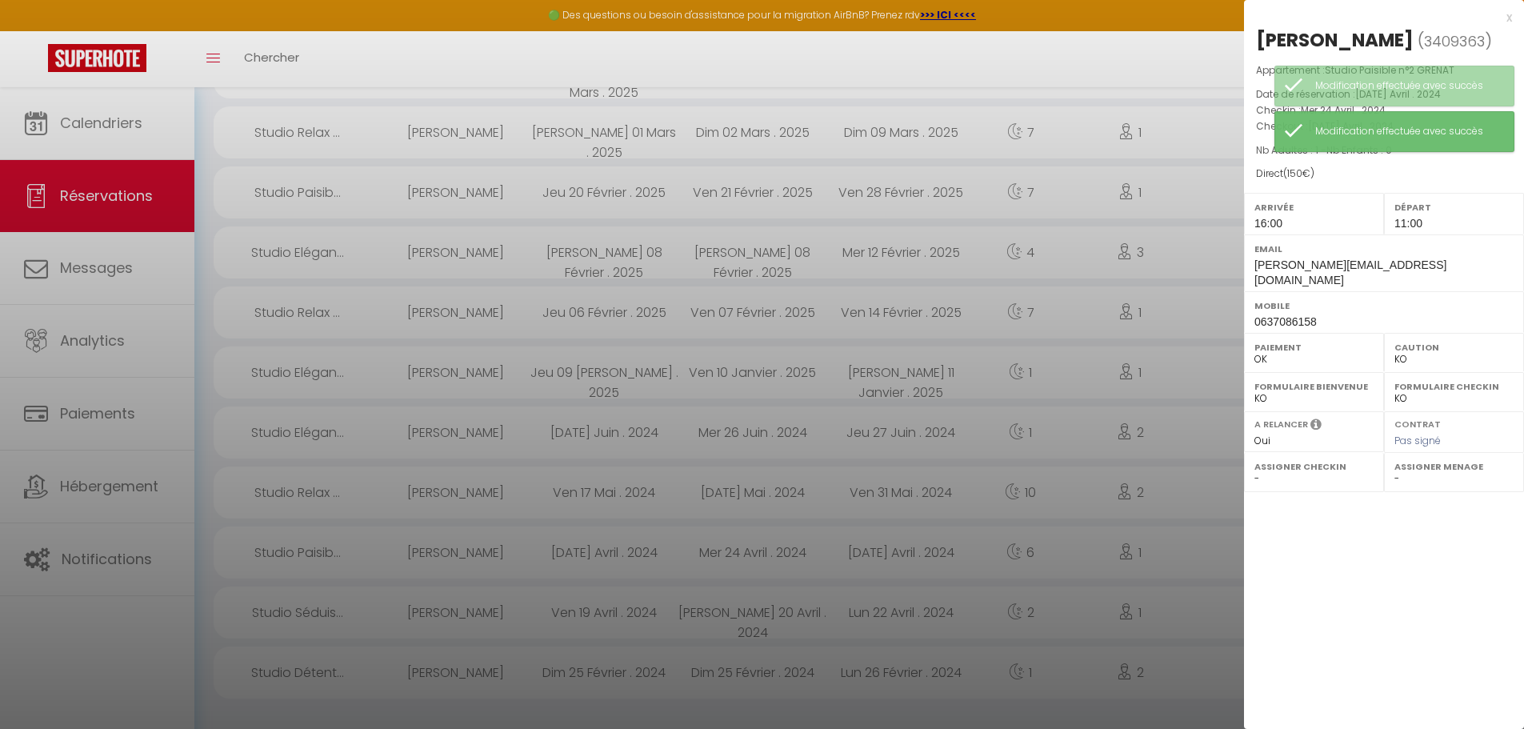
click at [1191, 432] on div at bounding box center [762, 364] width 1524 height 729
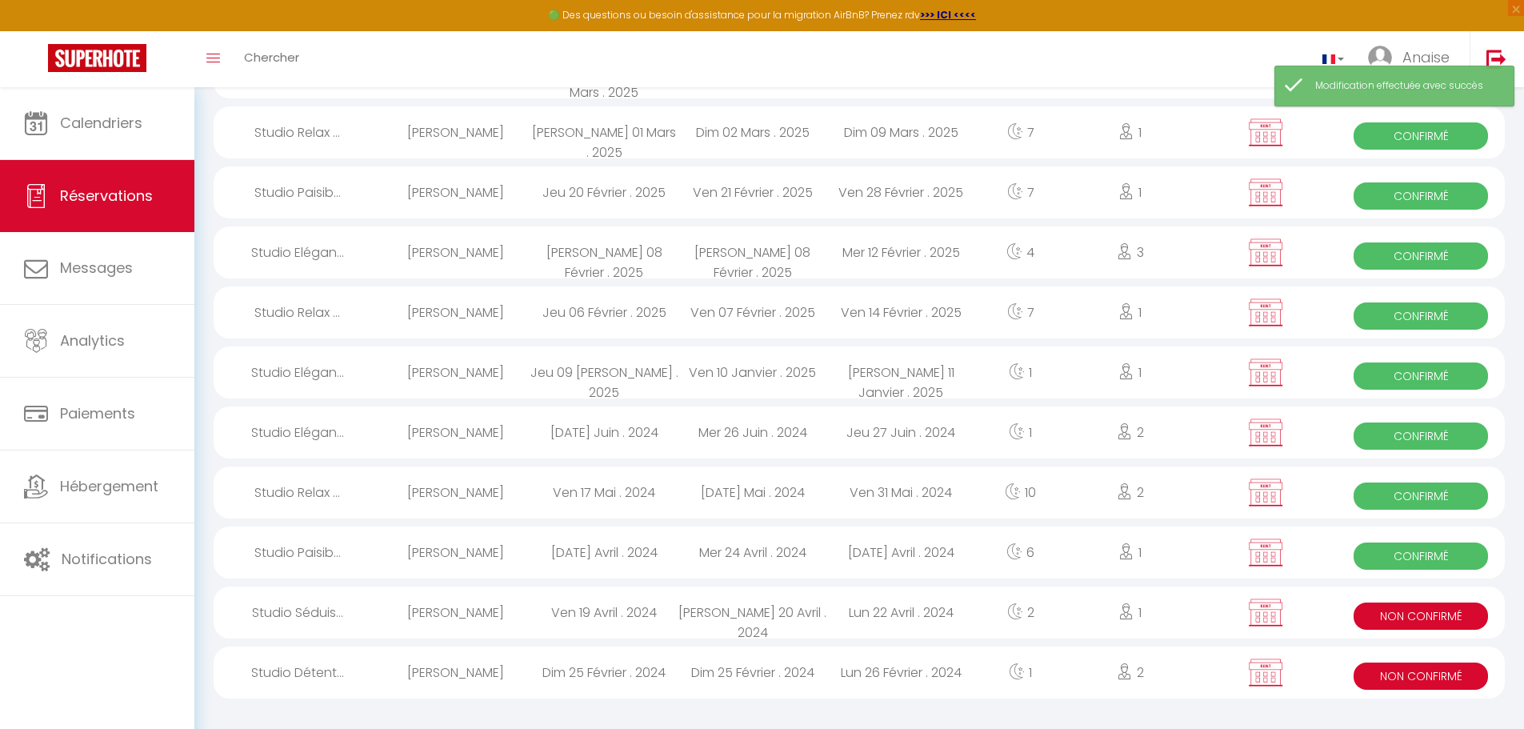
click at [1392, 612] on span "Non Confirmé" at bounding box center [1421, 615] width 134 height 27
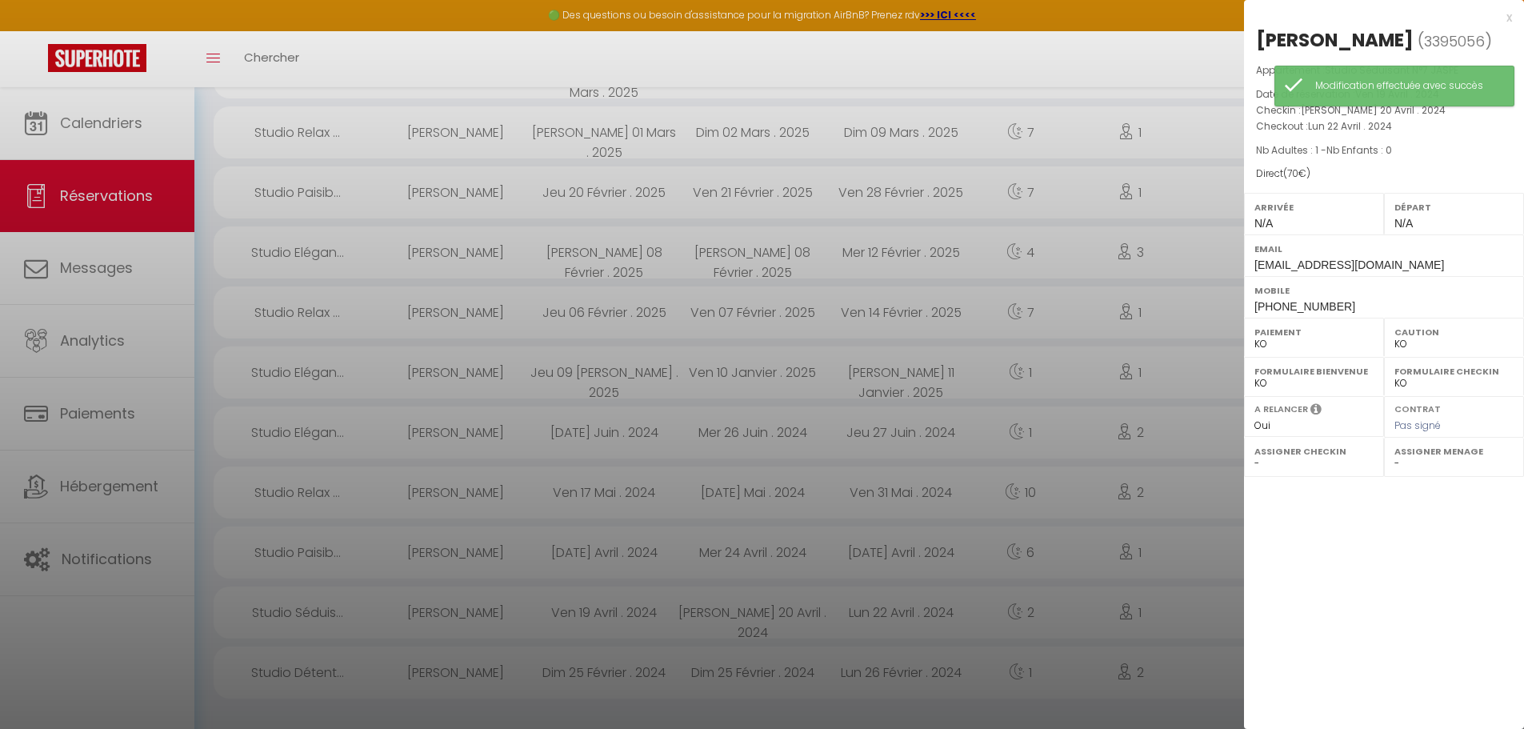
click at [1266, 342] on select "OK KO" at bounding box center [1314, 344] width 119 height 14
click at [1255, 337] on select "OK KO" at bounding box center [1314, 344] width 119 height 14
click at [1191, 530] on div at bounding box center [762, 364] width 1524 height 729
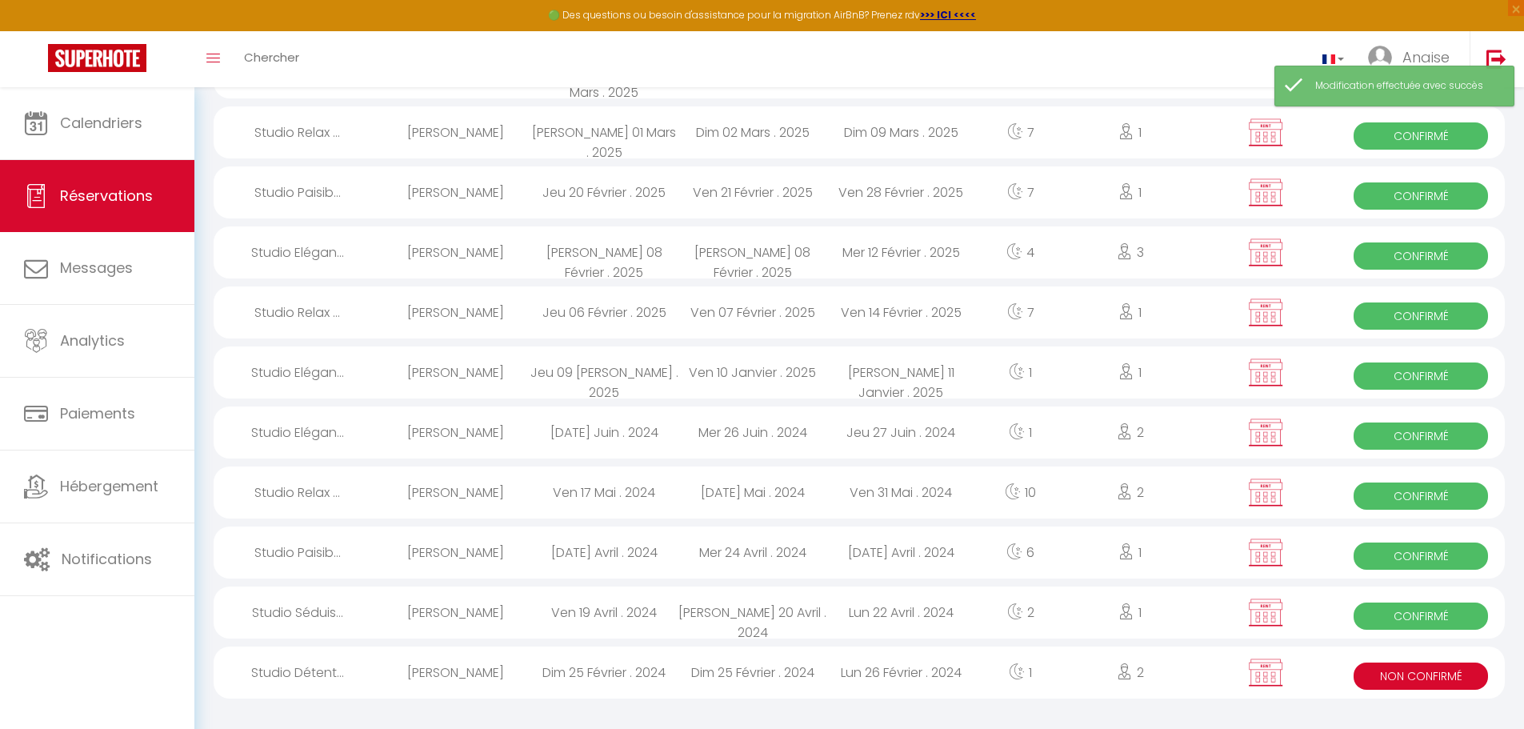
click at [1388, 679] on span "Non Confirmé" at bounding box center [1421, 675] width 134 height 27
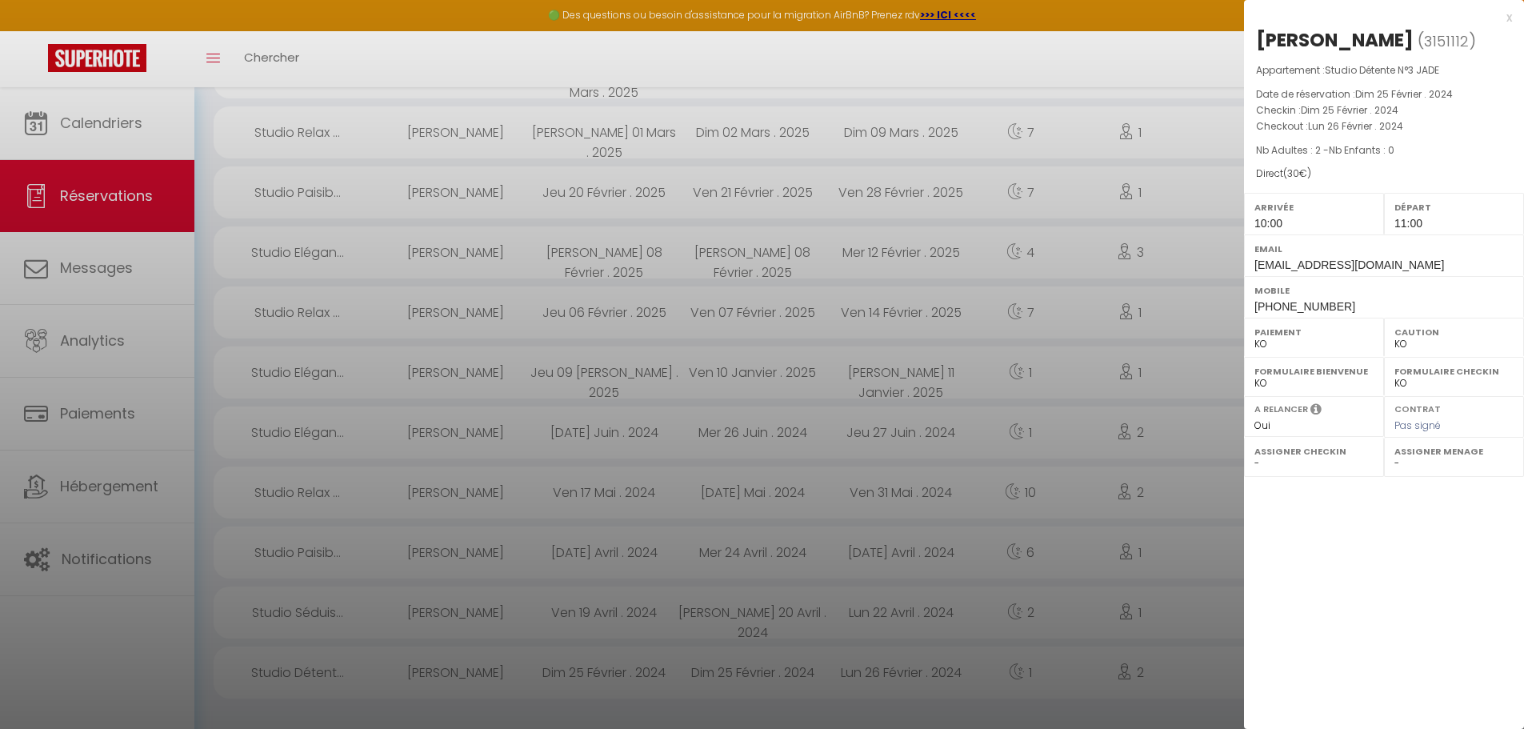
click at [1264, 339] on label "Paiement" at bounding box center [1314, 332] width 119 height 16
click at [1261, 342] on select "OK KO" at bounding box center [1314, 344] width 119 height 14
select select "OK"
click at [1255, 337] on select "OK KO" at bounding box center [1314, 344] width 119 height 14
click at [1199, 465] on div at bounding box center [762, 364] width 1524 height 729
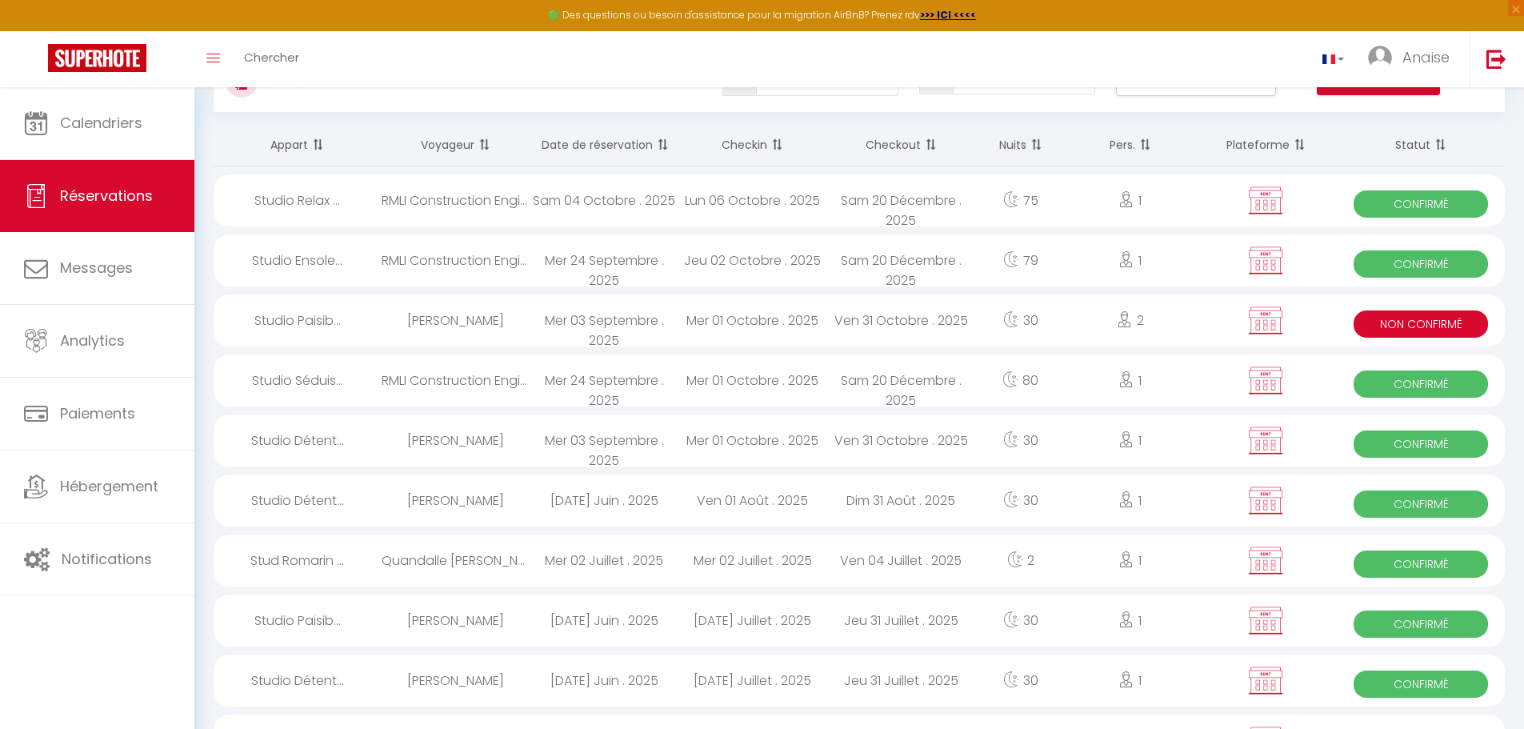
scroll to position [0, 0]
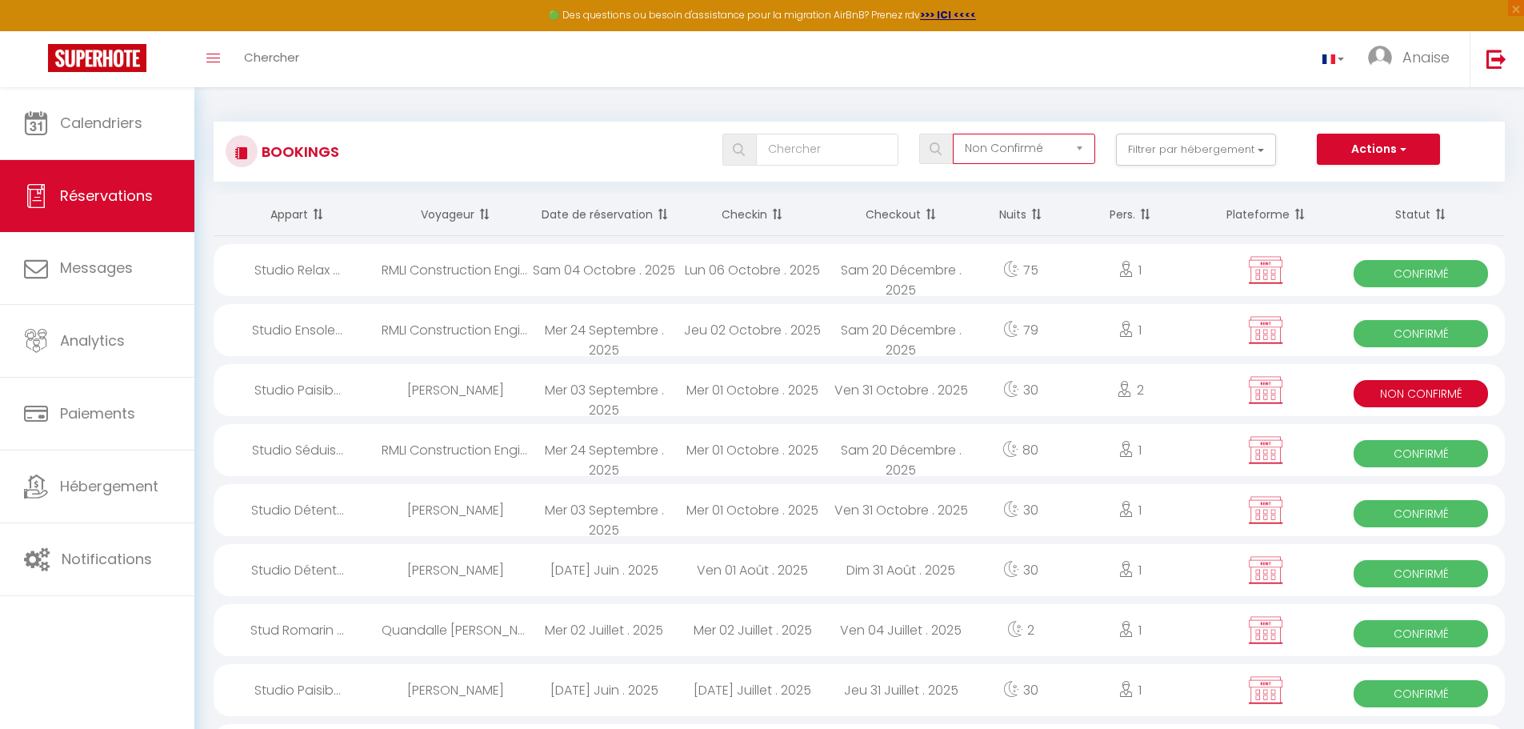
click at [1071, 156] on select "Tous les statuts Annulé Confirmé Non Confirmé Tout sauf annulé No Show Request" at bounding box center [1024, 149] width 142 height 30
click at [954, 134] on select "Tous les statuts Annulé Confirmé Non Confirmé Tout sauf annulé No Show Request" at bounding box center [1024, 149] width 142 height 30
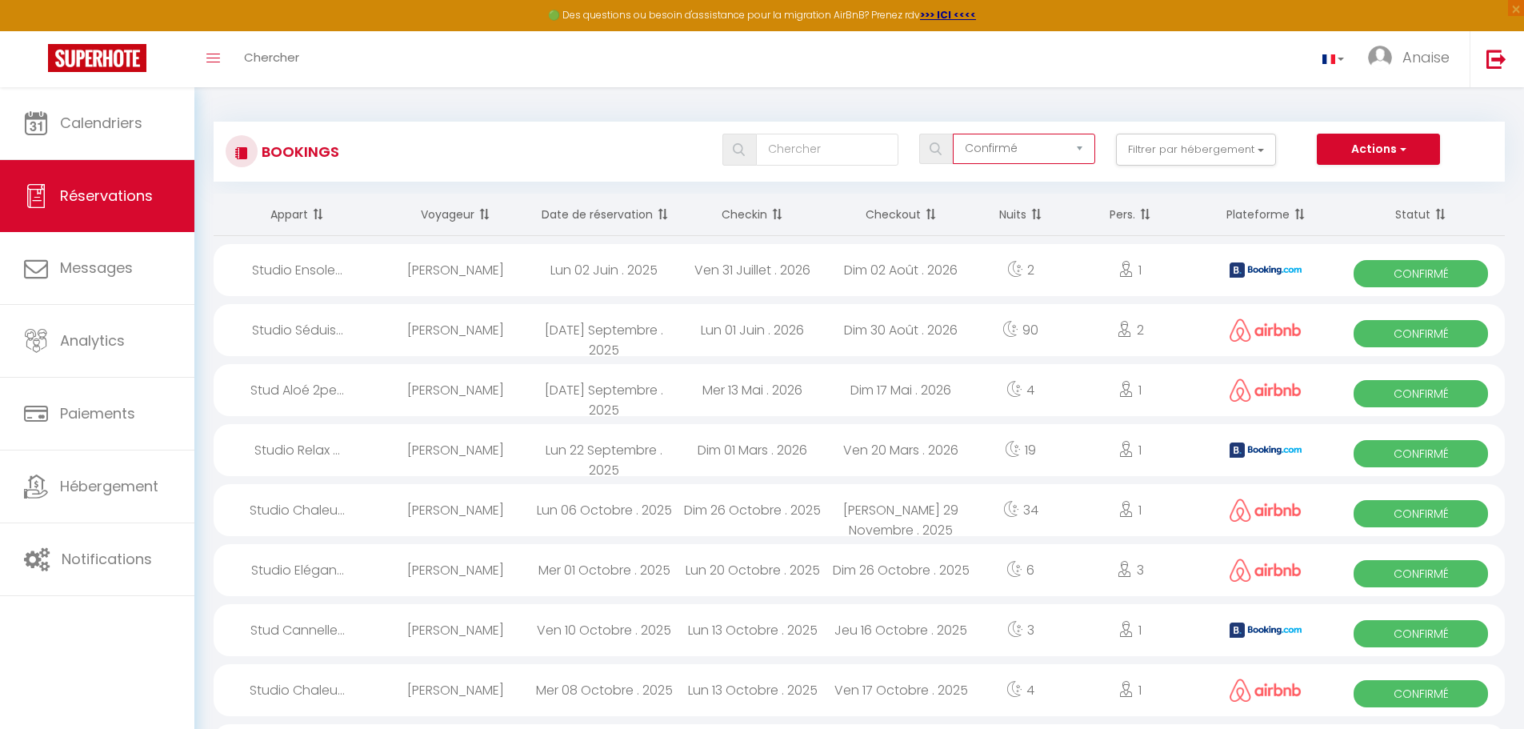
click at [1069, 142] on select "Tous les statuts Annulé Confirmé Non Confirmé Tout sauf annulé No Show Request" at bounding box center [1024, 149] width 142 height 30
click at [954, 134] on select "Tous les statuts Annulé Confirmé Non Confirmé Tout sauf annulé No Show Request" at bounding box center [1024, 149] width 142 height 30
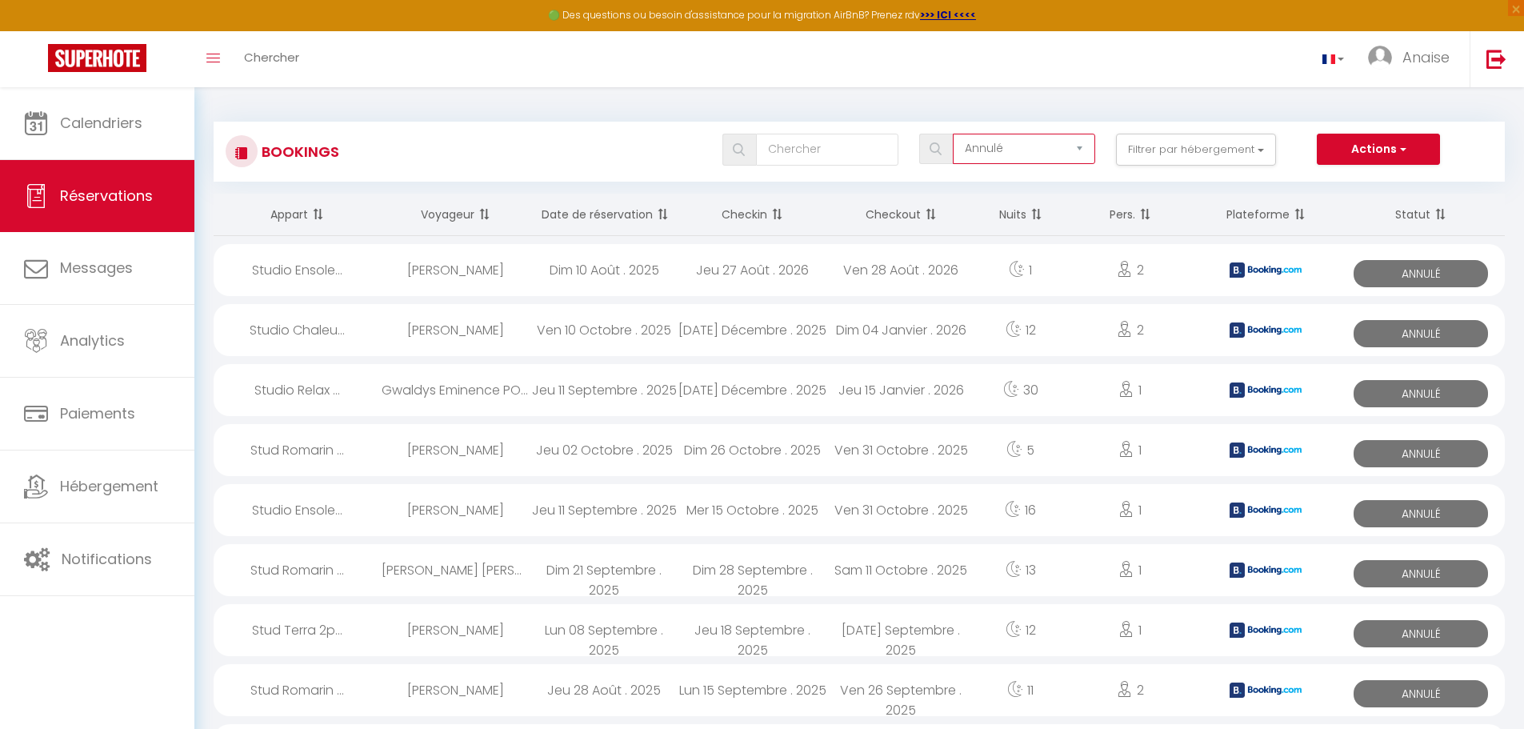
click at [1071, 147] on select "Tous les statuts Annulé Confirmé Non Confirmé Tout sauf annulé No Show Request" at bounding box center [1024, 149] width 142 height 30
click at [954, 134] on select "Tous les statuts Annulé Confirmé Non Confirmé Tout sauf annulé No Show Request" at bounding box center [1024, 149] width 142 height 30
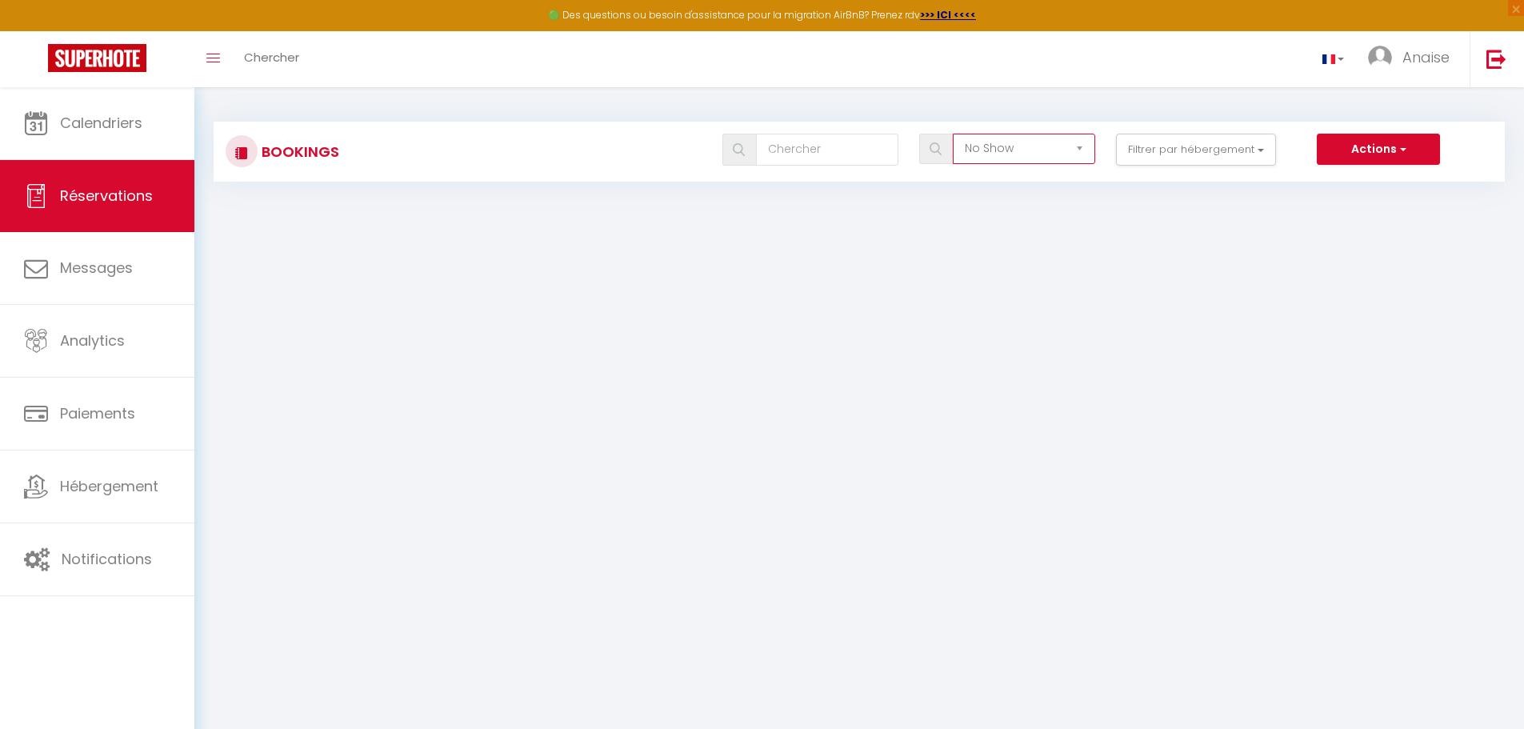
click at [1039, 148] on select "Tous les statuts Annulé Confirmé Non Confirmé Tout sauf annulé No Show Request" at bounding box center [1024, 149] width 142 height 30
click at [954, 134] on select "Tous les statuts Annulé Confirmé Non Confirmé Tout sauf annulé No Show Request" at bounding box center [1024, 149] width 142 height 30
click at [1047, 156] on select "Tous les statuts Annulé Confirmé Non Confirmé Tout sauf annulé No Show Request" at bounding box center [1024, 149] width 142 height 30
select select "not_confirmed"
click at [954, 134] on select "Tous les statuts Annulé Confirmé Non Confirmé Tout sauf annulé No Show Request" at bounding box center [1024, 149] width 142 height 30
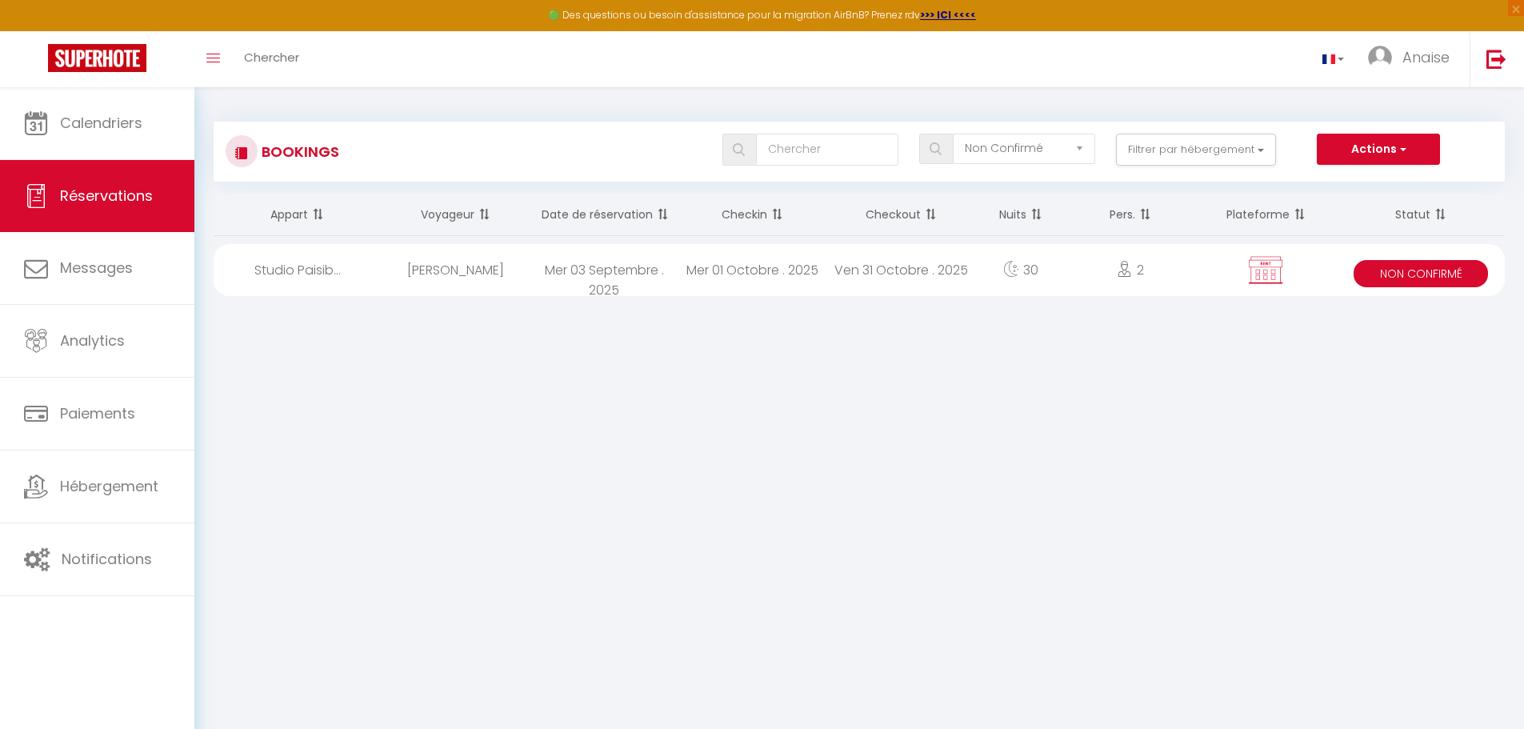
click at [991, 425] on body "🟢 Des questions ou besoin d'assistance pour la migration AirBnB? Prenez rdv >>>…" at bounding box center [762, 451] width 1524 height 729
click at [857, 357] on body "🟢 Des questions ou besoin d'assistance pour la migration AirBnB? Prenez rdv >>>…" at bounding box center [762, 451] width 1524 height 729
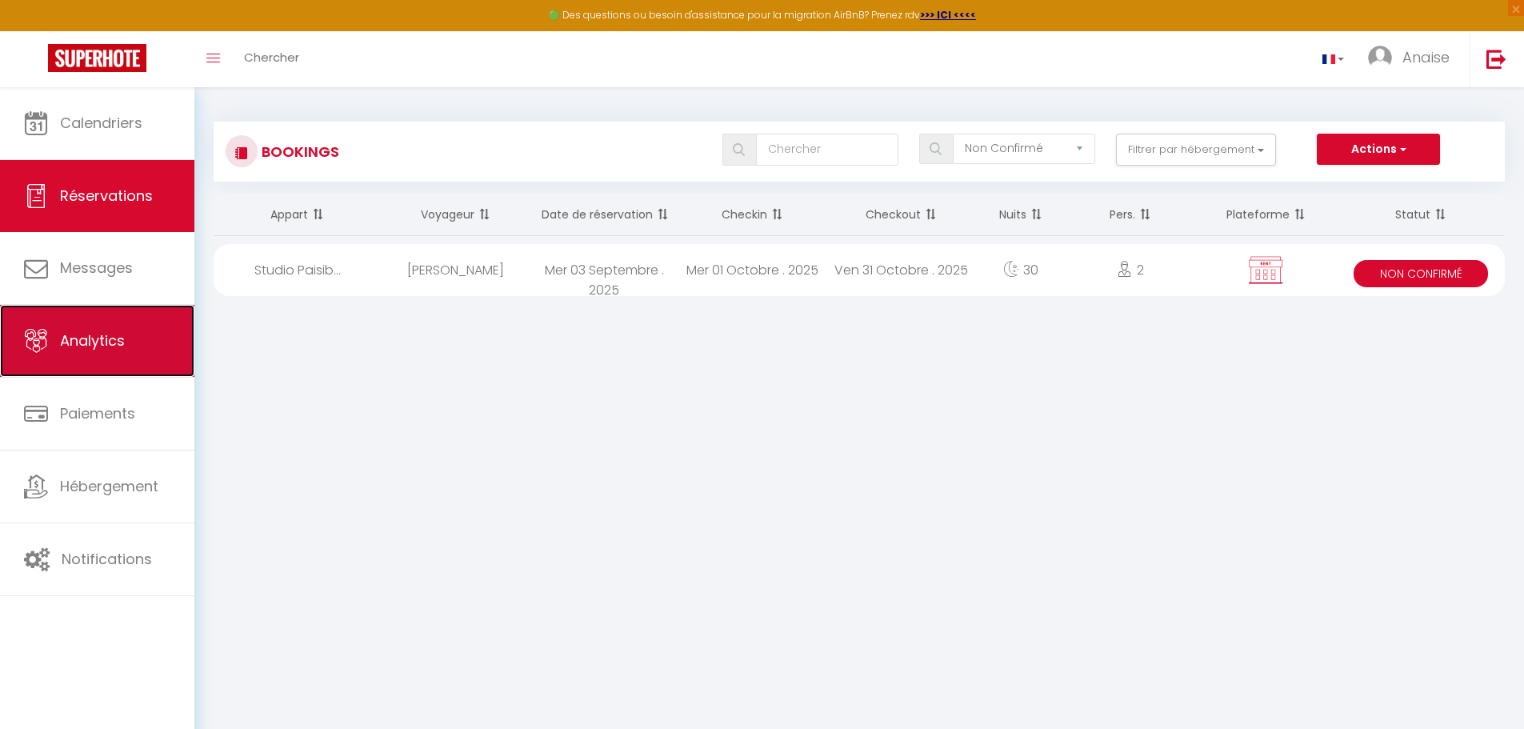
click at [90, 352] on link "Analytics" at bounding box center [97, 341] width 194 height 72
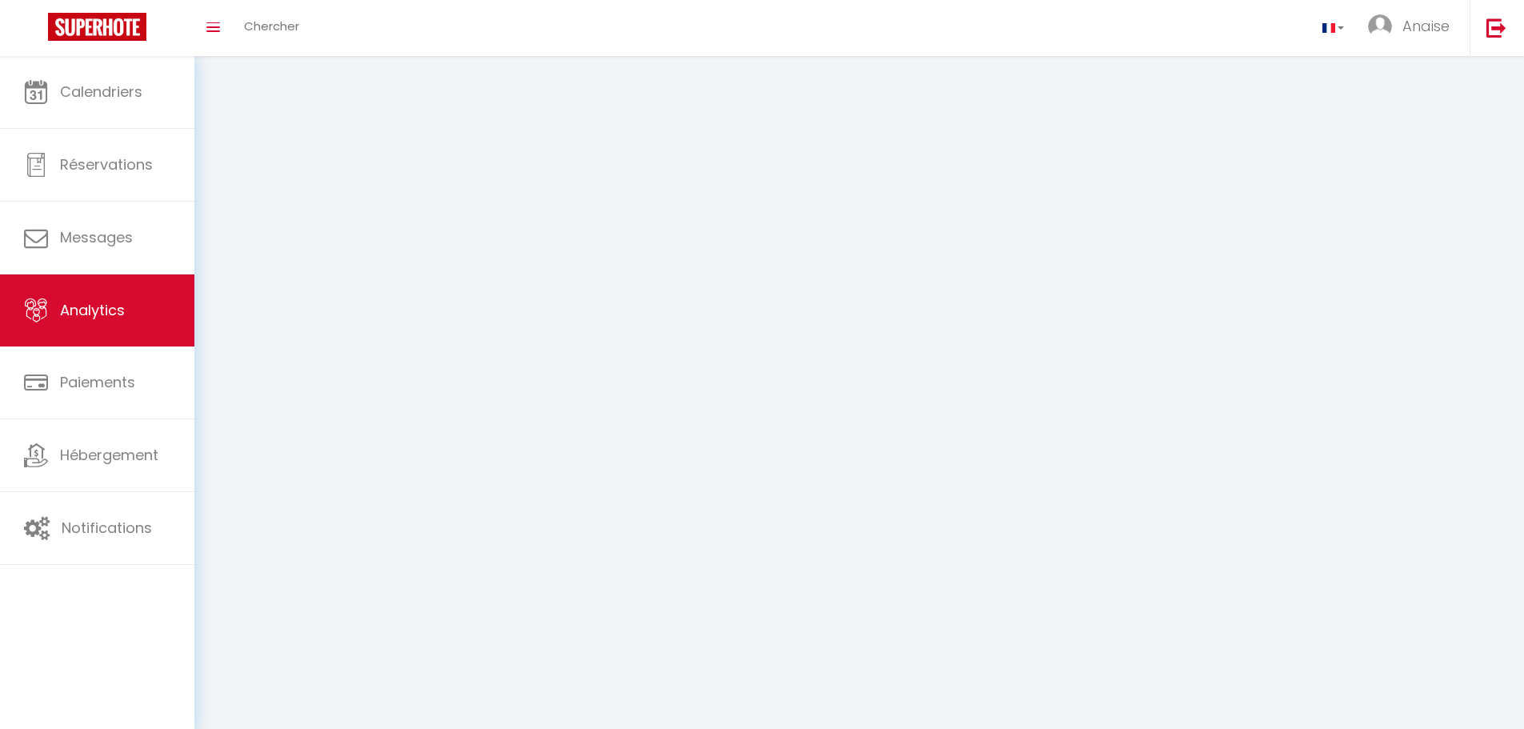
select select "2025"
select select "10"
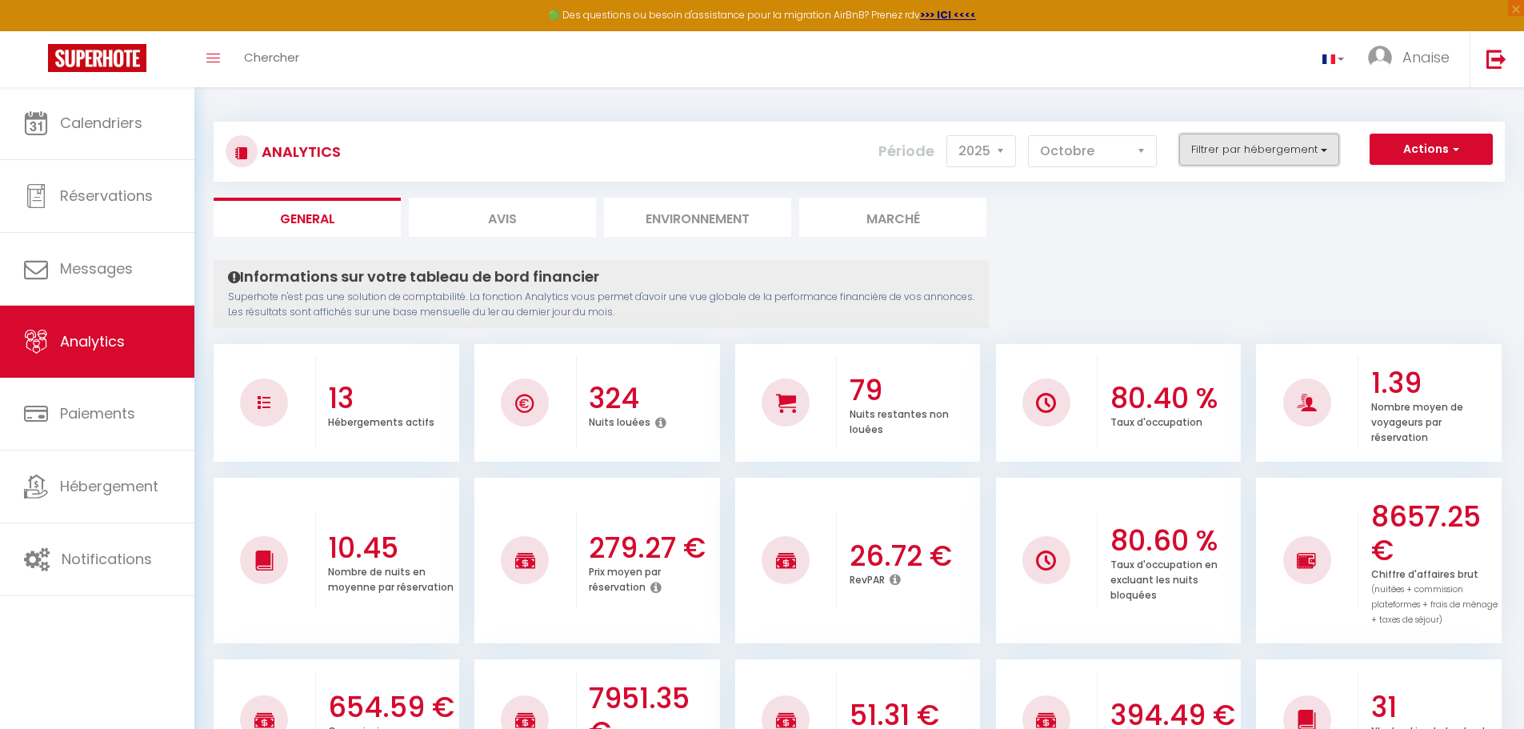
click at [1312, 142] on button "Filtrer par hébergement" at bounding box center [1259, 150] width 160 height 32
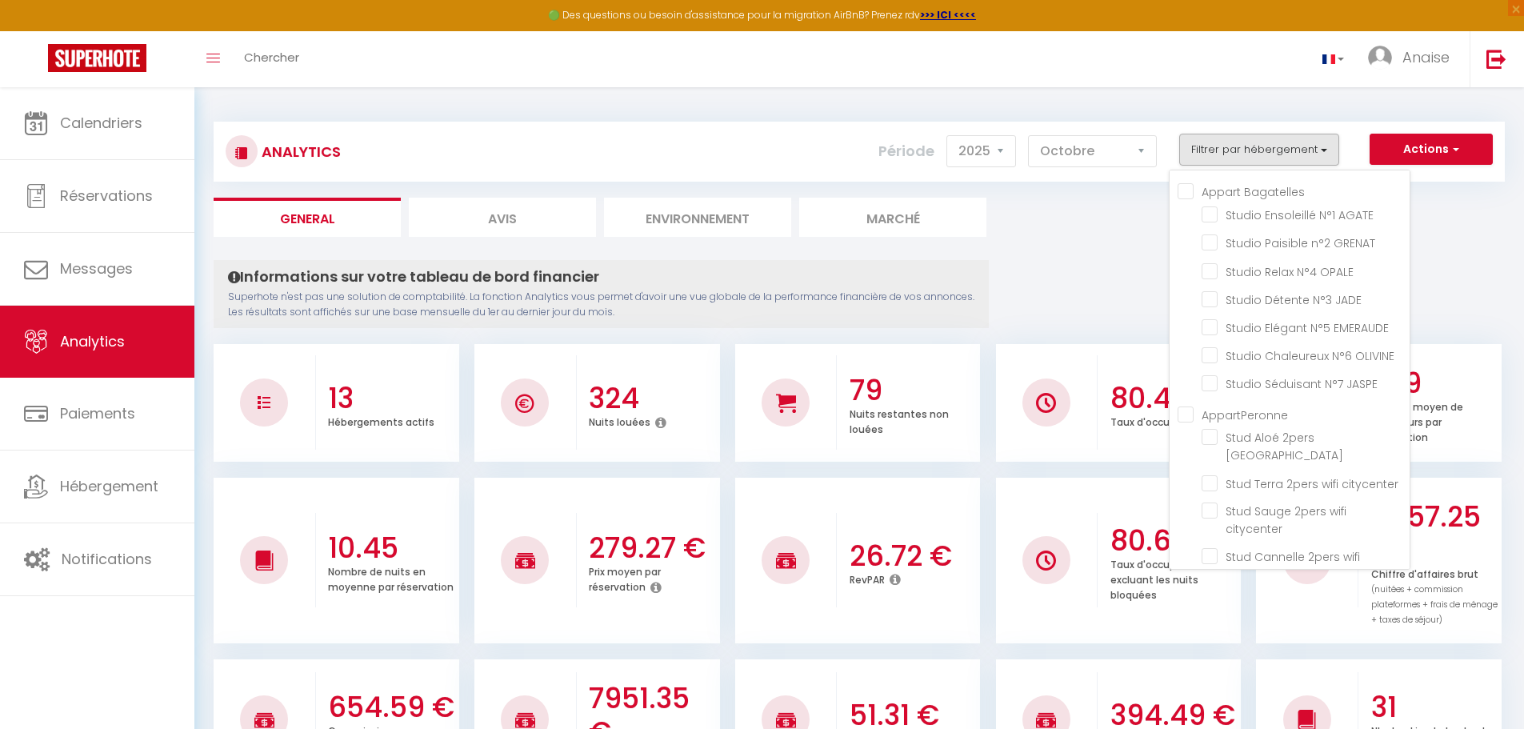
click at [1189, 188] on Bagatelles "Appart Bagatelles" at bounding box center [1294, 190] width 232 height 16
checkbox Bagatelles "true"
checkbox AGATE "true"
checkbox GRENAT "true"
checkbox OPALE "true"
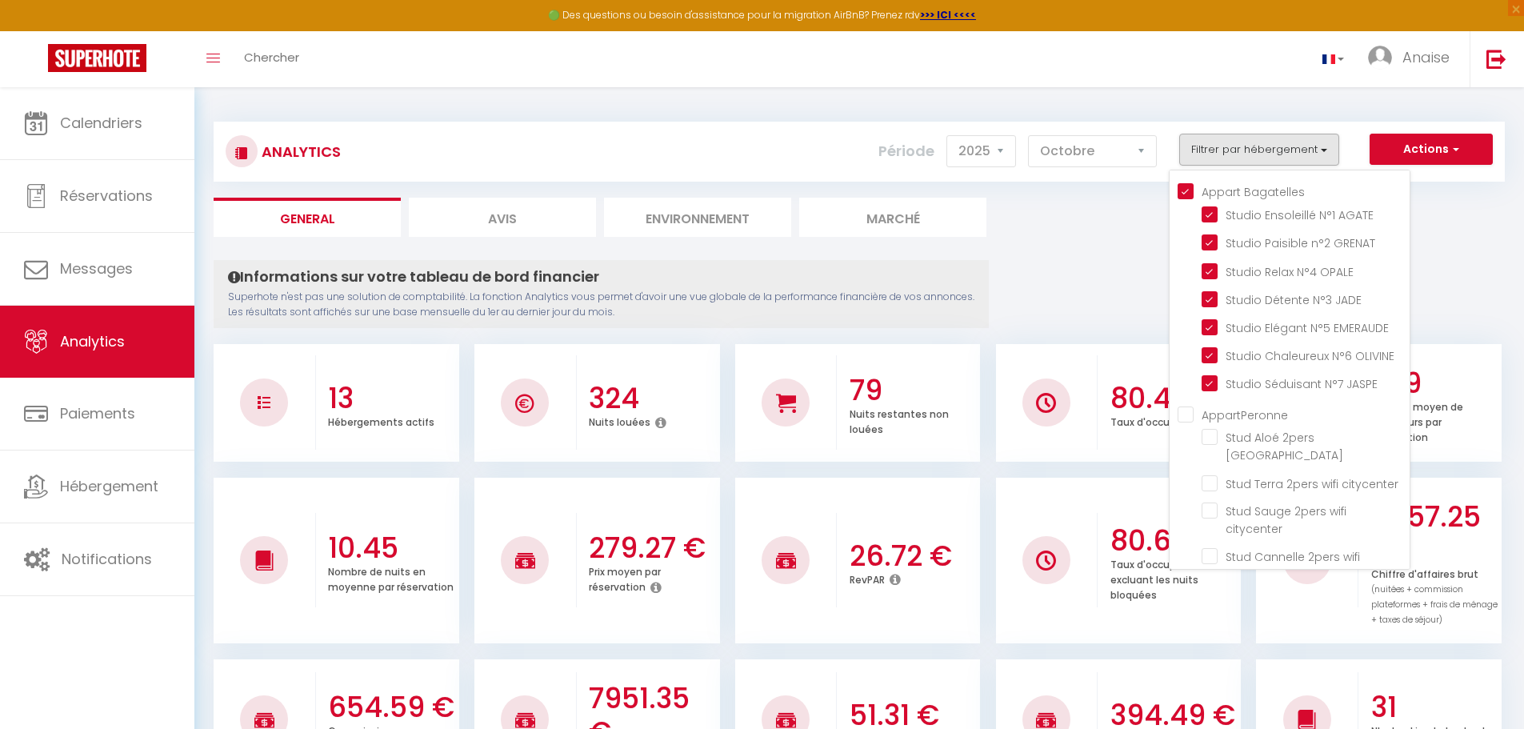
checkbox JADE "true"
checkbox EMERAUDE "true"
checkbox OLIVINE "true"
checkbox JASPE "true"
checkbox center "false"
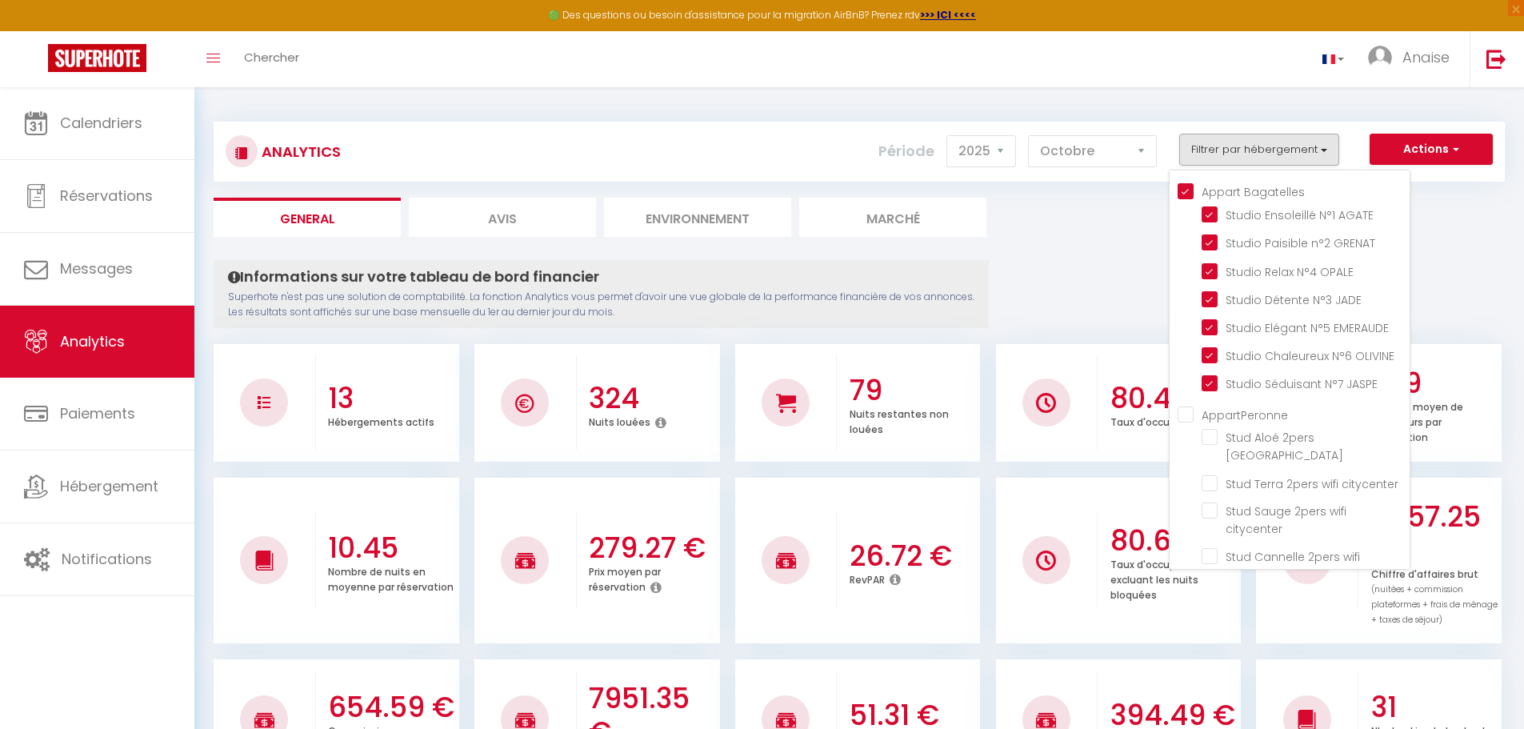
checkbox citycenter "false"
checkbox wifi "false"
checkbox Wifi "false"
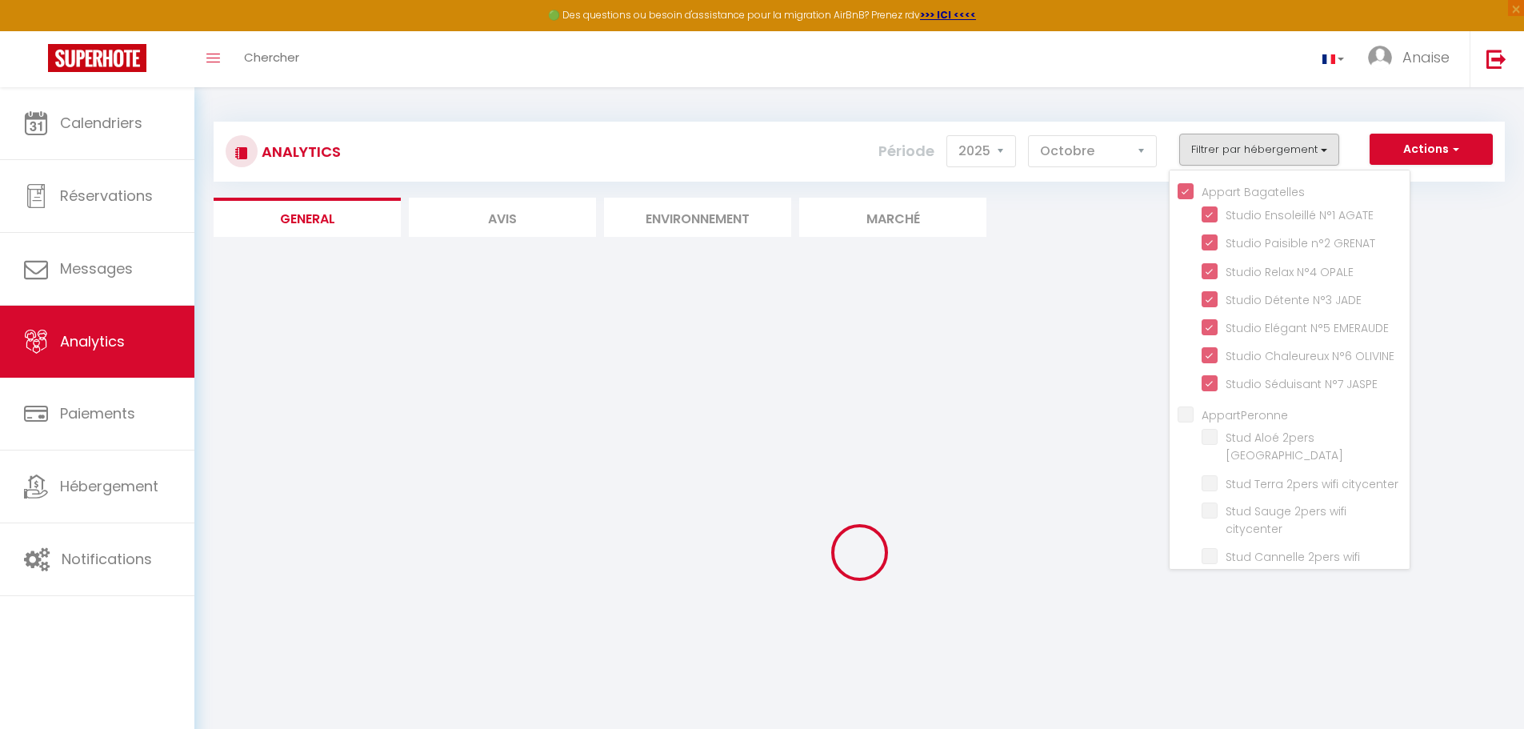
checkbox center "false"
checkbox citycenter "false"
checkbox wifi "false"
checkbox Wifi "false"
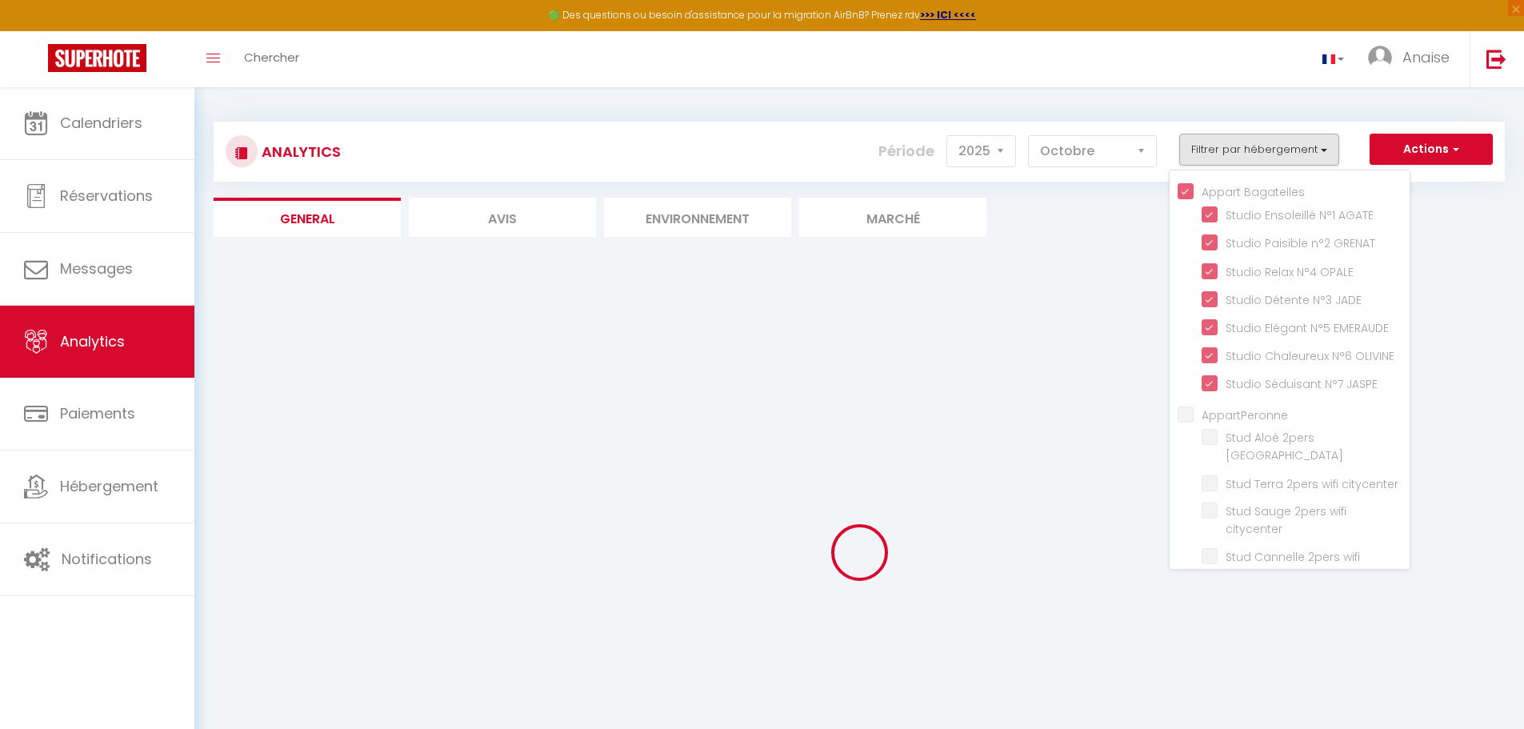
checkbox Wifi "false"
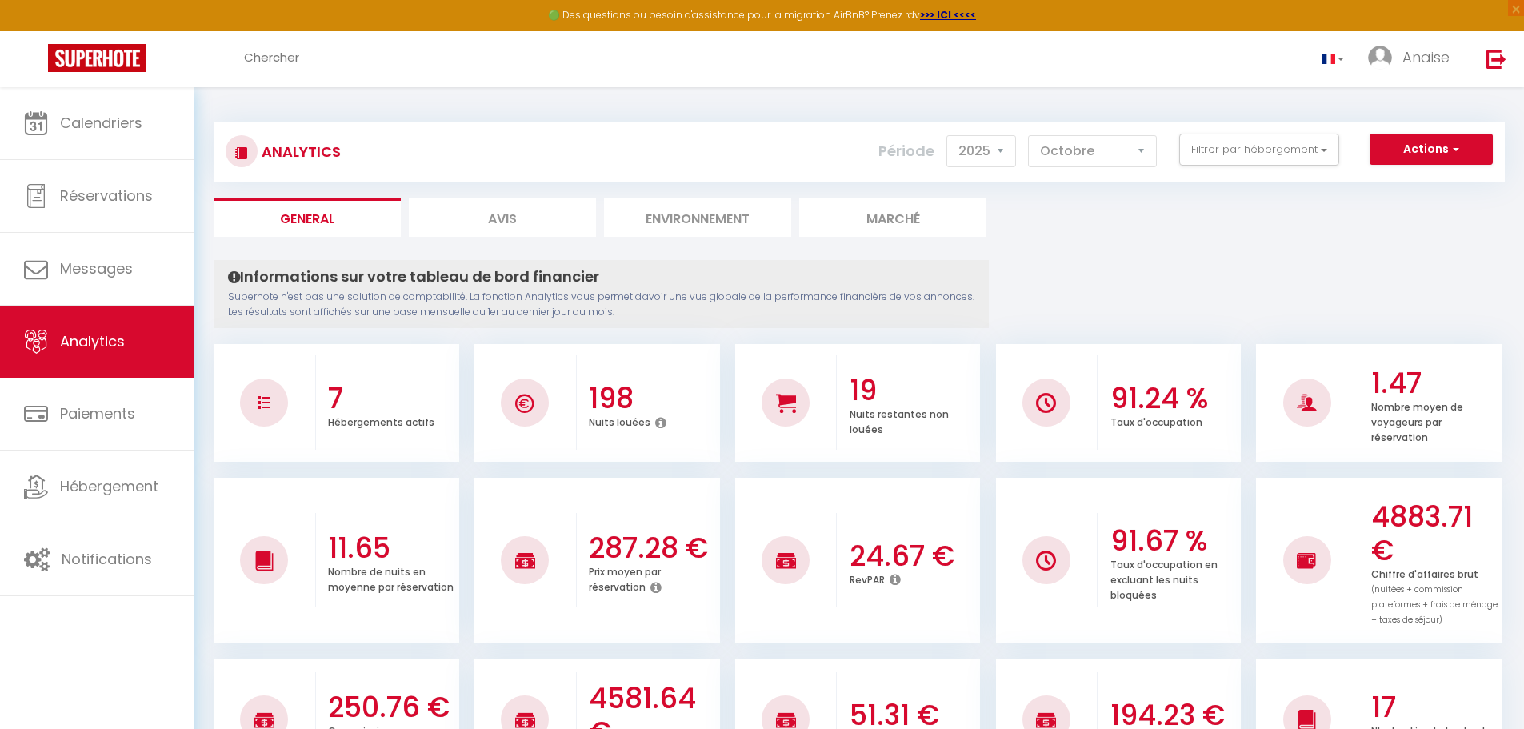
click at [551, 225] on li "Avis" at bounding box center [502, 217] width 187 height 39
select select "2025"
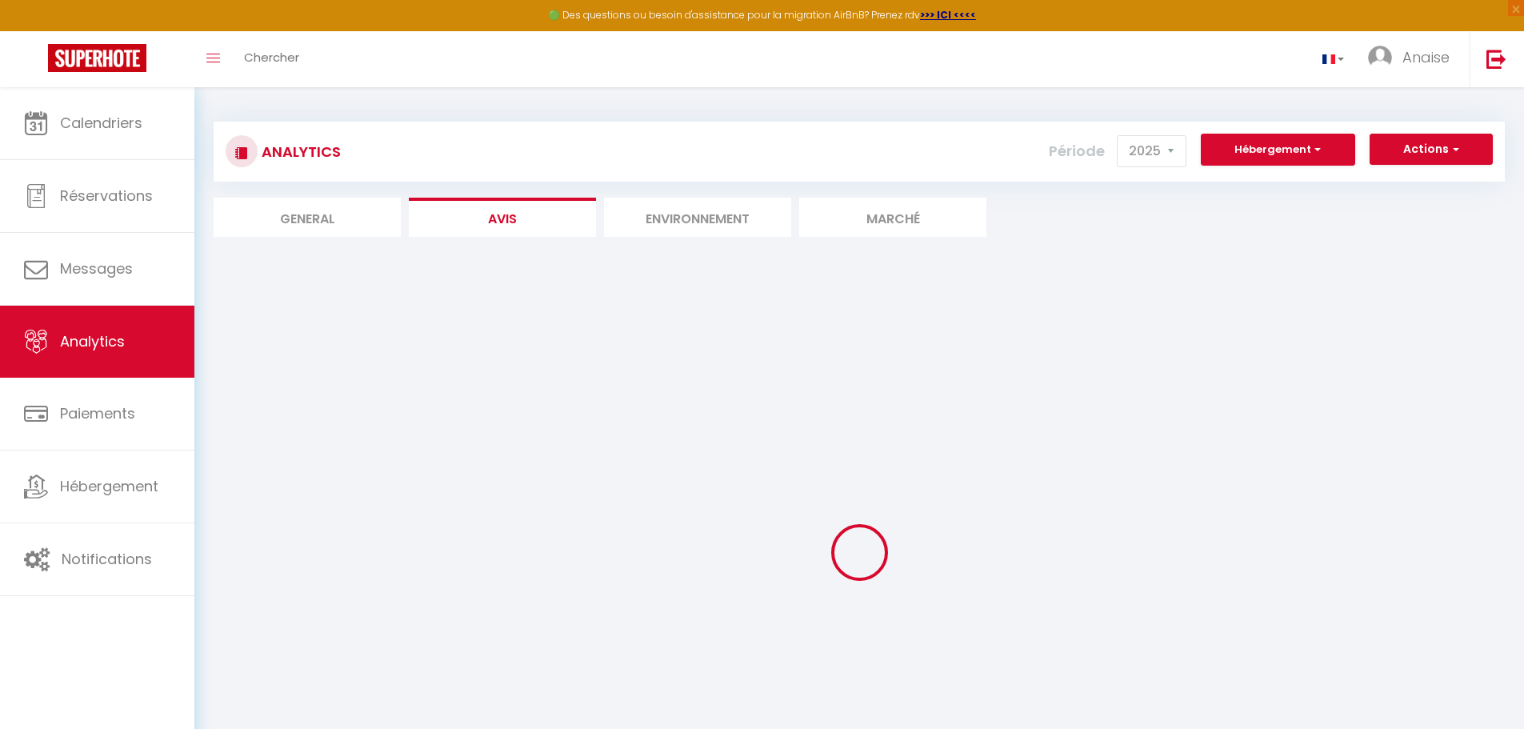
click at [310, 229] on li "General" at bounding box center [307, 217] width 187 height 39
select select "2025"
select select "10"
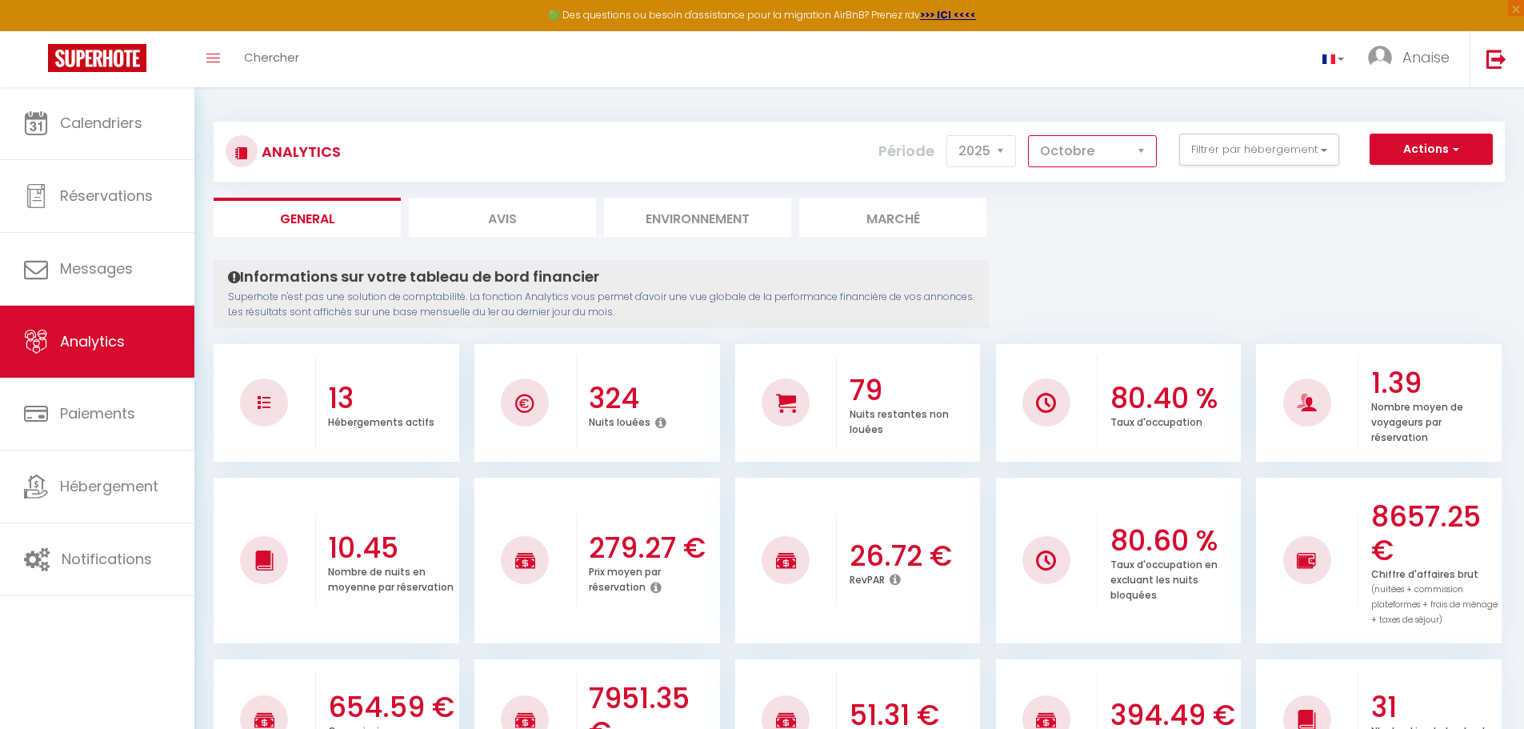
click at [1112, 157] on select "[PERSON_NAME] Mars [PERSON_NAME] Juin Juillet Août Septembre Octobre Novembre D…" at bounding box center [1092, 151] width 129 height 32
click at [1519, 7] on span "×" at bounding box center [1516, 8] width 16 height 16
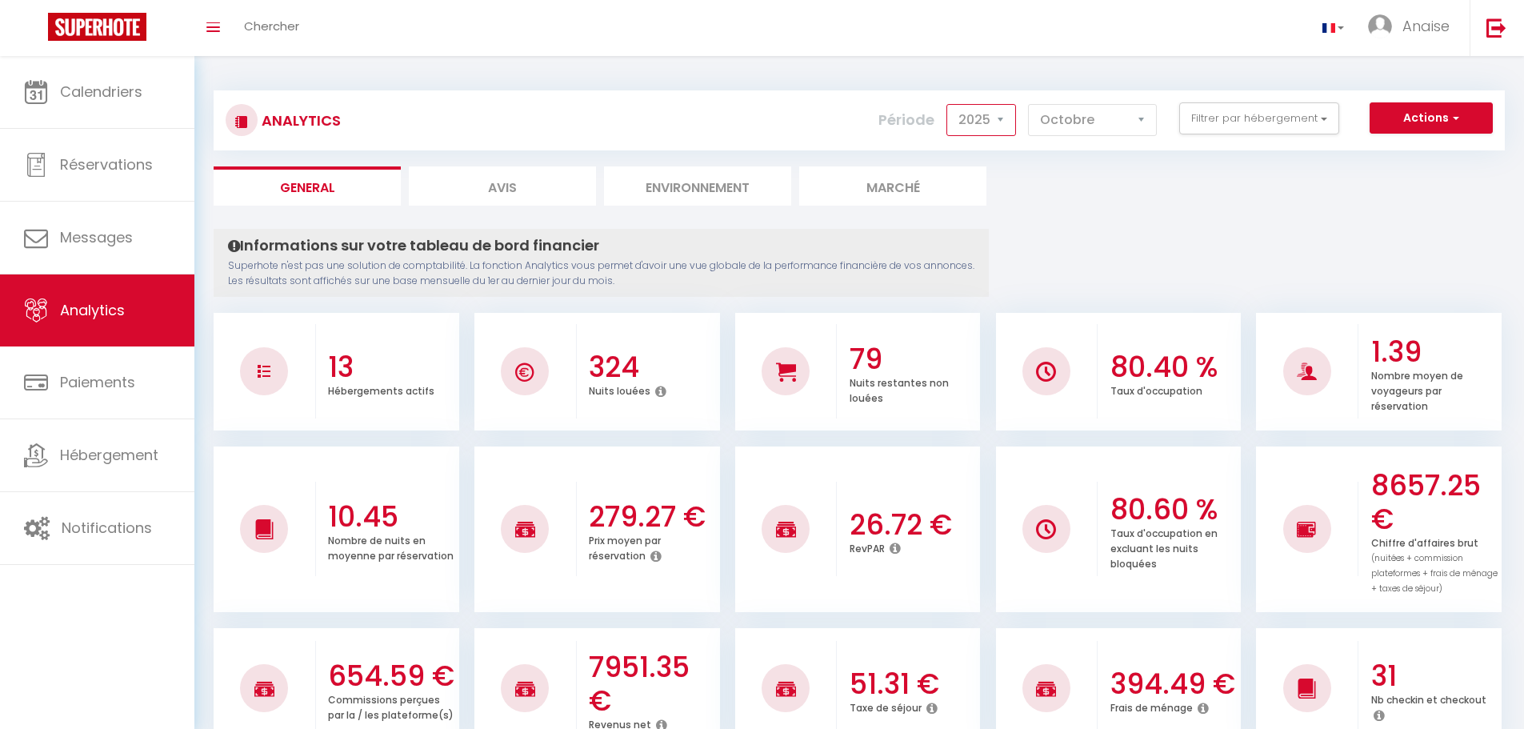
click at [995, 121] on select "2014 2015 2016 2017 2018 2019 2020 2021 2022 2023 2024 2025 2026 2027" at bounding box center [982, 120] width 70 height 32
select select "2024"
click at [948, 104] on select "2014 2015 2016 2017 2018 2019 2020 2021 2022 2023 2024 2025 2026 2027" at bounding box center [982, 120] width 70 height 32
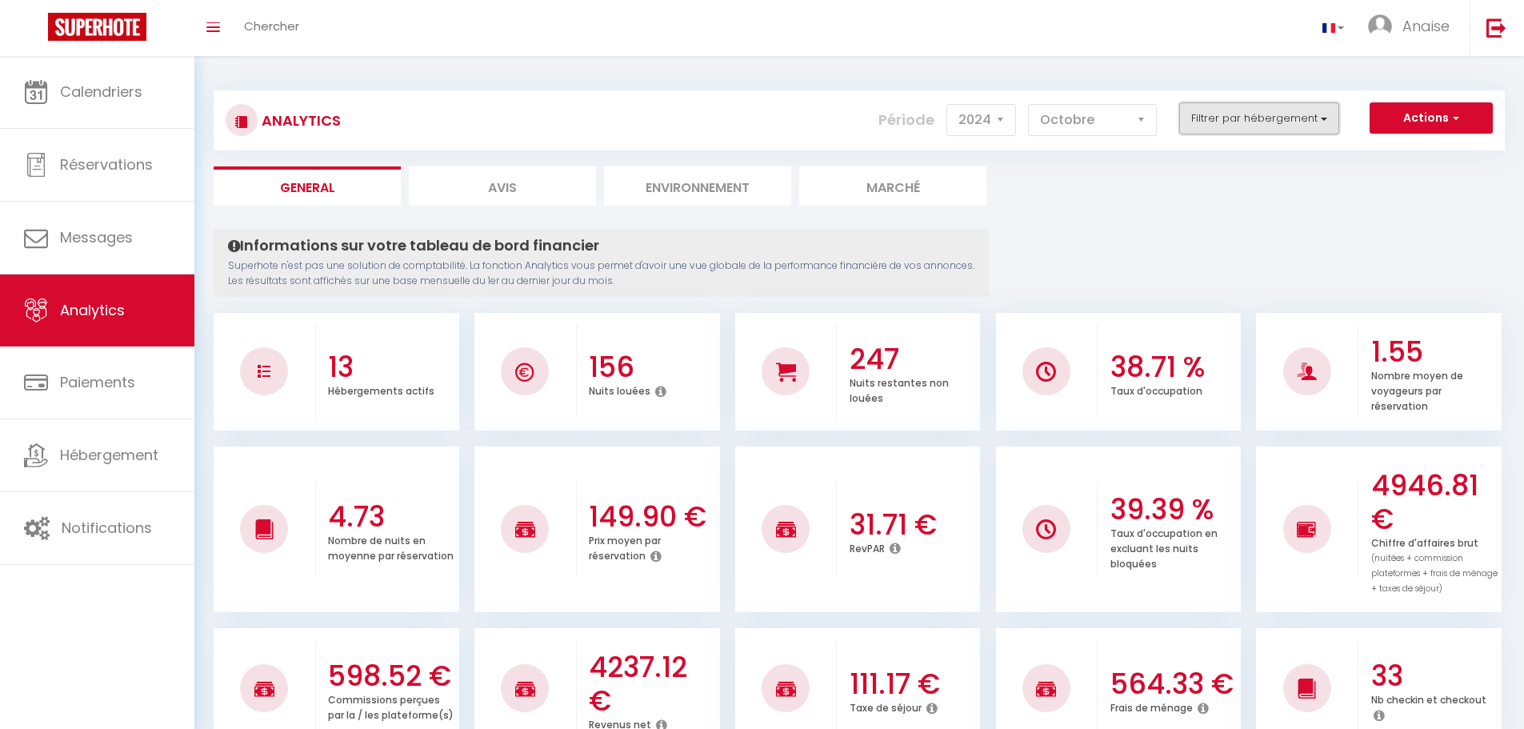
click at [1271, 118] on button "Filtrer par hébergement" at bounding box center [1259, 118] width 160 height 32
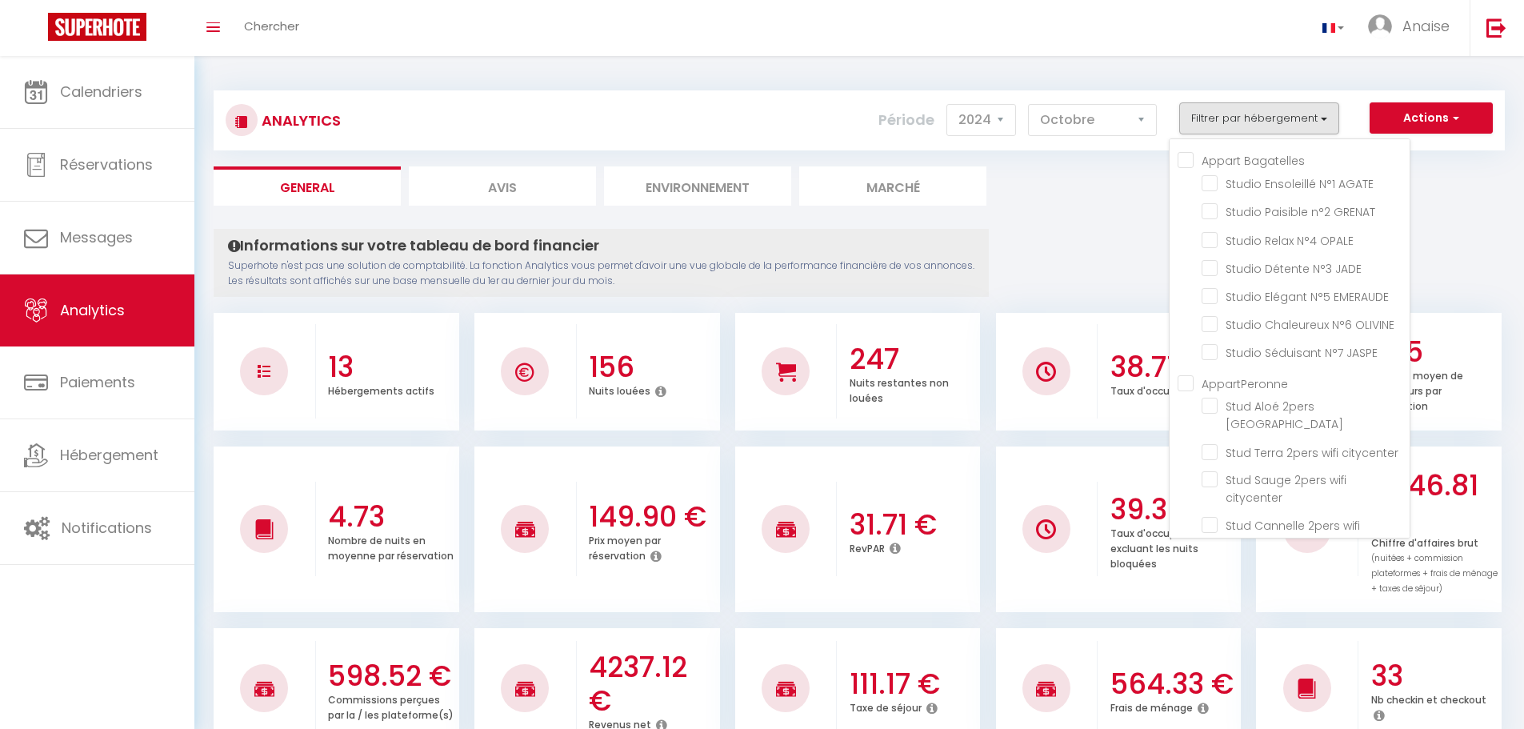
click at [1191, 162] on Bagatelles "Appart Bagatelles" at bounding box center [1294, 159] width 232 height 16
checkbox Bagatelles "true"
checkbox AGATE "true"
checkbox GRENAT "true"
checkbox OPALE "true"
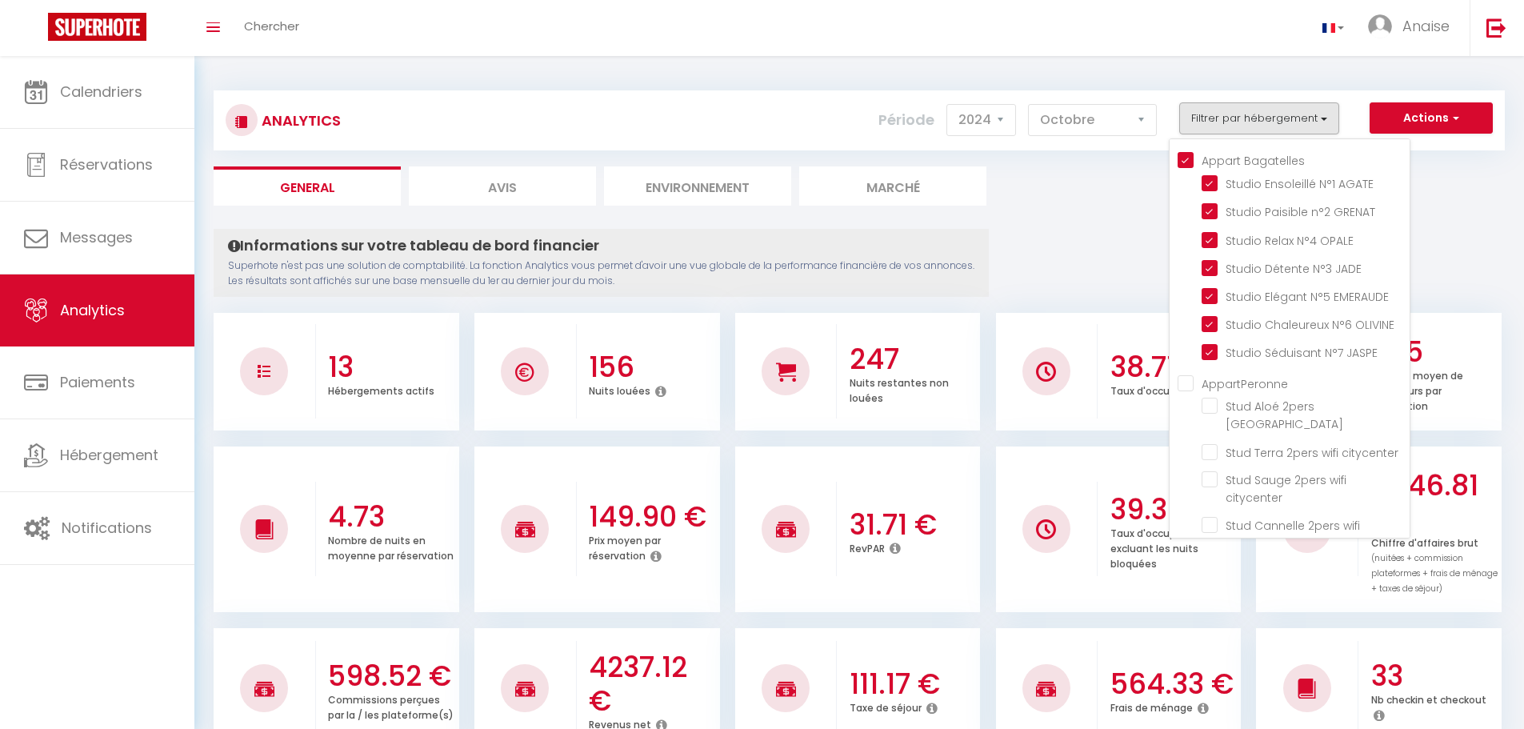
checkbox JADE "true"
checkbox EMERAUDE "true"
checkbox OLIVINE "true"
checkbox JASPE "true"
checkbox center "false"
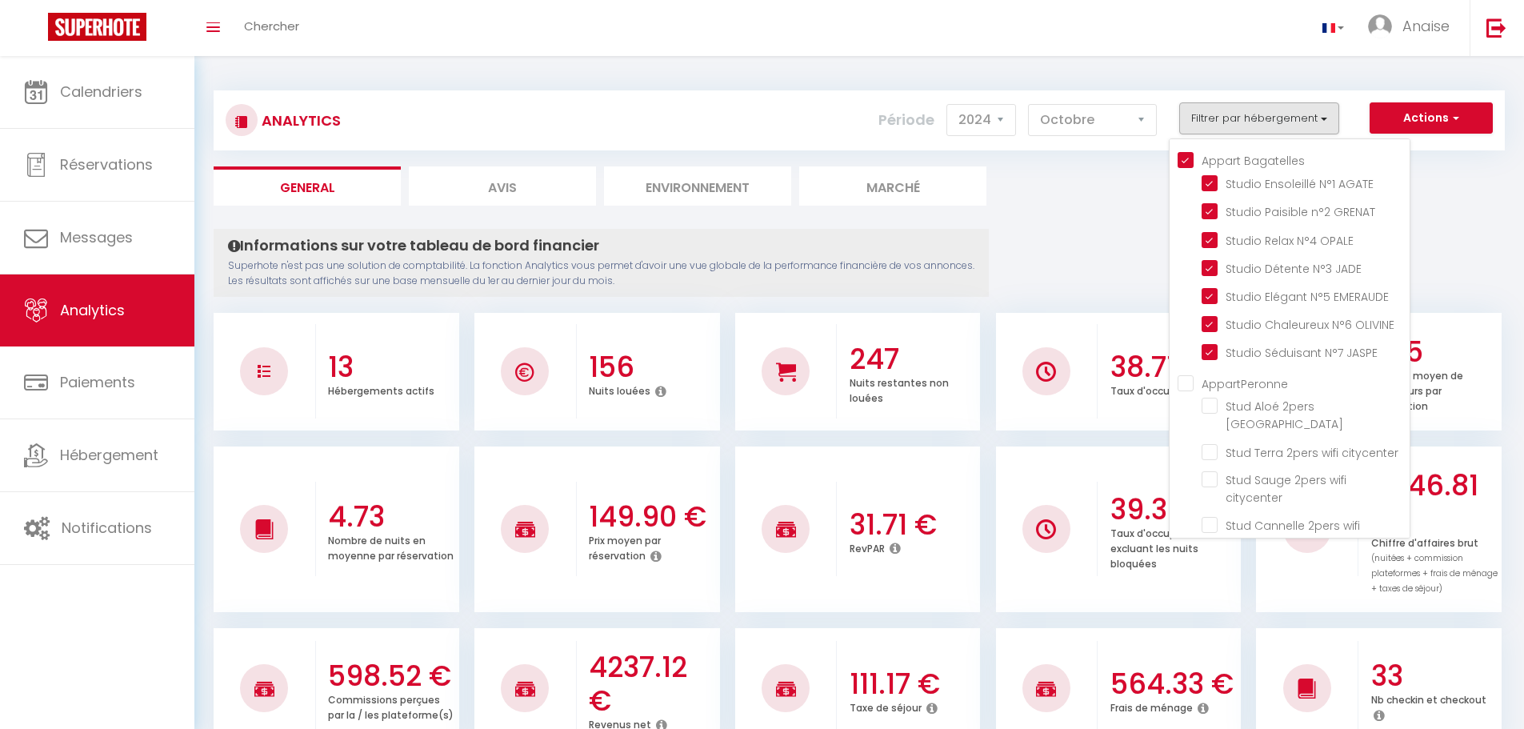
checkbox citycenter "false"
checkbox wifi "false"
checkbox Wifi "false"
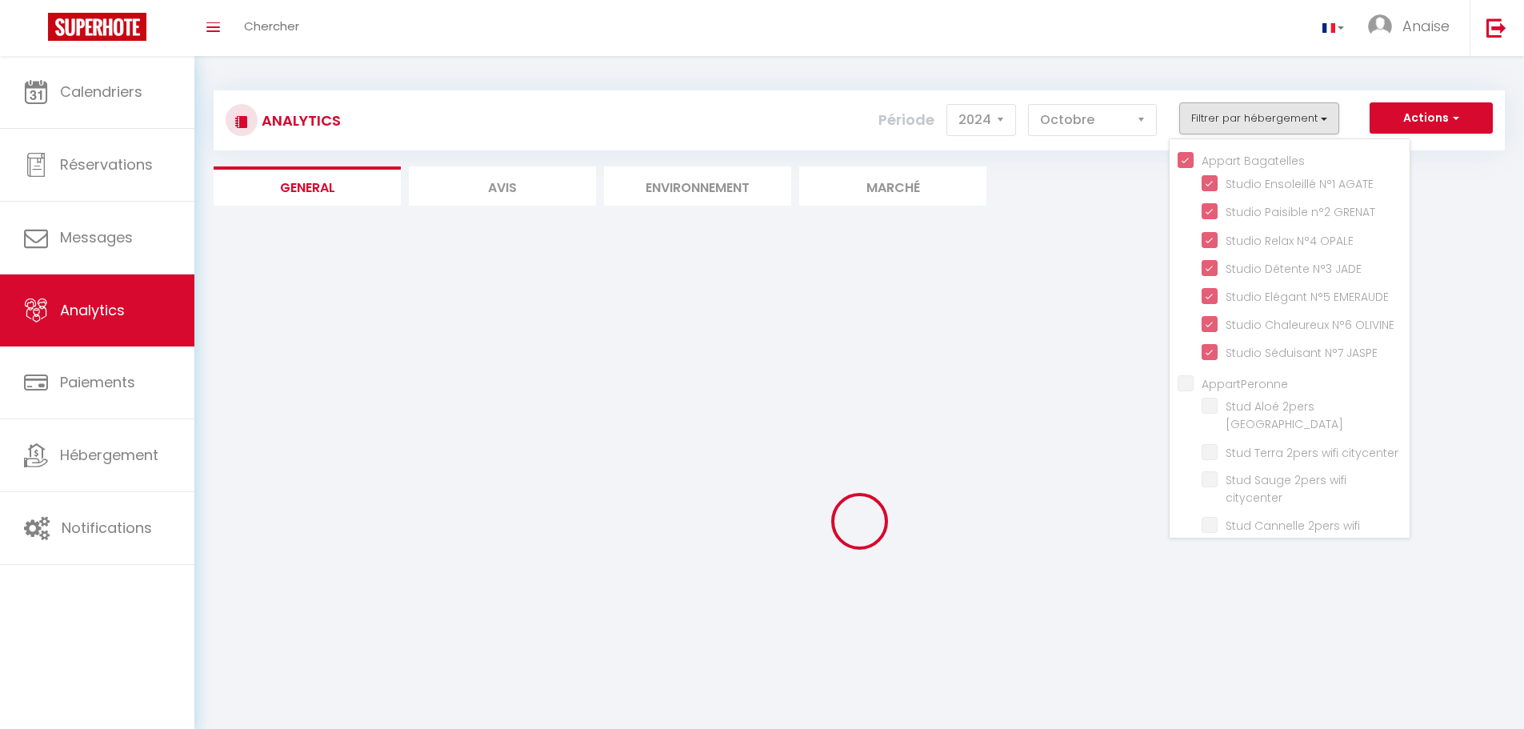
checkbox center "false"
checkbox citycenter "false"
checkbox wifi "false"
checkbox Wifi "false"
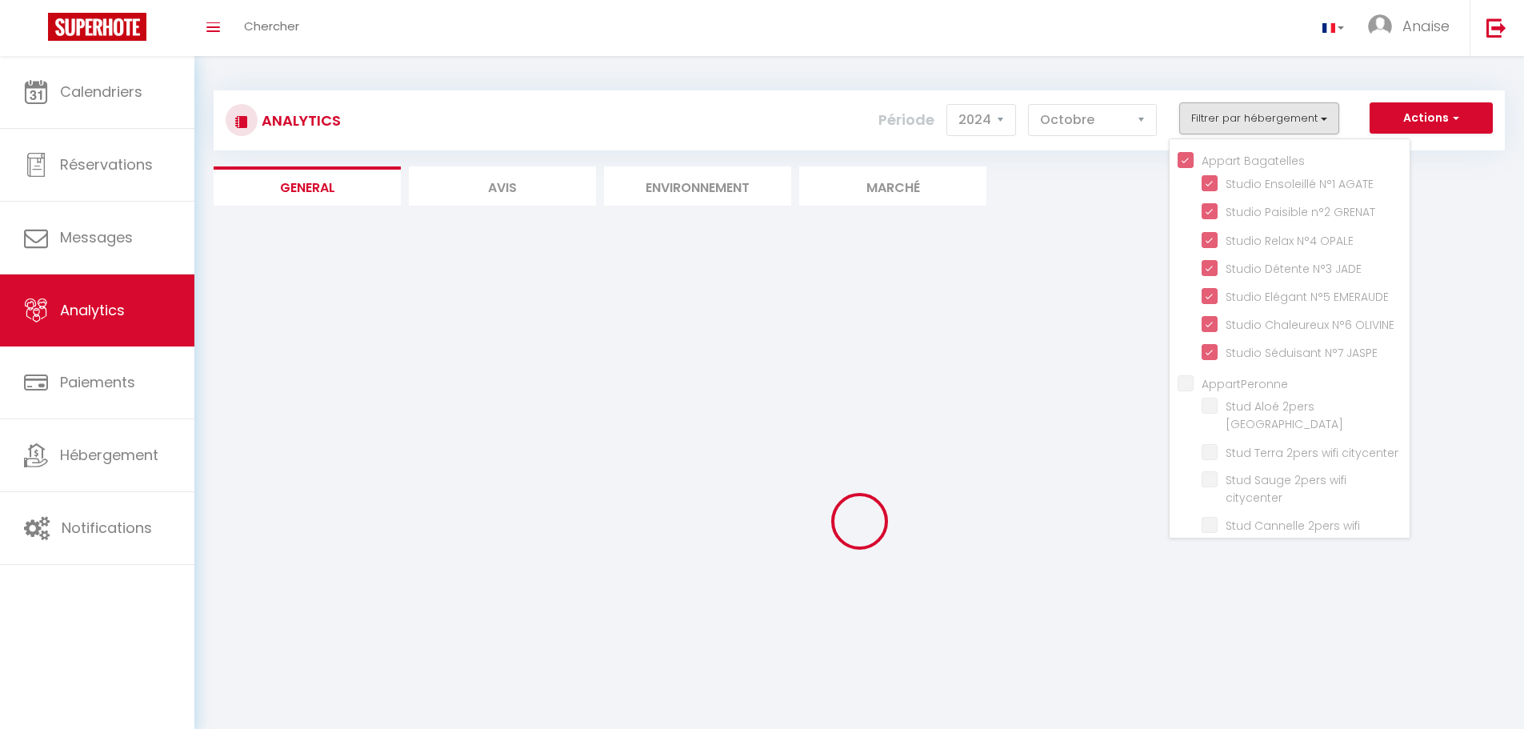
checkbox Wifi "false"
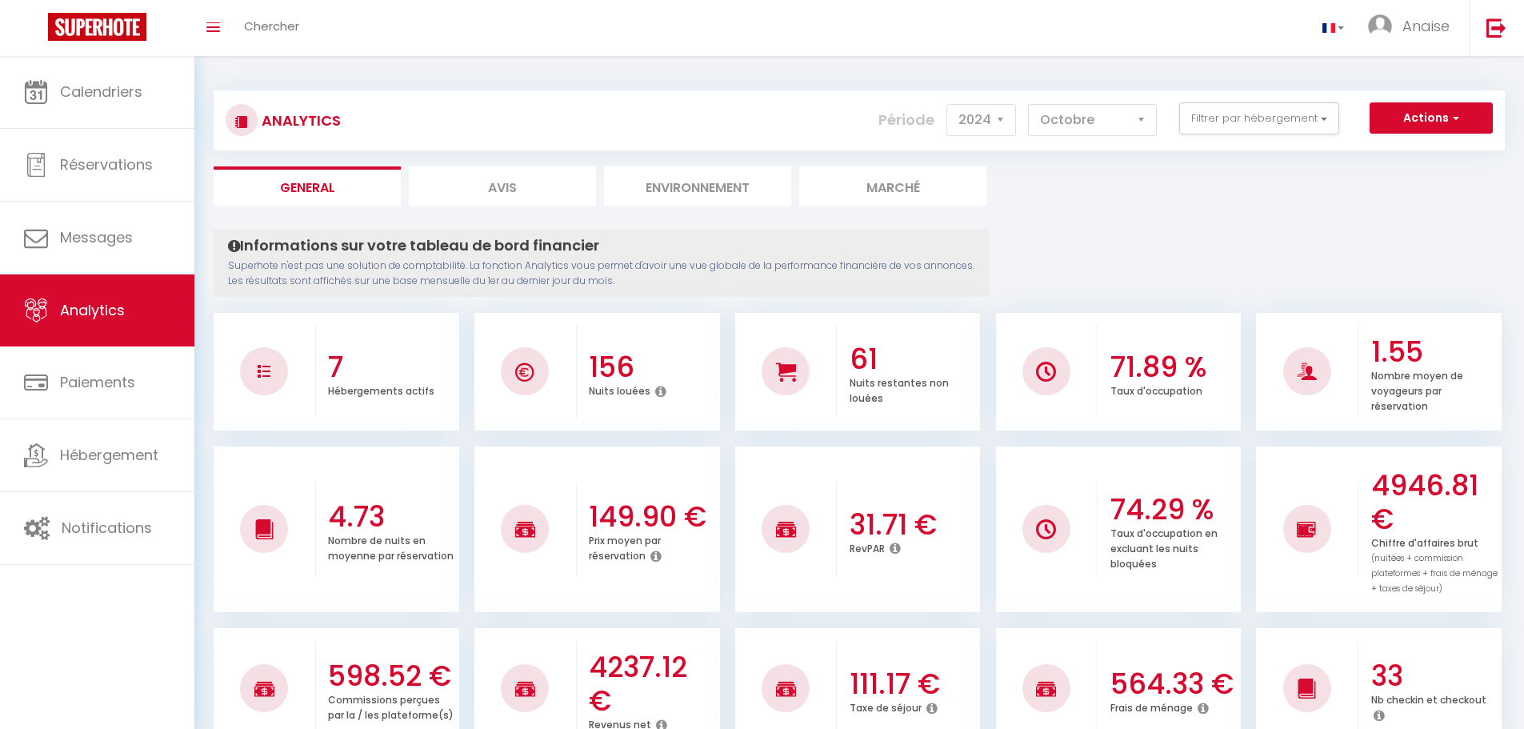
click at [991, 106] on select "2014 2015 2016 2017 2018 2019 2020 2021 2022 2023 2024 2025 2026 2027" at bounding box center [982, 120] width 70 height 32
select select "2025"
click at [948, 104] on select "2014 2015 2016 2017 2018 2019 2020 2021 2022 2023 2024 2025 2026 2027" at bounding box center [982, 120] width 70 height 32
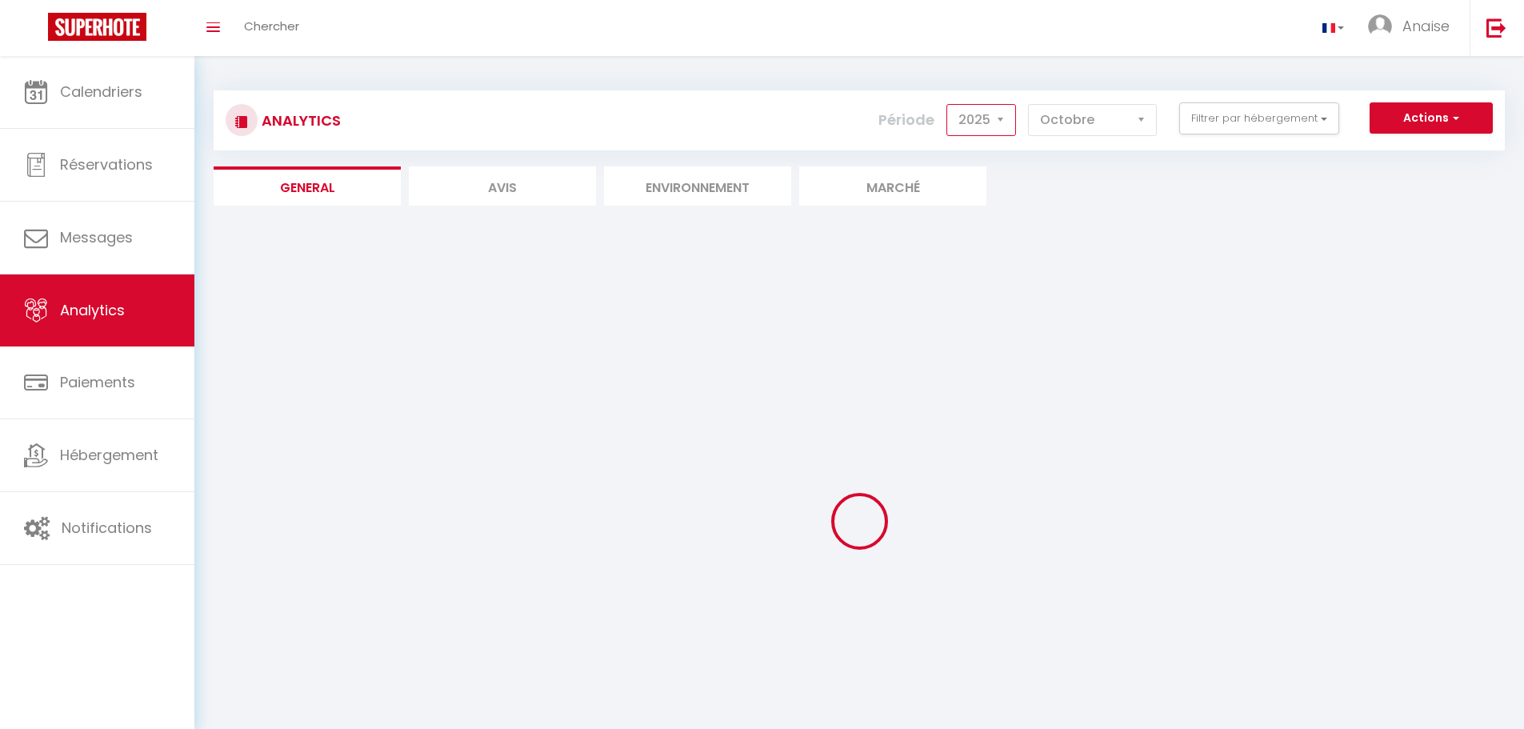
checkbox center "false"
checkbox citycenter "false"
checkbox wifi "false"
checkbox Wifi "false"
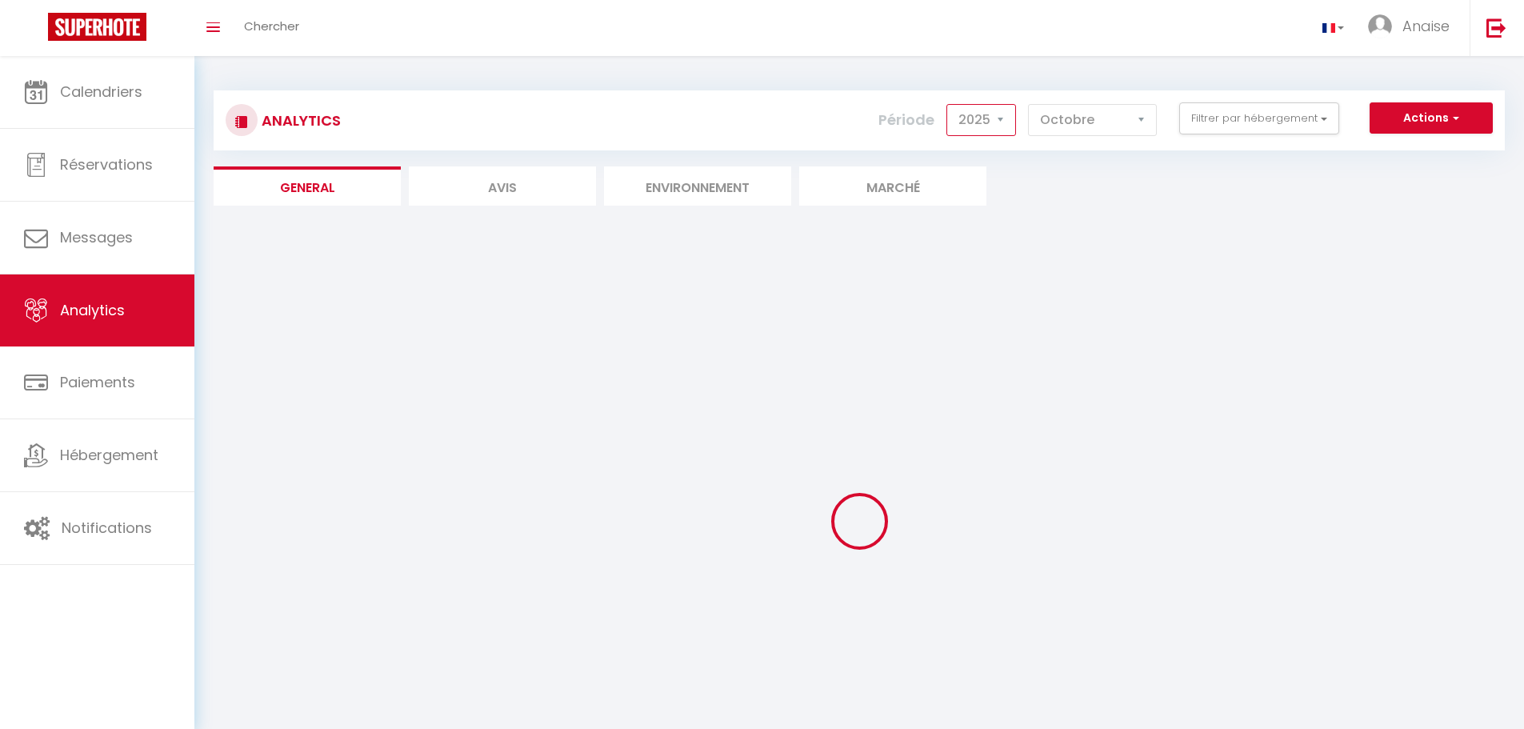
checkbox Wifi "false"
checkbox center "false"
checkbox citycenter "false"
checkbox wifi "false"
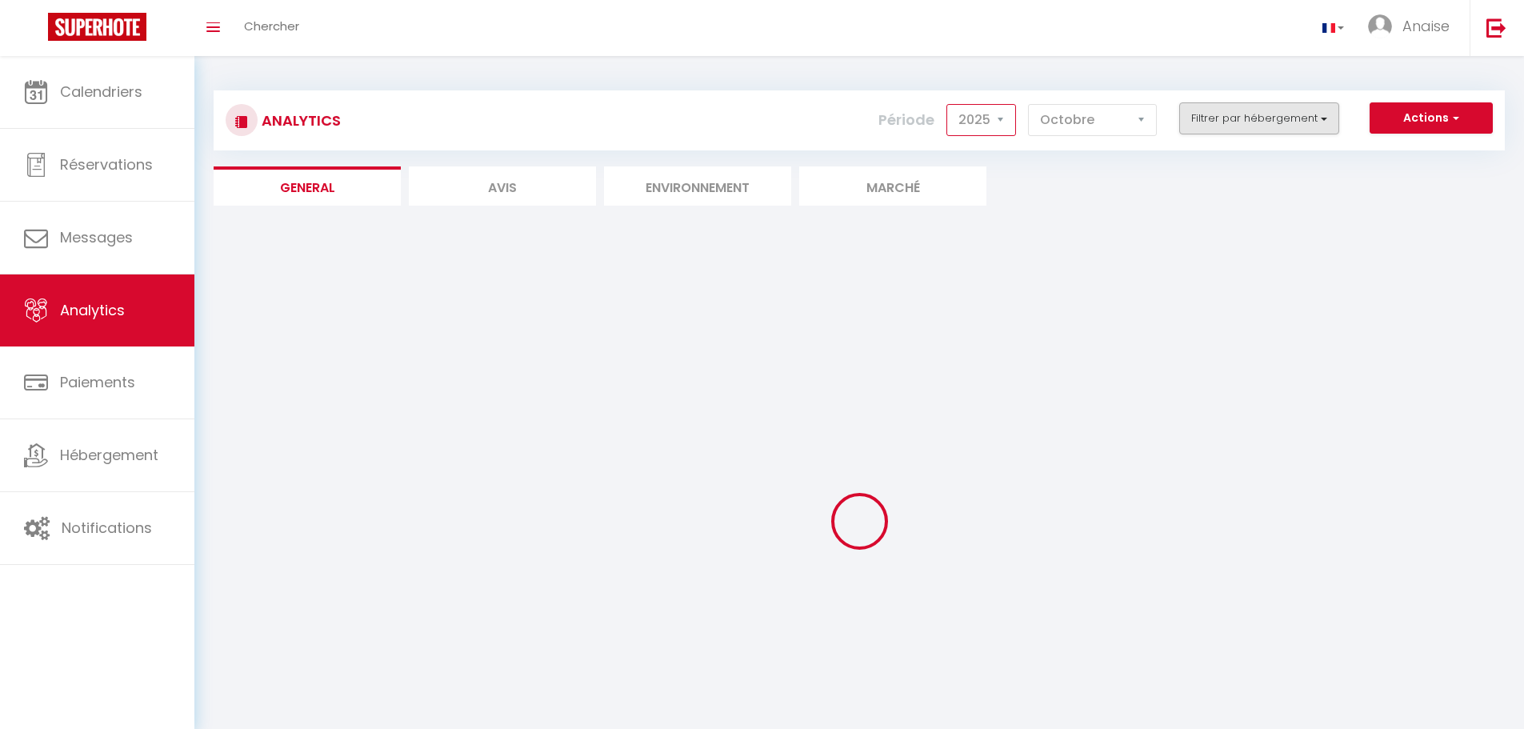
checkbox Wifi "false"
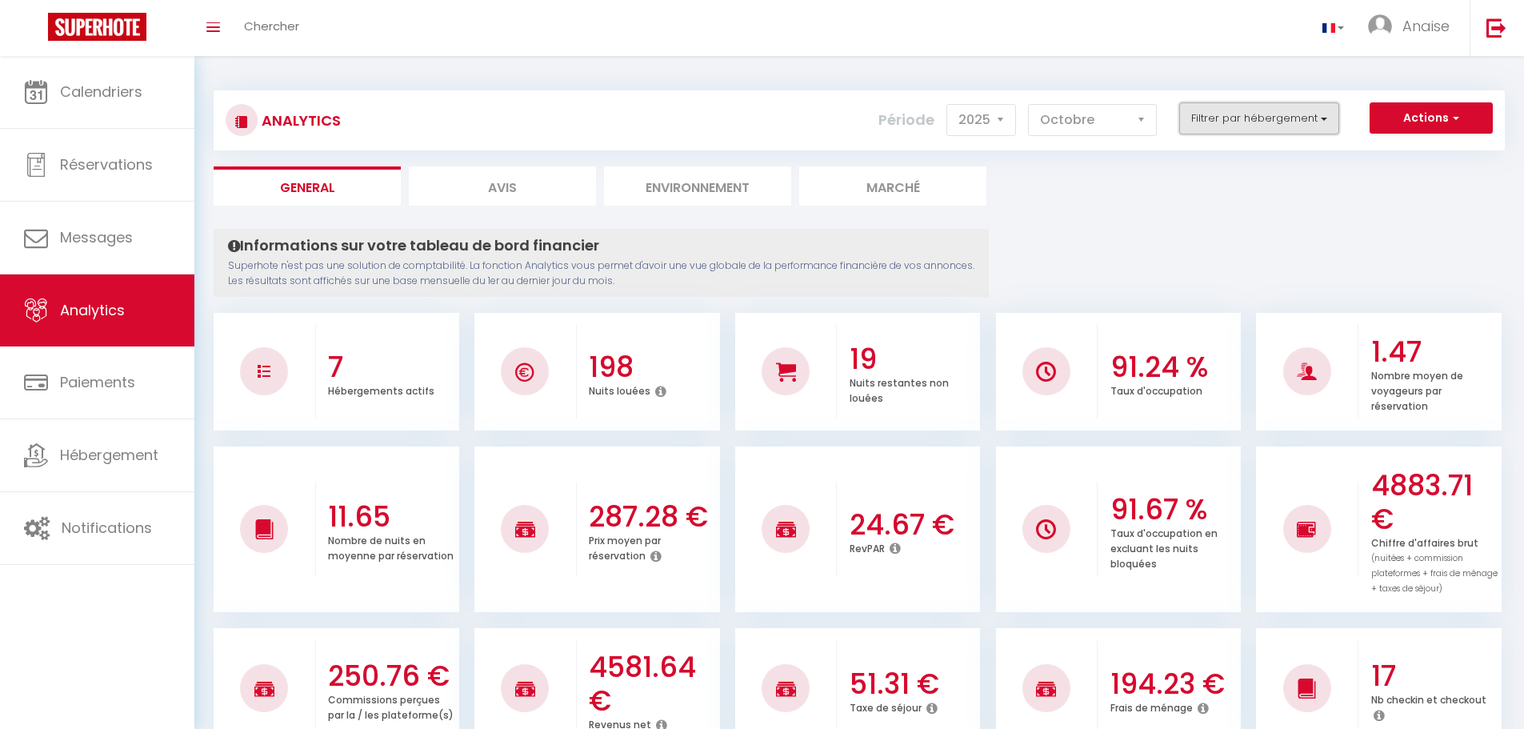
click at [1294, 121] on button "Filtrer par hébergement" at bounding box center [1259, 118] width 160 height 32
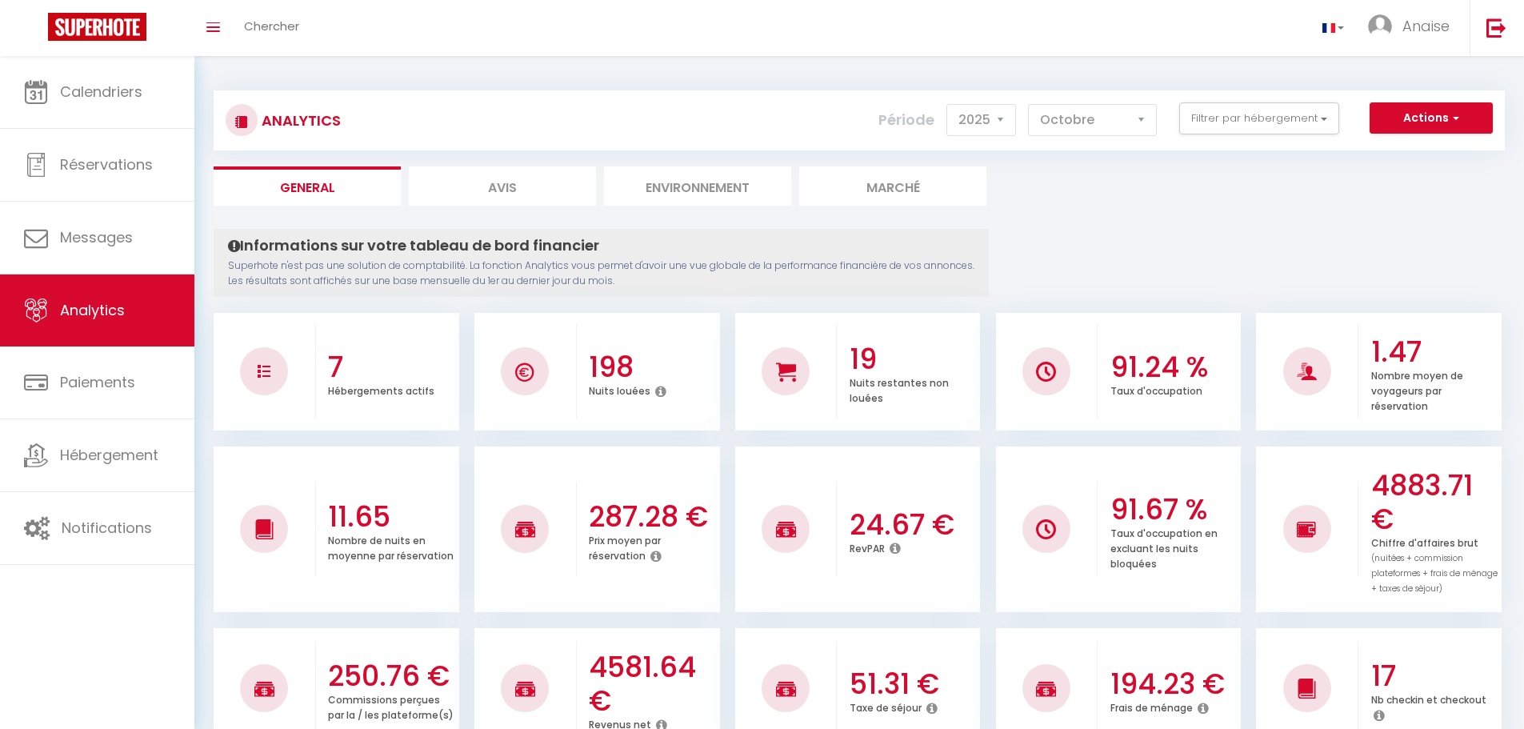
click at [460, 191] on li "Avis" at bounding box center [502, 185] width 187 height 39
select select "2025"
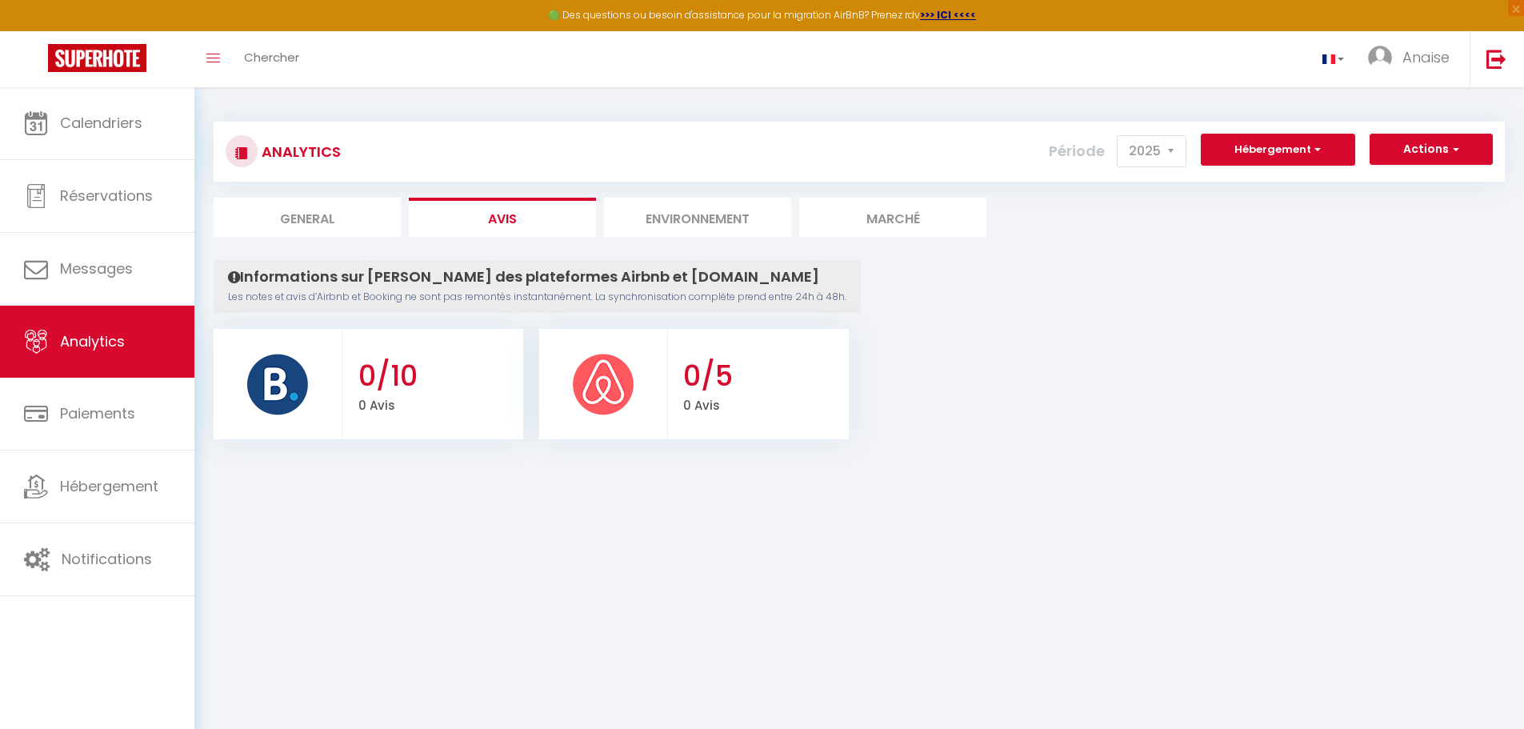
click at [661, 219] on li "Environnement" at bounding box center [697, 217] width 187 height 39
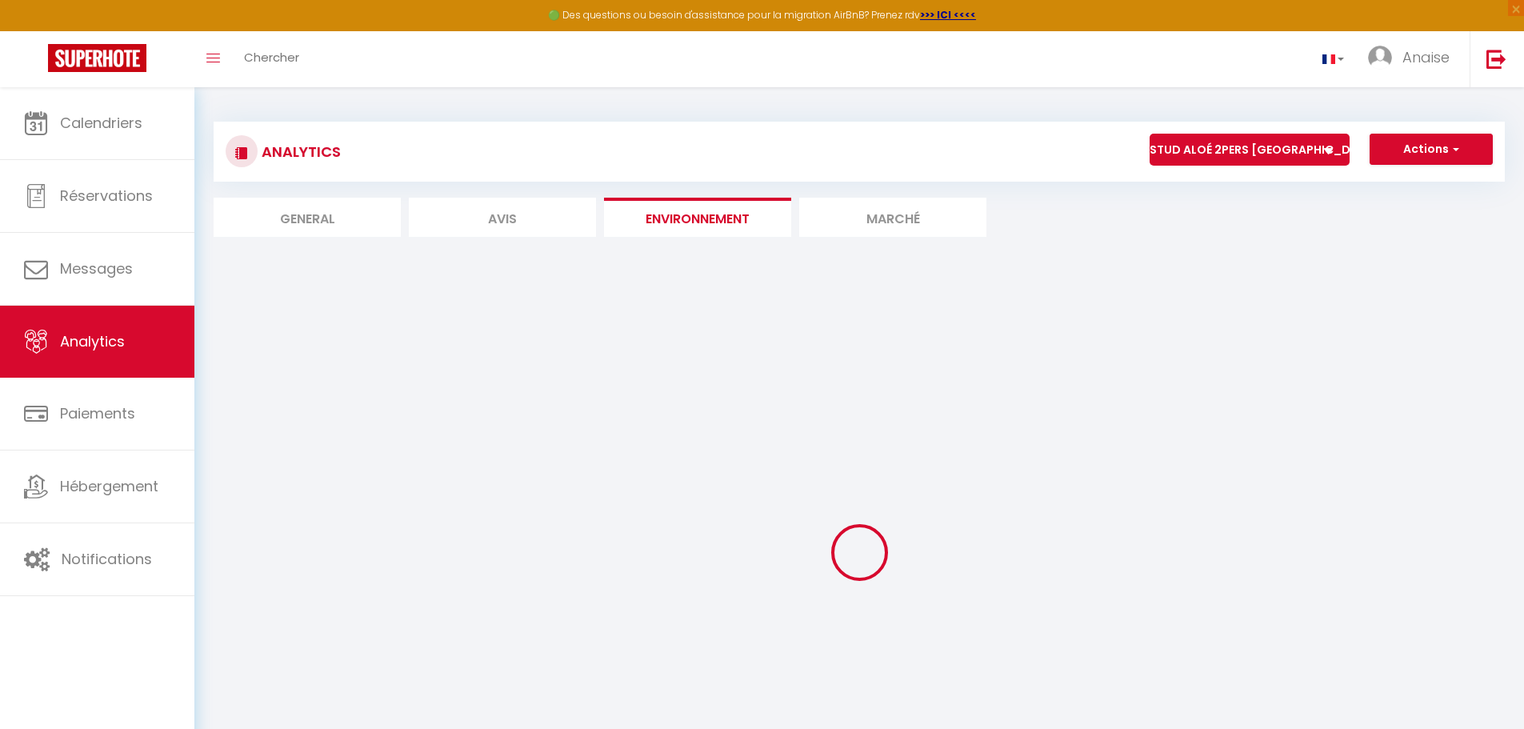
click at [356, 213] on li "General" at bounding box center [307, 217] width 187 height 39
select select "2025"
select select "10"
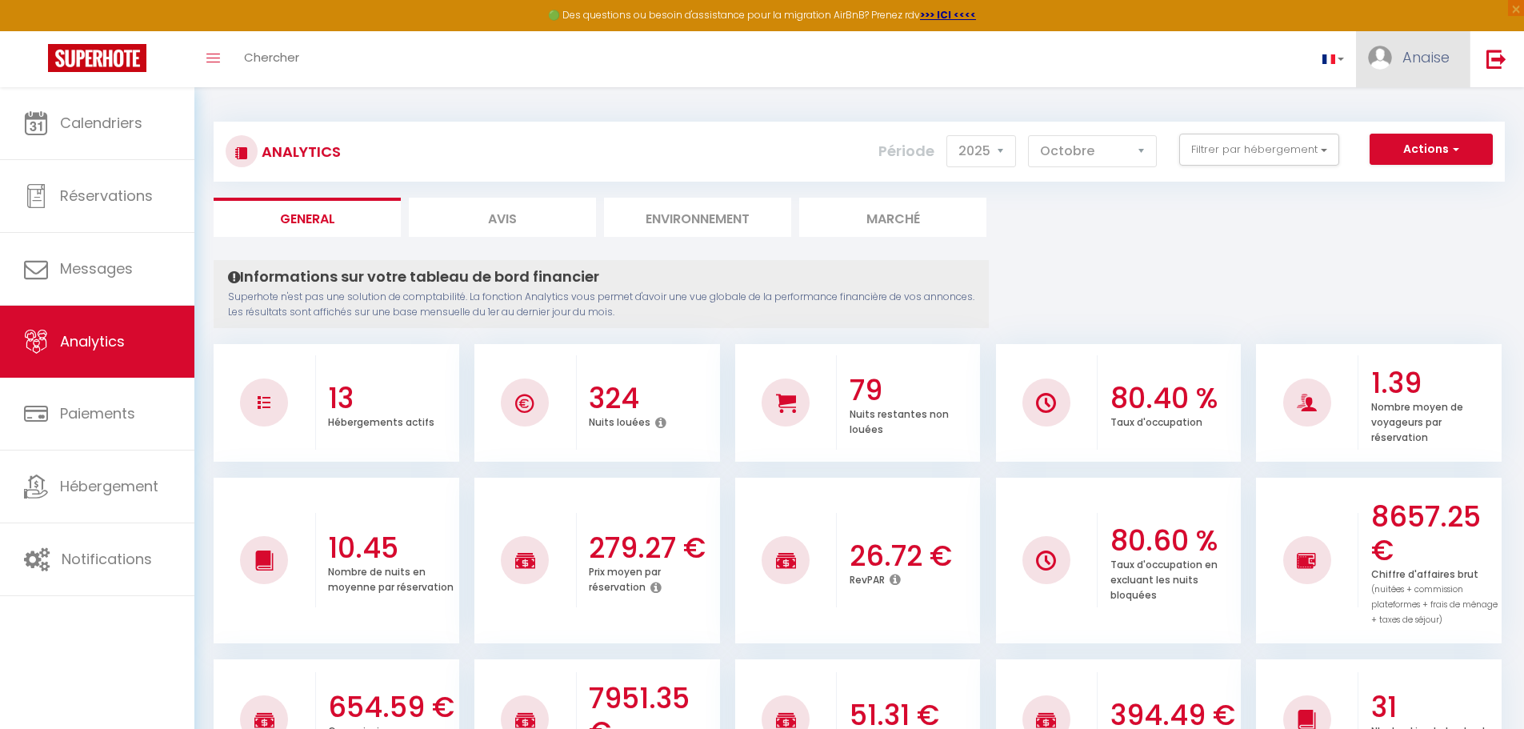
click at [1419, 60] on span "Anaise" at bounding box center [1426, 57] width 47 height 20
